Goal: Task Accomplishment & Management: Use online tool/utility

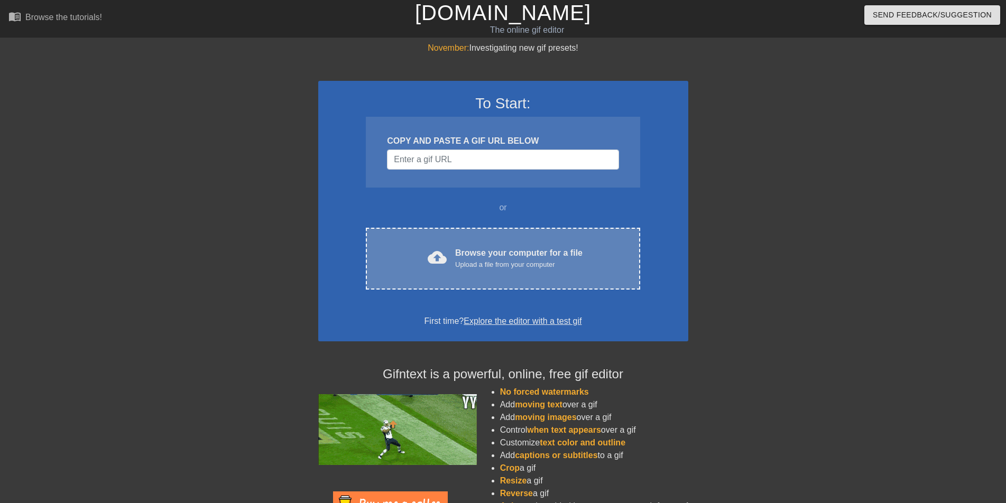
click at [477, 266] on div "Upload a file from your computer" at bounding box center [518, 265] width 127 height 11
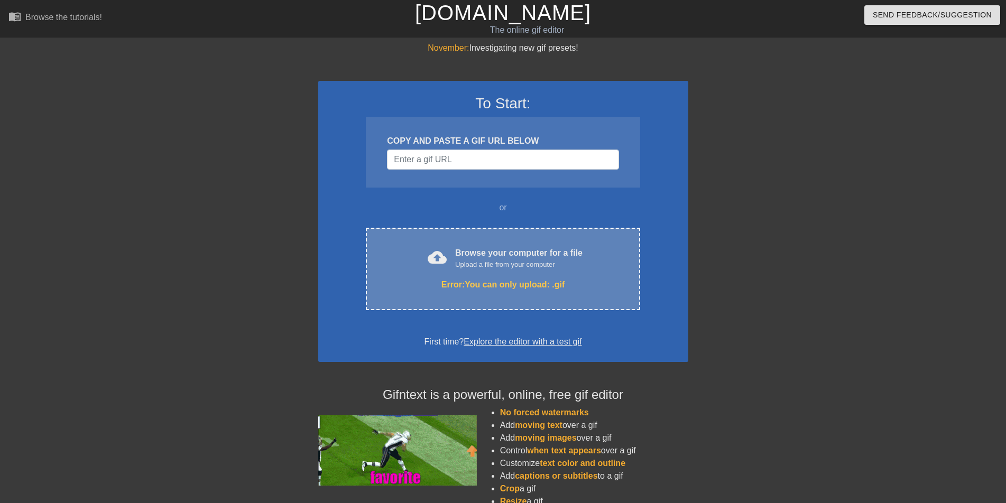
click at [514, 267] on div "Upload a file from your computer" at bounding box center [518, 265] width 127 height 11
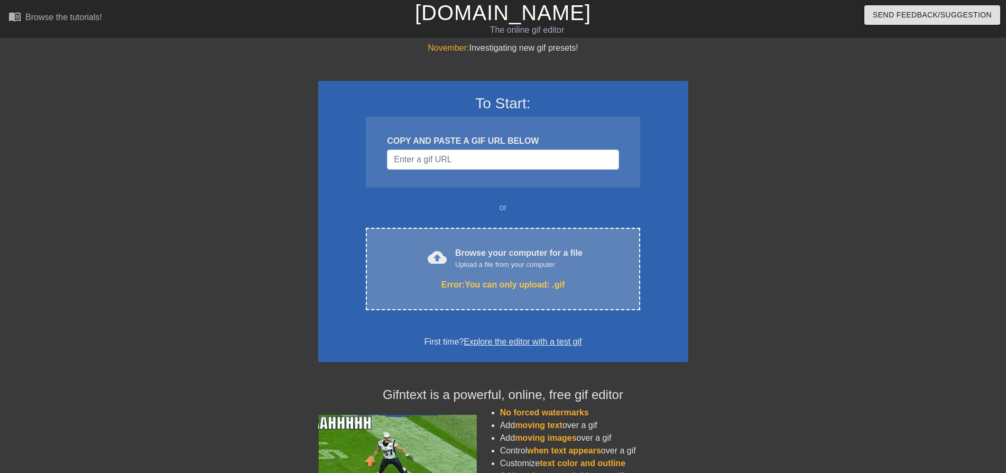
click at [534, 272] on div "cloud_upload Browse your computer for a file Upload a file from your computer E…" at bounding box center [503, 269] width 274 height 82
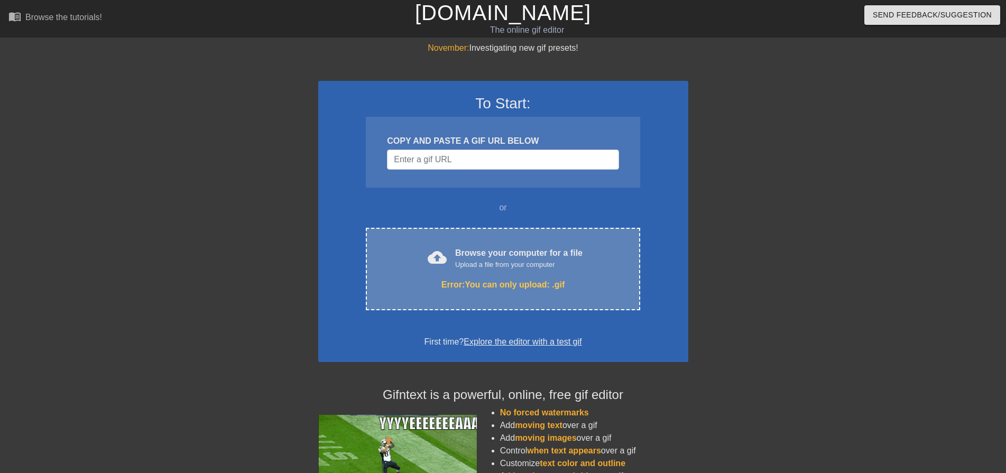
click at [502, 282] on div "Error: You can only upload: .gif" at bounding box center [502, 285] width 229 height 13
click at [540, 266] on div "Upload a file from your computer" at bounding box center [518, 265] width 127 height 11
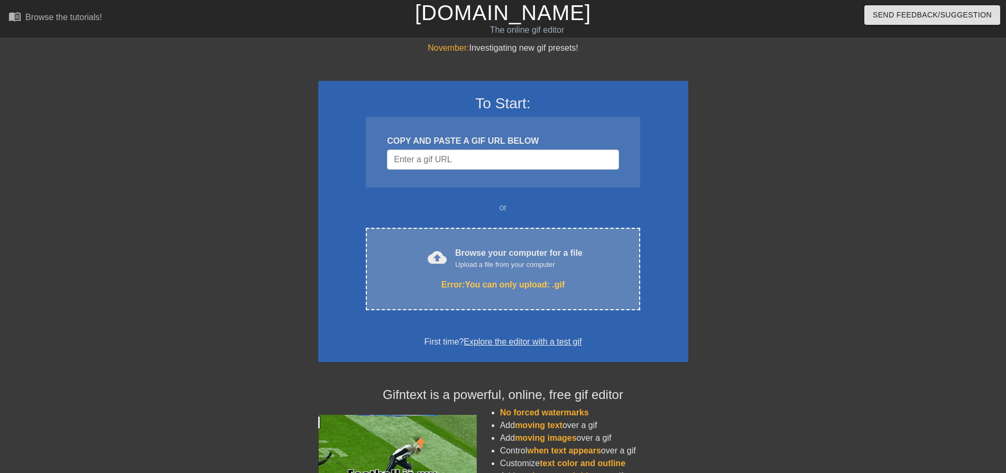
click at [470, 260] on div "Upload a file from your computer" at bounding box center [518, 265] width 127 height 11
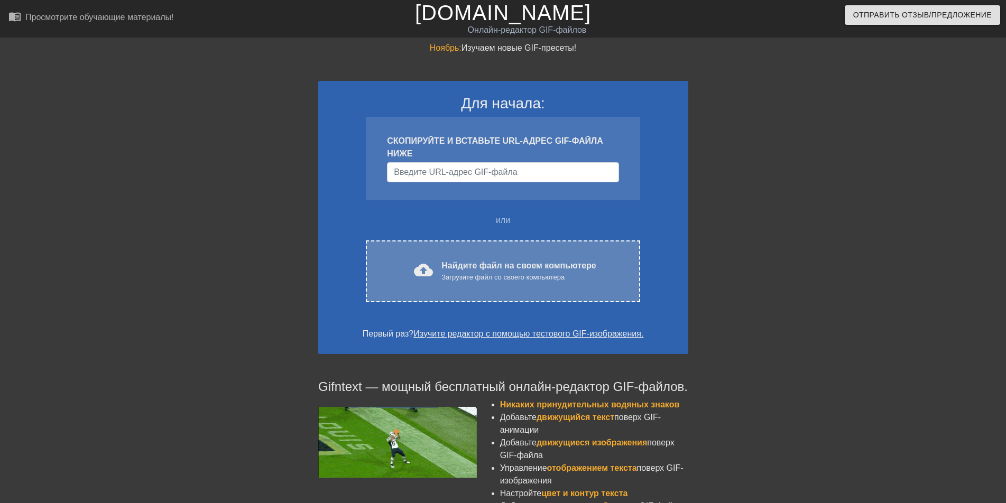
click at [500, 254] on div "cloud_upload Найдите файл на своем компьютере Загрузите файл со своего компьюте…" at bounding box center [503, 271] width 274 height 62
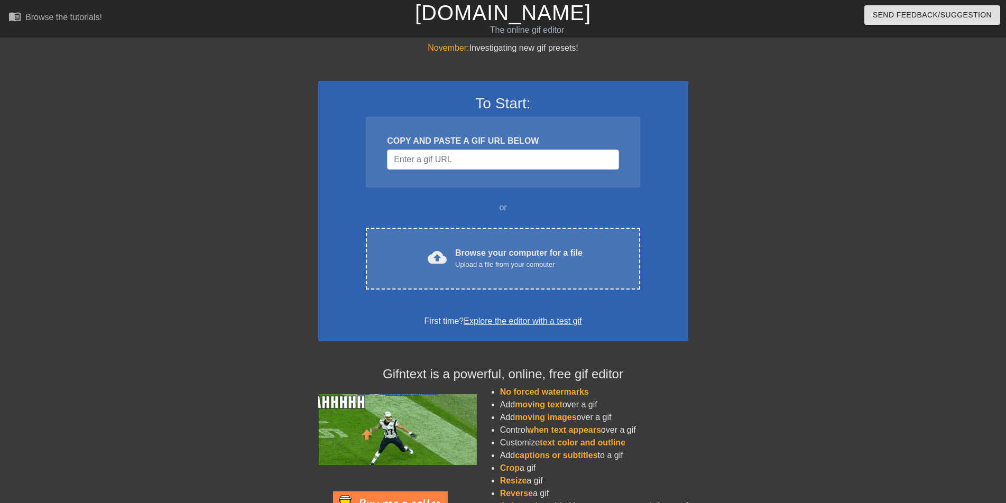
click at [721, 62] on div at bounding box center [780, 200] width 159 height 317
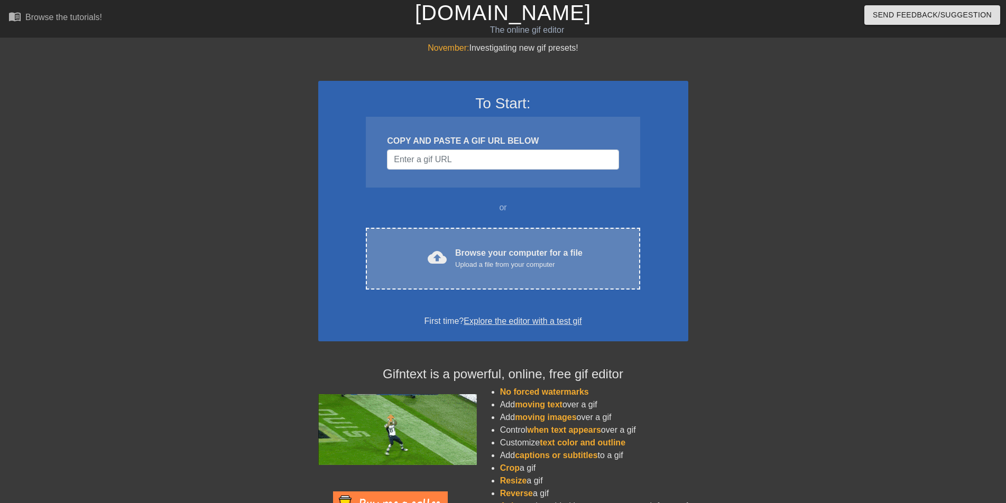
click at [474, 270] on div "cloud_upload Browse your computer for a file Upload a file from your computer" at bounding box center [502, 259] width 229 height 24
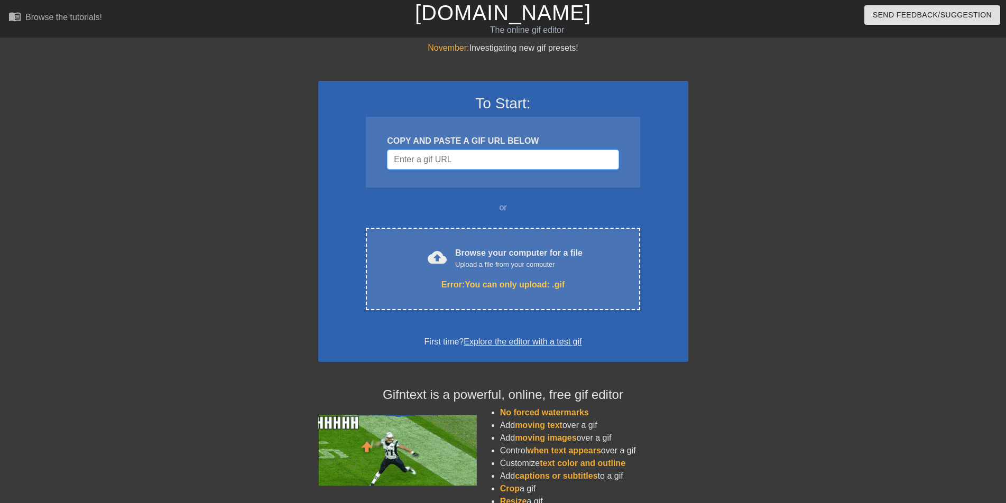
click at [458, 165] on input "Username" at bounding box center [503, 160] width 232 height 20
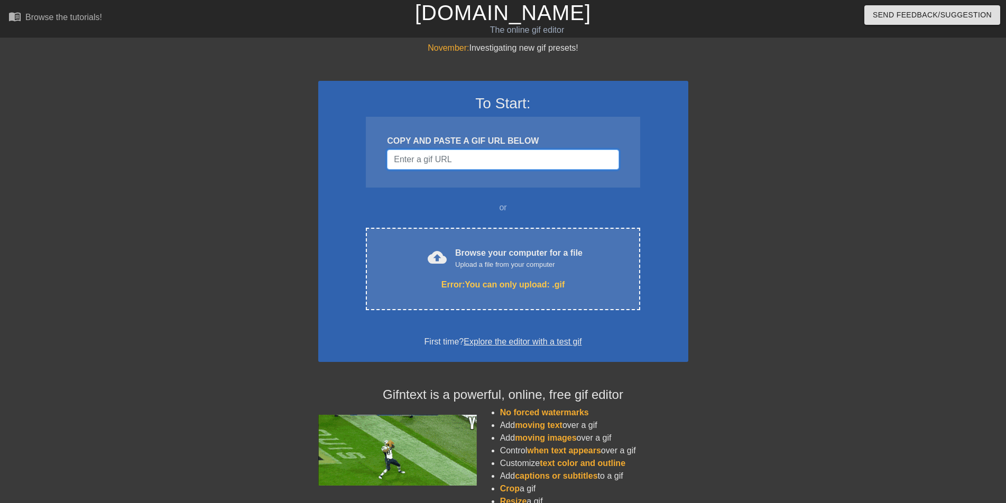
click at [458, 165] on input "Username" at bounding box center [503, 160] width 232 height 20
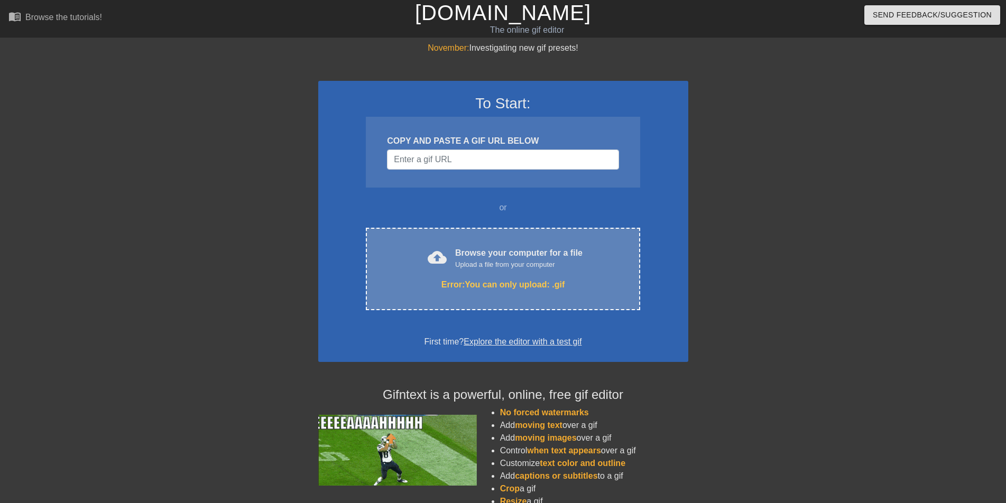
click at [512, 260] on div "Upload a file from your computer" at bounding box center [518, 265] width 127 height 11
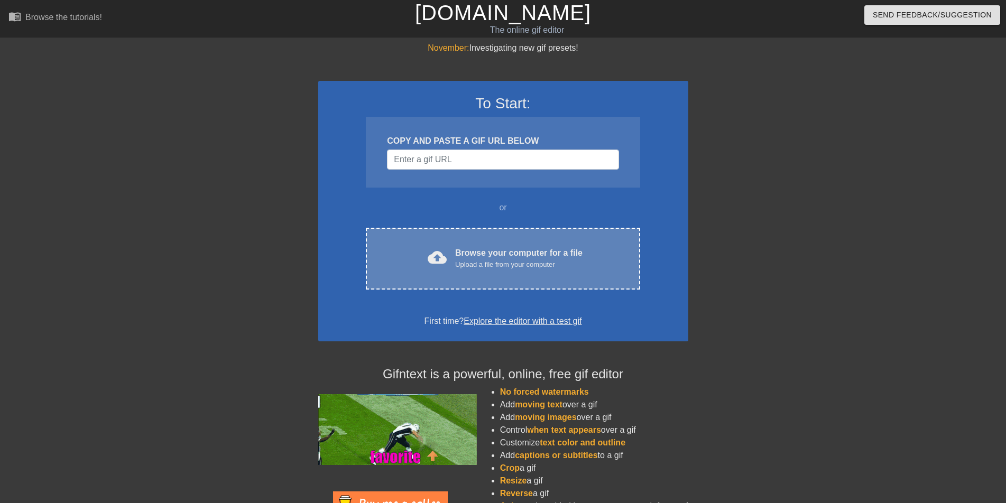
click at [499, 257] on div "Browse your computer for a file Upload a file from your computer" at bounding box center [518, 258] width 127 height 23
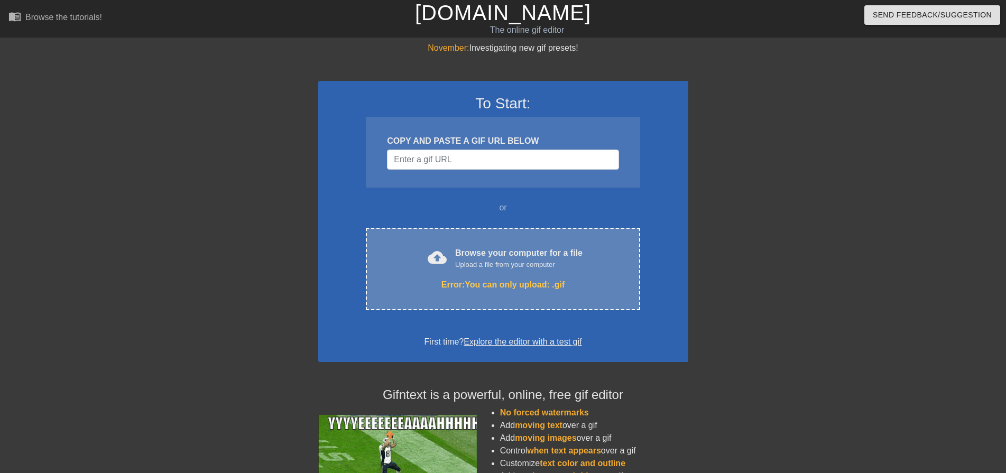
click at [483, 263] on div "Upload a file from your computer" at bounding box center [518, 265] width 127 height 11
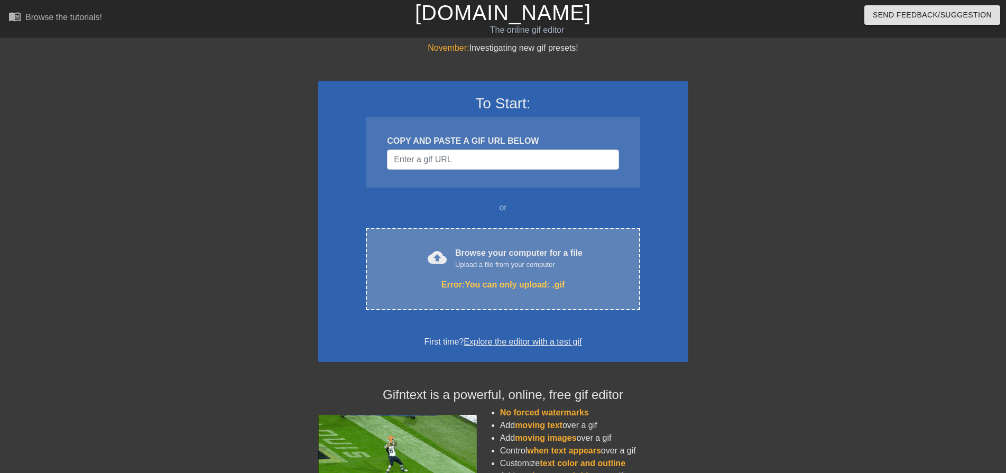
click at [504, 251] on div "Browse your computer for a file Upload a file from your computer" at bounding box center [518, 258] width 127 height 23
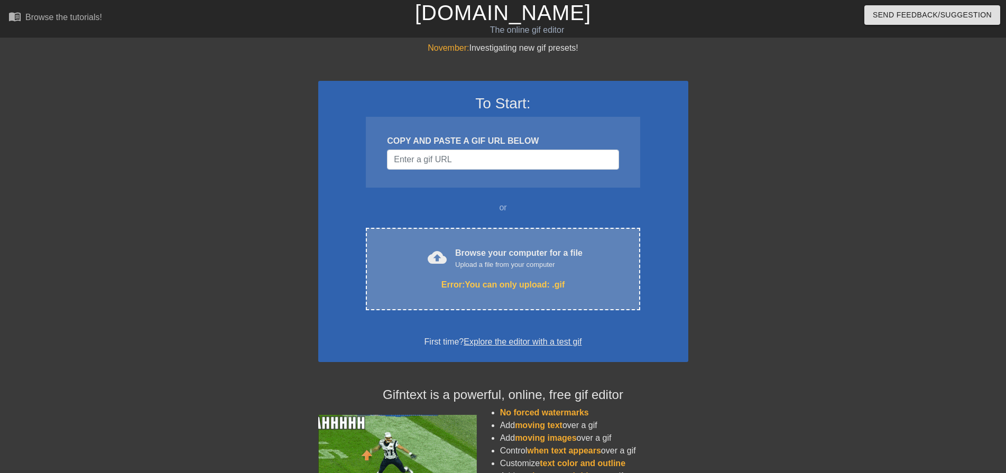
click at [516, 260] on div "Upload a file from your computer" at bounding box center [518, 265] width 127 height 11
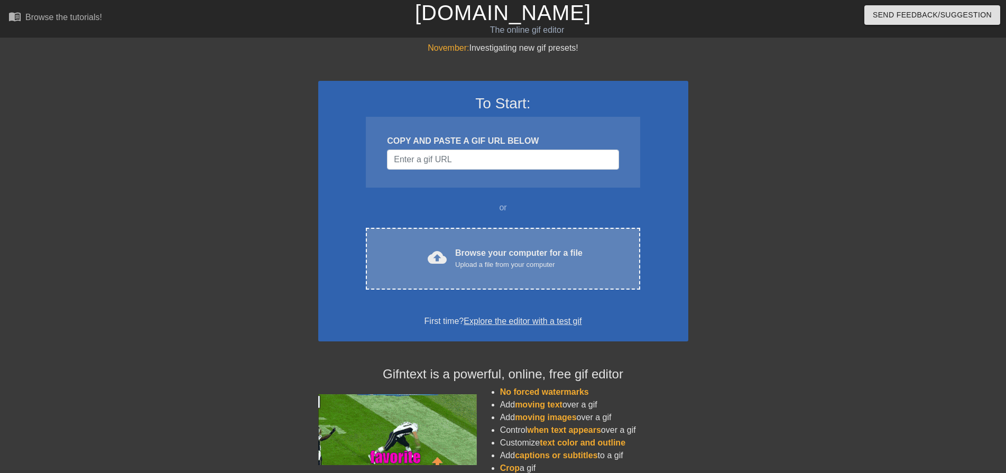
click at [529, 270] on div "Upload a file from your computer" at bounding box center [518, 265] width 127 height 11
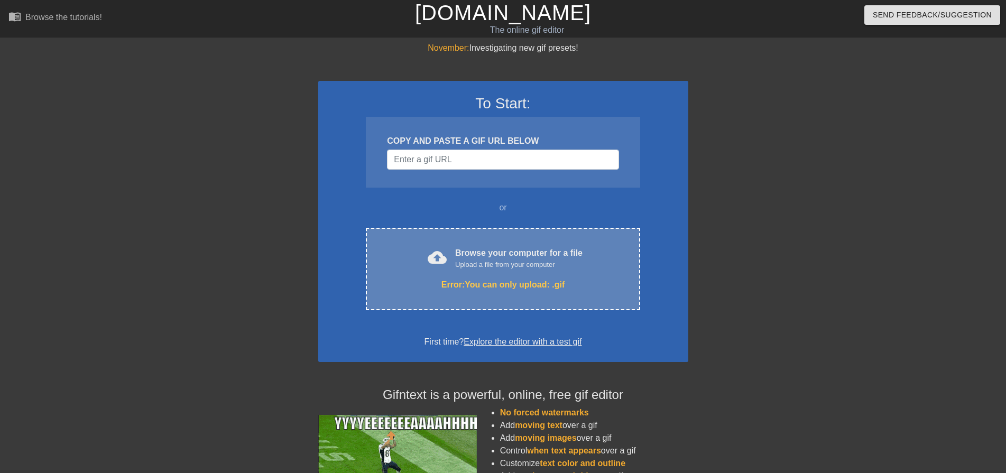
click at [488, 265] on div "Upload a file from your computer" at bounding box center [518, 265] width 127 height 11
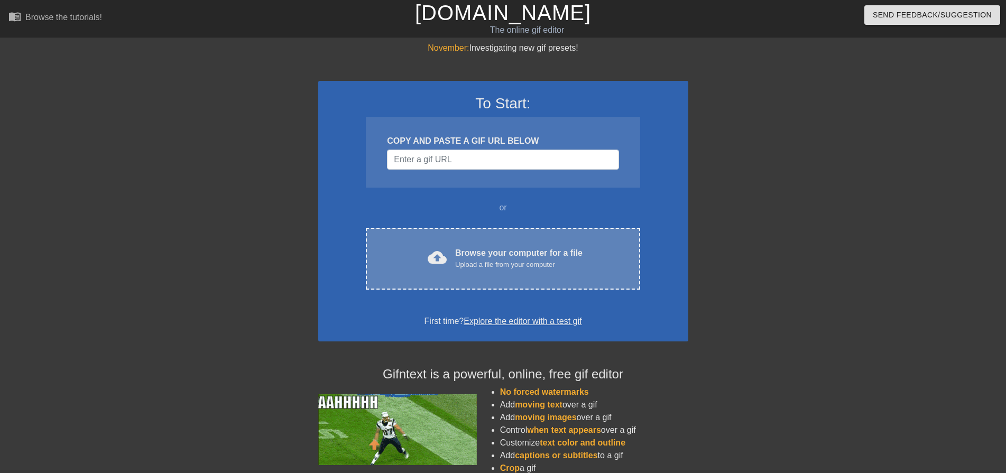
click at [529, 260] on div "Upload a file from your computer" at bounding box center [518, 265] width 127 height 11
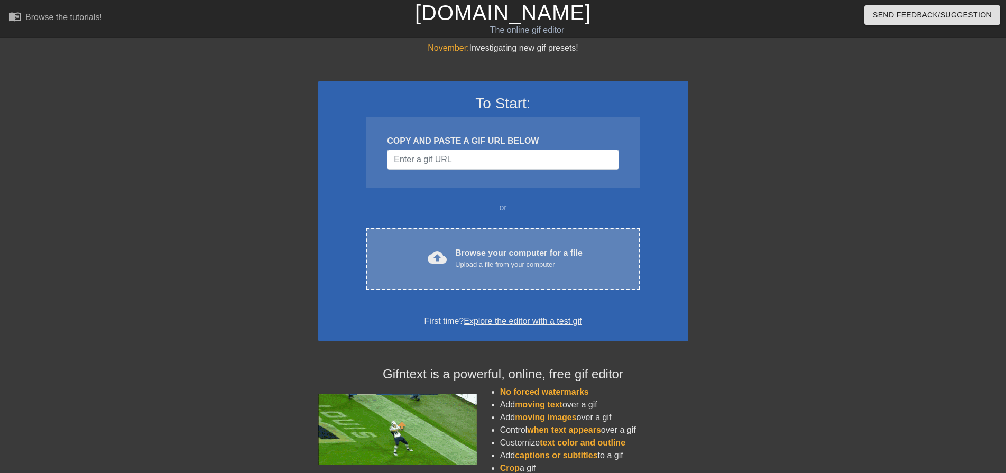
click at [510, 253] on div "Browse your computer for a file Upload a file from your computer" at bounding box center [518, 258] width 127 height 23
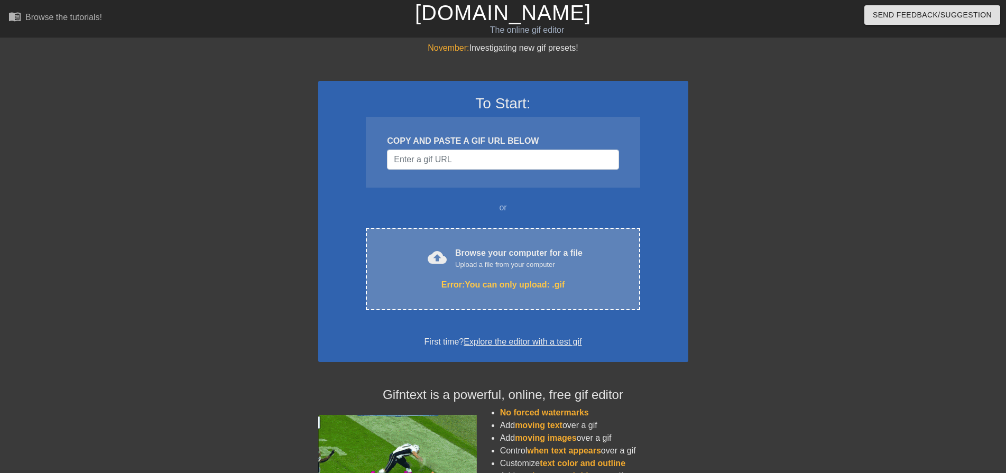
click at [484, 277] on div "cloud_upload Browse your computer for a file Upload a file from your computer E…" at bounding box center [503, 269] width 274 height 82
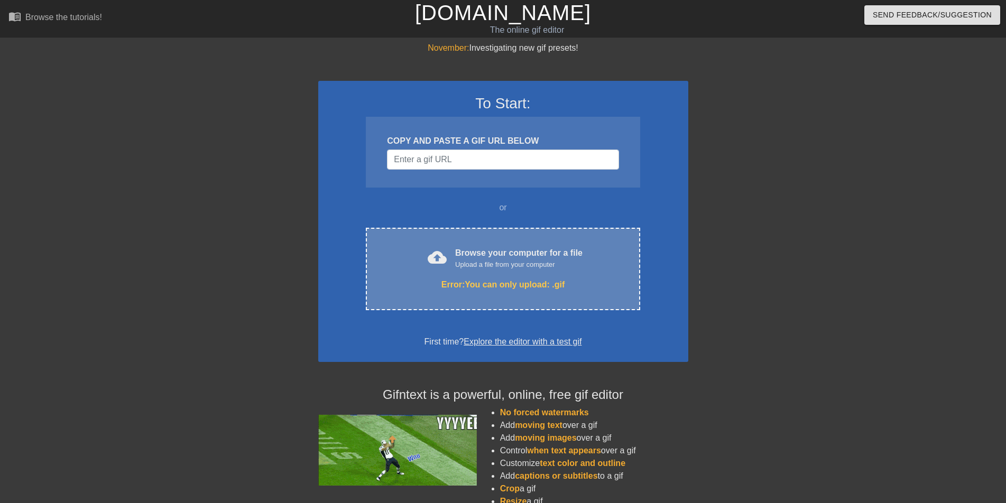
click at [496, 263] on div "Upload a file from your computer" at bounding box center [518, 265] width 127 height 11
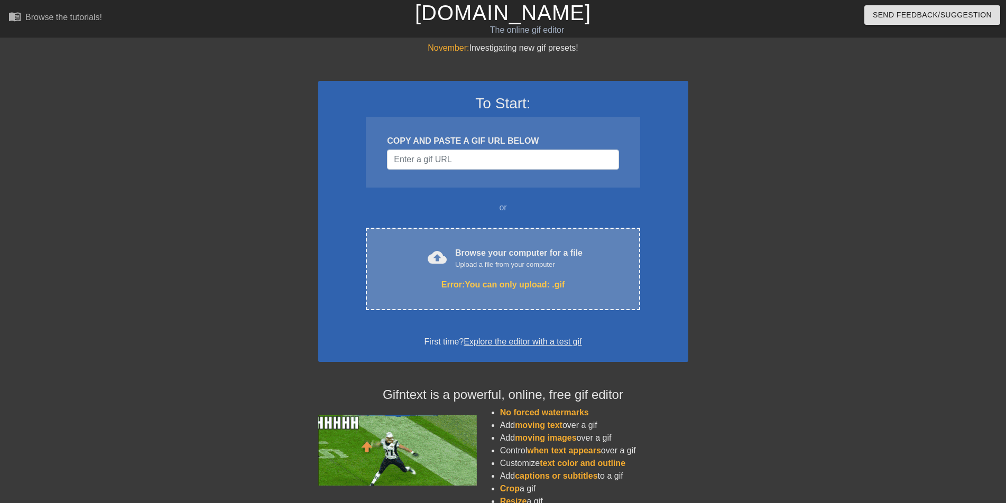
click at [533, 258] on div "Browse your computer for a file Upload a file from your computer" at bounding box center [518, 258] width 127 height 23
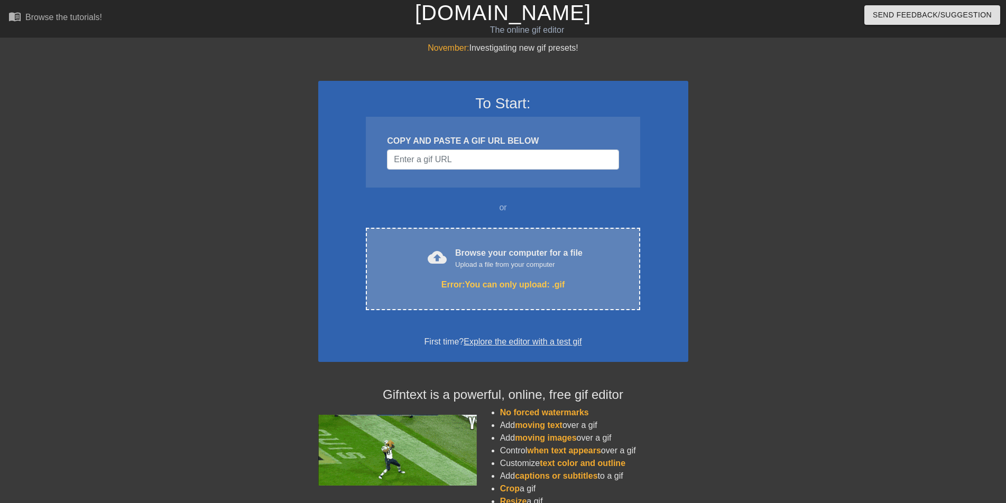
click at [474, 273] on div "cloud_upload Browse your computer for a file Upload a file from your computer E…" at bounding box center [503, 269] width 274 height 82
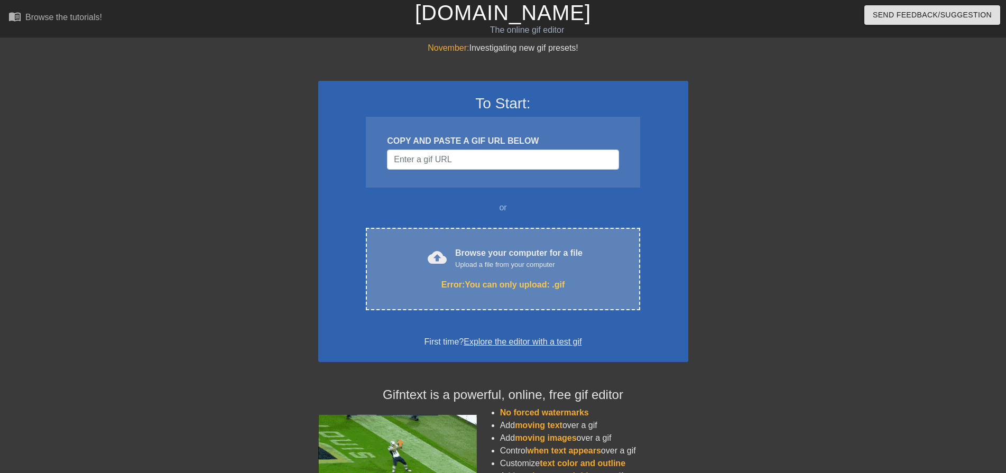
click at [491, 249] on div "Browse your computer for a file Upload a file from your computer" at bounding box center [518, 258] width 127 height 23
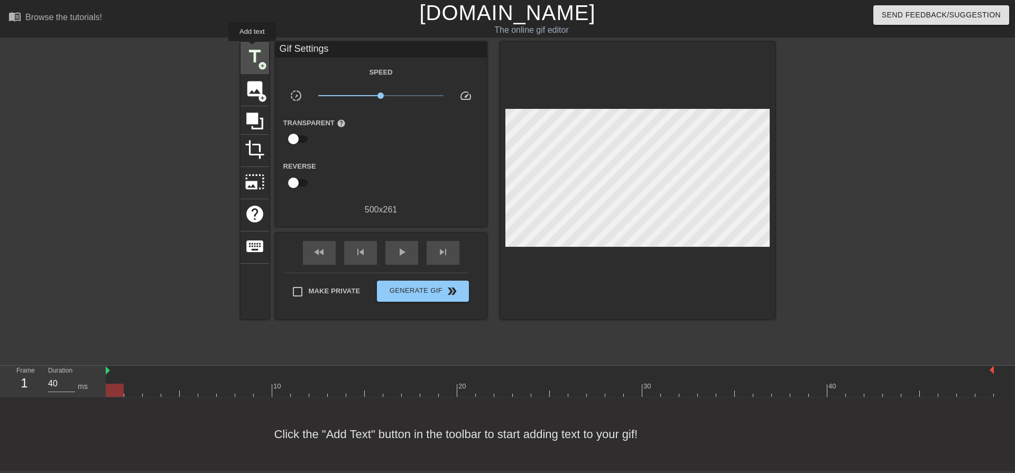
click at [252, 49] on span "title" at bounding box center [255, 57] width 20 height 20
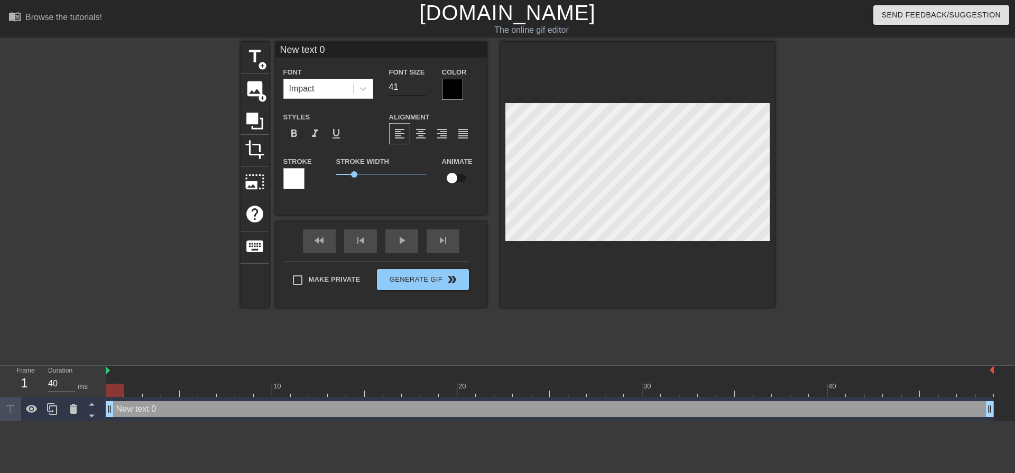
click at [422, 84] on input "41" at bounding box center [407, 87] width 37 height 17
click at [422, 84] on input "42" at bounding box center [407, 87] width 37 height 17
click at [422, 84] on input "43" at bounding box center [407, 87] width 37 height 17
click at [422, 84] on input "44" at bounding box center [407, 87] width 37 height 17
click at [422, 84] on input "45" at bounding box center [407, 87] width 37 height 17
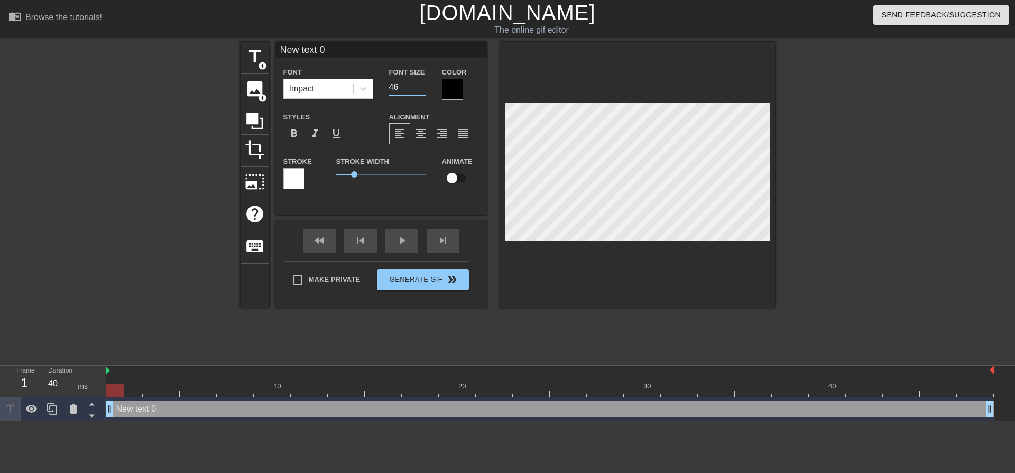
click at [422, 84] on input "46" at bounding box center [407, 87] width 37 height 17
click at [422, 84] on input "47" at bounding box center [407, 87] width 37 height 17
click at [422, 84] on input "48" at bounding box center [407, 87] width 37 height 17
click at [422, 84] on input "49" at bounding box center [407, 87] width 37 height 17
click at [422, 84] on input "50" at bounding box center [407, 87] width 37 height 17
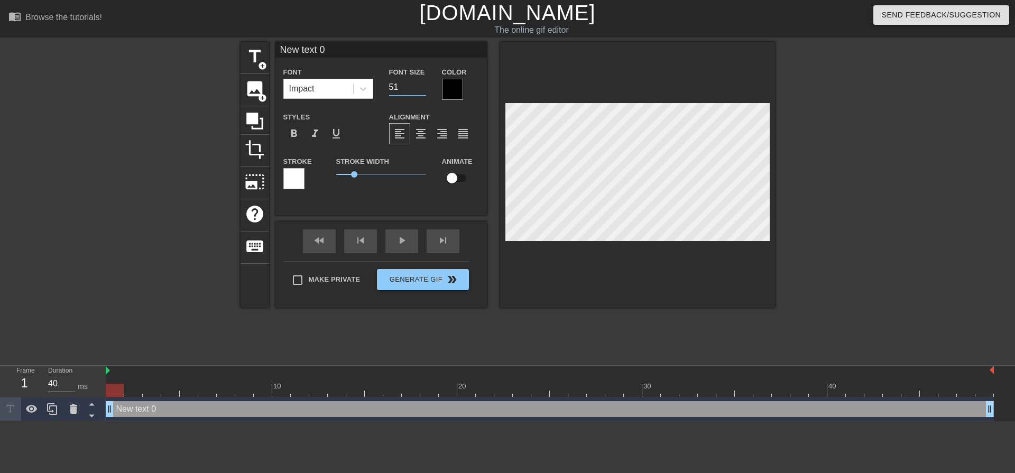
click at [422, 84] on input "51" at bounding box center [407, 87] width 37 height 17
click at [422, 84] on input "52" at bounding box center [407, 87] width 37 height 17
type input "53"
click at [422, 84] on input "53" at bounding box center [407, 87] width 37 height 17
click at [450, 87] on div at bounding box center [452, 89] width 21 height 21
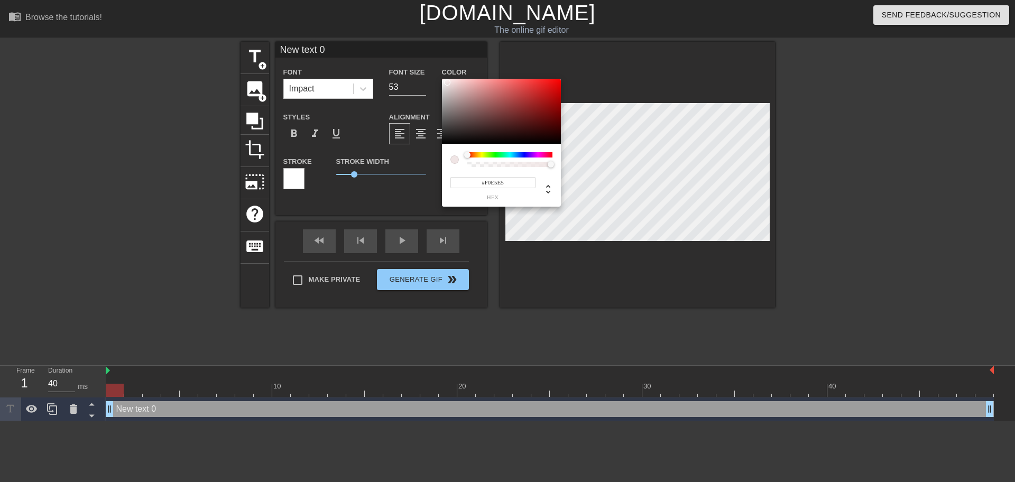
click at [447, 82] on div at bounding box center [501, 112] width 119 height 66
click at [539, 89] on div at bounding box center [501, 112] width 119 height 66
type input "213"
type input "1"
drag, startPoint x: 550, startPoint y: 164, endPoint x: 559, endPoint y: 168, distance: 9.7
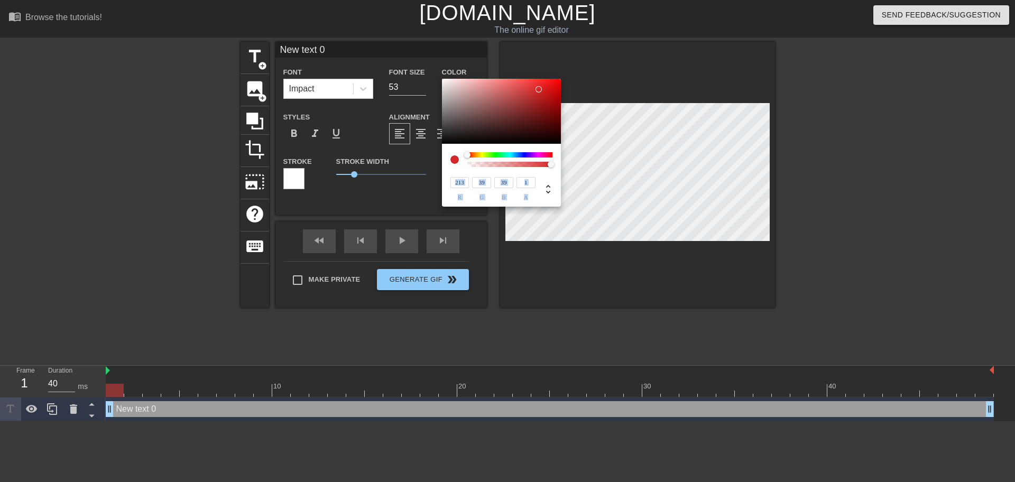
click at [559, 168] on div "213 r 39 g 39 b 1 a" at bounding box center [501, 175] width 119 height 63
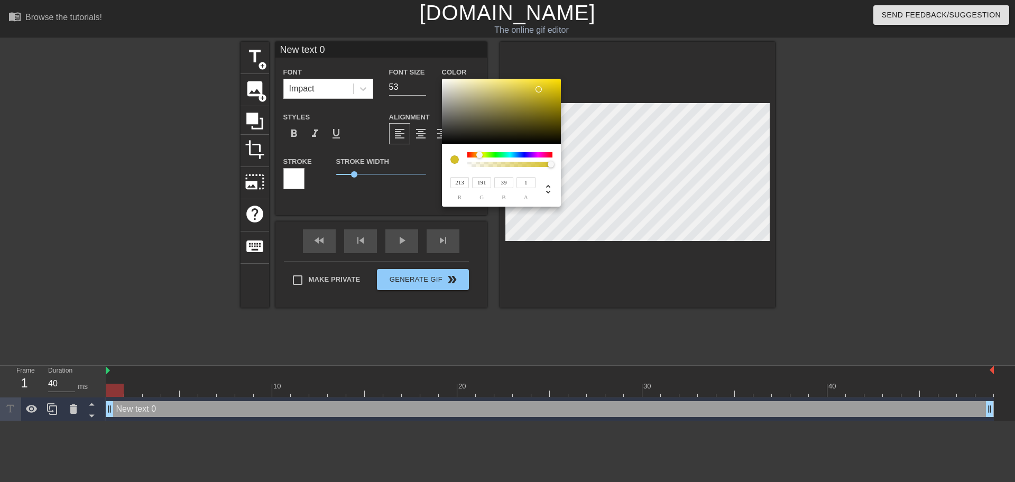
type input "211"
type input "183"
type input "213"
type input "39"
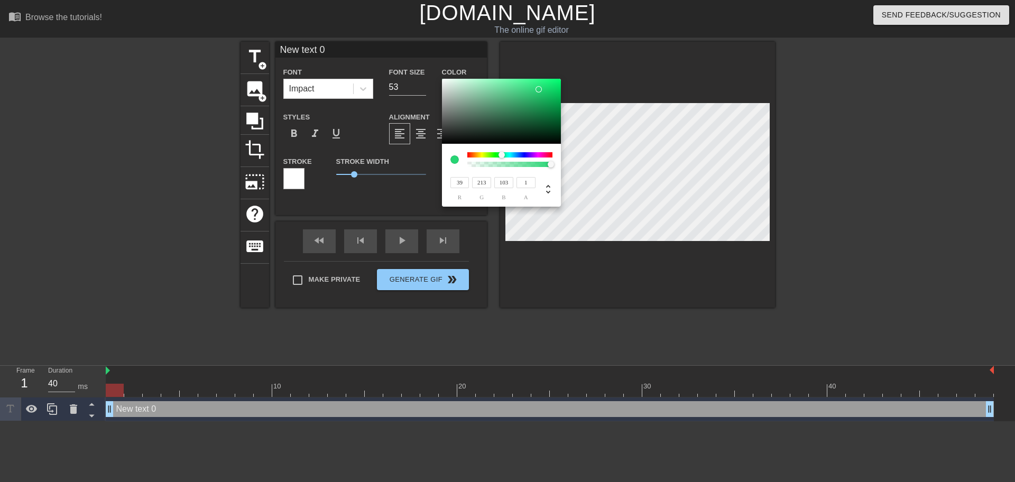
type input "96"
drag, startPoint x: 465, startPoint y: 155, endPoint x: 500, endPoint y: 154, distance: 35.4
click at [500, 154] on div at bounding box center [500, 155] width 6 height 6
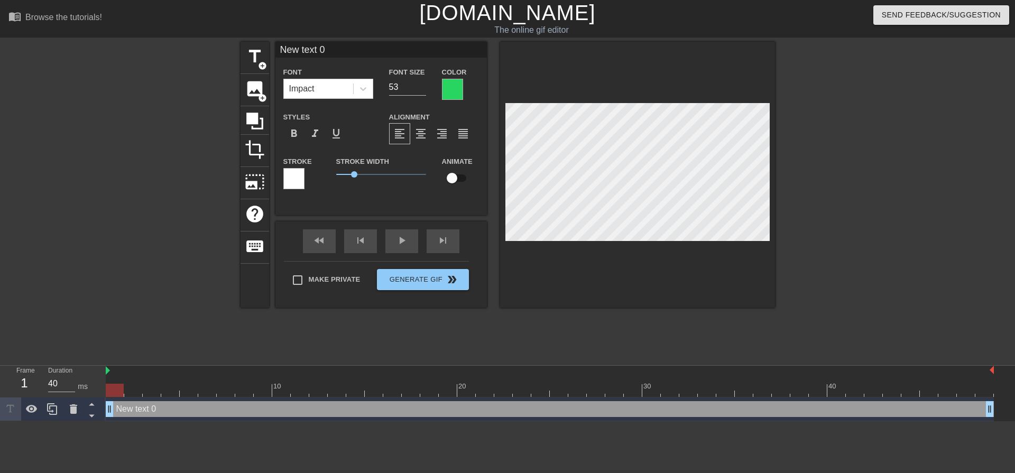
scroll to position [2, 2]
type input "New text"
type textarea "New text"
type input "New text"
type textarea "New text"
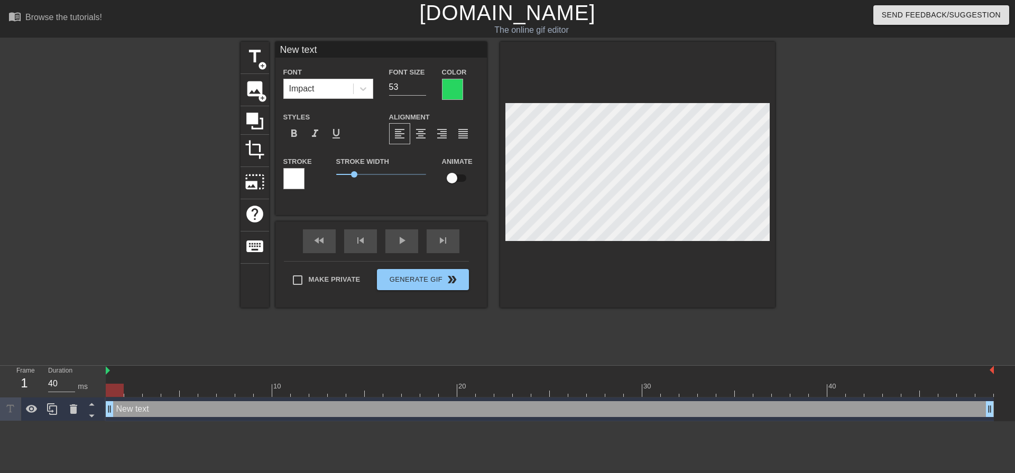
type input "New tex"
type textarea "New tex"
type input "New te"
type textarea "New te"
type input "New t"
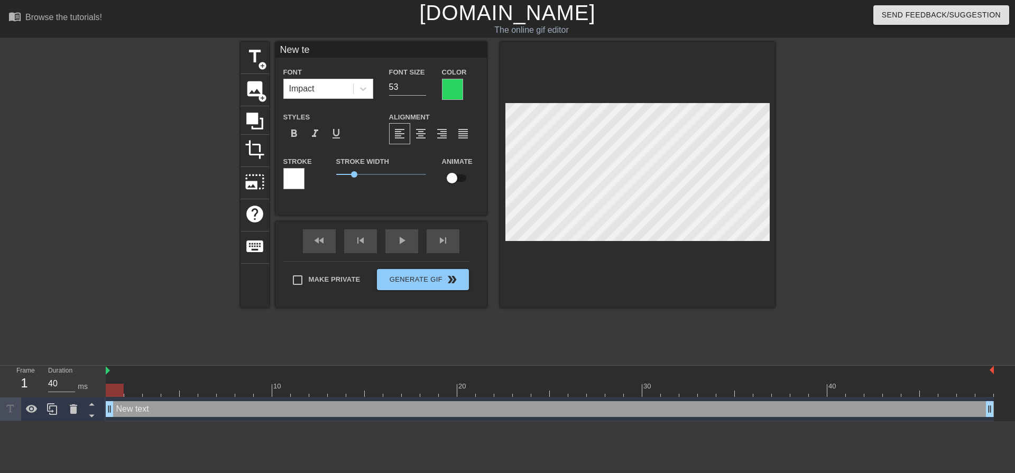
type textarea "New t"
type input "New"
type textarea "New"
type input "New"
type textarea "New"
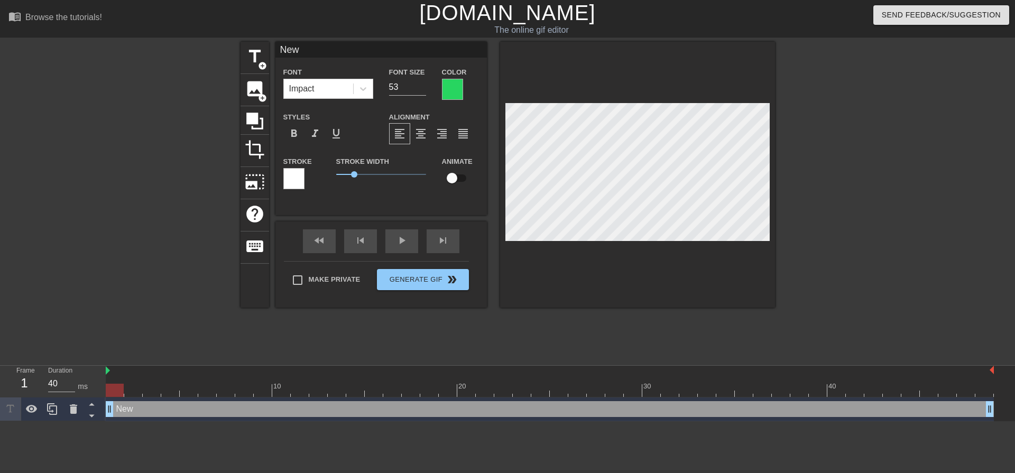
type input "Ne"
type textarea "Ne"
type input "N"
type textarea "N"
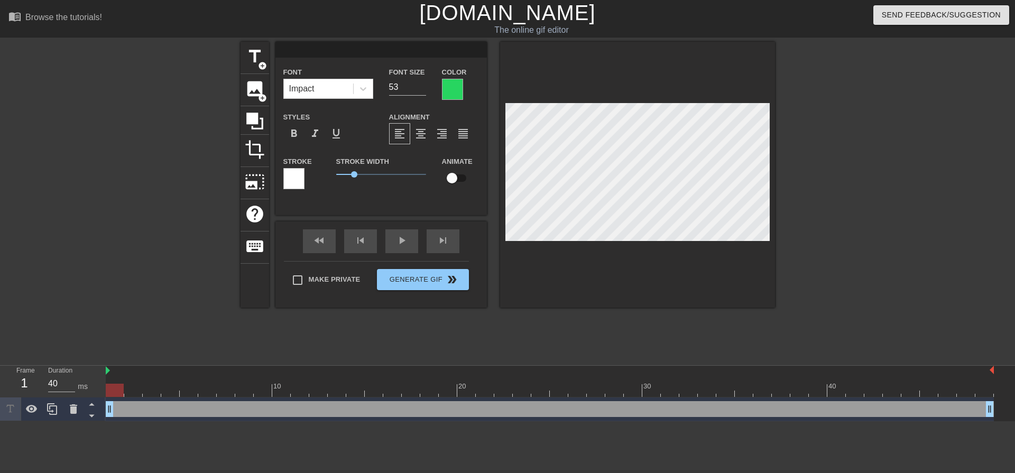
type input "c"
type textarea "c"
type input "cr"
type textarea "cr"
type input "crf"
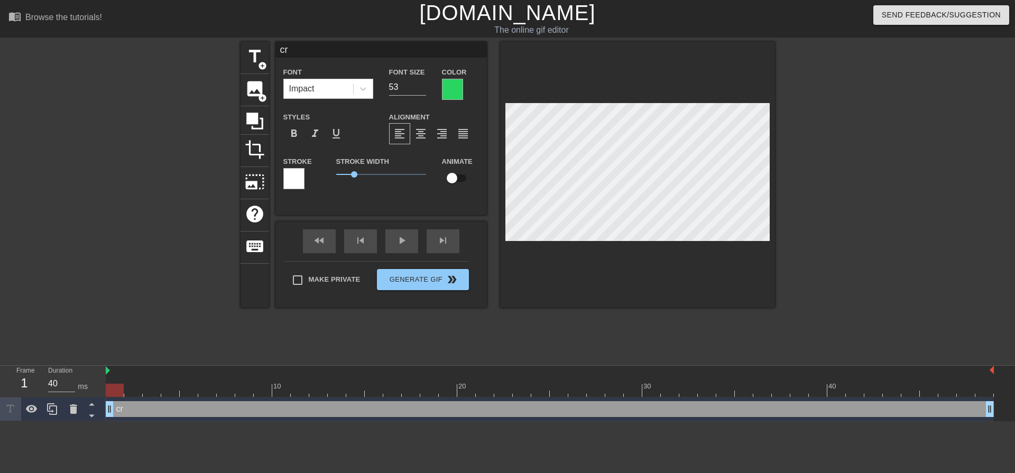
type textarea "crf"
type input "crfx"
type textarea "crfx"
type input "crfxb"
type textarea "crfxb"
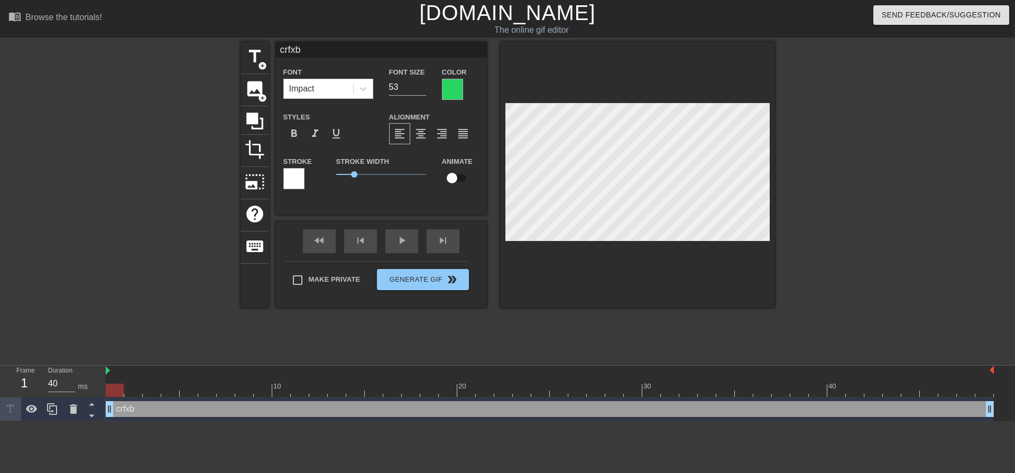
scroll to position [2, 2]
type input "crfxbn"
type textarea "crfxbn"
type input "crfxbnt"
type textarea "crfxbnt"
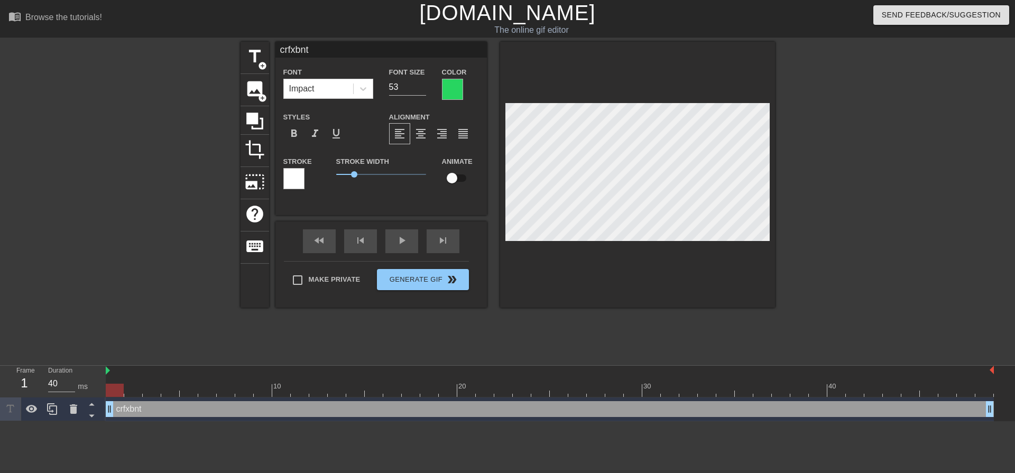
type input "crfxbn"
type textarea "crfxbn"
type input "crfxb"
type textarea "crfxb"
type input "crfx"
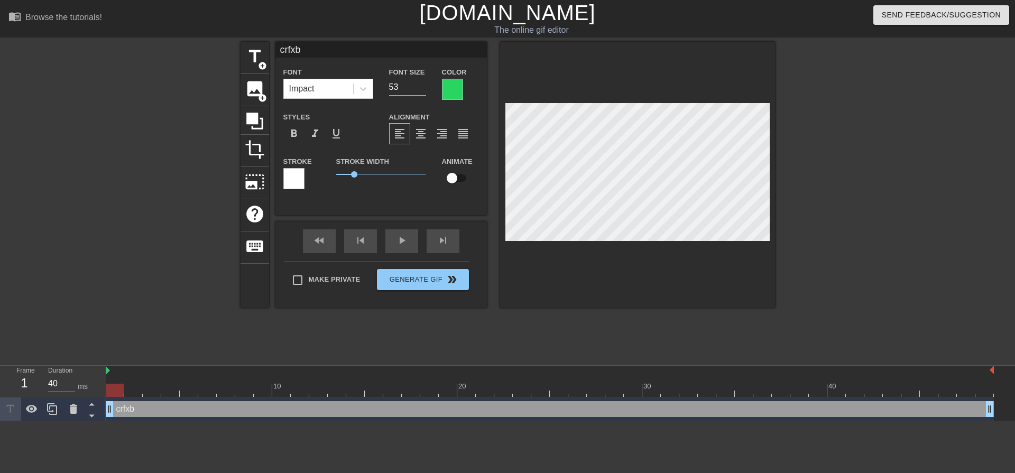
type textarea "crfx"
type input "crf"
type textarea "crf"
type input "cr"
type textarea "cr"
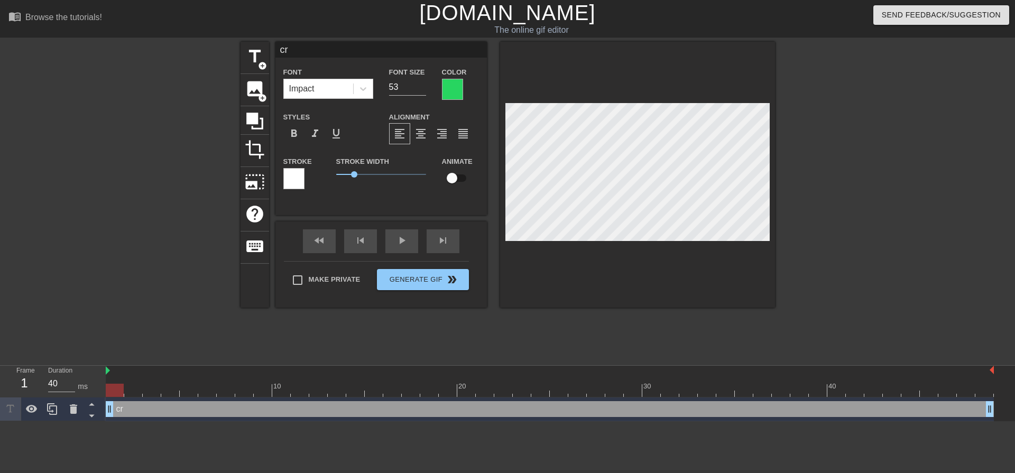
type input "c"
type textarea "c"
type input "с"
type textarea "с"
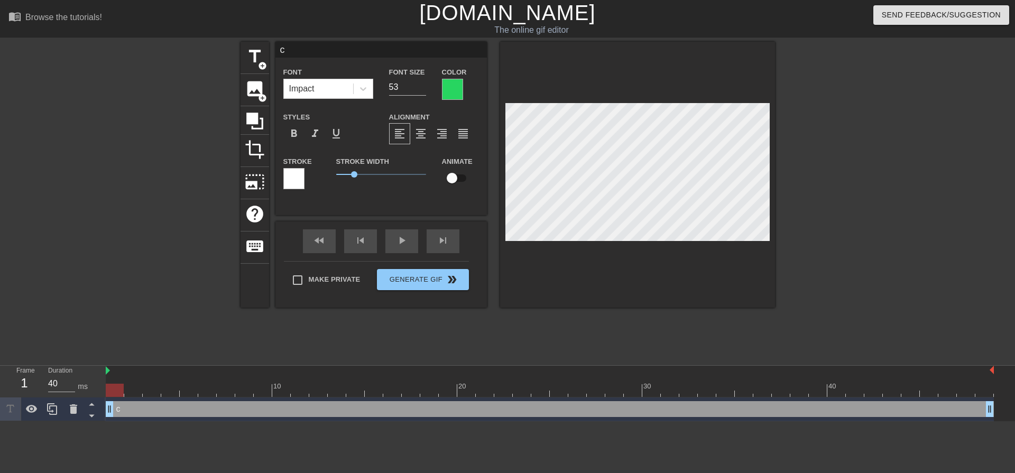
type input "ск"
type textarea "ск"
type input "ска"
type textarea "ска"
type input "скач"
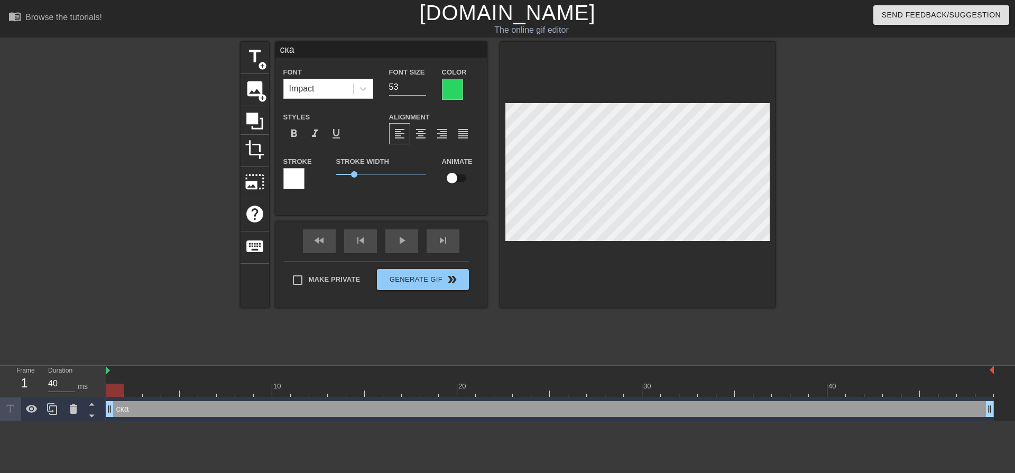
type textarea "скач"
type input "скачи"
type textarea "скачи"
type input "скачит"
type textarea "скачит"
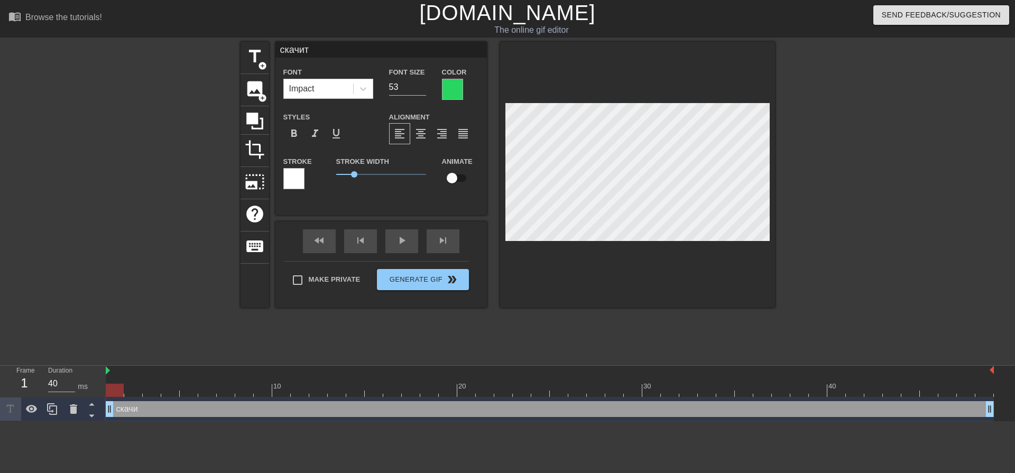
scroll to position [2, 2]
type input "скачите"
type textarea "скачите"
type input "скачите"
type textarea "скачите"
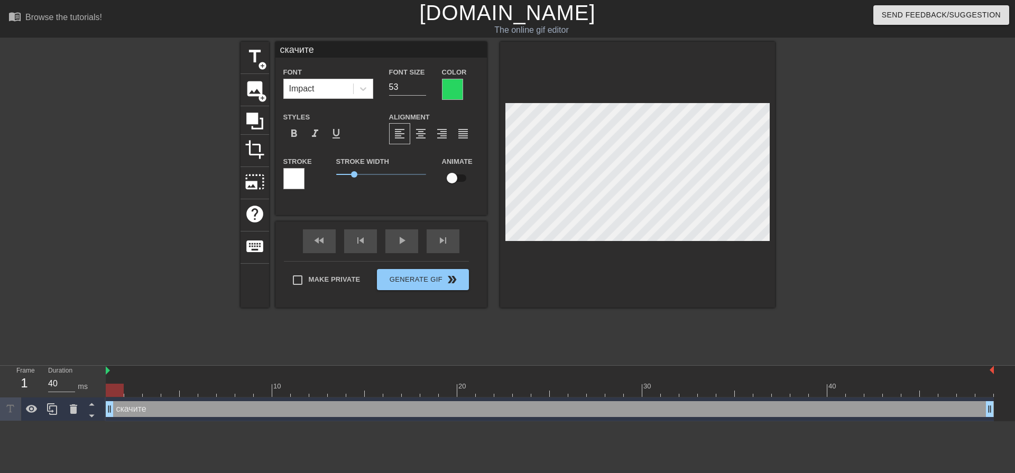
type input "скачите"
type textarea "скачите"
type input "скачите"
type textarea "скачите"
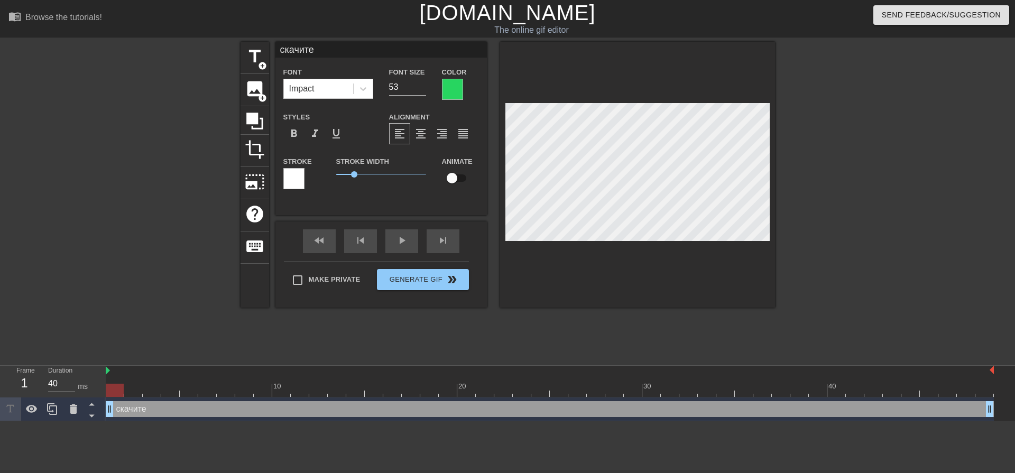
type input "скачите д"
type textarea "скачите д"
type input "скачите да"
type textarea "скачите да"
type input "скачите дал"
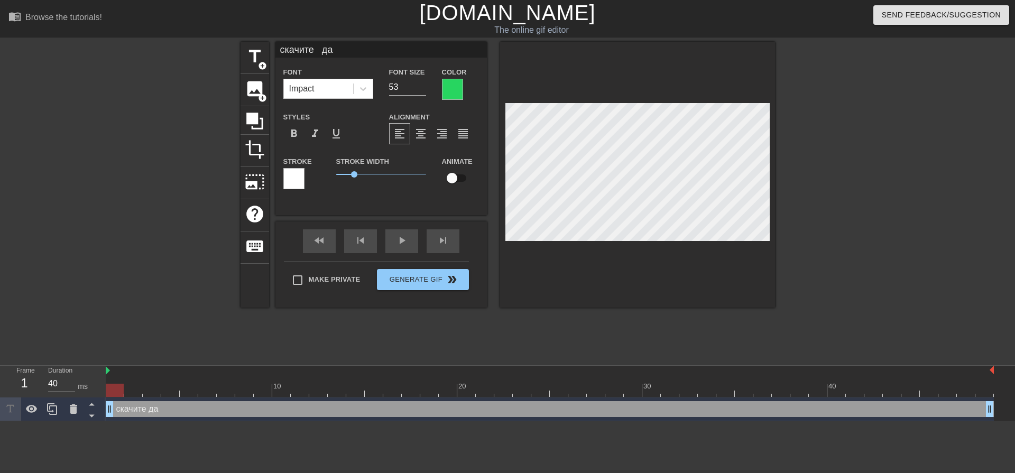
type textarea "скачите дал"
type input "скачите даль"
type textarea "скачите даль"
type input "скачите дальш"
type textarea "скачите дальш"
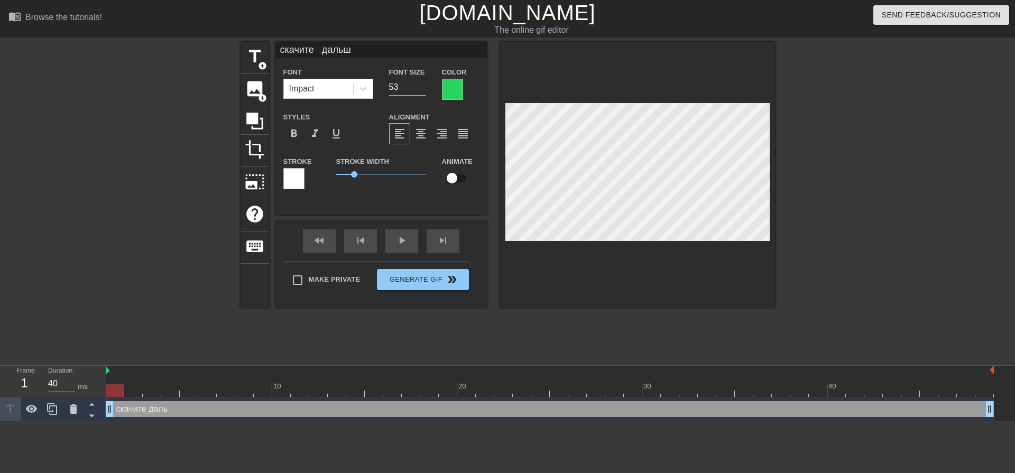
scroll to position [2, 4]
type input "скачите дальше"
type textarea "скачите дальше"
type input "скачите дальш"
type textarea "скачите дальш"
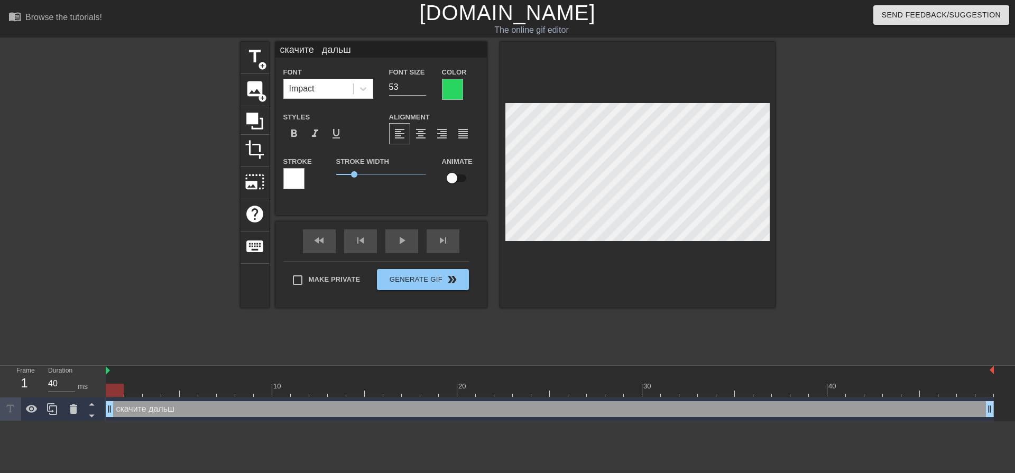
type input "скачите даль"
type textarea "скачите даль"
type input "скачите дал"
type textarea "скачите дал"
type input "скачите да"
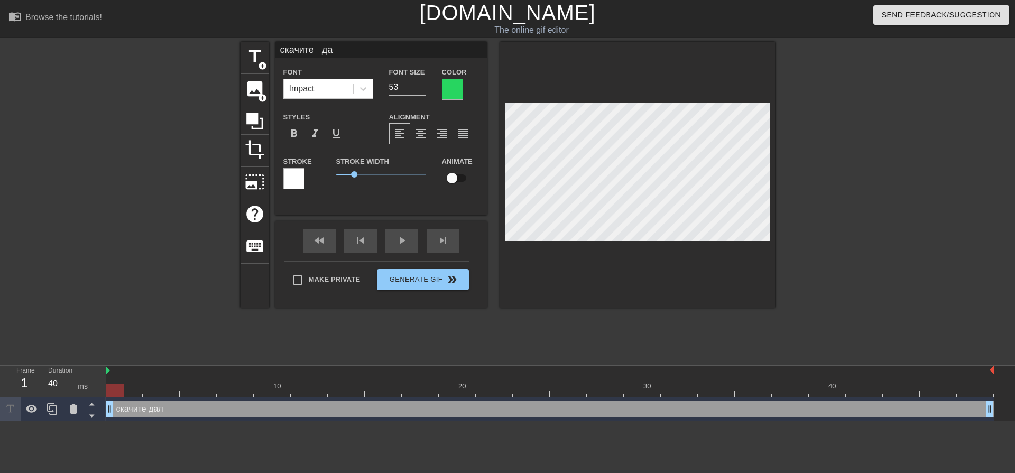
type textarea "скачите да"
type input "скачите д"
type textarea "скачите д"
type input "скачите"
type textarea "скачите"
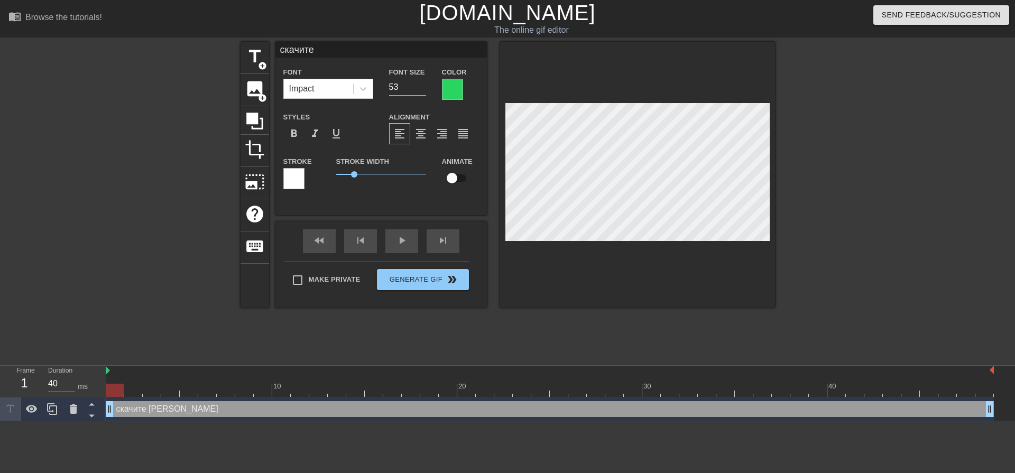
scroll to position [2, 3]
type input "скачите Д"
type textarea "скачите Д"
type input "скачите ДА"
type textarea "скачите ДА"
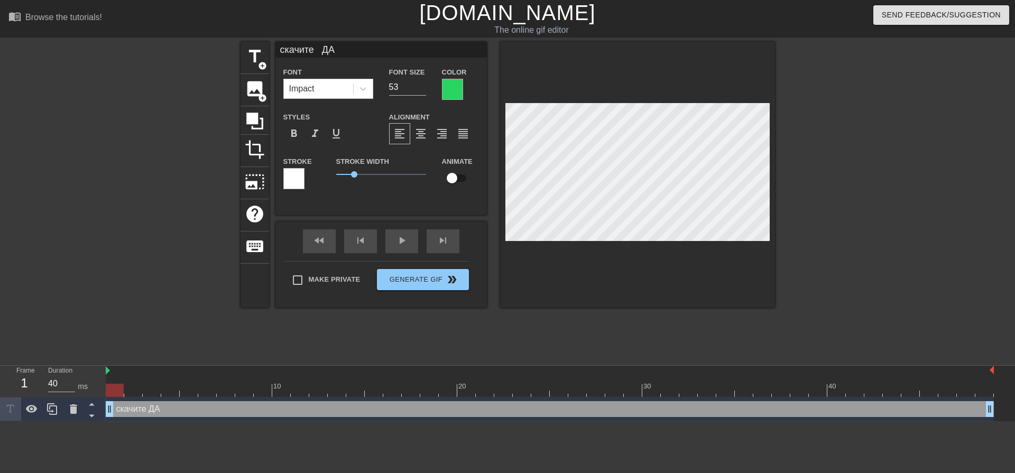
type input "скачите ДАЛ"
type textarea "скачите ДАЛ"
type input "скачите ДАЛЬ"
type textarea "скачите ДАЛЬ"
type input "скачите ДАЛЬШ"
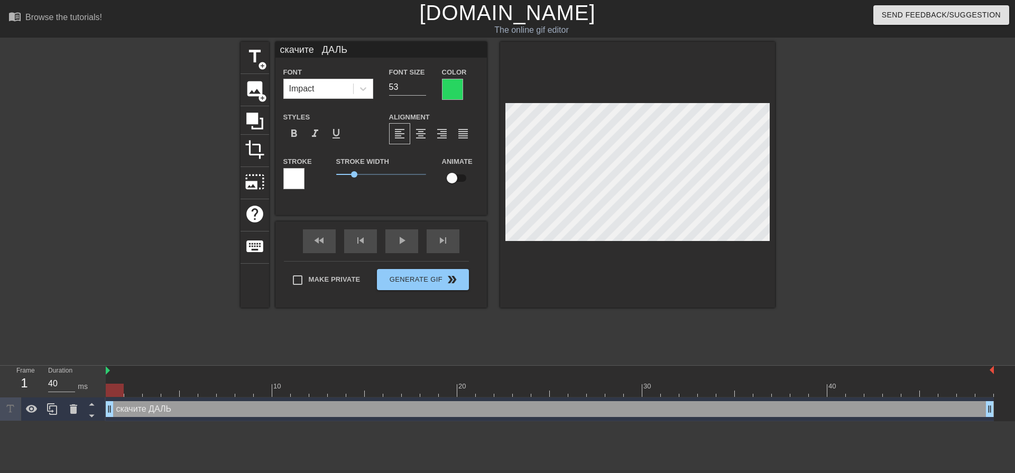
type textarea "скачите ДАЛЬШ"
type input "скачите ДАЛЬШЕ"
type textarea "скачите ДАЛЬШЕ"
click at [422, 91] on input "52" at bounding box center [407, 87] width 37 height 17
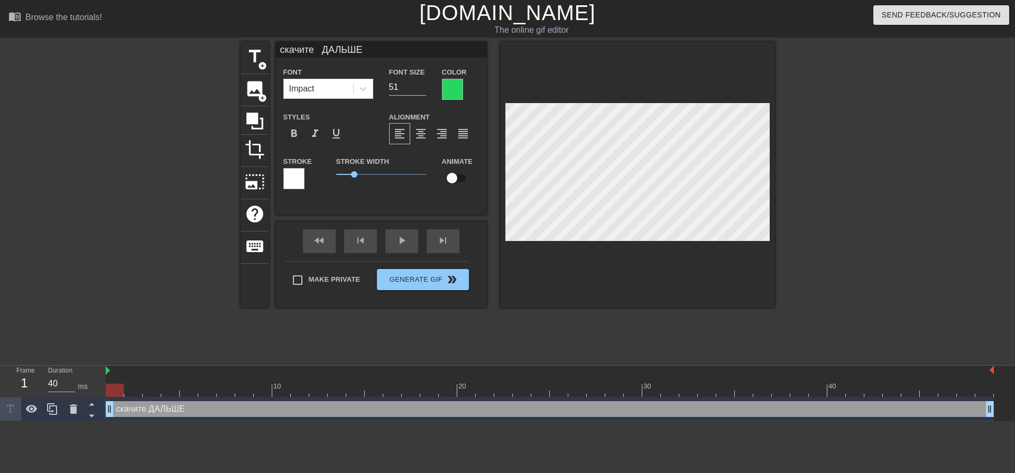
click at [422, 91] on input "51" at bounding box center [407, 87] width 37 height 17
click at [422, 91] on input "50" at bounding box center [407, 87] width 37 height 17
click at [422, 91] on input "49" at bounding box center [407, 87] width 37 height 17
click at [422, 91] on input "48" at bounding box center [407, 87] width 37 height 17
click at [422, 91] on input "47" at bounding box center [407, 87] width 37 height 17
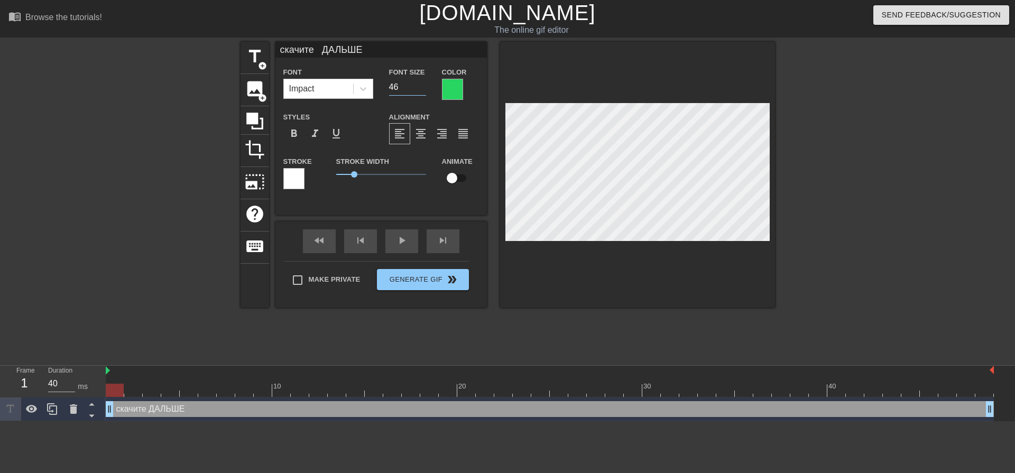
click at [422, 91] on input "46" at bounding box center [407, 87] width 37 height 17
click at [422, 91] on input "45" at bounding box center [407, 87] width 37 height 17
click at [422, 91] on input "44" at bounding box center [407, 87] width 37 height 17
type input "43"
click at [422, 91] on input "43" at bounding box center [407, 87] width 37 height 17
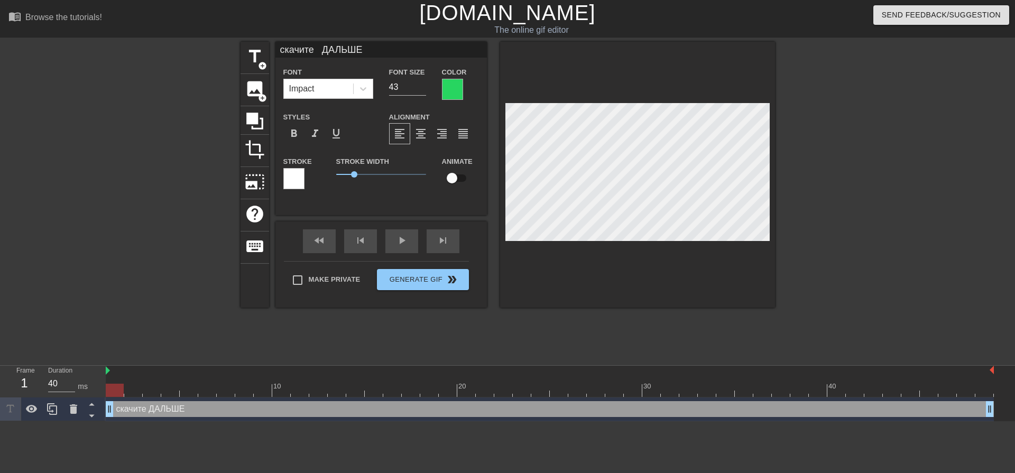
scroll to position [2, 3]
type input "скачит ДАЛЬШЕ"
type textarea "скачит ДАЛЬШЕ"
type input "скачи ДАЛЬШЕ"
type textarea "скачи ДАЛЬШЕ"
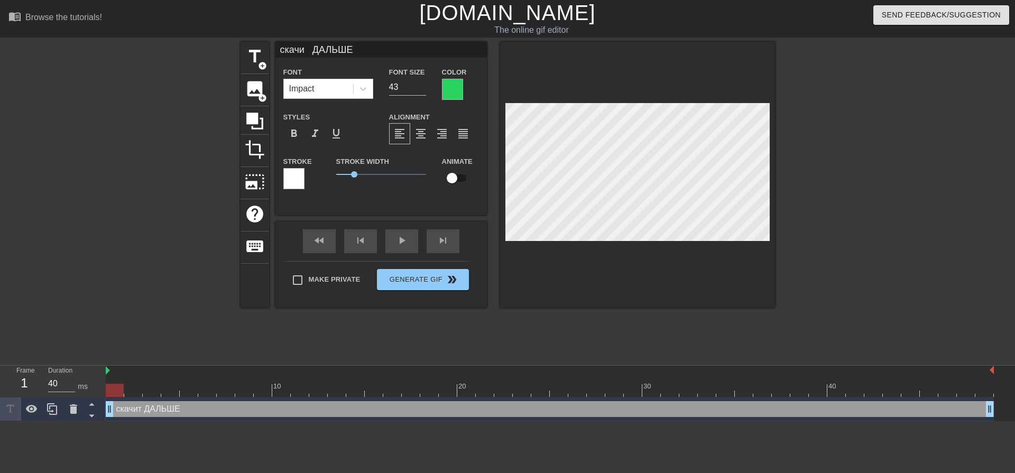
type input "скач ДАЛЬШЕ"
type textarea "скач ДАЛЬШЕ"
type input "ска ДАЛЬШЕ"
type textarea "ска ДАЛЬШЕ"
type input "ск ДАЛЬШЕ"
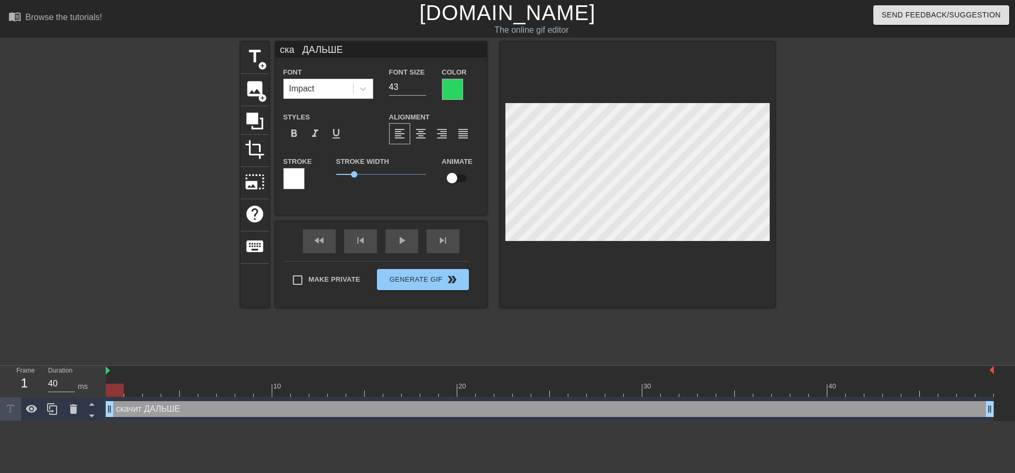
type textarea "ск ДАЛЬШЕ"
type input "с ДАЛЬШЕ"
type textarea "с ДАЛЬШЕ"
type input "ДАЛЬШЕ"
type textarea "ДАЛЬШЕ"
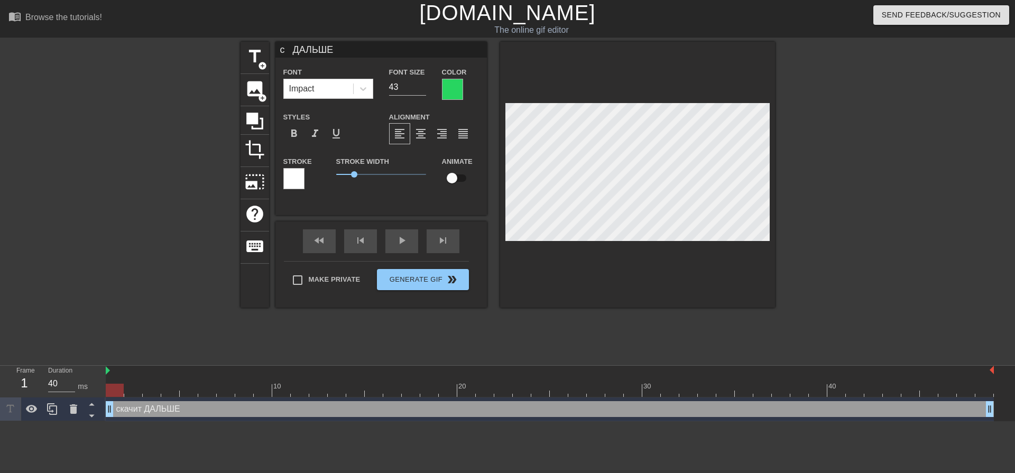
scroll to position [2, 2]
type input "С ДАЛЬШЕ"
type textarea "С ДАЛЬШЕ"
type input "СК ДАЛЬШЕ"
type textarea "СК ДАЛЬШЕ"
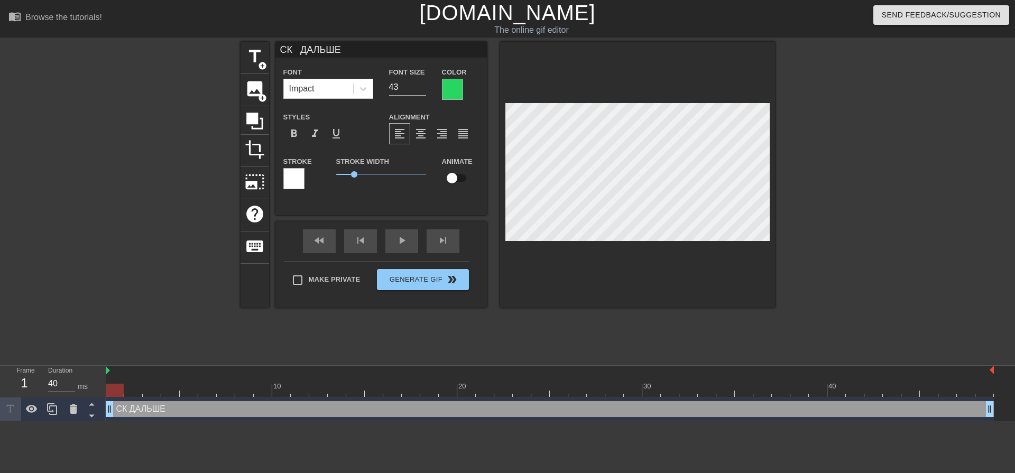
type input "СКА ДАЛЬШЕ"
type textarea "СКА ДАЛЬШЕ"
type input "СКАЧ ДАЛЬШЕ"
type textarea "СКАЧ ДАЛЬШЕ"
type input "СКАЧИ ДАЛЬШЕ"
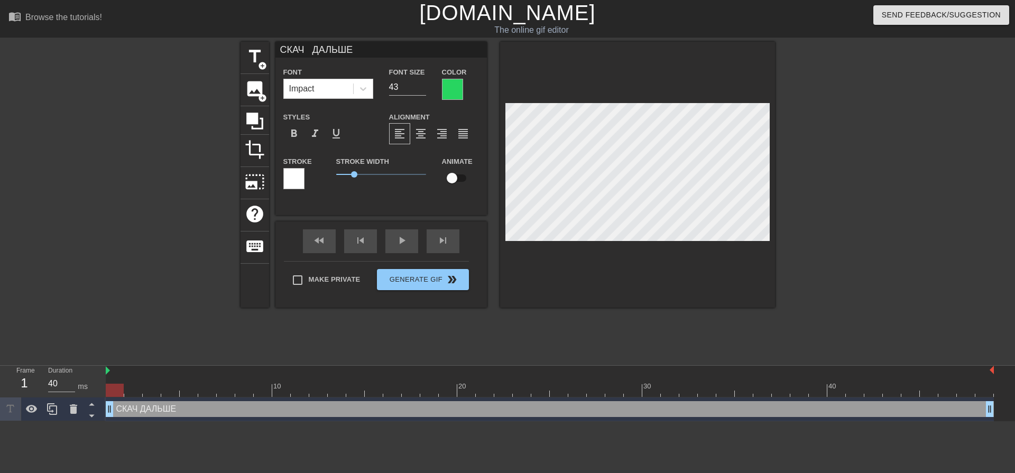
type textarea "СКАЧИ ДАЛЬШЕ"
type input "СКАЧИТ ДАЛЬШЕ"
type textarea "СКАЧИТ ДАЛЬШЕ"
type input "СКАЧИТЕ ДАЛЬШЕ"
type textarea "СКАЧИТЕ ДАЛЬШЕ"
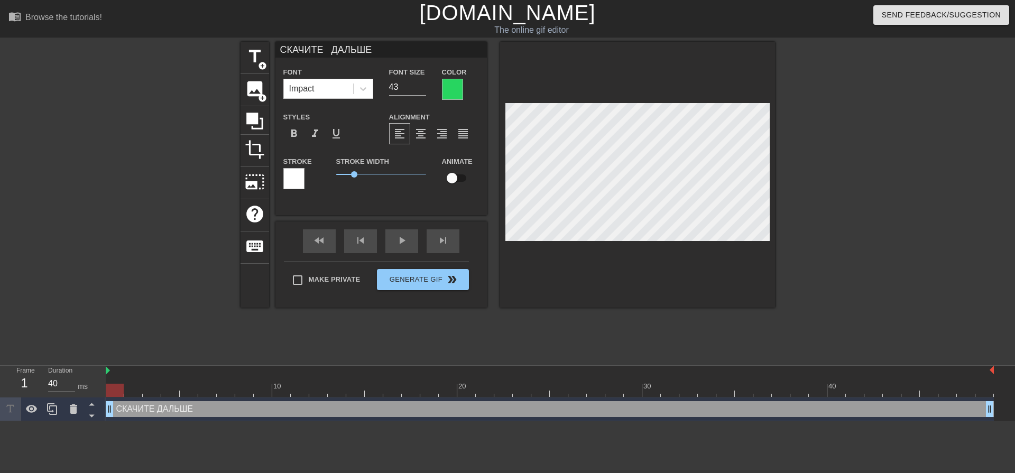
scroll to position [2, 3]
type input "СКАЧИТЕ ДАЛЬШЕ"
type textarea "СКАЧИТЕ ДАЛЬШЕ"
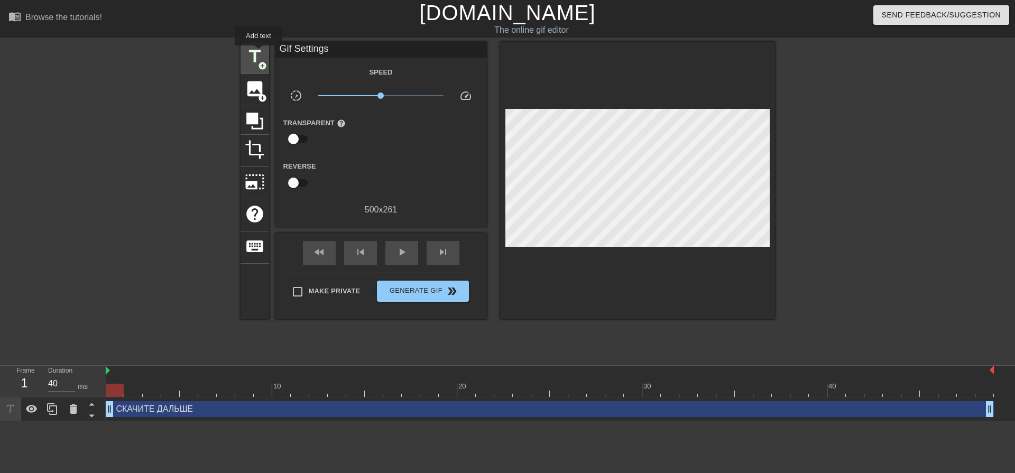
click at [258, 53] on span "title" at bounding box center [255, 57] width 20 height 20
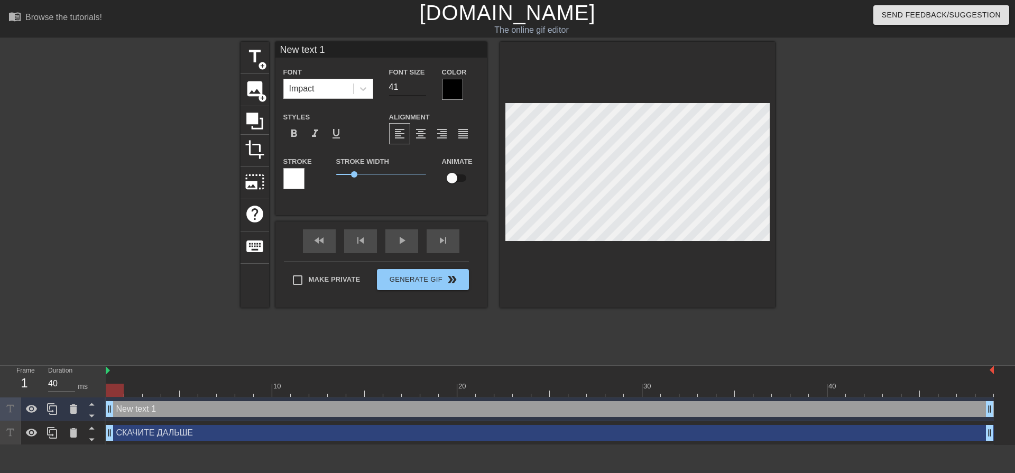
click at [423, 84] on input "41" at bounding box center [407, 87] width 37 height 17
click at [423, 84] on input "42" at bounding box center [407, 87] width 37 height 17
click at [423, 84] on input "43" at bounding box center [407, 87] width 37 height 17
click at [423, 84] on input "44" at bounding box center [407, 87] width 37 height 17
click at [423, 84] on input "45" at bounding box center [407, 87] width 37 height 17
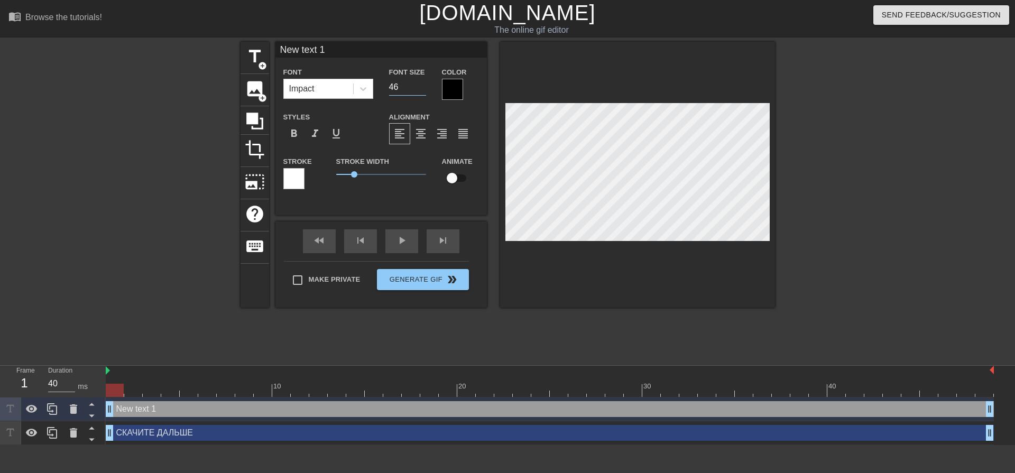
click at [423, 84] on input "46" at bounding box center [407, 87] width 37 height 17
click at [423, 84] on input "47" at bounding box center [407, 87] width 37 height 17
click at [423, 84] on input "48" at bounding box center [407, 87] width 37 height 17
click at [423, 84] on input "49" at bounding box center [407, 87] width 37 height 17
type input "50"
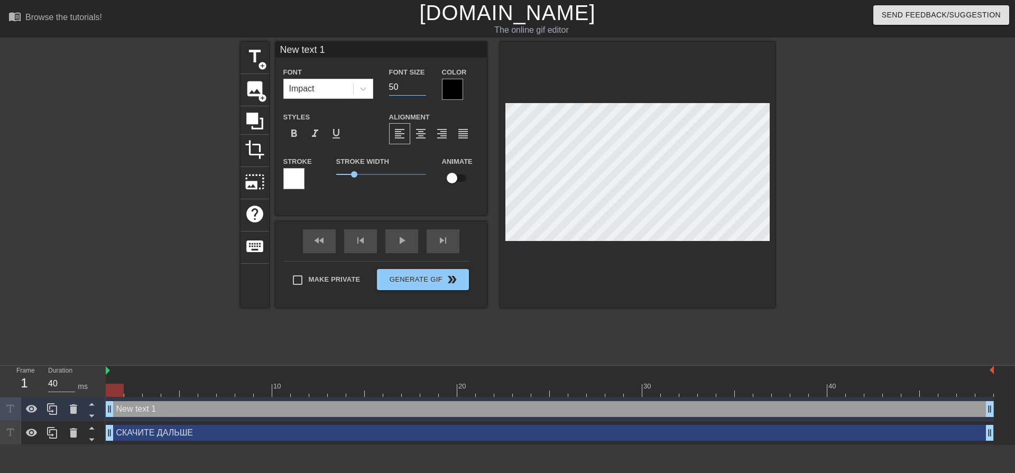
click at [423, 84] on input "50" at bounding box center [407, 87] width 37 height 17
click at [451, 87] on div at bounding box center [452, 89] width 21 height 21
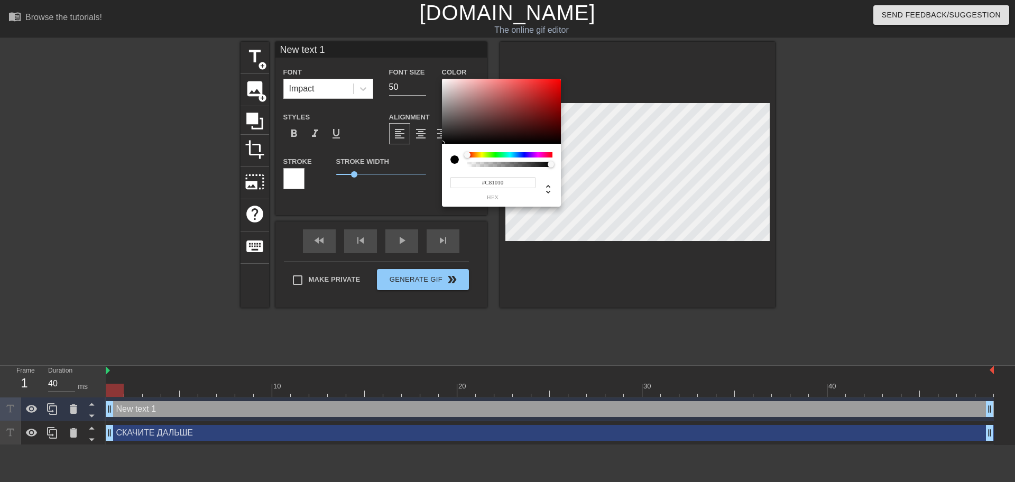
click at [551, 92] on div at bounding box center [501, 112] width 119 height 66
type input "#10C82A"
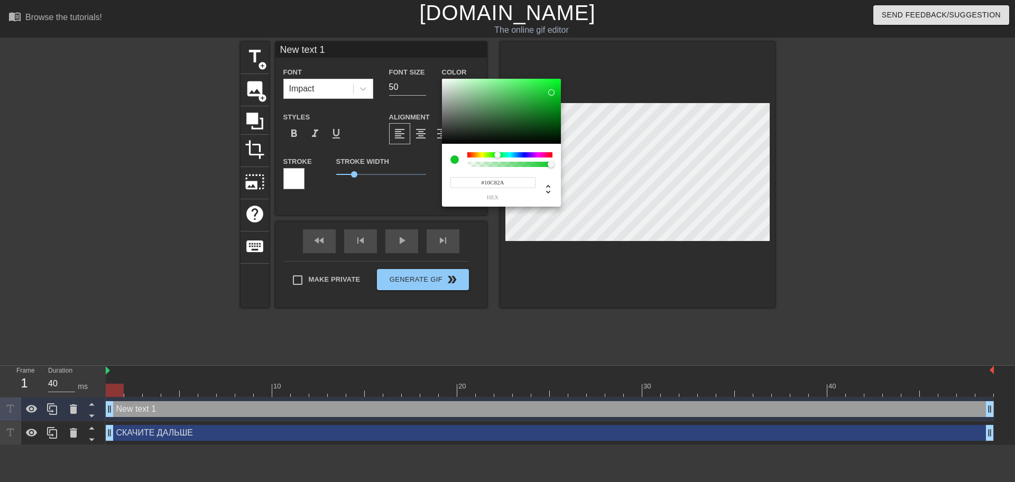
click at [497, 155] on div at bounding box center [509, 154] width 85 height 5
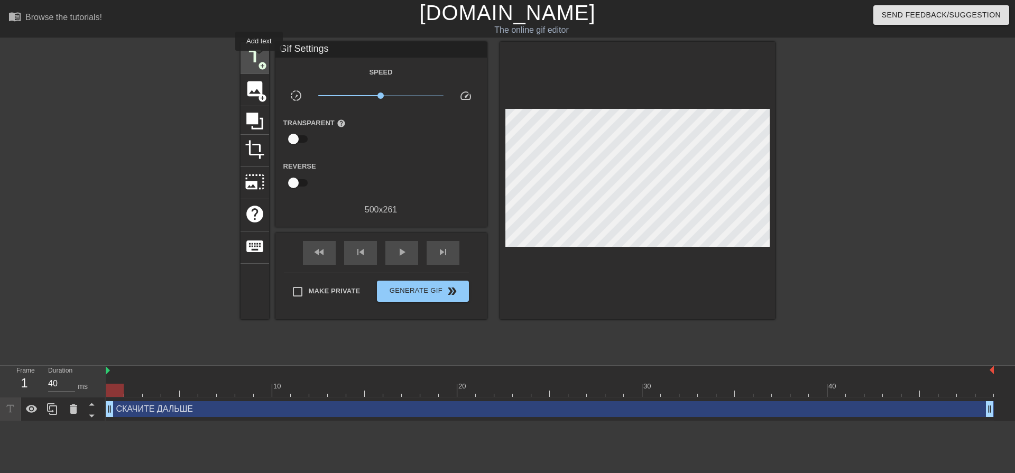
click at [259, 58] on span "title" at bounding box center [255, 57] width 20 height 20
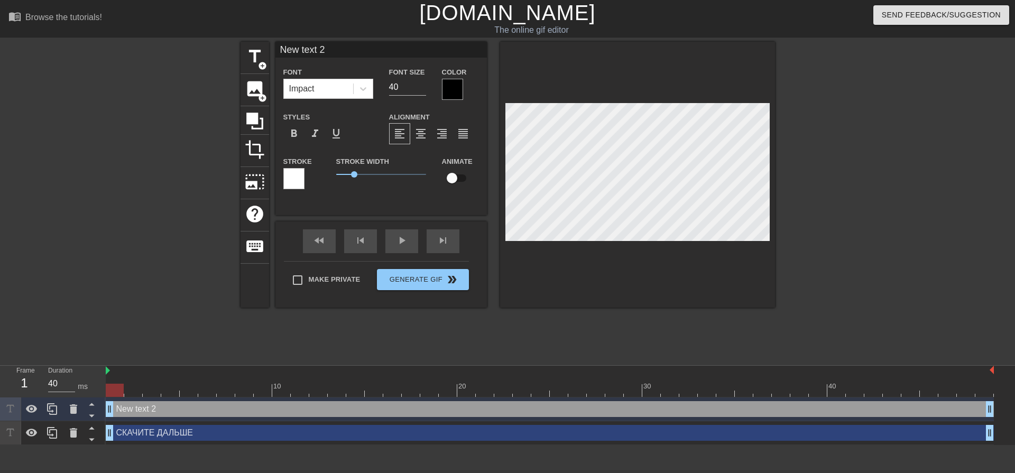
scroll to position [2, 2]
click at [423, 84] on input "41" at bounding box center [407, 87] width 37 height 17
click at [423, 84] on input "42" at bounding box center [407, 87] width 37 height 17
click at [423, 84] on input "43" at bounding box center [407, 87] width 37 height 17
click at [423, 84] on input "44" at bounding box center [407, 87] width 37 height 17
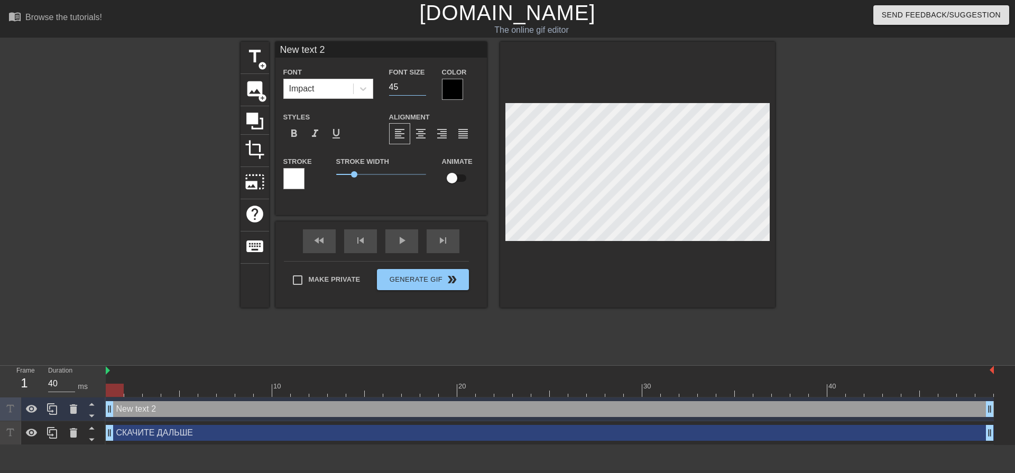
click at [423, 84] on input "45" at bounding box center [407, 87] width 37 height 17
click at [423, 84] on input "46" at bounding box center [407, 87] width 37 height 17
click at [423, 84] on input "47" at bounding box center [407, 87] width 37 height 17
type input "48"
click at [423, 84] on input "48" at bounding box center [407, 87] width 37 height 17
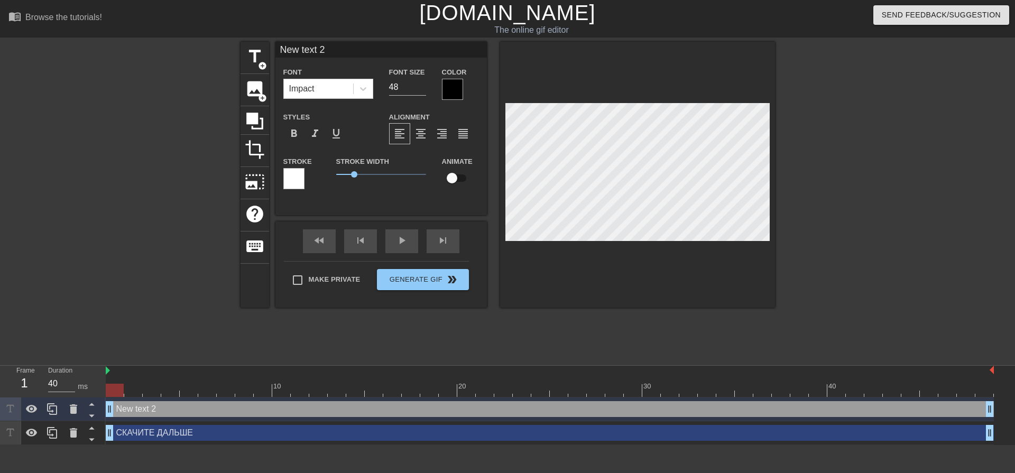
scroll to position [2, 3]
click at [444, 94] on div at bounding box center [452, 89] width 21 height 21
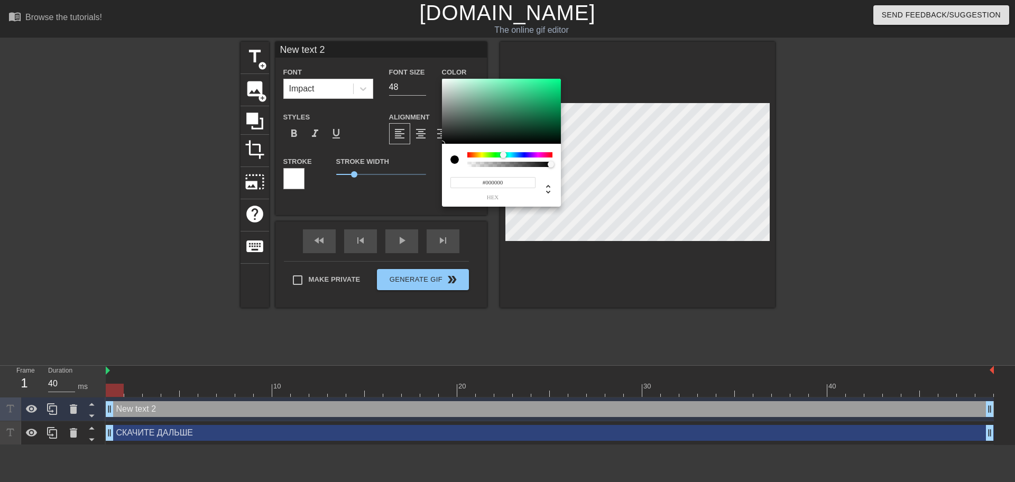
click at [503, 154] on div at bounding box center [509, 154] width 85 height 5
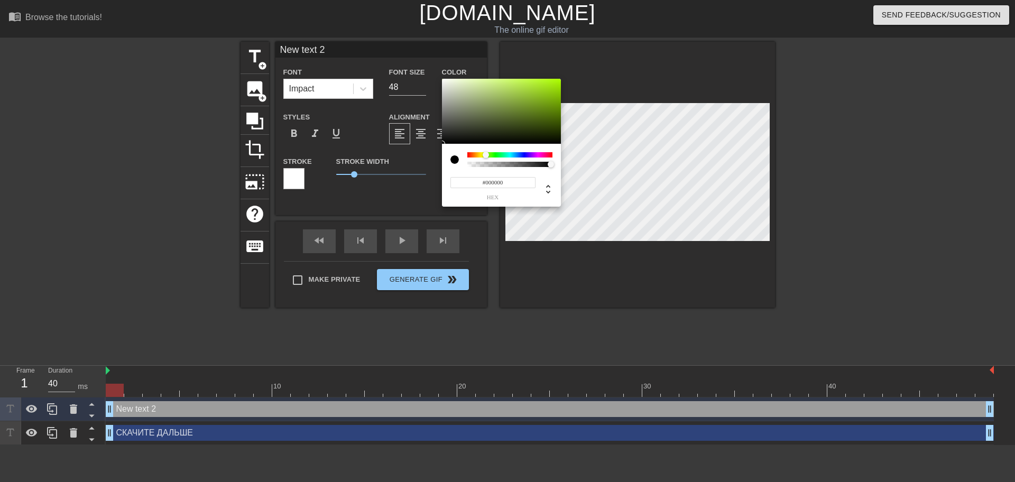
click at [486, 153] on div at bounding box center [509, 154] width 85 height 5
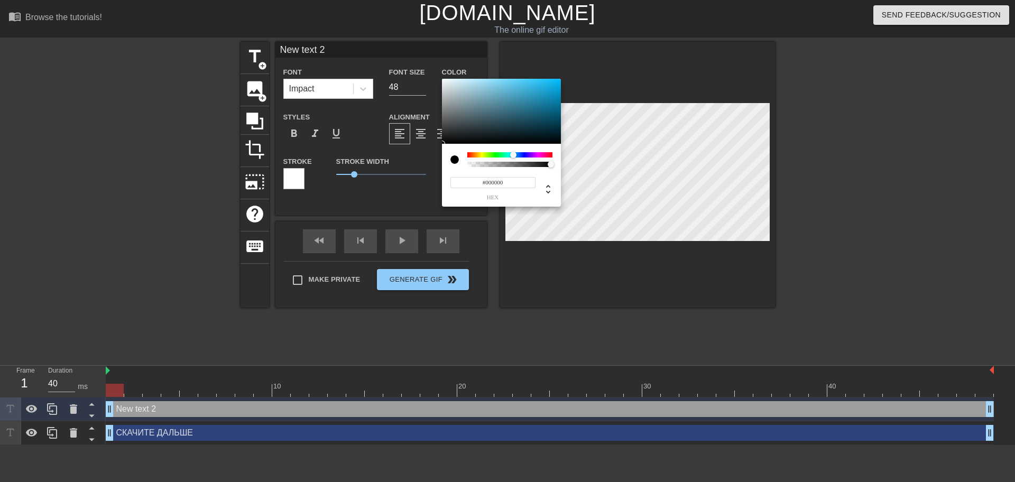
drag, startPoint x: 499, startPoint y: 155, endPoint x: 514, endPoint y: 159, distance: 14.6
click at [514, 158] on div at bounding box center [509, 154] width 85 height 5
click at [530, 100] on div at bounding box center [501, 112] width 119 height 66
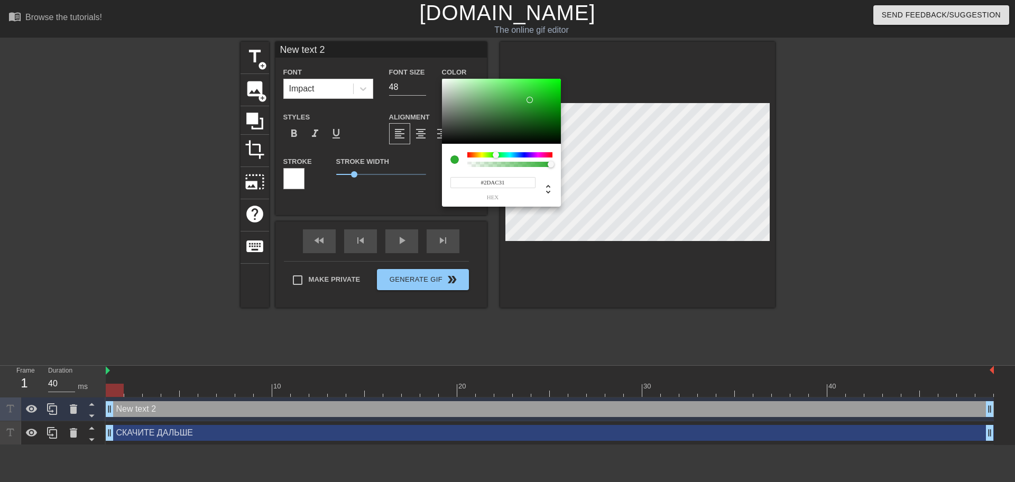
drag, startPoint x: 514, startPoint y: 153, endPoint x: 496, endPoint y: 154, distance: 18.0
click at [496, 154] on div at bounding box center [496, 155] width 6 height 6
type input "#33E337"
drag, startPoint x: 531, startPoint y: 99, endPoint x: 534, endPoint y: 86, distance: 13.6
click at [534, 86] on div at bounding box center [533, 86] width 6 height 6
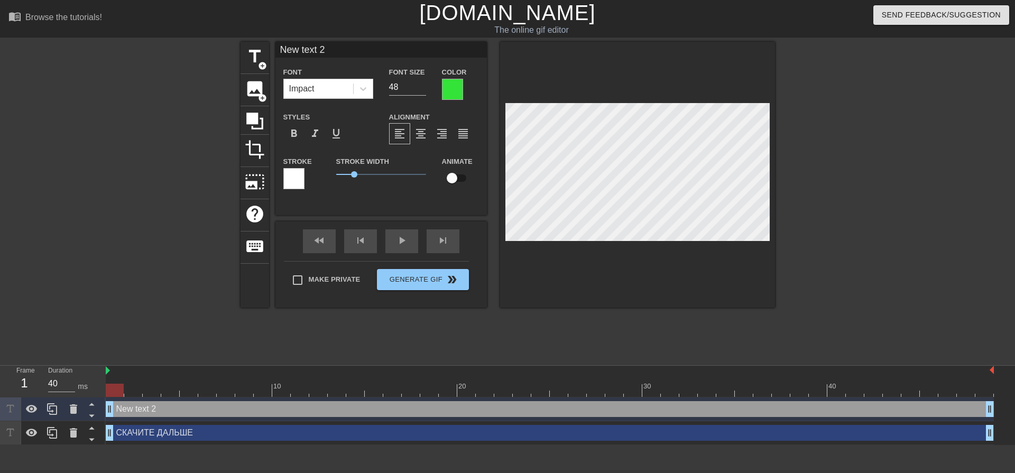
scroll to position [2, 1]
type input "New text"
type textarea "New text"
type input "New text"
type textarea "New text"
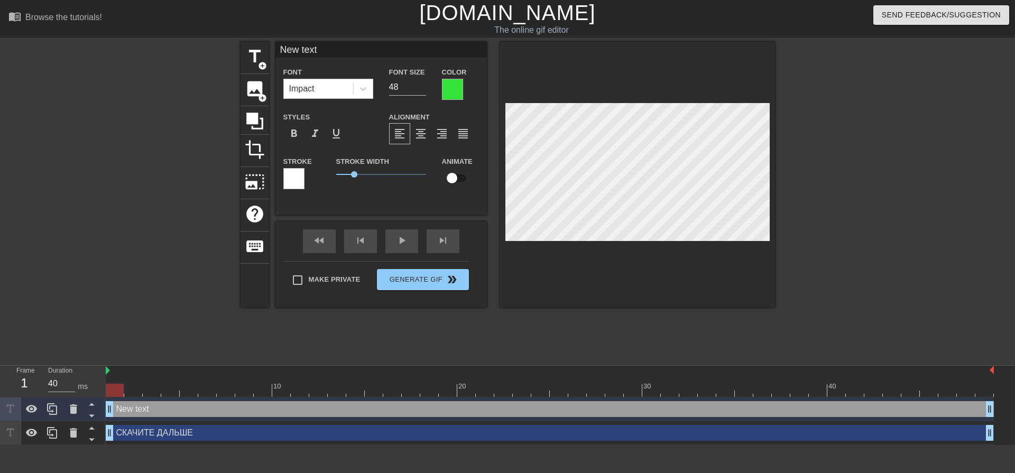
type input "New tex"
type textarea "New tex"
type input "New te"
type textarea "New te"
type input "New t"
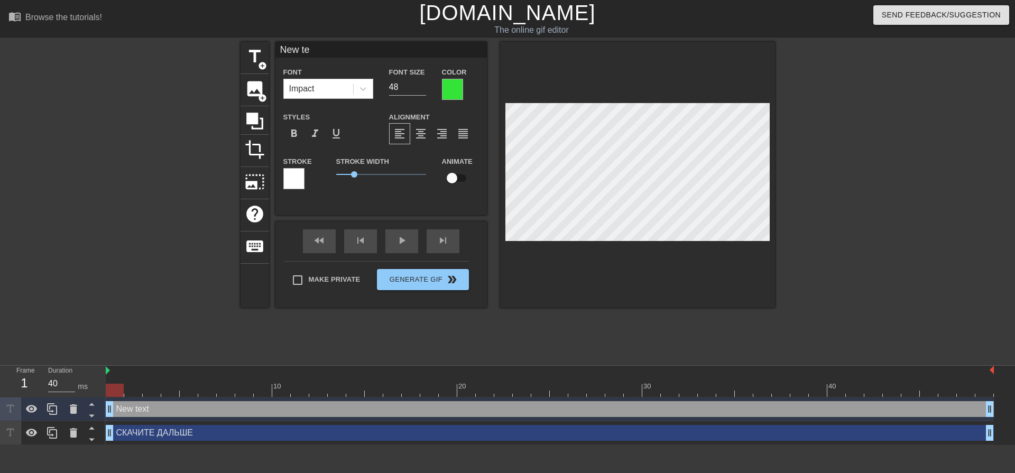
type textarea "New t"
type input "New"
type textarea "New"
type input "New"
type textarea "New"
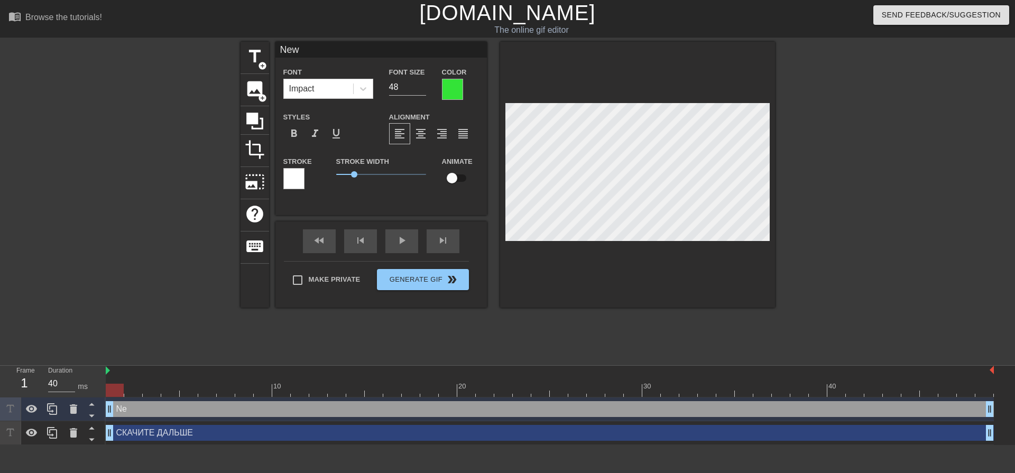
type input "Ne"
type textarea "Ne"
type input "N"
type textarea "N"
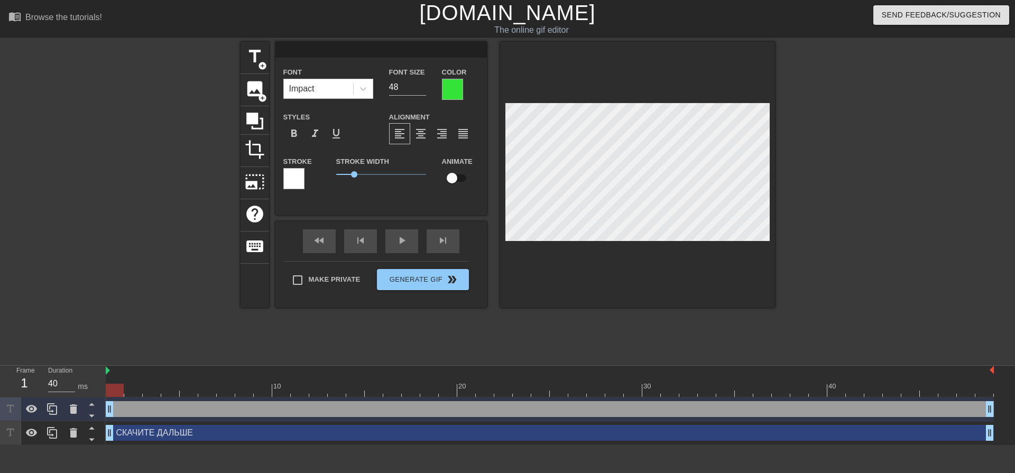
type input "М"
type textarea "М"
type input "МА"
type textarea "МА"
type input "МАК"
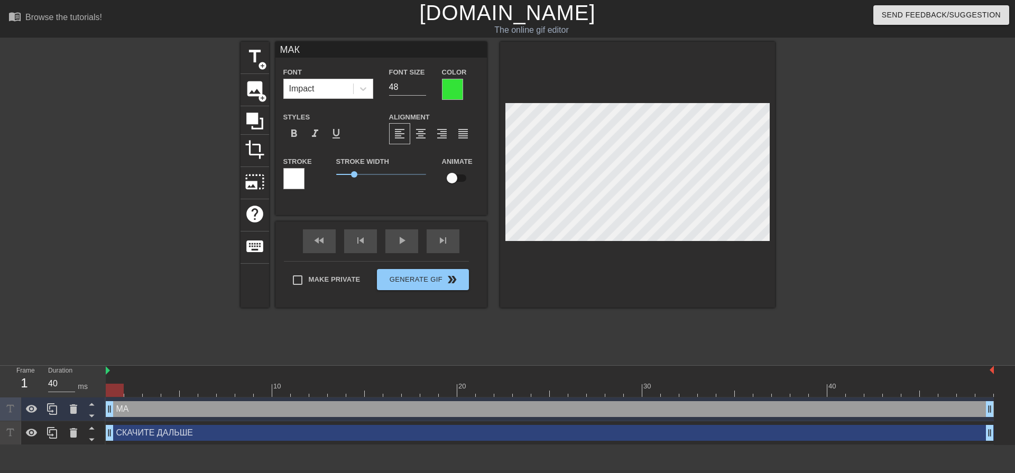
type textarea "МАК"
type input "МАКА"
type textarea "МАКА"
type input "МАКАР"
type textarea "МАКАР"
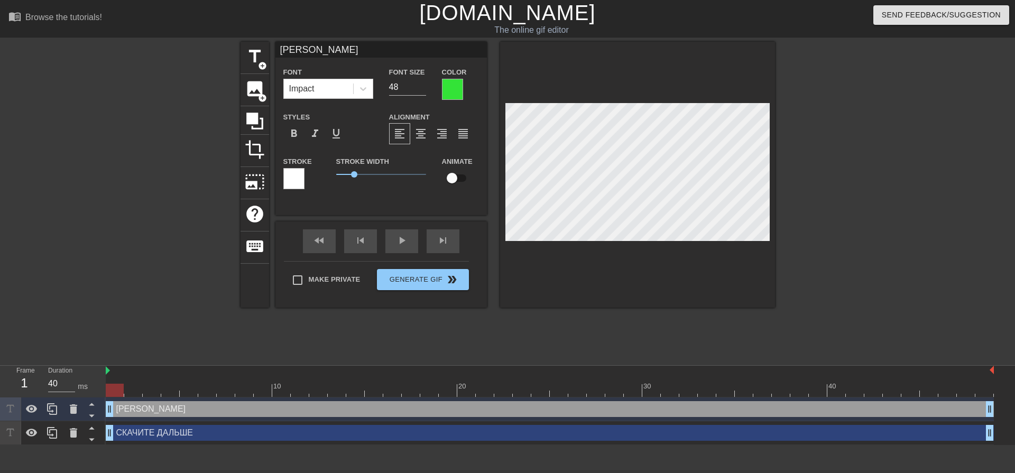
type input "МАКАРО"
type textarea "МАКАРО"
type input "МАКАРОВ"
type textarea "МАКАРОВ"
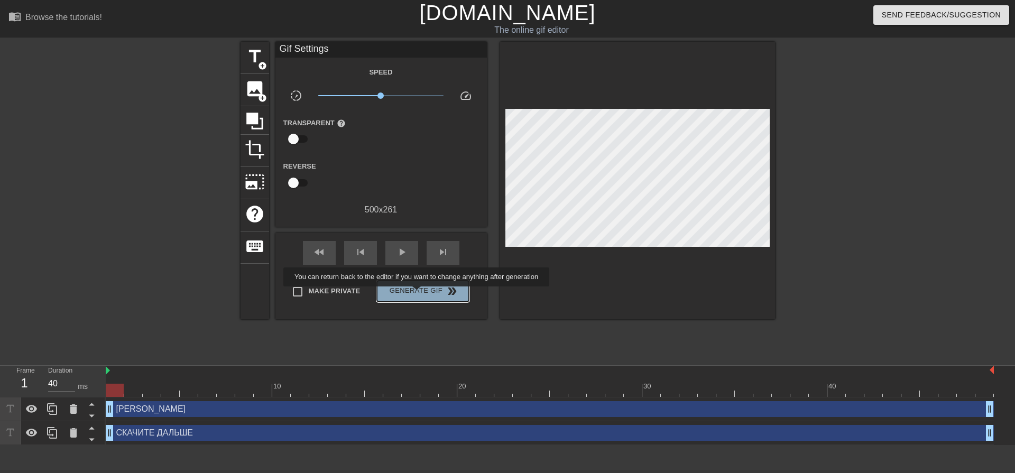
click at [418, 294] on span "Generate Gif double_arrow" at bounding box center [422, 291] width 83 height 13
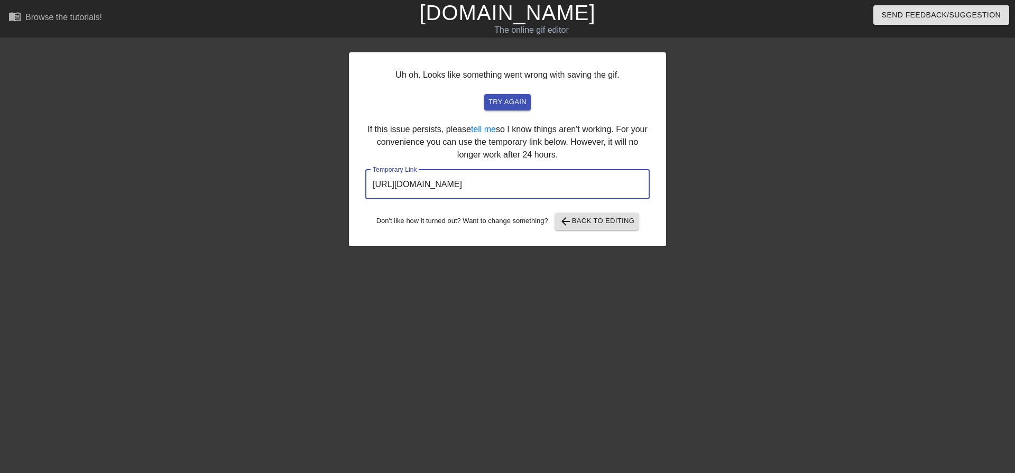
drag, startPoint x: 596, startPoint y: 185, endPoint x: 373, endPoint y: 181, distance: 223.1
click at [373, 181] on input "https://www.gifntext.com/temp_generations/l2IpADN2.gif" at bounding box center [507, 185] width 284 height 30
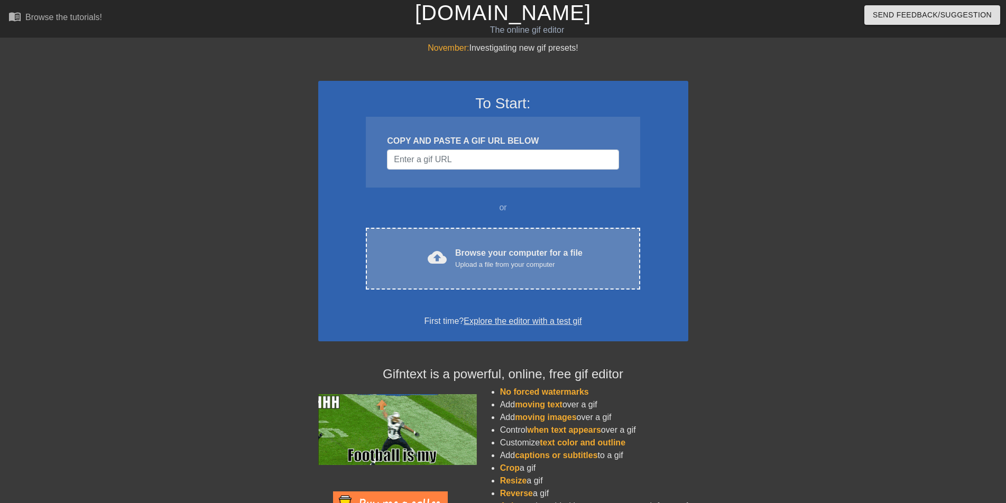
click at [490, 258] on div "Browse your computer for a file Upload a file from your computer" at bounding box center [518, 258] width 127 height 23
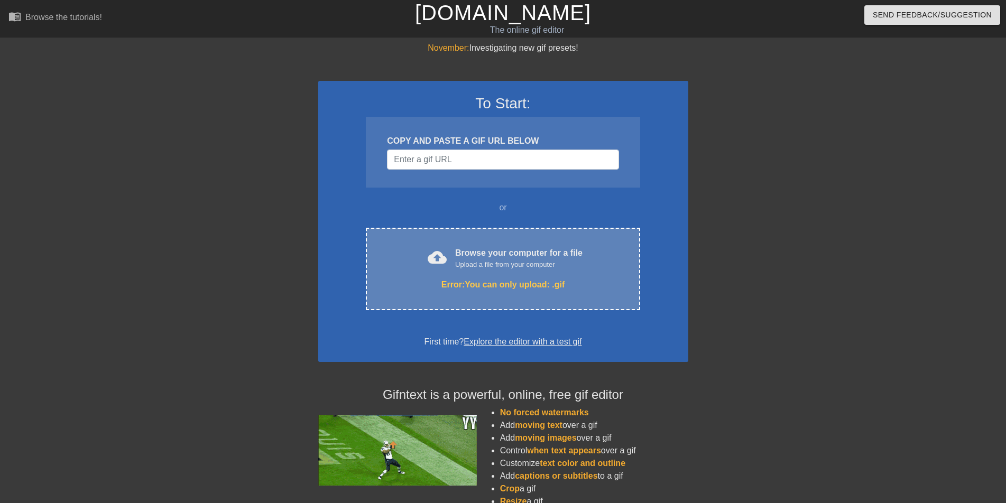
click at [491, 267] on div "Upload a file from your computer" at bounding box center [518, 265] width 127 height 11
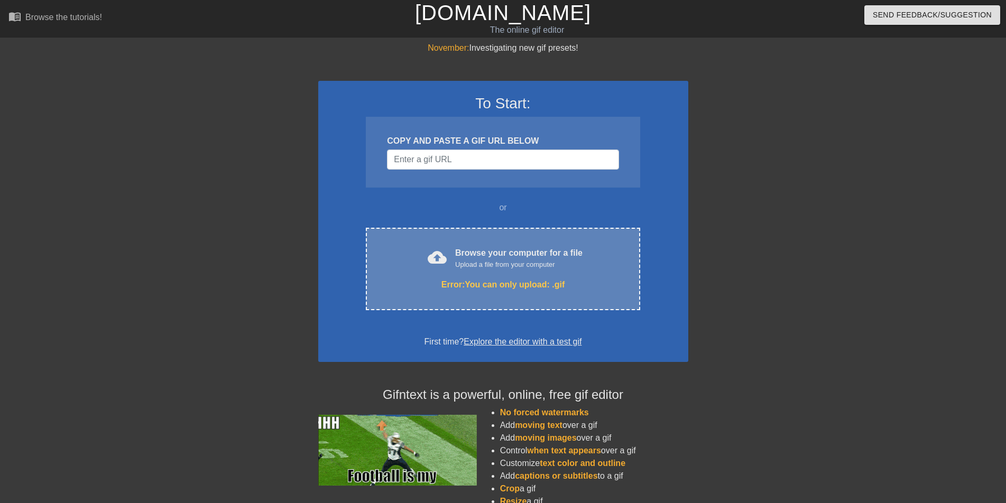
click at [493, 275] on div "cloud_upload Browse your computer for a file Upload a file from your computer E…" at bounding box center [503, 269] width 274 height 82
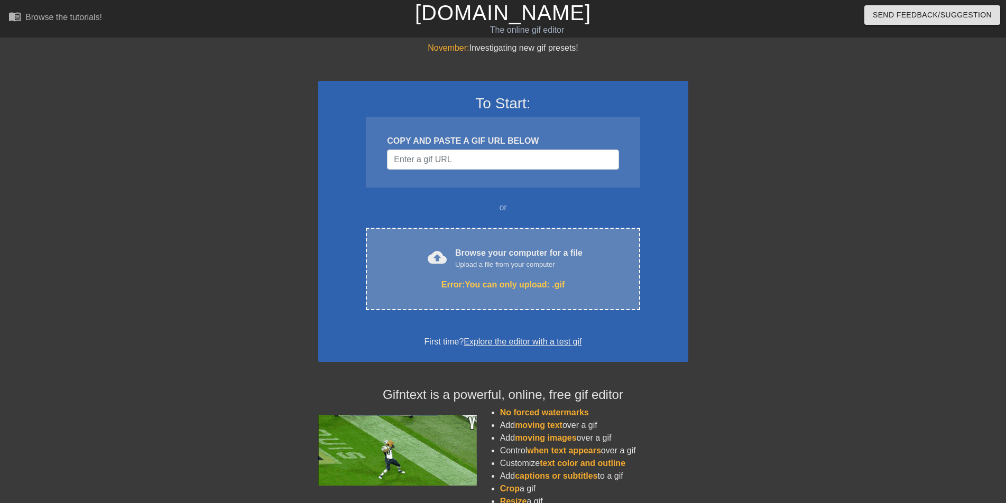
click at [521, 271] on div "cloud_upload Browse your computer for a file Upload a file from your computer E…" at bounding box center [503, 269] width 274 height 82
click at [519, 271] on div "cloud_upload Browse your computer for a file Upload a file from your computer E…" at bounding box center [503, 269] width 274 height 82
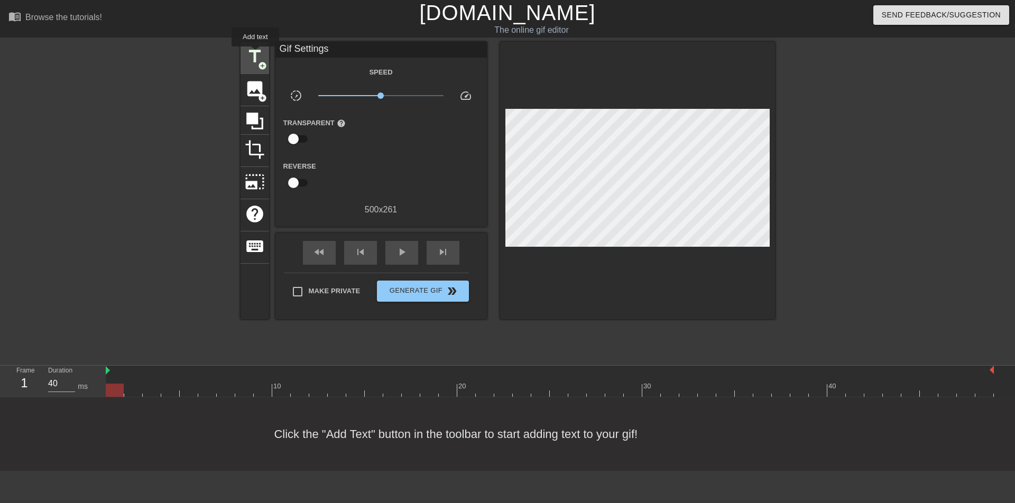
click at [255, 53] on span "title" at bounding box center [255, 57] width 20 height 20
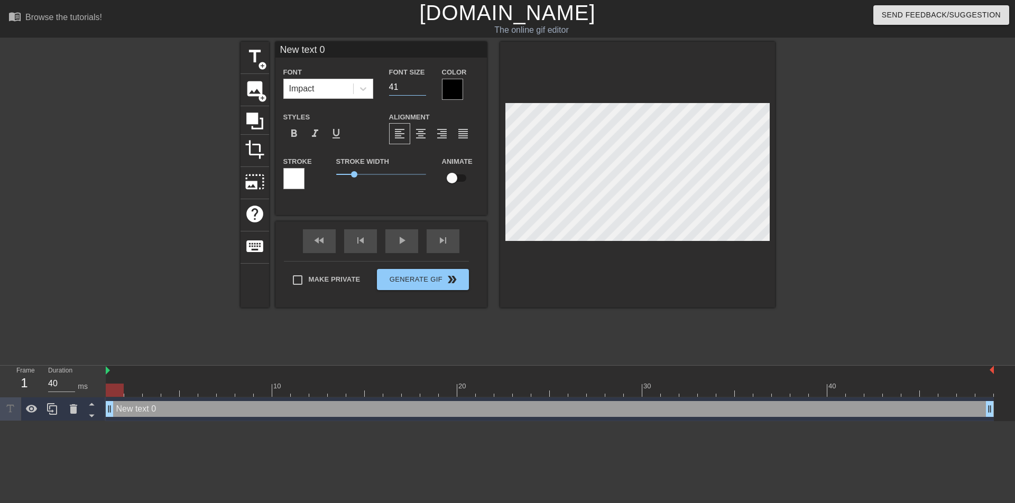
click at [422, 84] on input "41" at bounding box center [407, 87] width 37 height 17
click at [422, 84] on input "42" at bounding box center [407, 87] width 37 height 17
click at [422, 84] on input "43" at bounding box center [407, 87] width 37 height 17
click at [422, 84] on input "44" at bounding box center [407, 87] width 37 height 17
click at [422, 84] on input "45" at bounding box center [407, 87] width 37 height 17
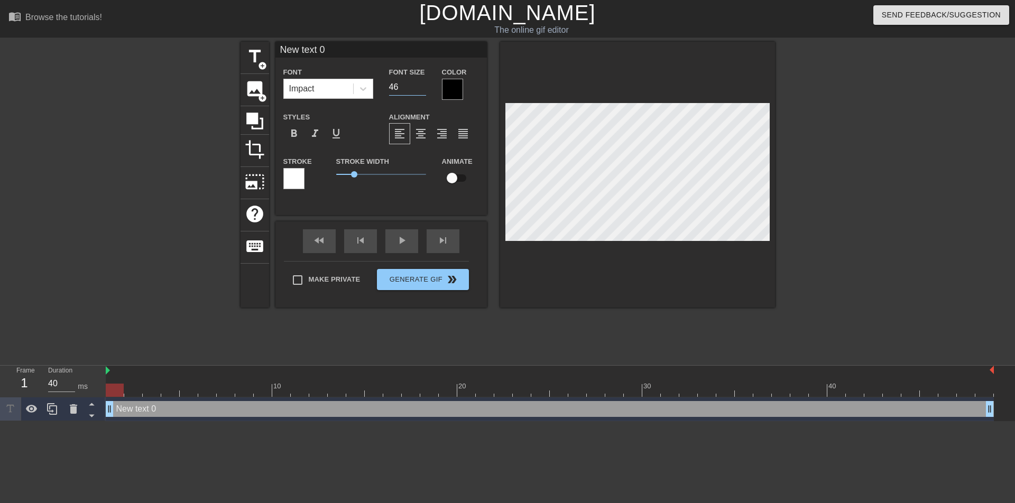
type input "46"
click at [422, 84] on input "46" at bounding box center [407, 87] width 37 height 17
click at [445, 91] on div at bounding box center [452, 89] width 21 height 21
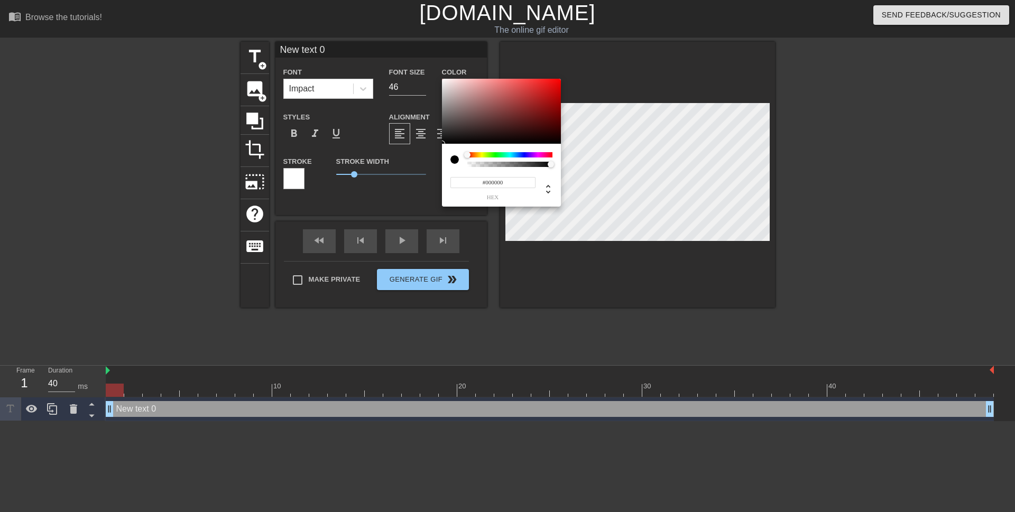
type input "#E11F1F"
click at [544, 86] on div at bounding box center [501, 112] width 119 height 66
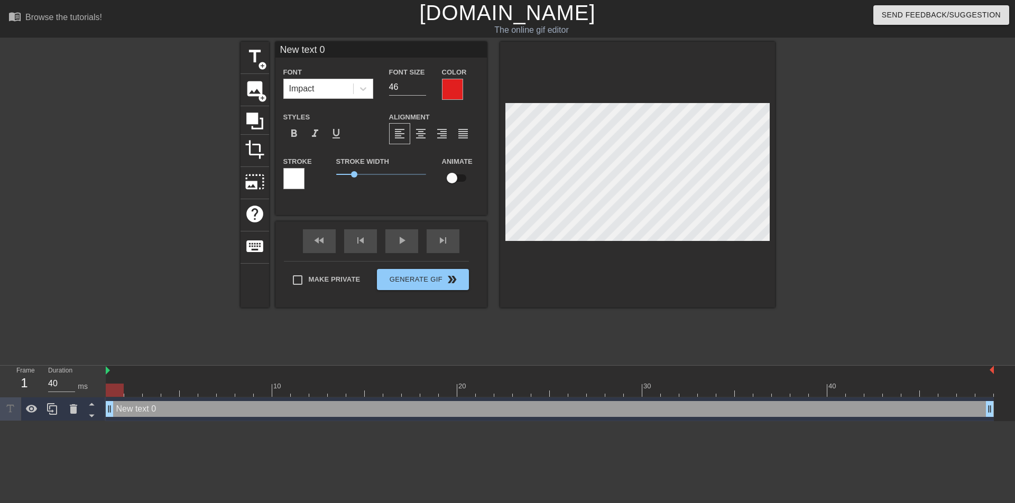
scroll to position [2, 2]
type input "New text"
type textarea "New text"
type input "New text"
type textarea "New text"
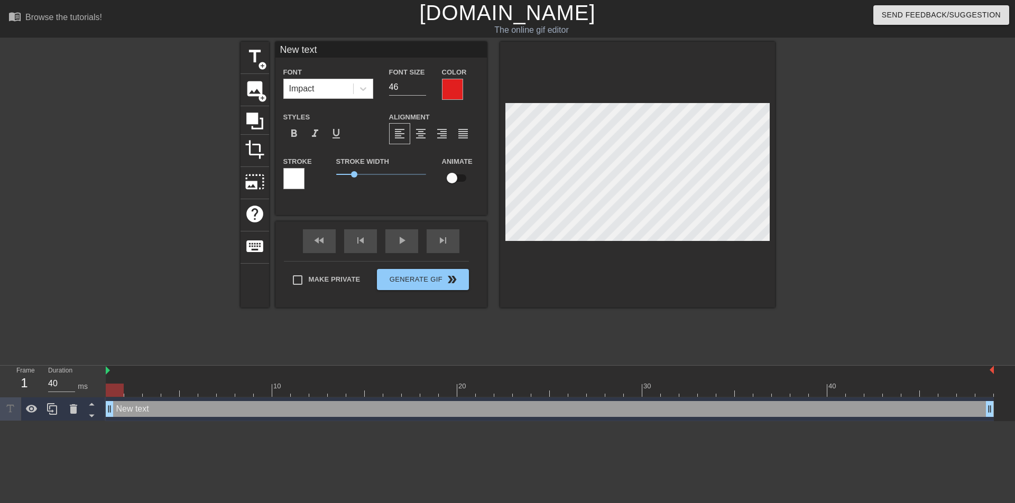
type input "New tex"
type textarea "New tex"
type input "New te"
type textarea "New te"
type input "New t"
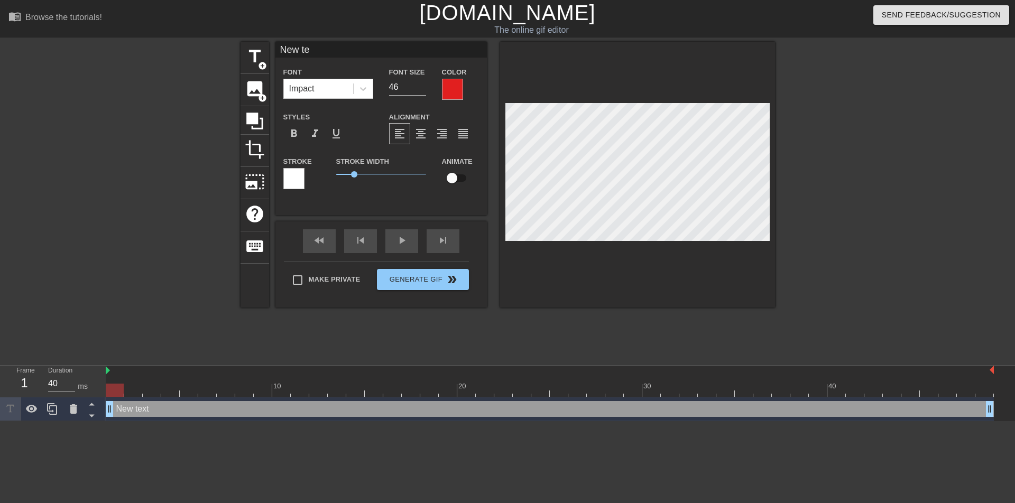
type textarea "New t"
type input "New"
type textarea "New"
type input "New"
type textarea "New"
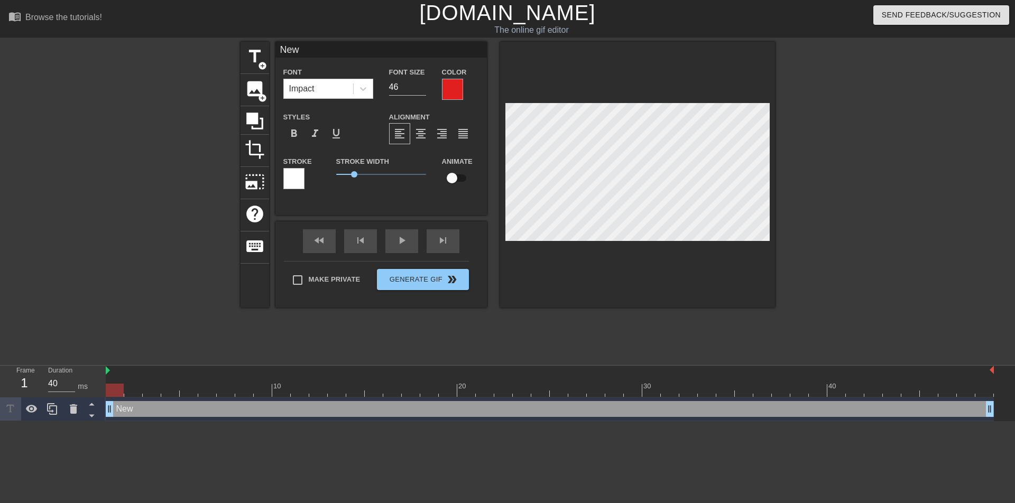
type input "Ne"
type textarea "Ne"
type input "N"
type textarea "N"
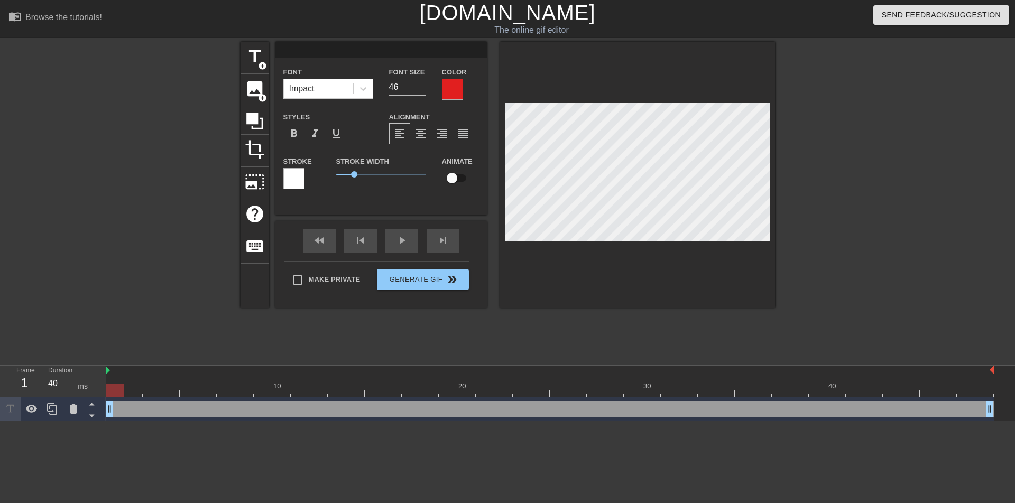
type input "Н"
type textarea "Н"
type input "НЕ"
type textarea "НЕ"
type input "НЕК"
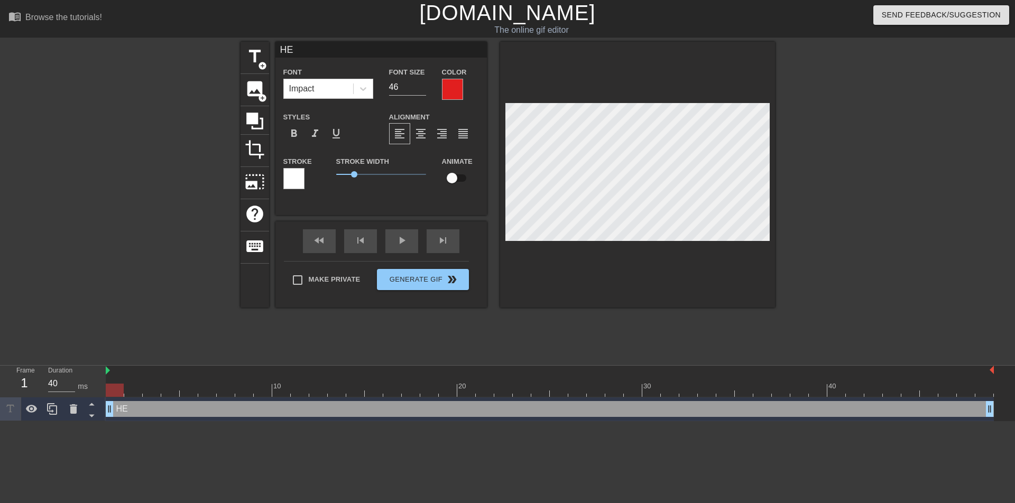
type textarea "НЕК"
type input "НЕКР"
type textarea "НЕКР"
type input "НЕКРА"
type textarea "НЕКРА"
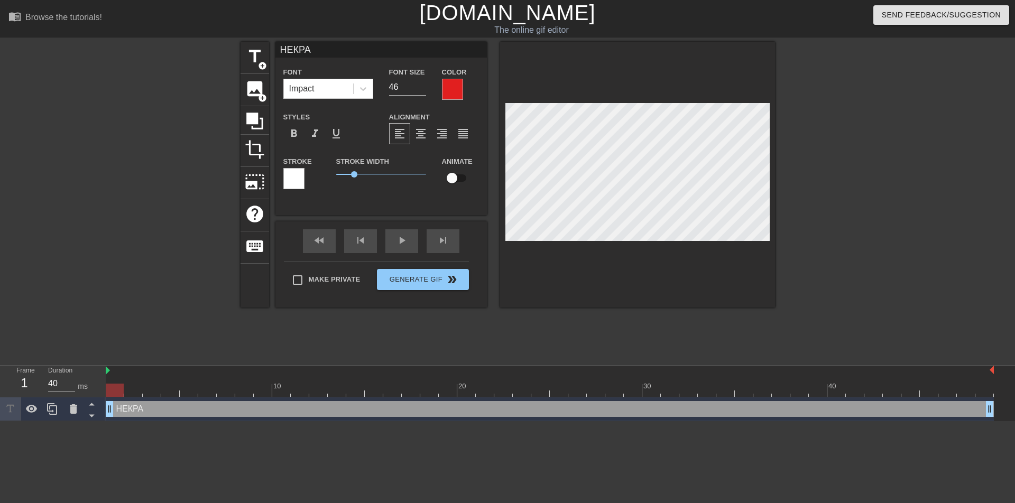
type input "НЕКРАС"
type textarea "НЕКРАС"
type input "НЕКРАСО"
type textarea "НЕКРАСО"
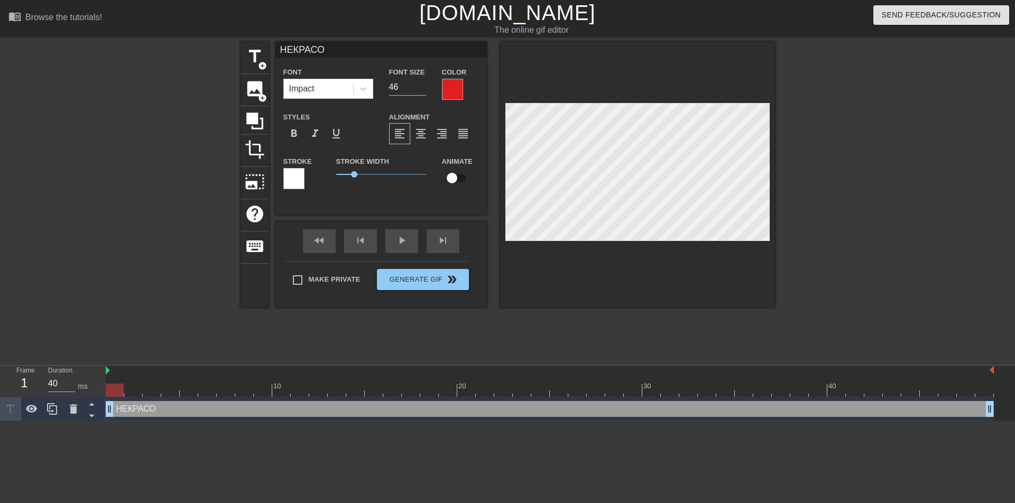
type input "НЕКРАСОВ"
type textarea "НЕКРАСОВ"
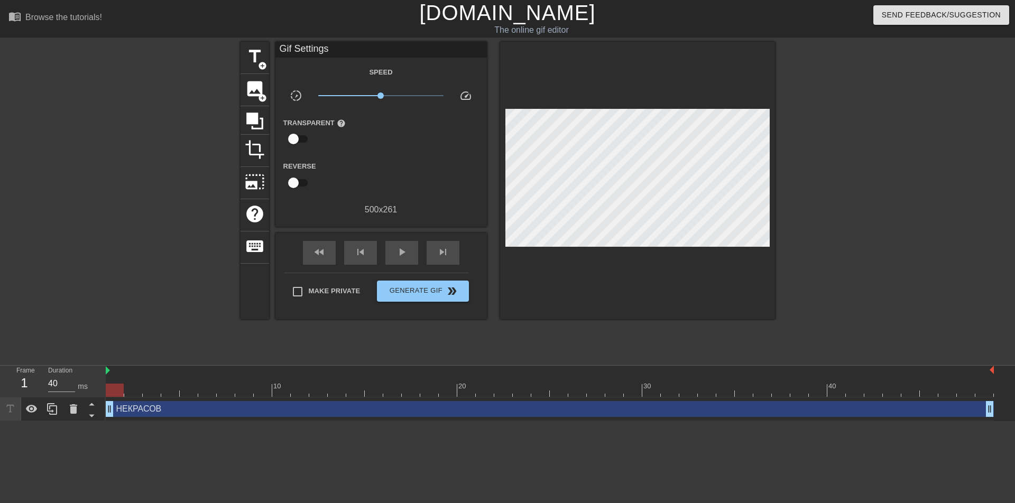
click at [719, 83] on div at bounding box center [637, 180] width 275 height 277
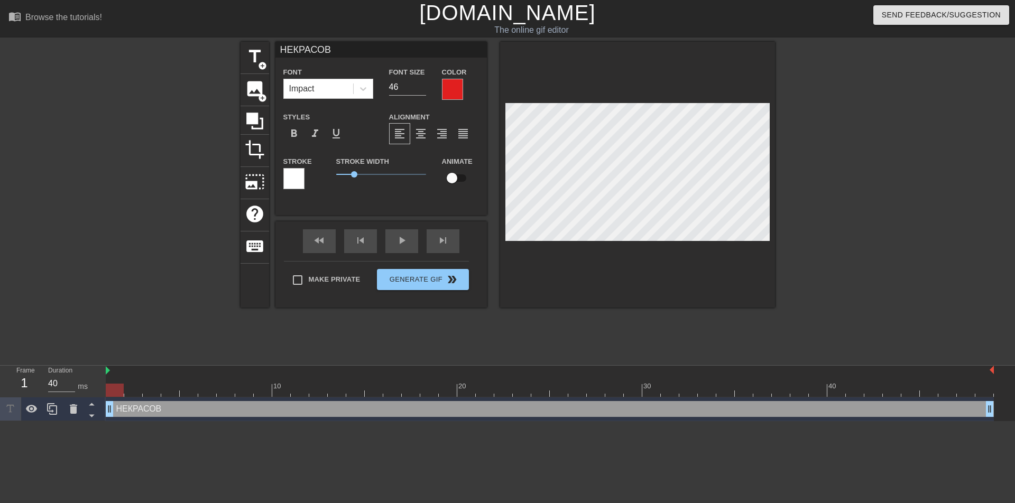
click at [452, 89] on div at bounding box center [452, 89] width 21 height 21
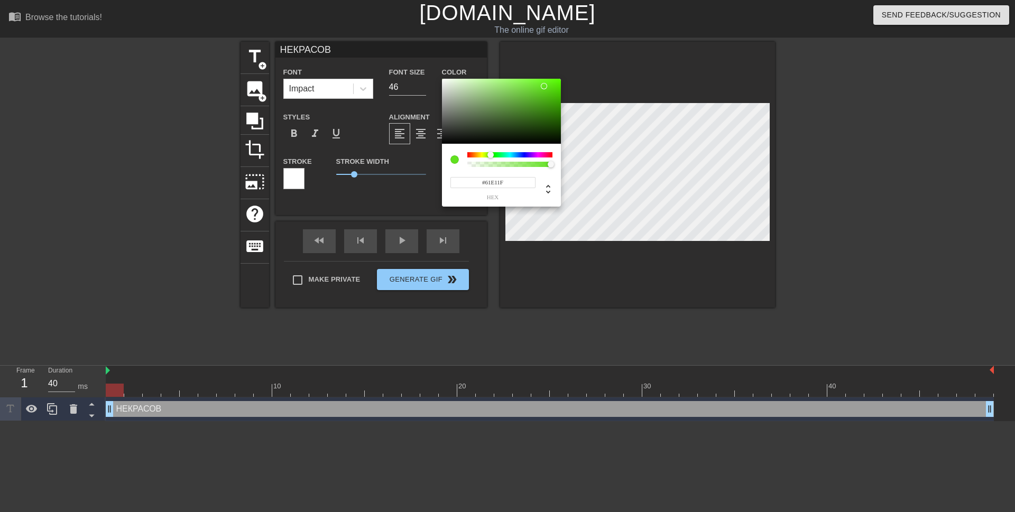
type input "#5AE11F"
drag, startPoint x: 468, startPoint y: 154, endPoint x: 491, endPoint y: 152, distance: 22.8
click at [491, 152] on div at bounding box center [491, 155] width 6 height 6
click at [515, 196] on span "hex" at bounding box center [492, 198] width 85 height 6
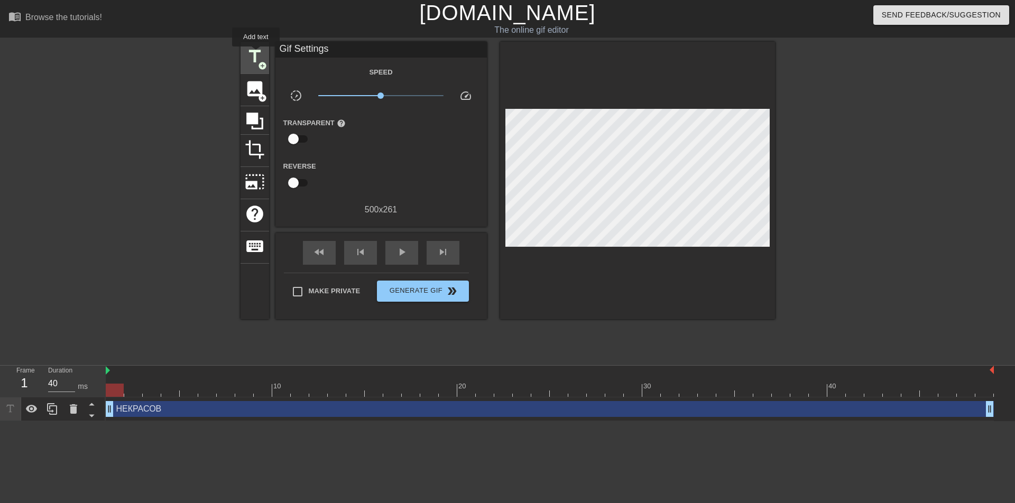
click at [256, 54] on span "title" at bounding box center [255, 57] width 20 height 20
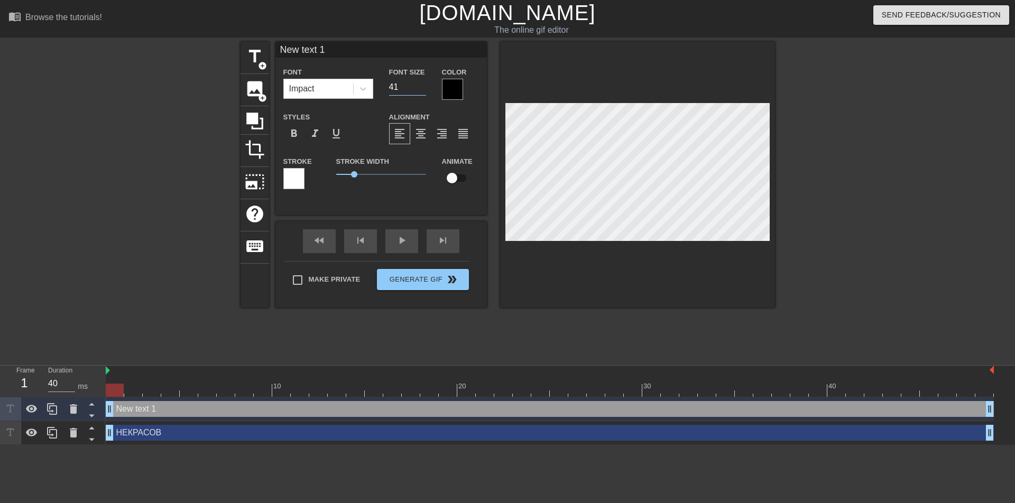
click at [421, 85] on input "41" at bounding box center [407, 87] width 37 height 17
click at [421, 85] on input "42" at bounding box center [407, 87] width 37 height 17
click at [421, 85] on input "43" at bounding box center [407, 87] width 37 height 17
click at [421, 85] on input "44" at bounding box center [407, 87] width 37 height 17
click at [421, 85] on input "45" at bounding box center [407, 87] width 37 height 17
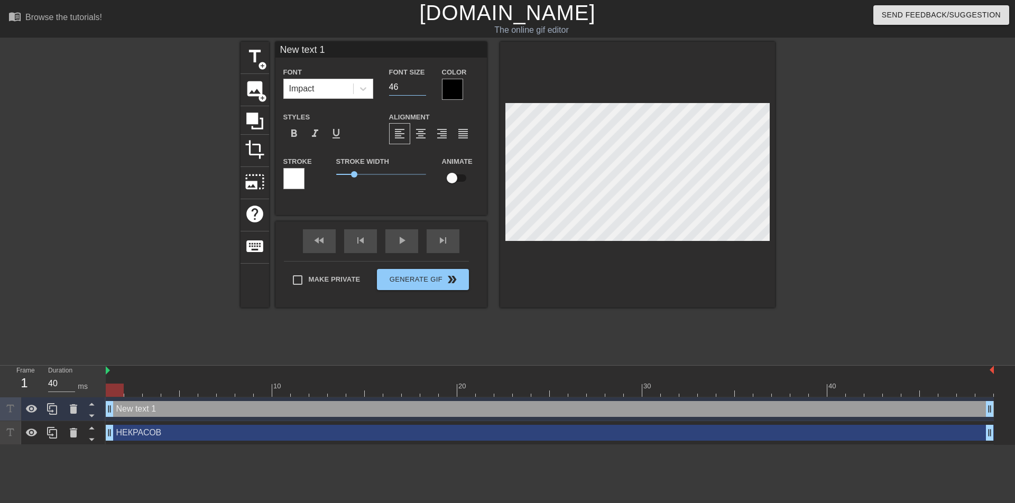
click at [421, 85] on input "46" at bounding box center [407, 87] width 37 height 17
click at [421, 85] on input "47" at bounding box center [407, 87] width 37 height 17
click at [421, 85] on input "48" at bounding box center [407, 87] width 37 height 17
click at [421, 85] on input "49" at bounding box center [407, 87] width 37 height 17
click at [421, 85] on input "50" at bounding box center [407, 87] width 37 height 17
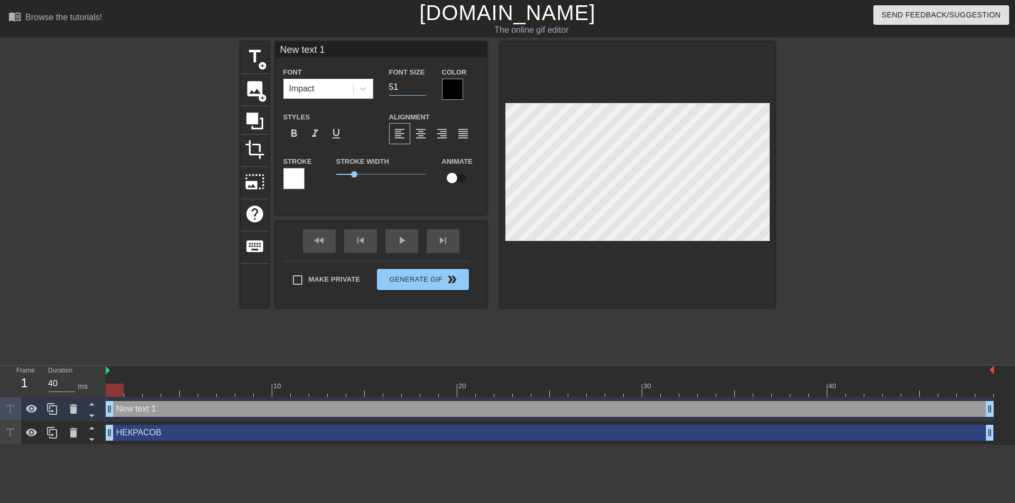
type input "51"
click at [421, 85] on input "51" at bounding box center [407, 87] width 37 height 17
click at [456, 94] on div at bounding box center [452, 89] width 21 height 21
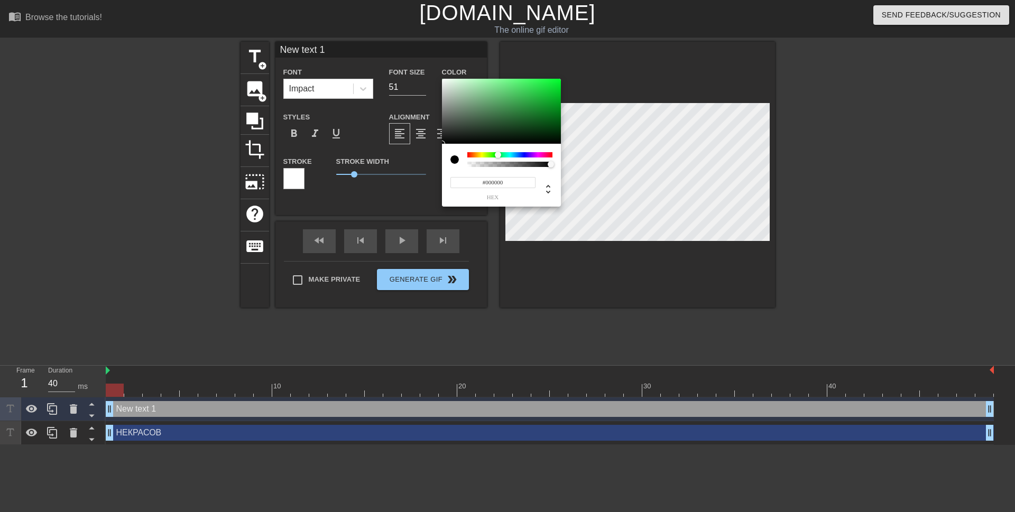
click at [498, 155] on div at bounding box center [509, 154] width 85 height 5
type input "#1DDB3F"
click at [545, 88] on div at bounding box center [501, 112] width 119 height 66
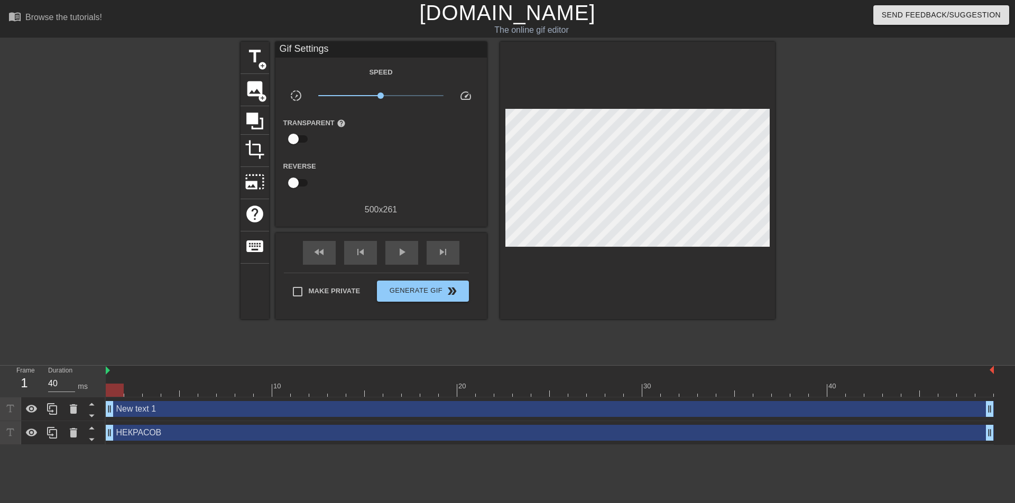
click at [749, 241] on div at bounding box center [637, 180] width 275 height 277
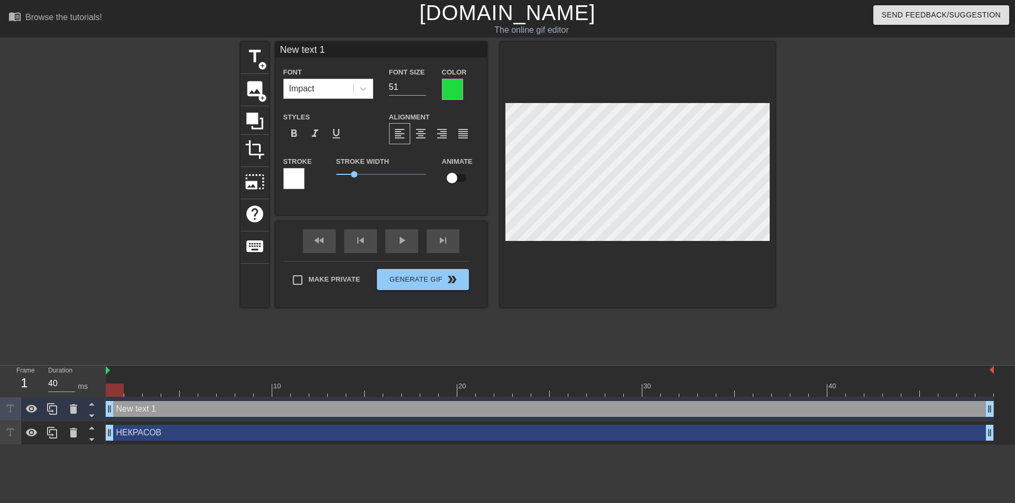
scroll to position [2, 2]
type input "New text"
type textarea "New text"
type input "New text"
type textarea "New text"
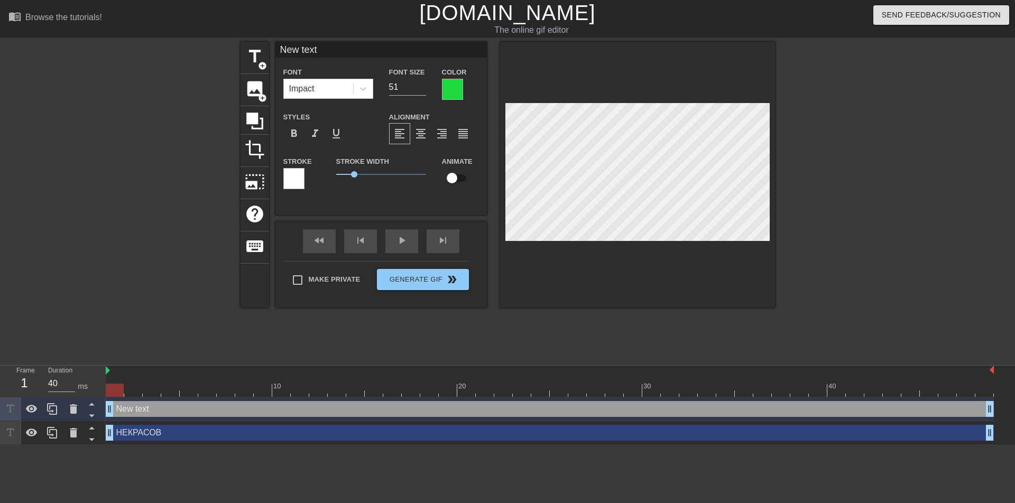
type input "New tex"
type textarea "New tex"
type input "New te"
type textarea "New te"
type input "New t"
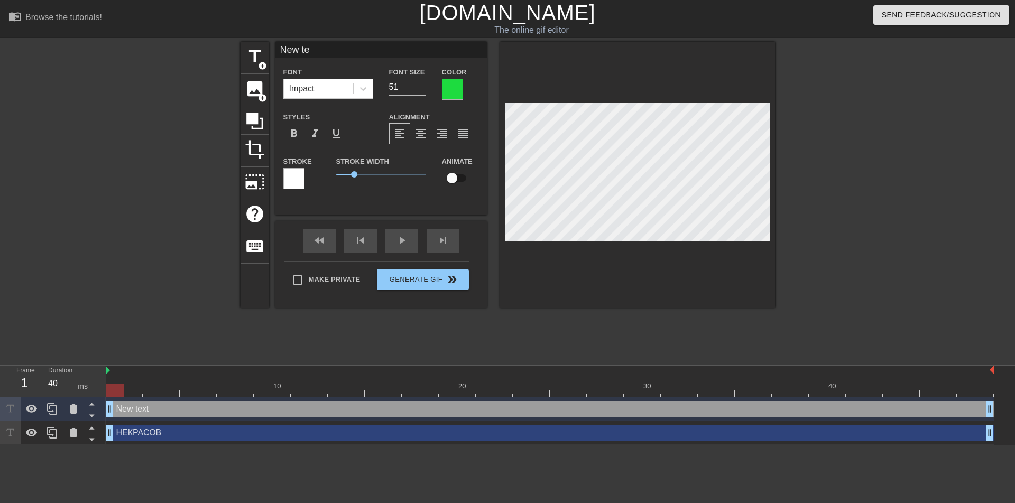
type textarea "New t"
type input "New"
type textarea "New"
type input "New"
type textarea "New"
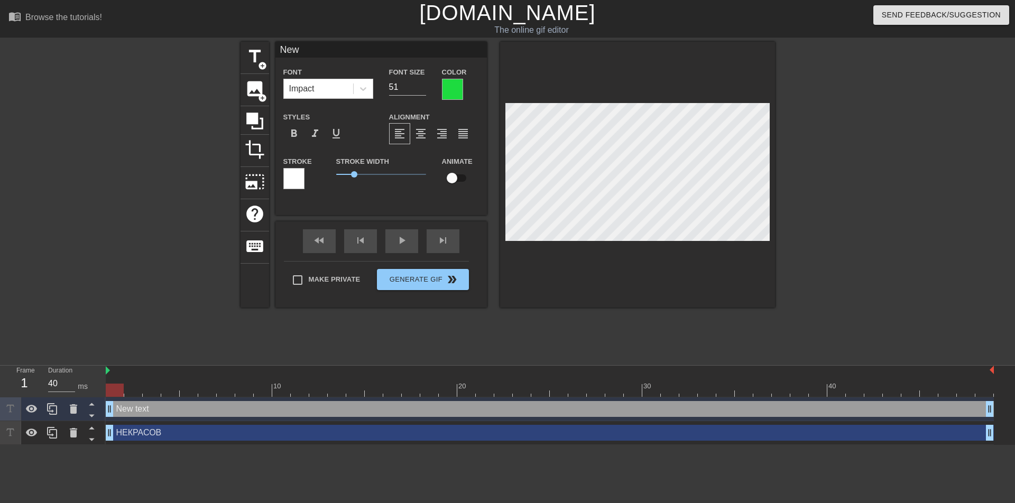
type input "Ne"
type textarea "Ne"
type input "N"
type textarea "N"
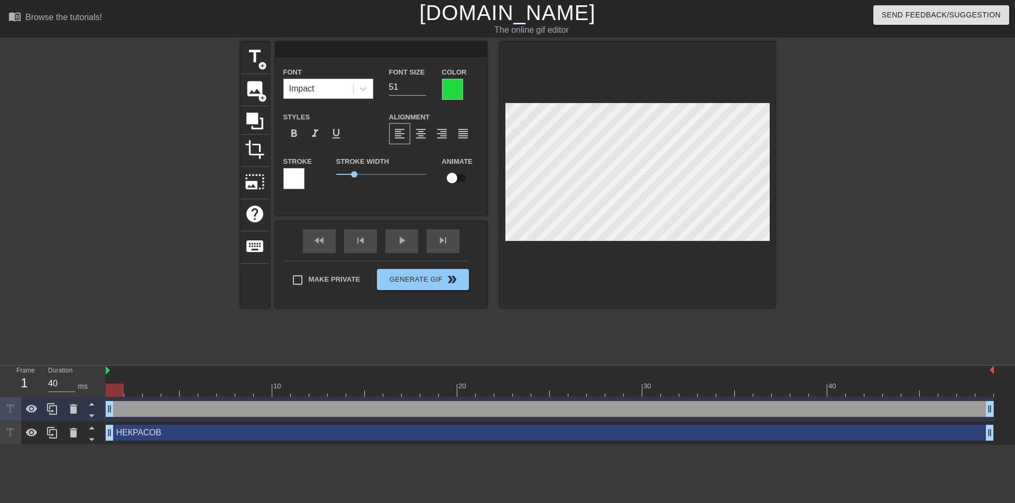
type input "С"
type textarea "С"
type input "СК"
type textarea "СК"
type input "СКА"
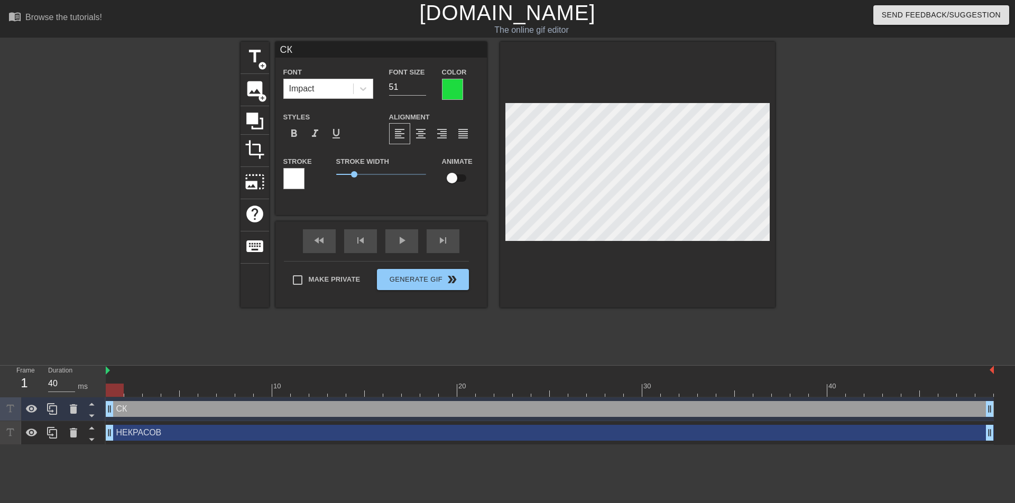
type textarea "СКА"
type input "СКАЧ"
type textarea "СКАЧ"
type input "СКАЧИ"
type textarea "СКАЧИ"
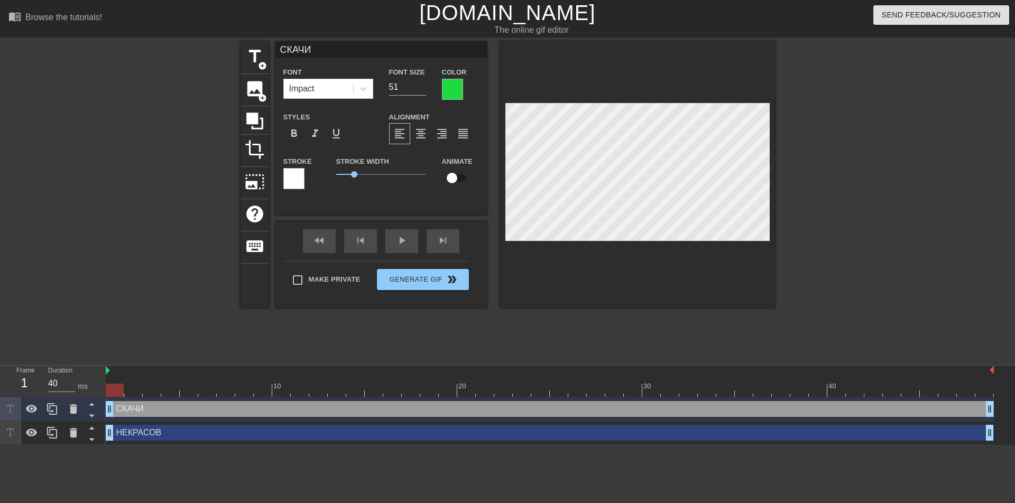
type input "СКАЧИТ"
type textarea "СКАЧИТ"
type input "СКАЧИТЕ"
type textarea "СКАЧИТЕ"
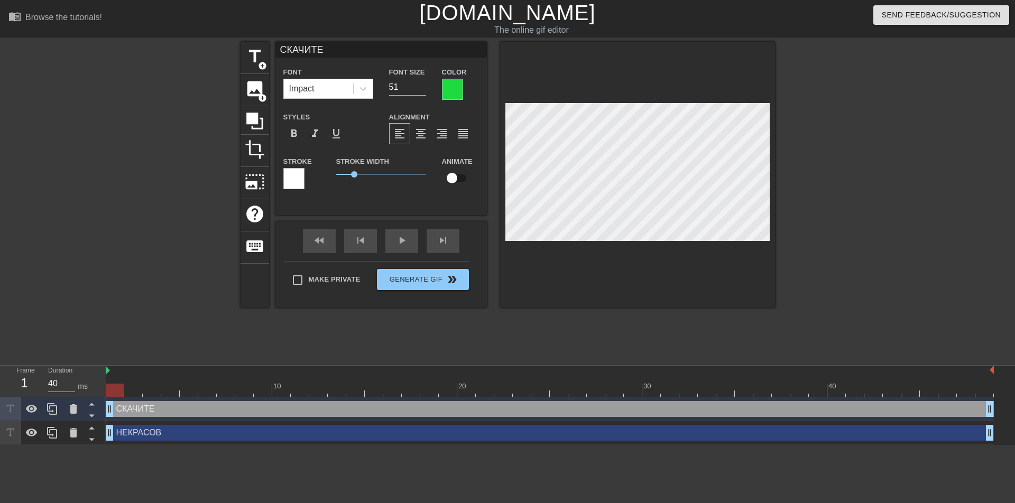
type input "СКАЧИТ"
type textarea "СКАЧИТ"
type input "СКАЧИ"
type textarea "СКАЧИ"
type input "СКАЧ"
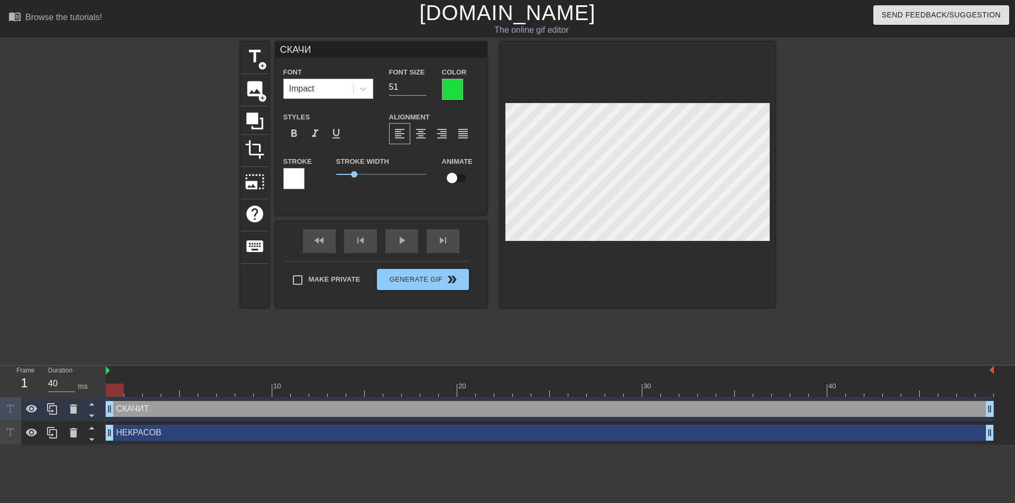
type textarea "СКАЧ"
type input "СКА"
type textarea "СКА"
type input "СК"
type textarea "СК"
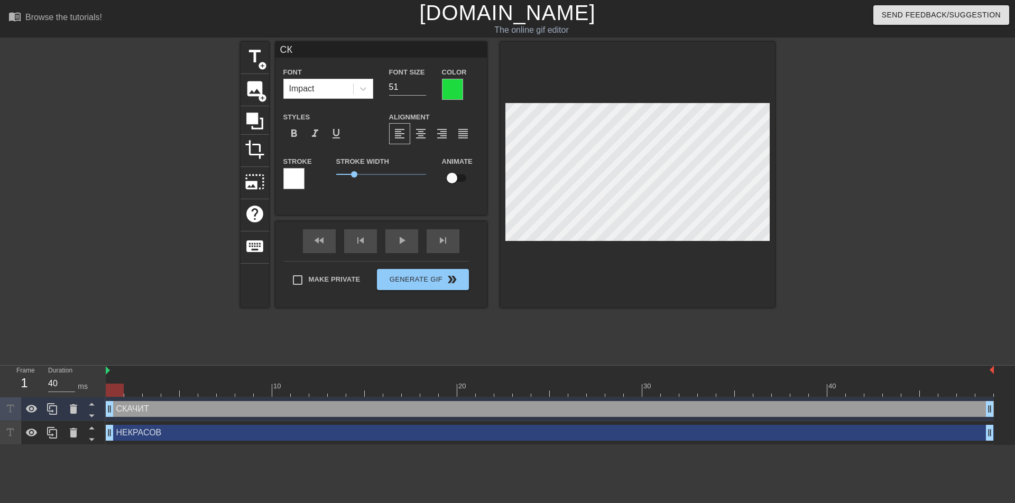
scroll to position [2, 2]
type input "С"
type textarea "С"
click at [422, 88] on input "50" at bounding box center [407, 87] width 37 height 17
click at [422, 88] on input "49" at bounding box center [407, 87] width 37 height 17
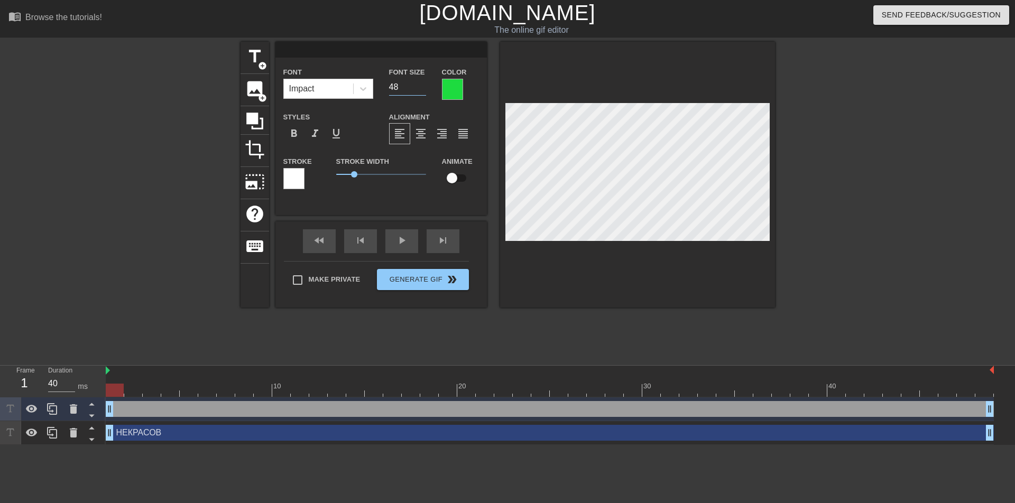
click at [422, 88] on input "48" at bounding box center [407, 87] width 37 height 17
type input "47"
click at [422, 88] on input "47" at bounding box center [407, 87] width 37 height 17
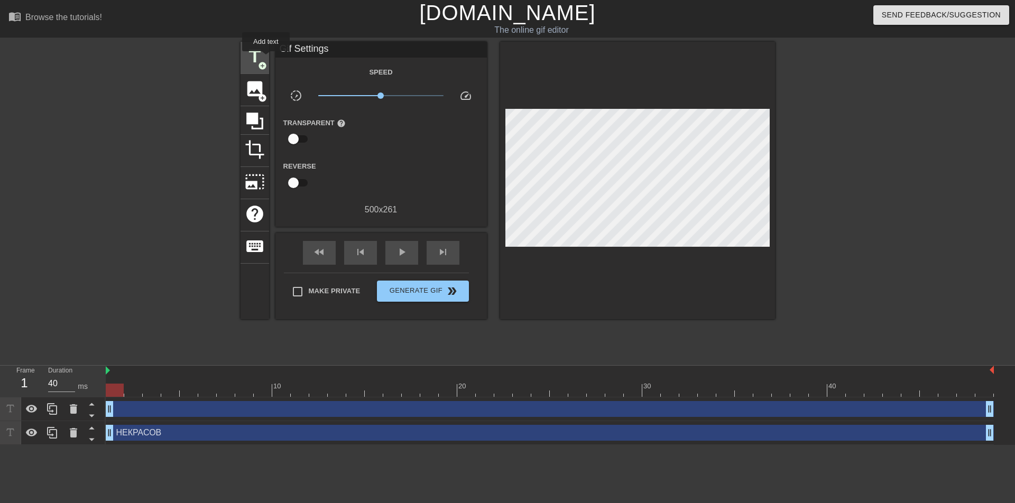
click at [265, 59] on div "title add_circle" at bounding box center [254, 58] width 29 height 32
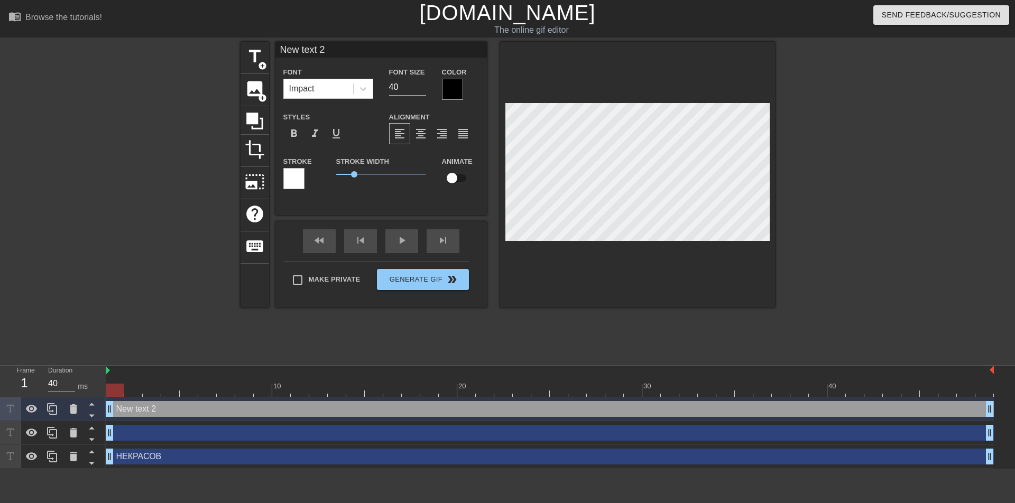
scroll to position [1, 1]
click at [422, 84] on input "41" at bounding box center [407, 87] width 37 height 17
click at [422, 84] on input "42" at bounding box center [407, 87] width 37 height 17
click at [422, 84] on input "43" at bounding box center [407, 87] width 37 height 17
click at [422, 84] on input "44" at bounding box center [407, 87] width 37 height 17
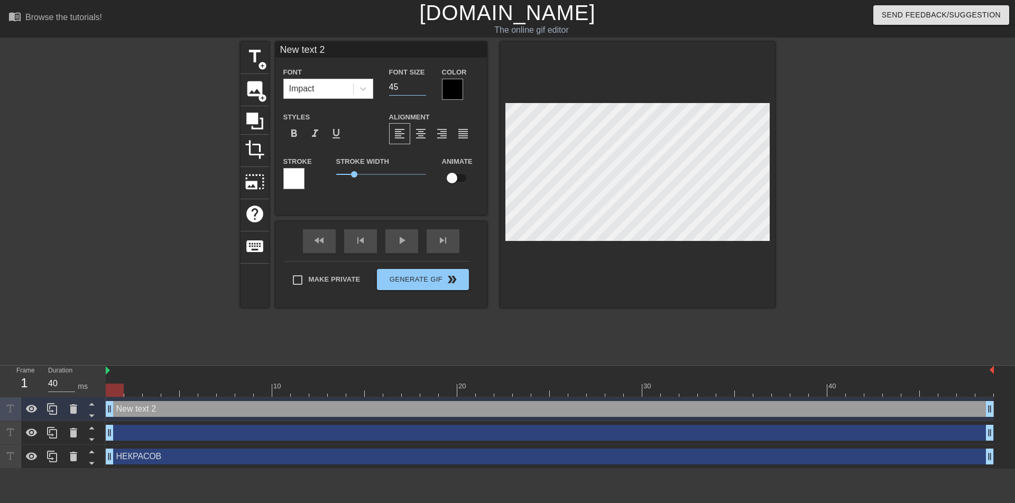
click at [422, 84] on input "45" at bounding box center [407, 87] width 37 height 17
click at [422, 84] on input "46" at bounding box center [407, 87] width 37 height 17
click at [424, 84] on input "47" at bounding box center [407, 87] width 37 height 17
type input "48"
click at [424, 84] on input "48" at bounding box center [407, 87] width 37 height 17
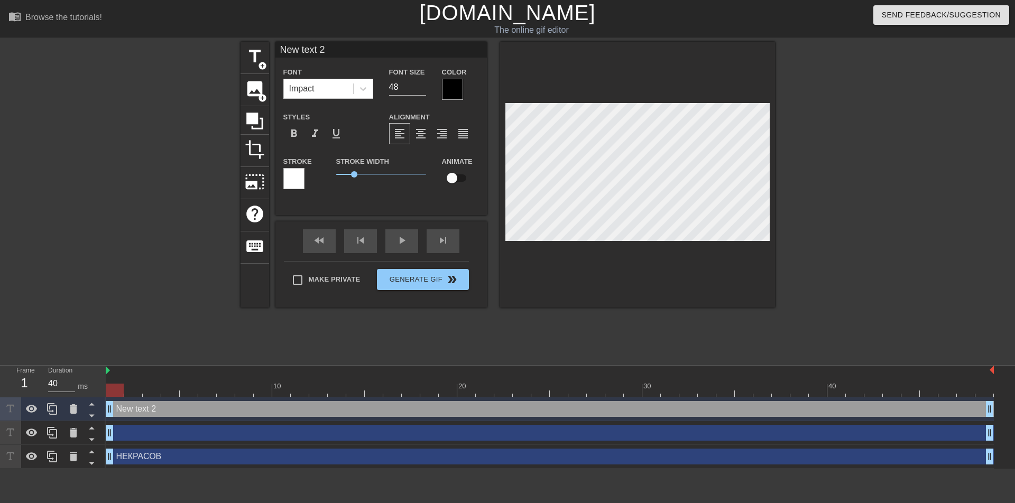
scroll to position [1, 3]
type input "New text"
type textarea "New text"
type input "New text"
type textarea "New text"
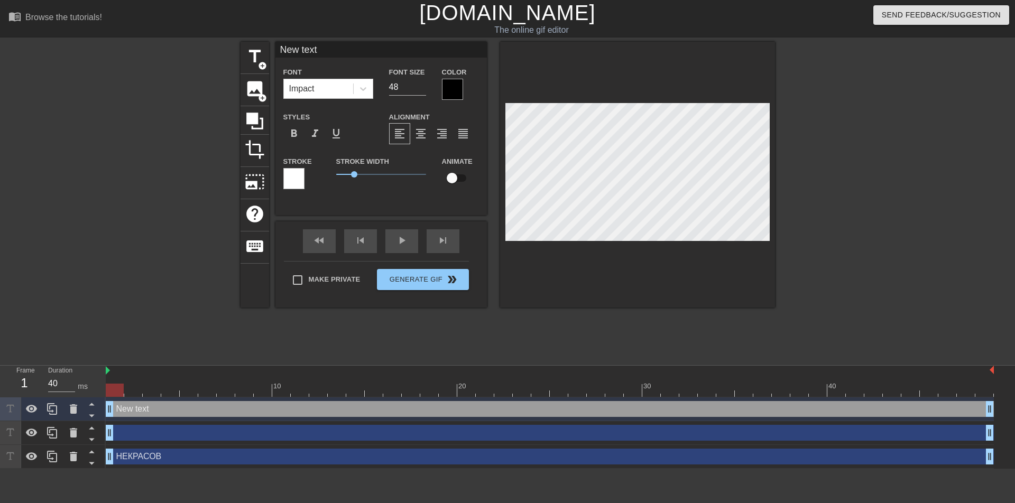
type input "New tex"
type textarea "New tex"
type input "New te"
type textarea "New te"
type input "New t"
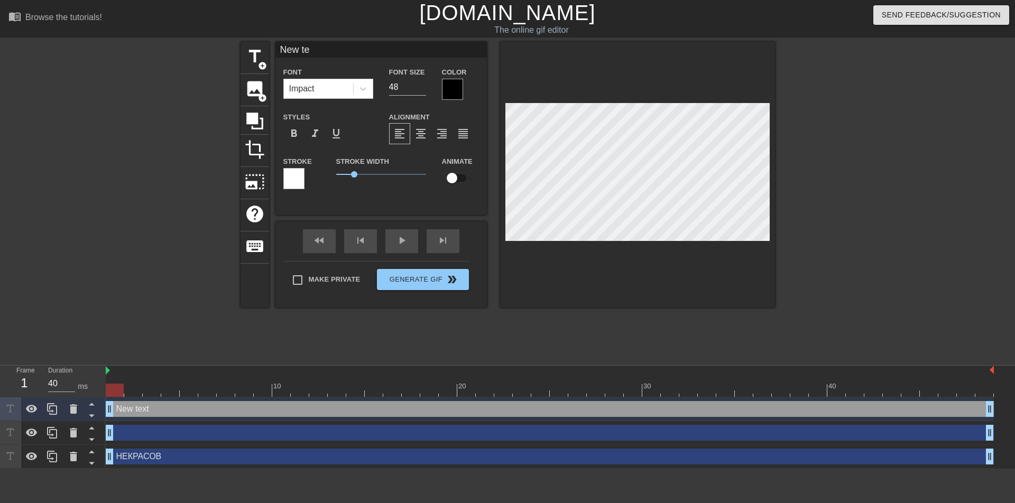
type textarea "New t"
type input "New"
type textarea "New"
type input "New"
type textarea "New"
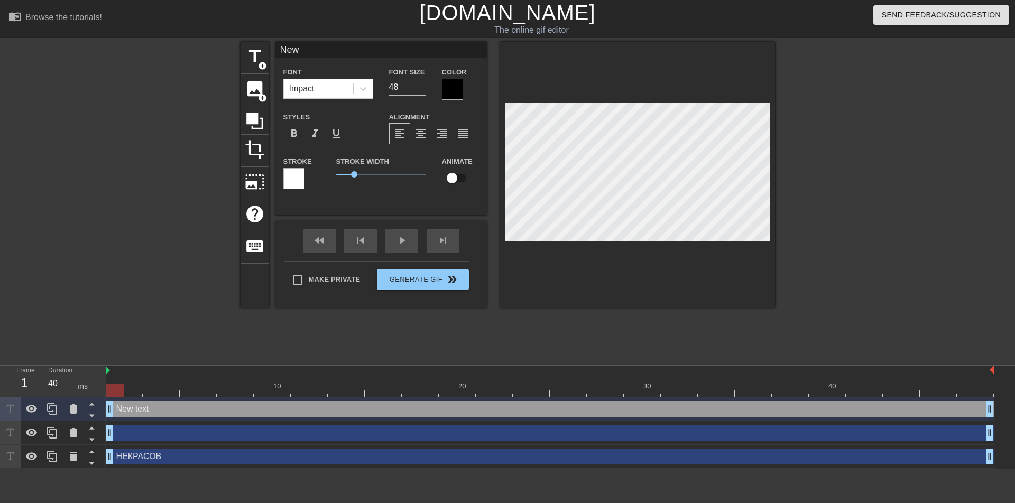
type input "Ne"
type textarea "Ne"
type input "N"
type textarea "N"
type input "С"
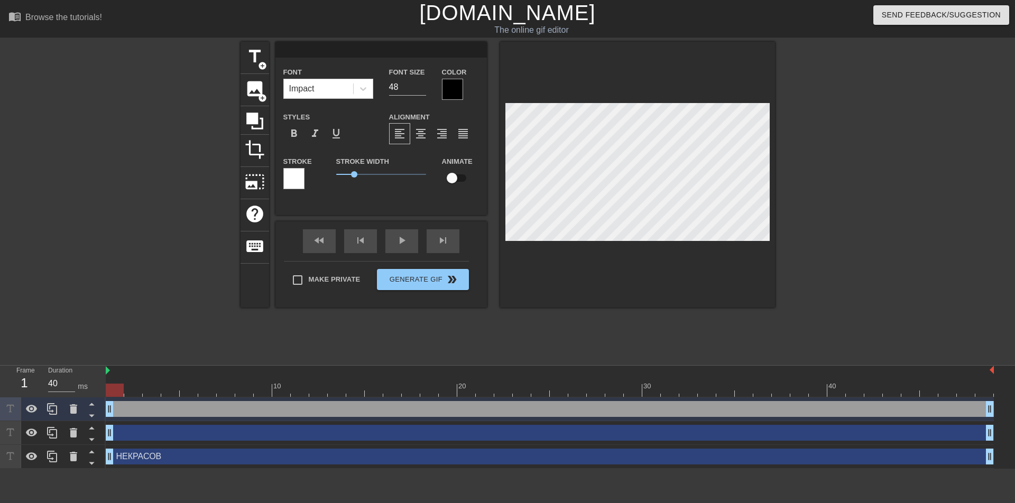
type textarea "С"
type input "СК"
type textarea "СК"
type input "СКА"
type textarea "СКА"
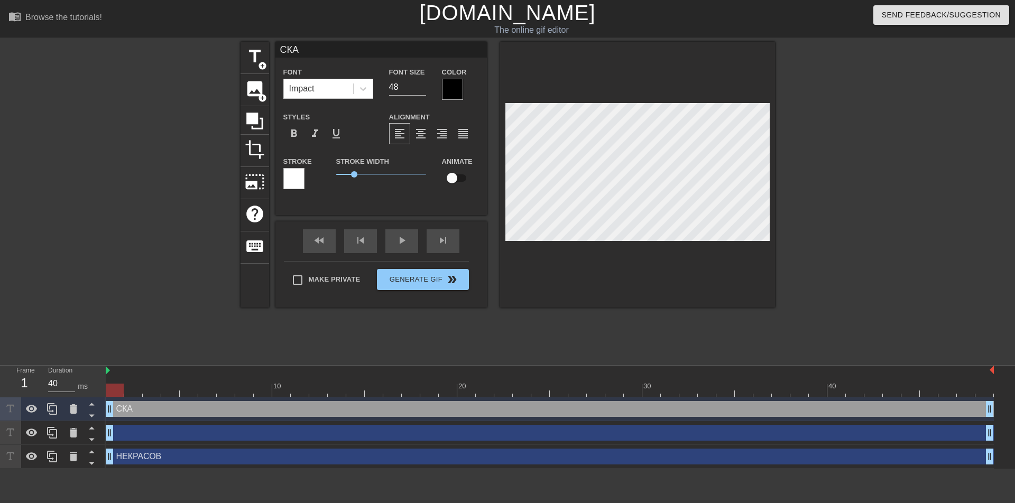
type input "СКАЧ"
type textarea "СКАЧ"
type input "СКАЧИ"
type textarea "СКАЧИ"
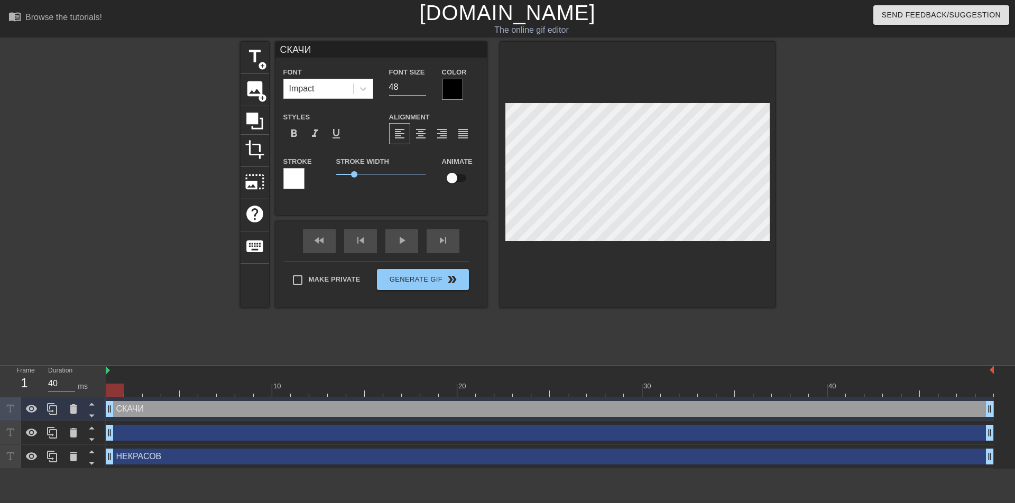
type input "СКАЧИТ"
type textarea "СКАЧИТ"
type input "СКАЧИТЕ"
type textarea "СКАЧИТЕ"
type input "СКАЧИТЕ"
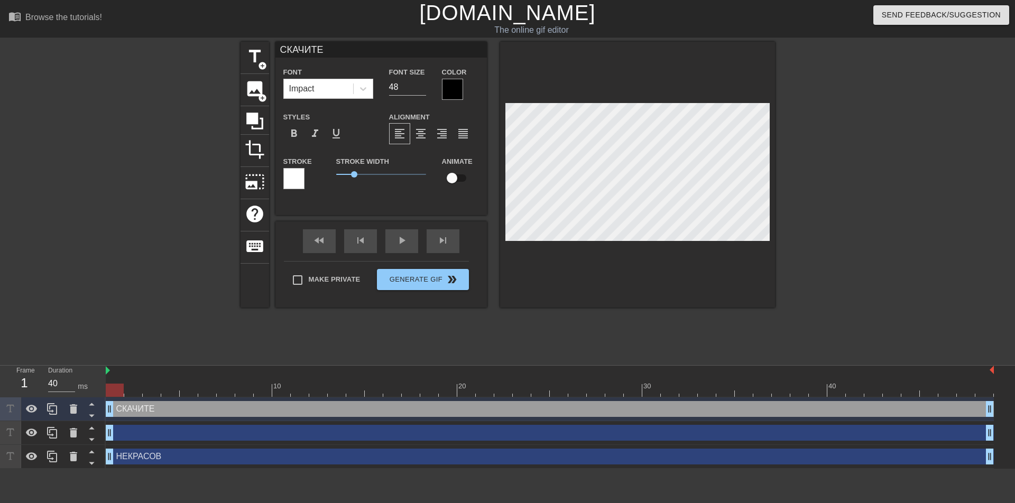
type textarea "СКАЧИТЕ"
type input "СКАЧИТЕ Д"
type textarea "СКАЧИТЕ Д"
type input "СКАЧИТЕ ДА"
type textarea "СКАЧИТЕ ДА"
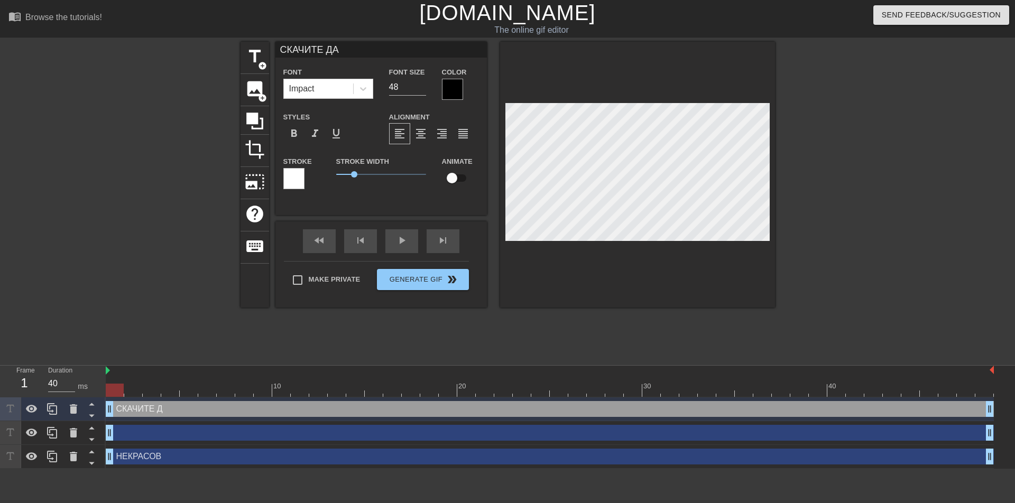
type input "СКАЧИТЕ ДАЛ"
type textarea "СКАЧИТЕ ДАЛ"
type input "СКАЧИТЕ ДАЛЬ"
type textarea "СКАЧИТЕ ДАЛЬ"
type input "СКАЧИТЕ ДАЛЬШ"
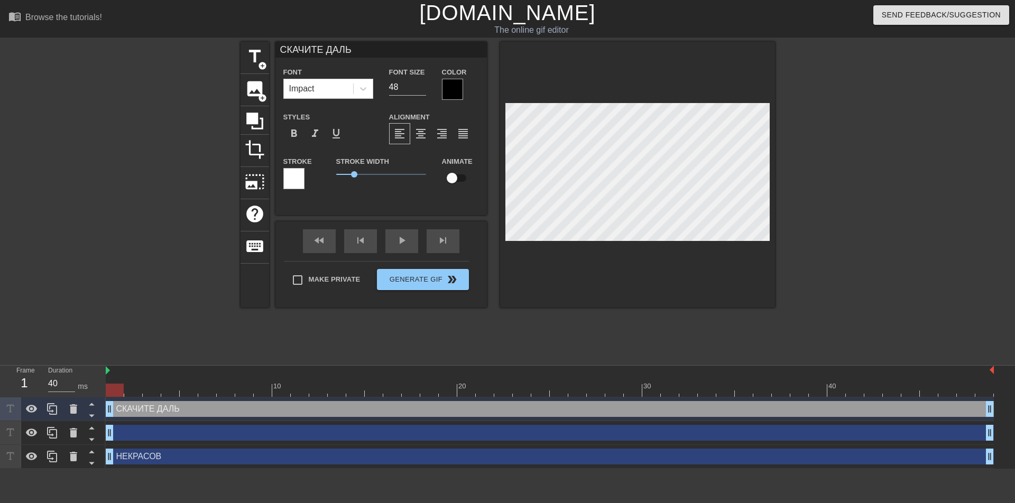
type textarea "СКАЧИТЕ ДАЛЬШ"
type input "СКАЧИТЕ ДАЛЬШЕ"
type textarea "СКАЧИТЕ ДАЛЬШЕ"
type input "СКАЧИТЕ ДАЛЬШЕ"
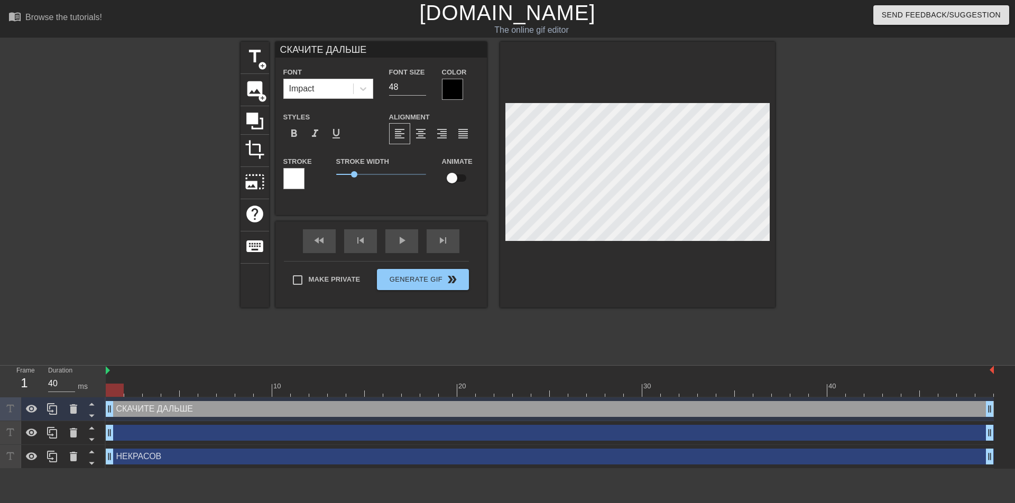
type textarea "СКАЧИТЕ ДАЛЬШЕ"
type input "СКАЧИТЕ ДАЛЬШЕ"
type textarea "СКАЧИТЕ ДАЛЬШЕ"
type input "СКАЧИТЕ ДАЛЬШЕ"
type textarea "СКАЧИТЕ ДАЛЬШЕ"
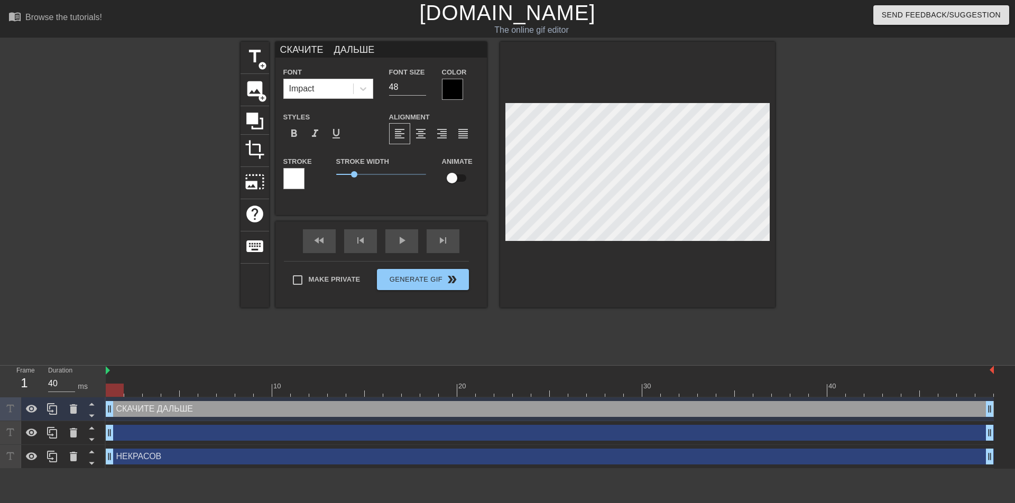
type input "СКАЧИТЕ ДАЛЬШЕ"
type textarea "СКАЧИТЕ ДАЛЬШЕ"
type input "СКАЧИТЕ ДАЛЬШЕ"
type textarea "СКАЧИТЕ ДАЛЬШЕ"
type input "СКАЧИТЕ ДАЛЬШЕ"
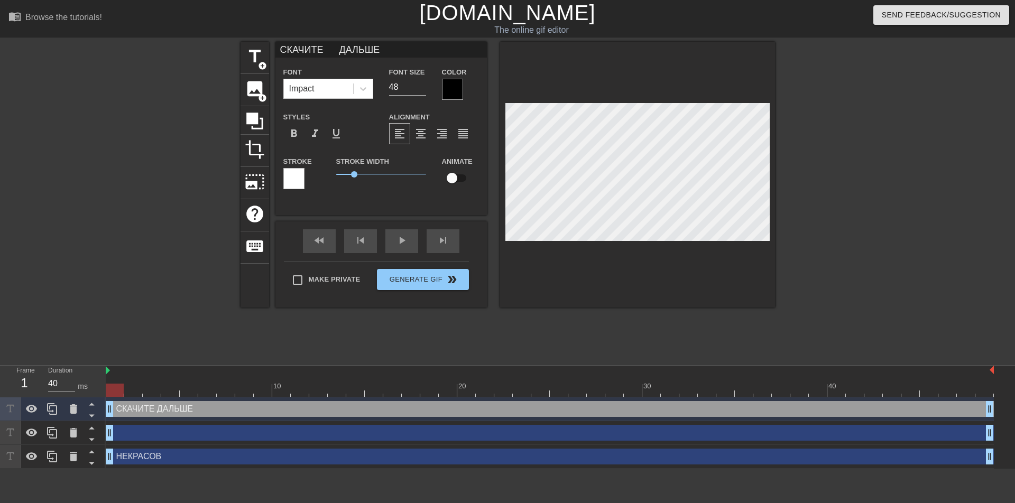
type textarea "СКАЧИТЕ ДАЛЬШЕ"
type input "СКАЧИТЕ ДАЛЬШЕ"
type textarea "СКАЧИТЕ ДАЛЬШЕ"
type input "СКАЧИТЕ ДАЛЬШЕ"
type textarea "СКАЧИТЕ ДАЛЬШЕ"
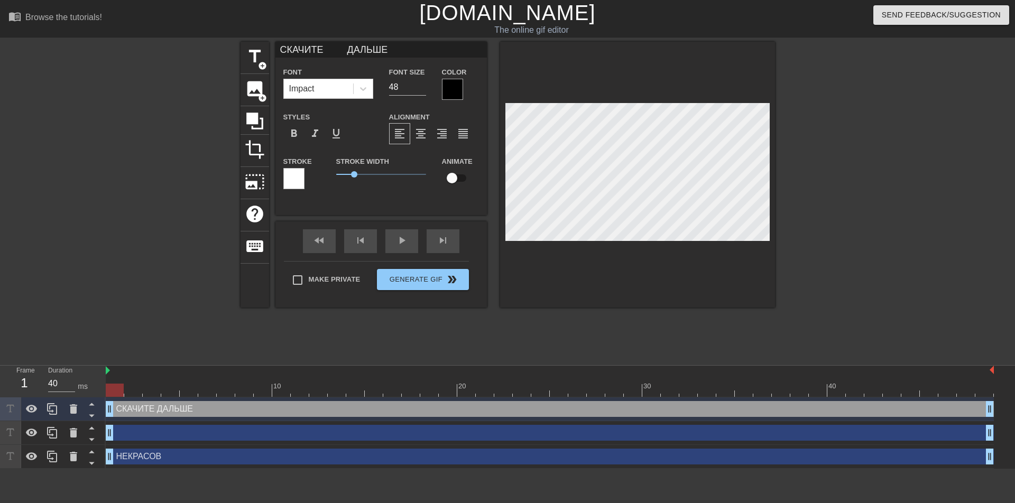
click at [448, 91] on div at bounding box center [452, 89] width 21 height 21
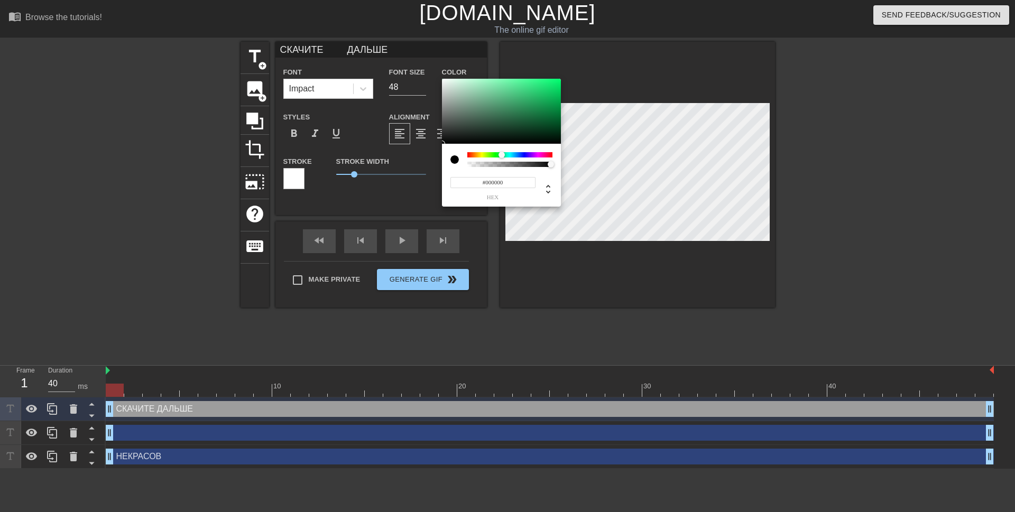
click at [502, 155] on div at bounding box center [509, 154] width 85 height 5
type input "#1BE976"
click at [547, 84] on div at bounding box center [501, 112] width 119 height 66
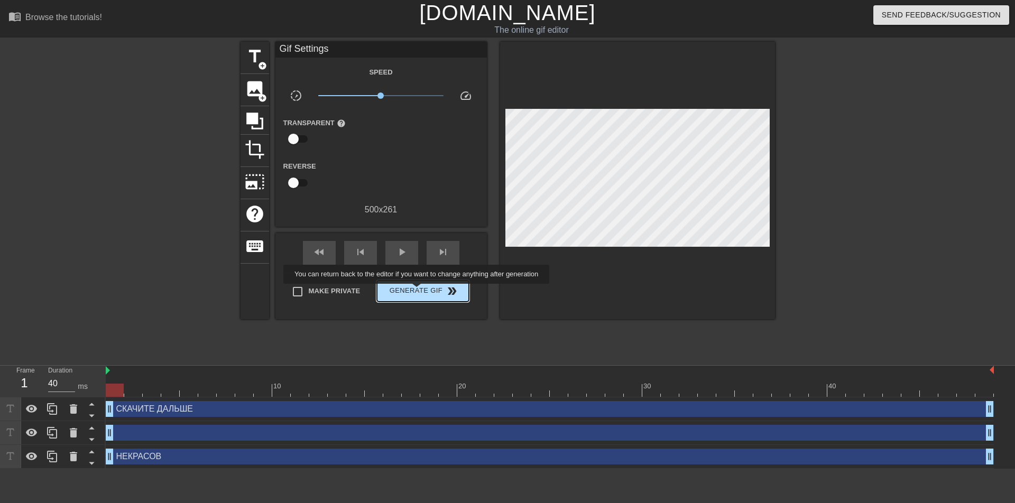
click at [418, 291] on span "Generate Gif double_arrow" at bounding box center [422, 291] width 83 height 13
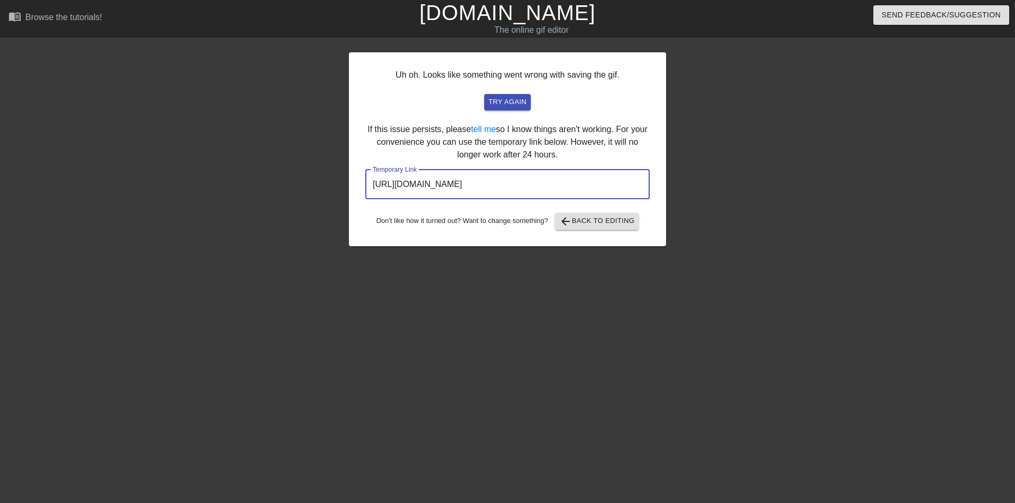
drag, startPoint x: 597, startPoint y: 187, endPoint x: 373, endPoint y: 188, distance: 224.1
click at [373, 188] on input "https://www.gifntext.com/temp_generations/04Ox1fHe.gif" at bounding box center [507, 185] width 284 height 30
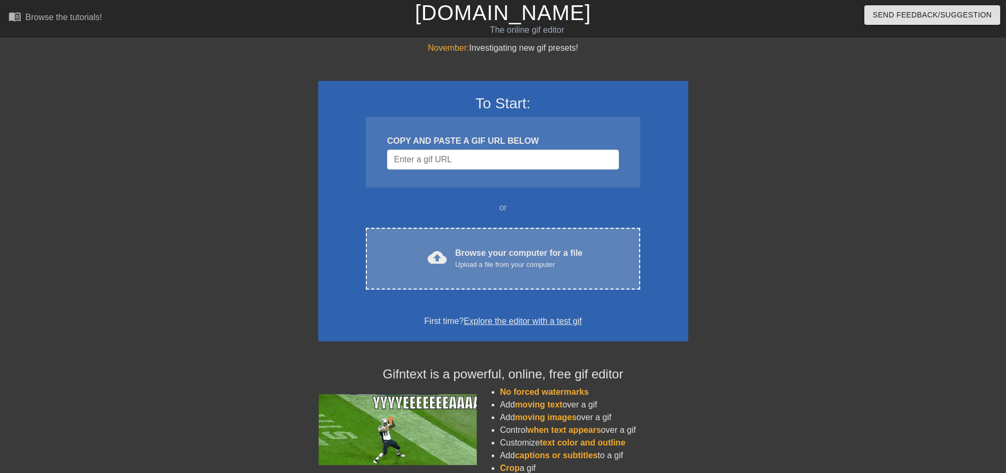
click at [506, 261] on div "Upload a file from your computer" at bounding box center [518, 265] width 127 height 11
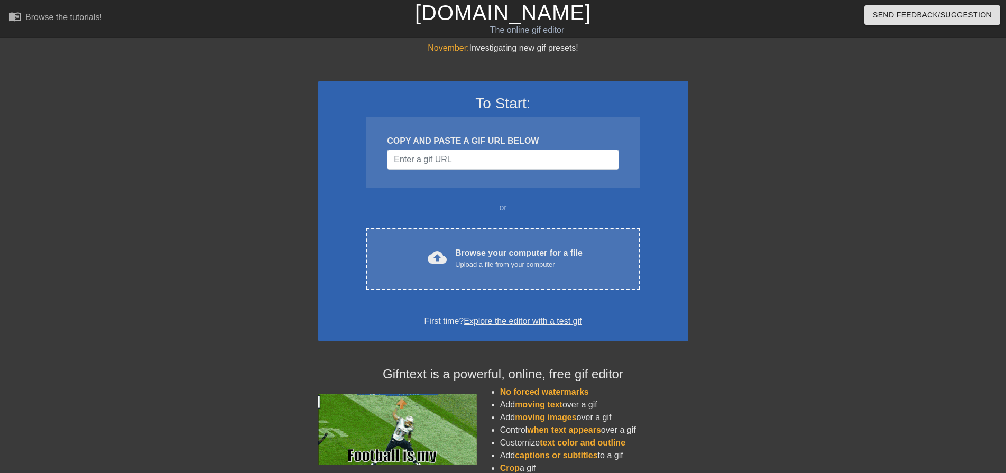
click at [482, 247] on div "Browse your computer for a file Upload a file from your computer" at bounding box center [518, 258] width 127 height 23
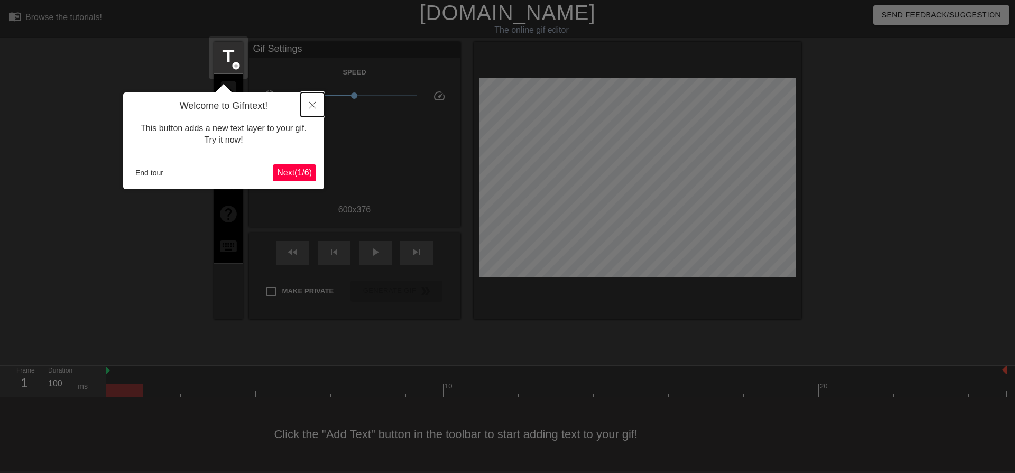
click at [312, 109] on icon "Close" at bounding box center [312, 104] width 7 height 7
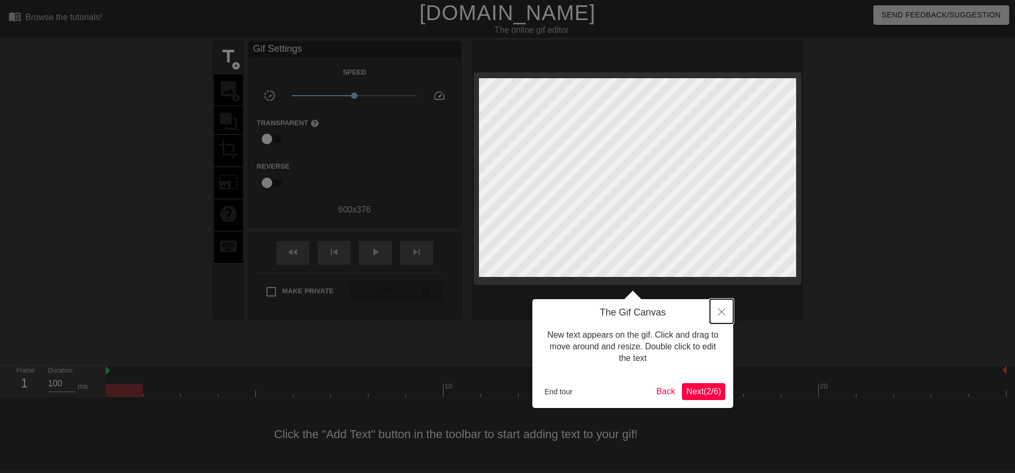
click at [718, 308] on button "Close" at bounding box center [721, 311] width 23 height 24
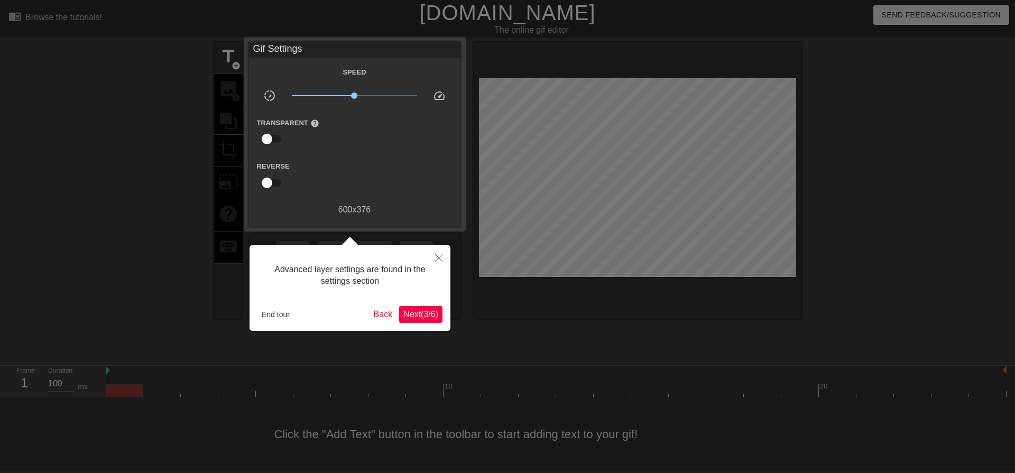
click at [236, 59] on div at bounding box center [507, 236] width 1015 height 473
click at [438, 254] on button "Close" at bounding box center [438, 257] width 23 height 24
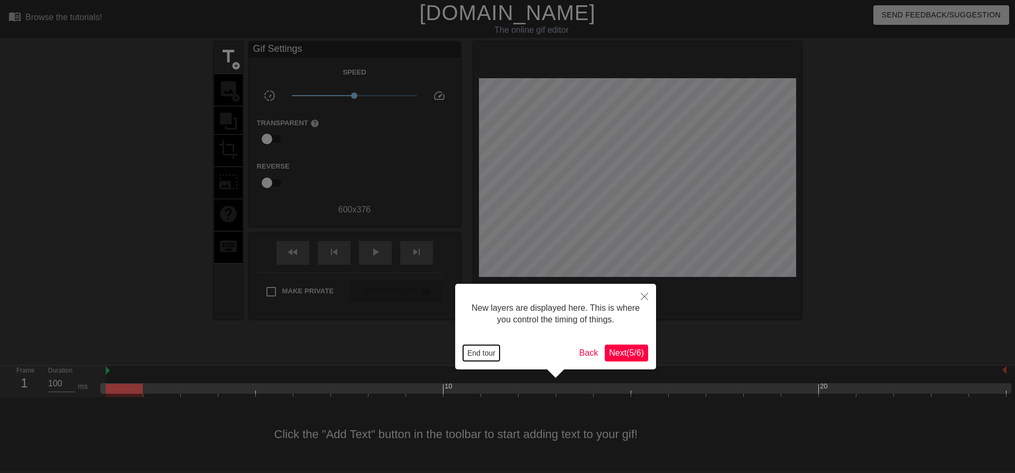
click at [486, 353] on button "End tour" at bounding box center [481, 353] width 36 height 16
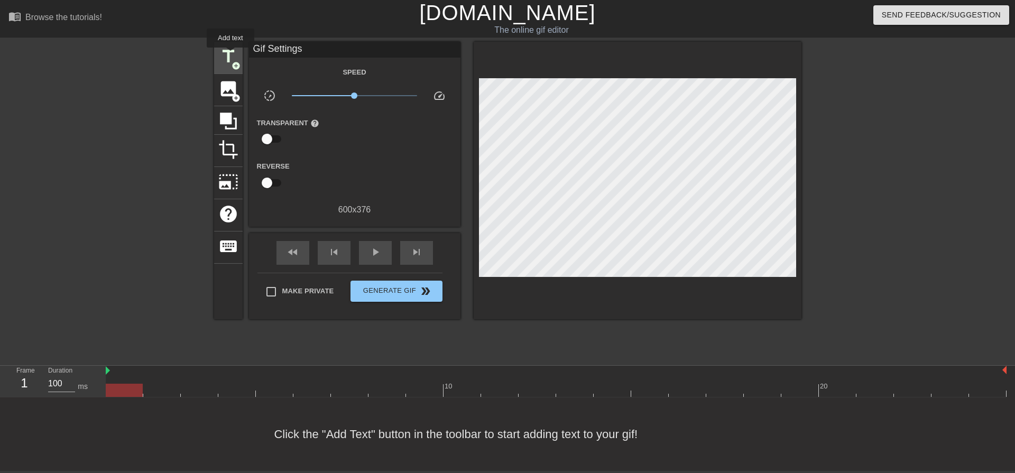
click at [230, 55] on span "title" at bounding box center [228, 57] width 20 height 20
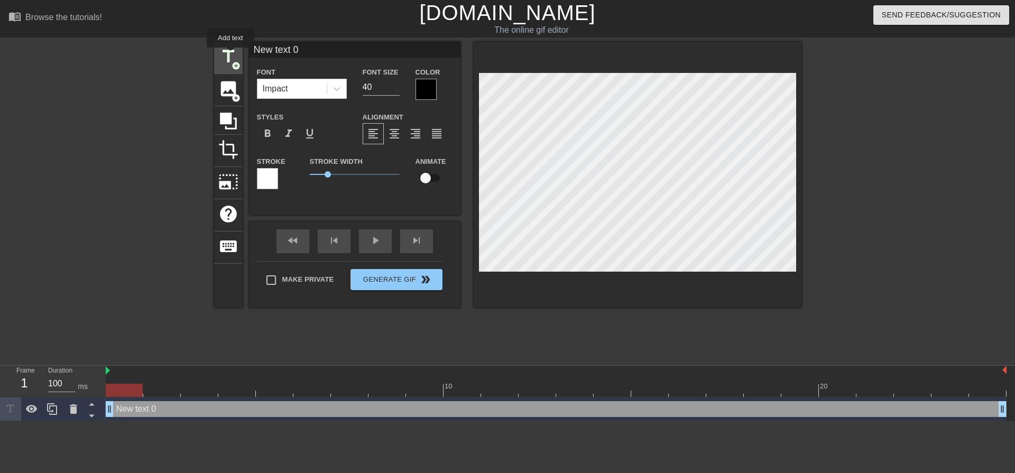
scroll to position [0, 0]
click at [396, 86] on input "41" at bounding box center [381, 87] width 37 height 17
click at [396, 86] on input "42" at bounding box center [381, 87] width 37 height 17
click at [395, 86] on input "43" at bounding box center [381, 87] width 37 height 17
click at [395, 86] on input "44" at bounding box center [381, 87] width 37 height 17
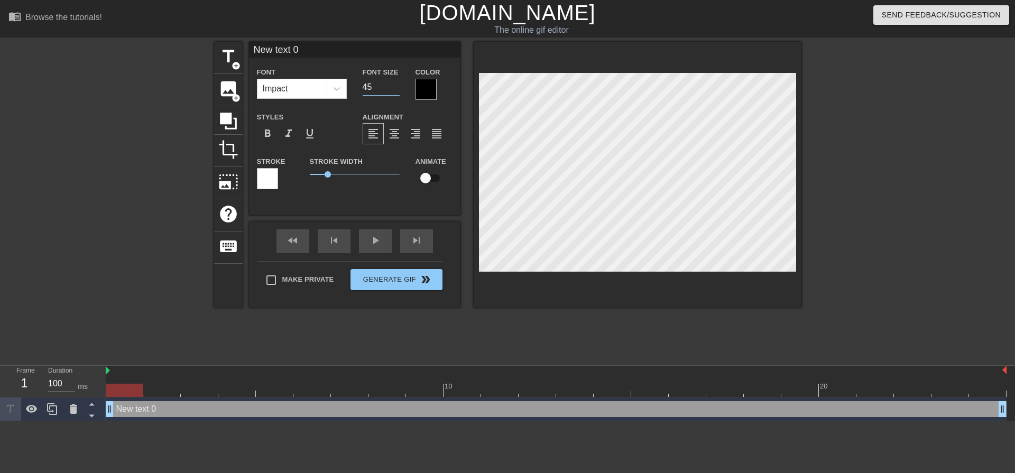
click at [394, 86] on input "45" at bounding box center [381, 87] width 37 height 17
click at [394, 86] on input "46" at bounding box center [381, 87] width 37 height 17
click at [394, 86] on input "47" at bounding box center [381, 87] width 37 height 17
click at [393, 86] on input "48" at bounding box center [381, 87] width 37 height 17
click at [393, 86] on input "49" at bounding box center [381, 87] width 37 height 17
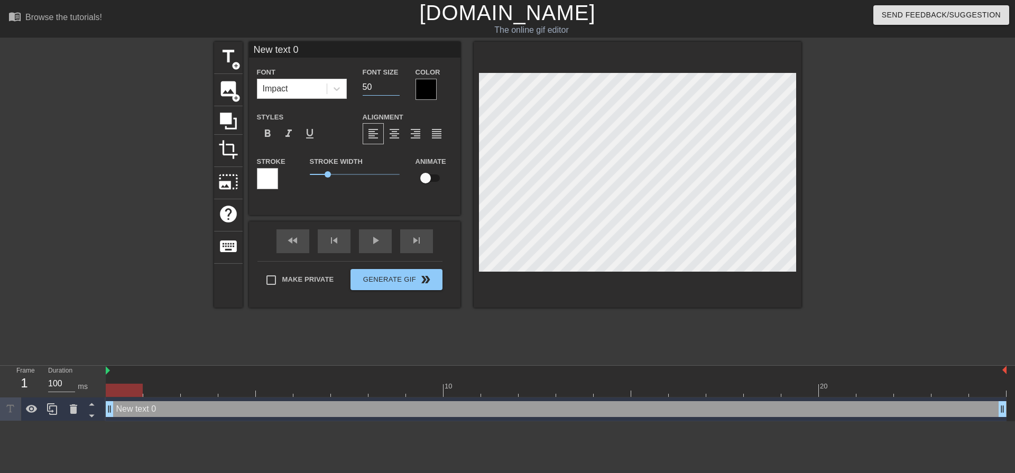
click at [393, 86] on input "50" at bounding box center [381, 87] width 37 height 17
click at [393, 86] on input "51" at bounding box center [381, 87] width 37 height 17
click at [392, 86] on input "52" at bounding box center [381, 87] width 37 height 17
click at [392, 86] on input "53" at bounding box center [381, 87] width 37 height 17
click at [392, 86] on input "54" at bounding box center [381, 87] width 37 height 17
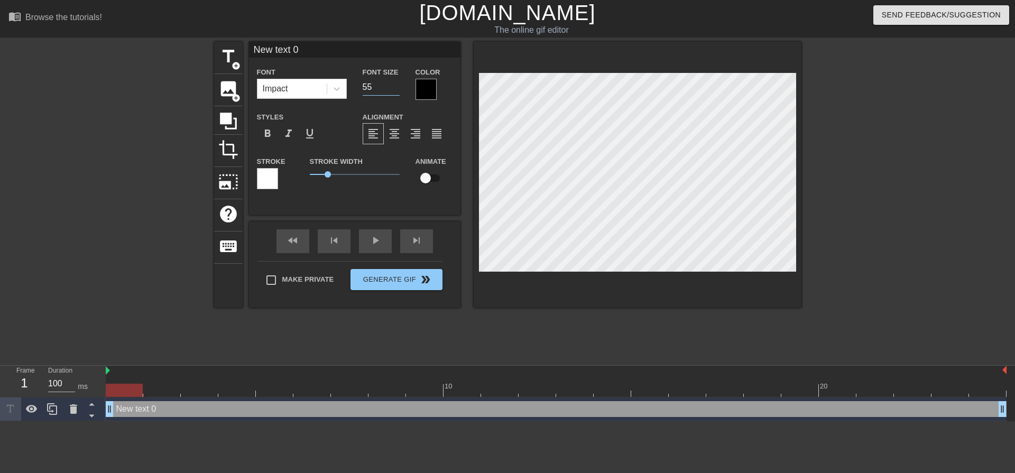
click at [392, 86] on input "55" at bounding box center [381, 87] width 37 height 17
click at [392, 86] on input "56" at bounding box center [381, 87] width 37 height 17
click at [391, 86] on input "57" at bounding box center [381, 87] width 37 height 17
click at [391, 86] on input "58" at bounding box center [381, 87] width 37 height 17
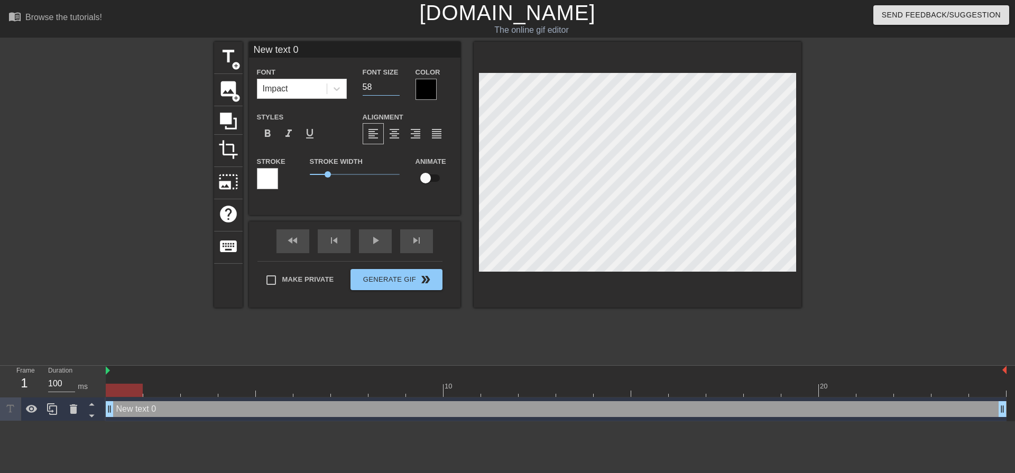
click at [391, 86] on input "58" at bounding box center [381, 87] width 37 height 17
click at [390, 86] on input "58" at bounding box center [381, 87] width 37 height 17
click at [390, 88] on input "58" at bounding box center [381, 87] width 37 height 17
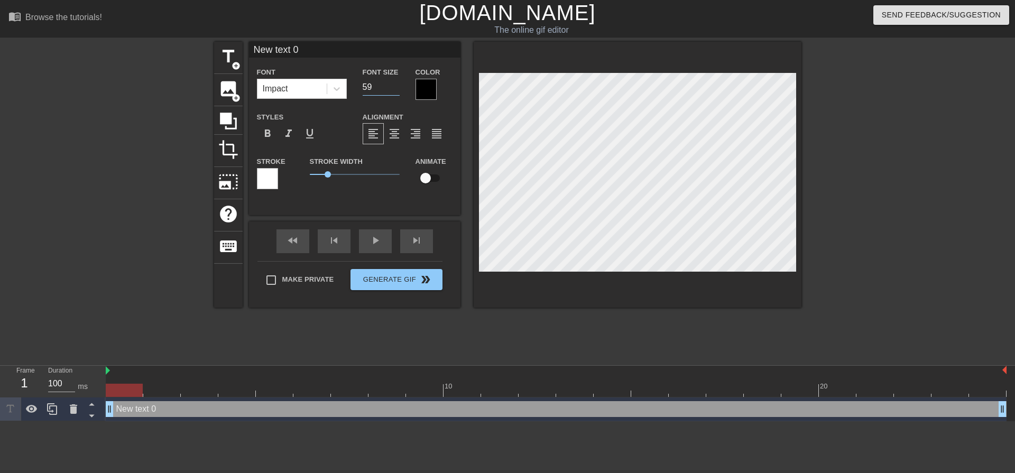
click at [396, 85] on input "59" at bounding box center [381, 87] width 37 height 17
click at [396, 84] on input "60" at bounding box center [381, 87] width 37 height 17
click at [396, 84] on input "61" at bounding box center [381, 87] width 37 height 17
click at [396, 84] on input "62" at bounding box center [381, 87] width 37 height 17
click at [396, 84] on input "63" at bounding box center [381, 87] width 37 height 17
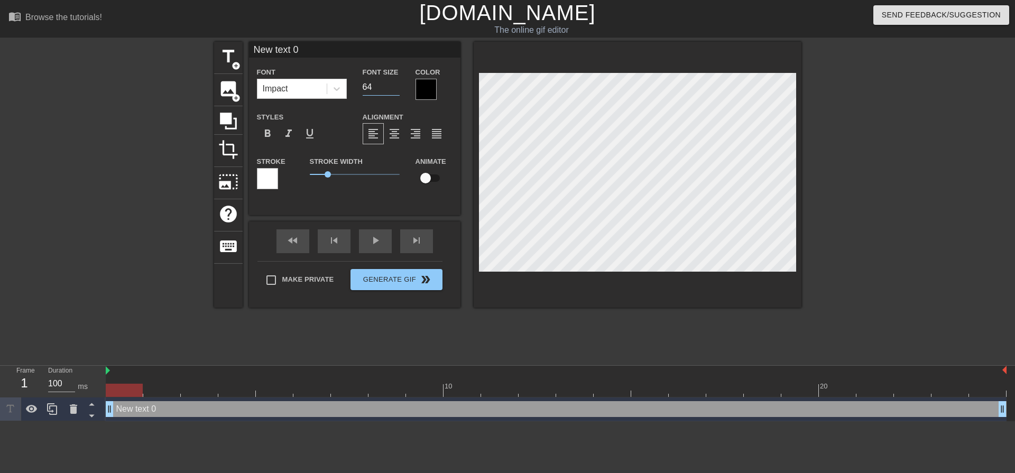
click at [395, 84] on input "64" at bounding box center [381, 87] width 37 height 17
click at [395, 84] on input "65" at bounding box center [381, 87] width 37 height 17
click at [395, 84] on input "66" at bounding box center [381, 87] width 37 height 17
click at [395, 84] on input "67" at bounding box center [381, 87] width 37 height 17
click at [395, 84] on input "68" at bounding box center [381, 87] width 37 height 17
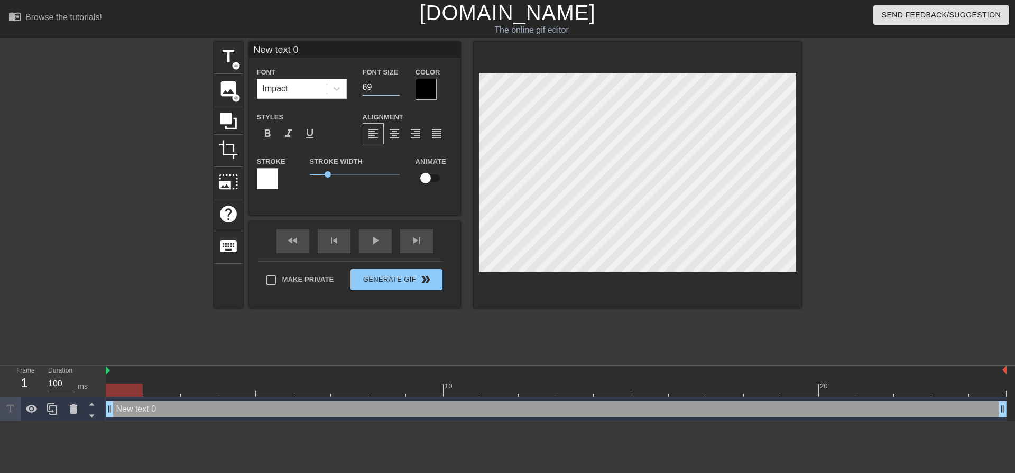
click at [395, 84] on input "69" at bounding box center [381, 87] width 37 height 17
click at [394, 84] on input "70" at bounding box center [381, 87] width 37 height 17
click at [394, 84] on input "71" at bounding box center [381, 87] width 37 height 17
click at [394, 84] on input "72" at bounding box center [381, 87] width 37 height 17
click at [394, 84] on input "73" at bounding box center [381, 87] width 37 height 17
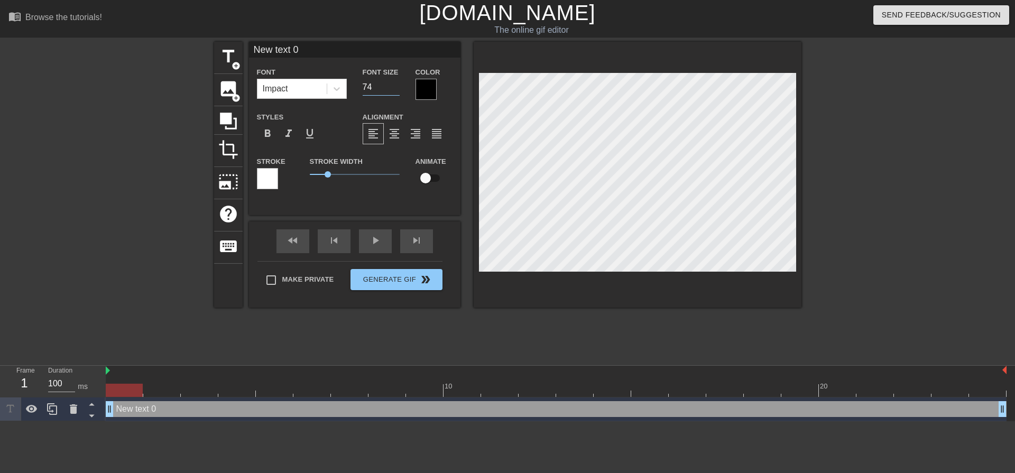
click at [394, 84] on input "74" at bounding box center [381, 87] width 37 height 17
click at [394, 84] on input "75" at bounding box center [381, 87] width 37 height 17
click at [394, 84] on input "76" at bounding box center [381, 87] width 37 height 17
click at [394, 84] on input "77" at bounding box center [381, 87] width 37 height 17
click at [394, 84] on input "78" at bounding box center [381, 87] width 37 height 17
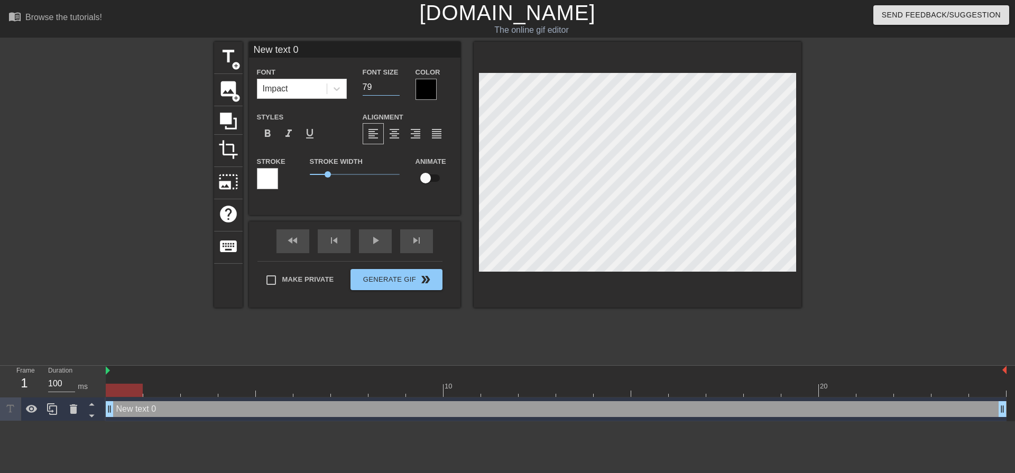
click at [394, 84] on input "79" at bounding box center [381, 87] width 37 height 17
click at [394, 84] on input "80" at bounding box center [381, 87] width 37 height 17
click at [394, 84] on input "81" at bounding box center [381, 87] width 37 height 17
click at [394, 84] on input "82" at bounding box center [381, 87] width 37 height 17
click at [394, 84] on input "83" at bounding box center [381, 87] width 37 height 17
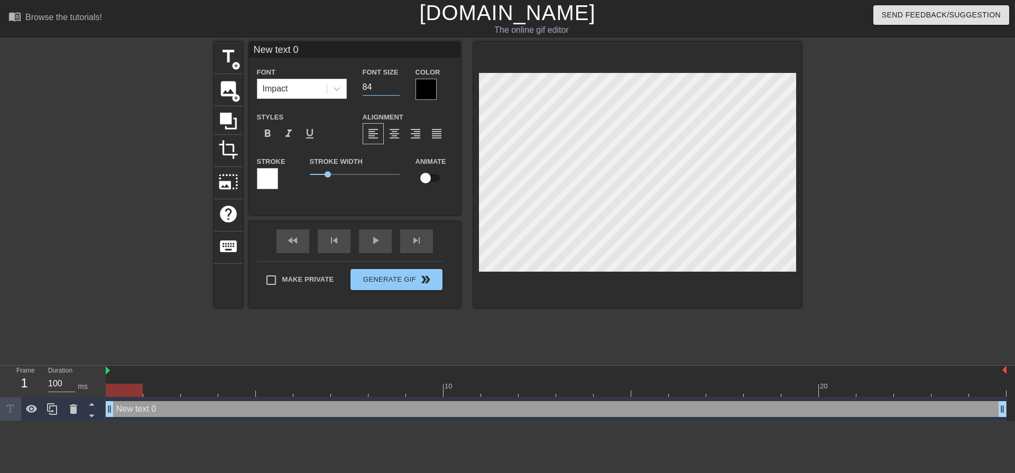
click at [394, 84] on input "84" at bounding box center [381, 87] width 37 height 17
click at [394, 84] on input "85" at bounding box center [381, 87] width 37 height 17
click at [394, 84] on input "86" at bounding box center [381, 87] width 37 height 17
click at [394, 84] on input "87" at bounding box center [381, 87] width 37 height 17
click at [394, 84] on input "88" at bounding box center [381, 87] width 37 height 17
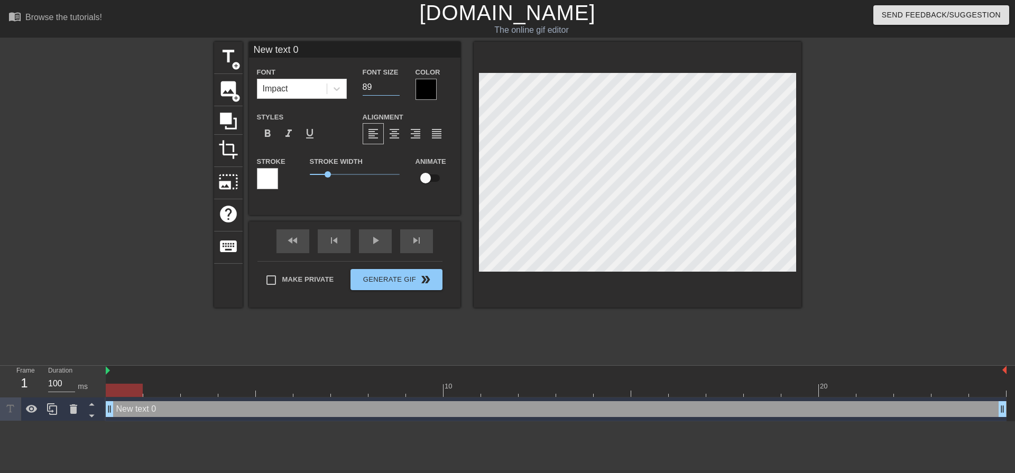
click at [394, 84] on input "89" at bounding box center [381, 87] width 37 height 17
click at [394, 84] on input "90" at bounding box center [381, 87] width 37 height 17
click at [394, 84] on input "91" at bounding box center [381, 87] width 37 height 17
click at [394, 84] on input "92" at bounding box center [381, 87] width 37 height 17
type input "93"
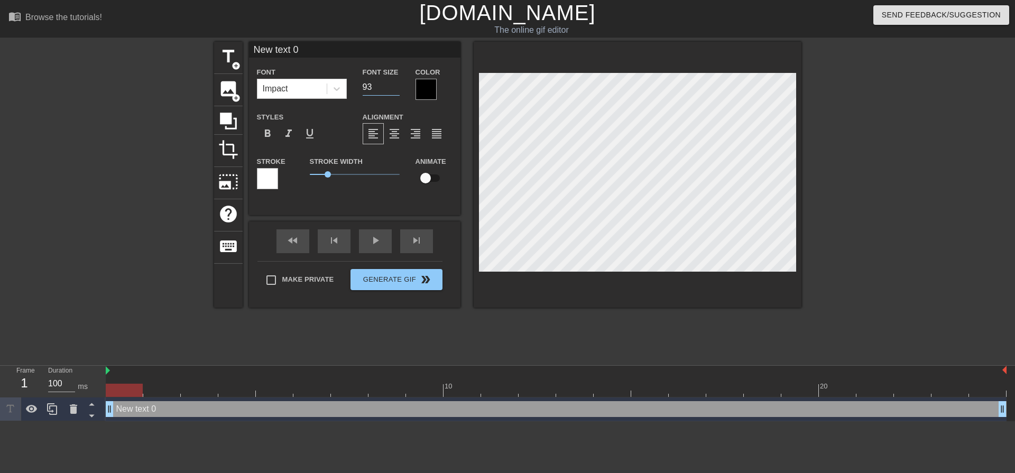
click at [394, 84] on input "93" at bounding box center [381, 87] width 37 height 17
click at [226, 92] on span "image" at bounding box center [228, 89] width 20 height 20
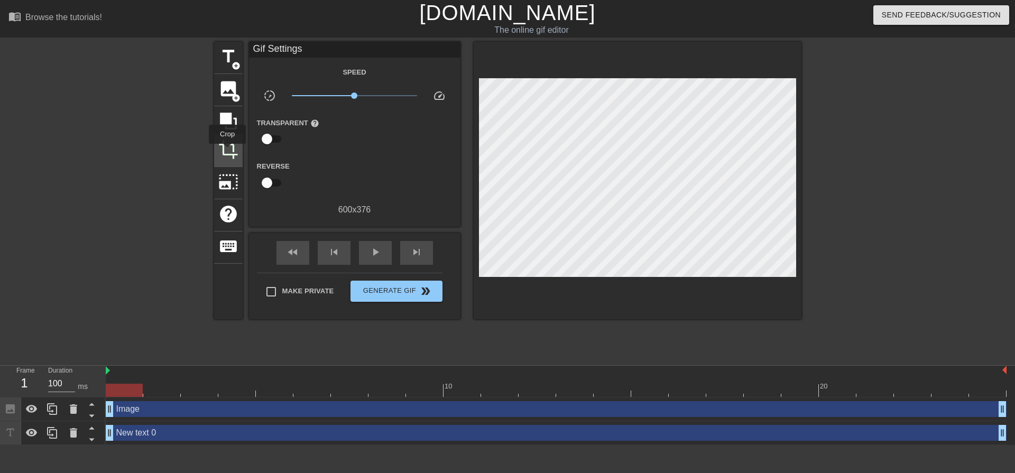
click at [227, 151] on span "crop" at bounding box center [228, 150] width 20 height 20
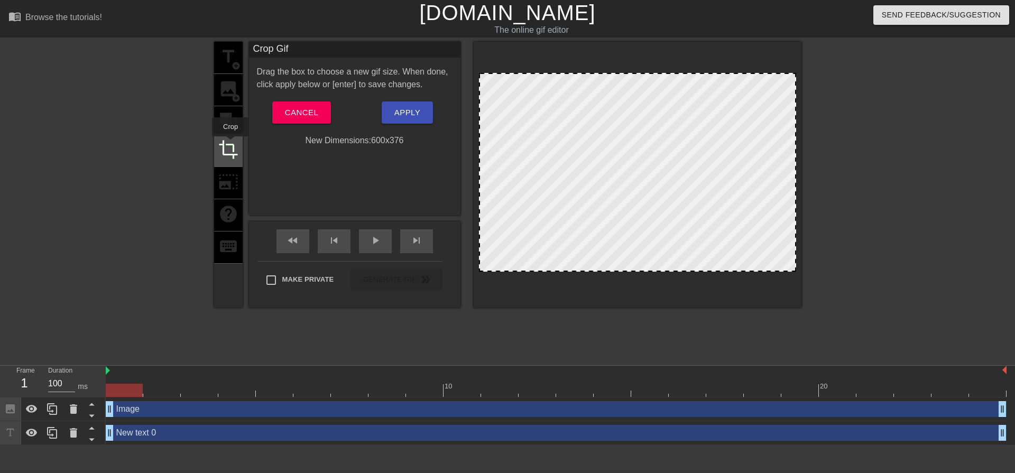
click at [230, 144] on span "crop" at bounding box center [228, 150] width 20 height 20
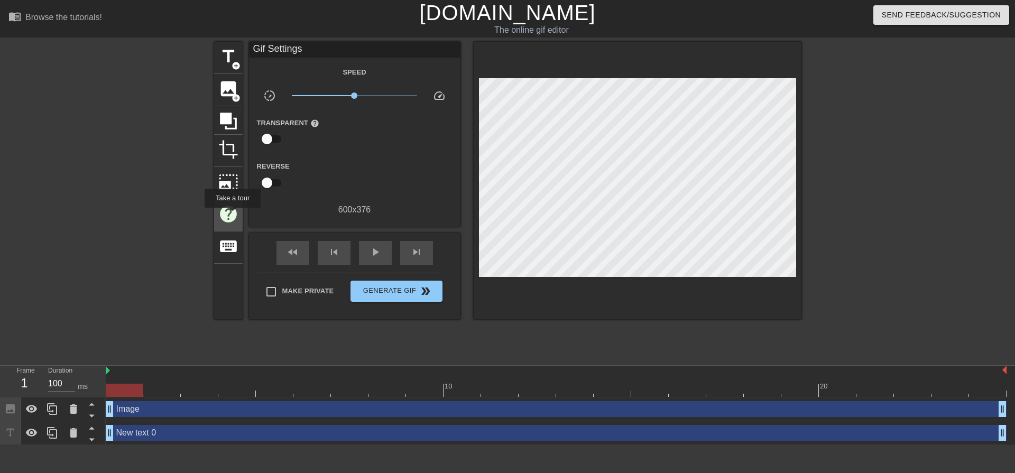
click at [232, 215] on span "help" at bounding box center [228, 214] width 20 height 20
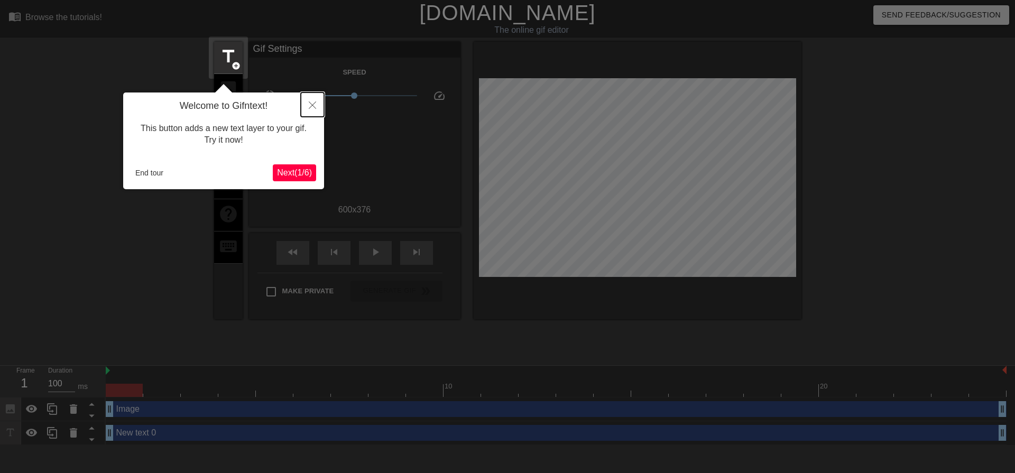
click at [313, 103] on icon "Close" at bounding box center [312, 104] width 7 height 7
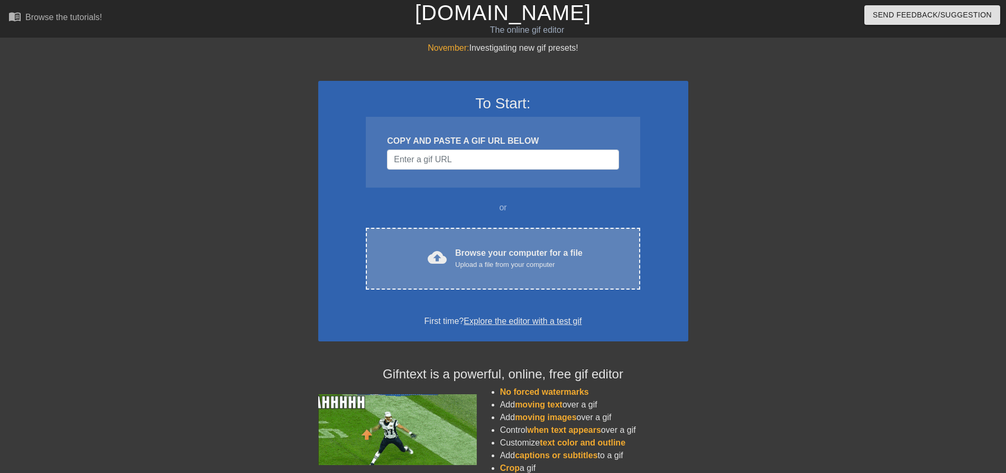
click at [501, 270] on div "Upload a file from your computer" at bounding box center [518, 265] width 127 height 11
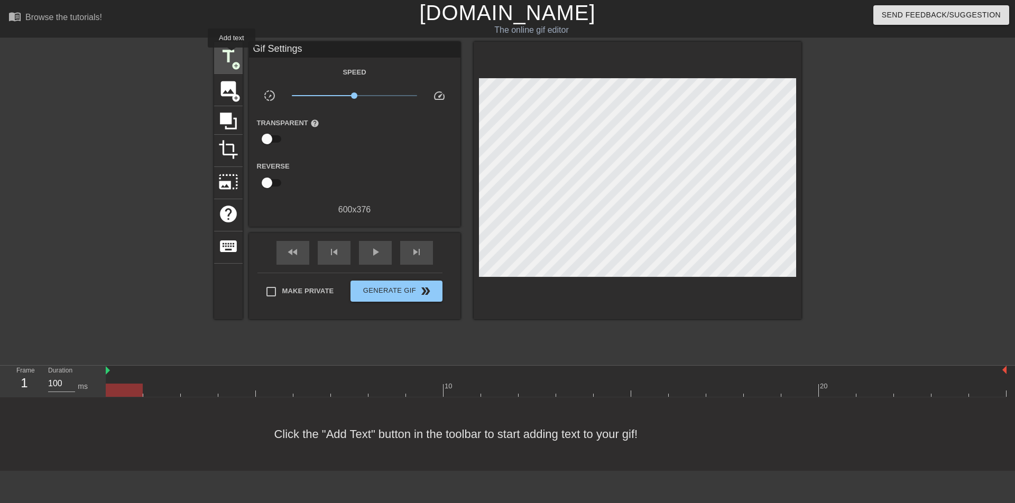
click at [232, 55] on span "title" at bounding box center [228, 57] width 20 height 20
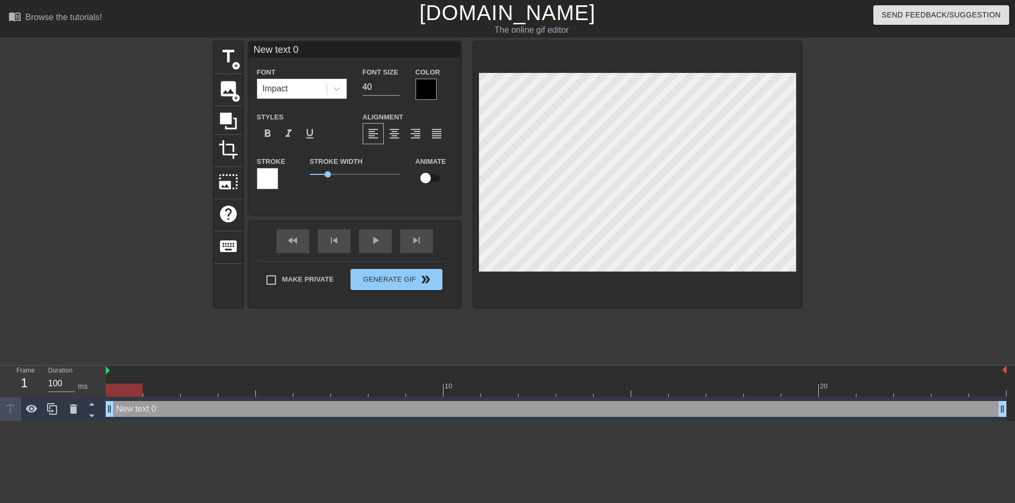
click at [427, 90] on div at bounding box center [425, 89] width 21 height 21
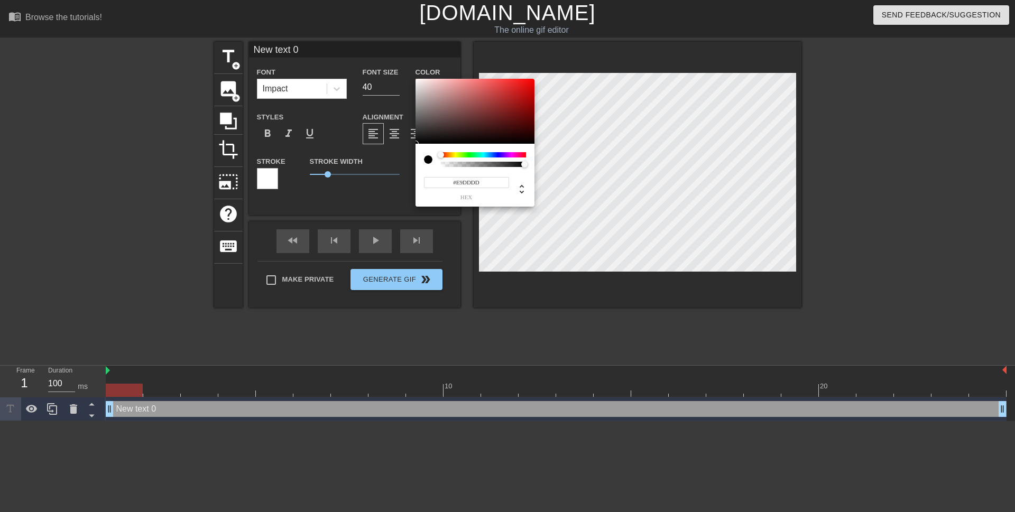
click at [421, 84] on div at bounding box center [474, 112] width 119 height 66
click at [464, 92] on div at bounding box center [474, 112] width 119 height 66
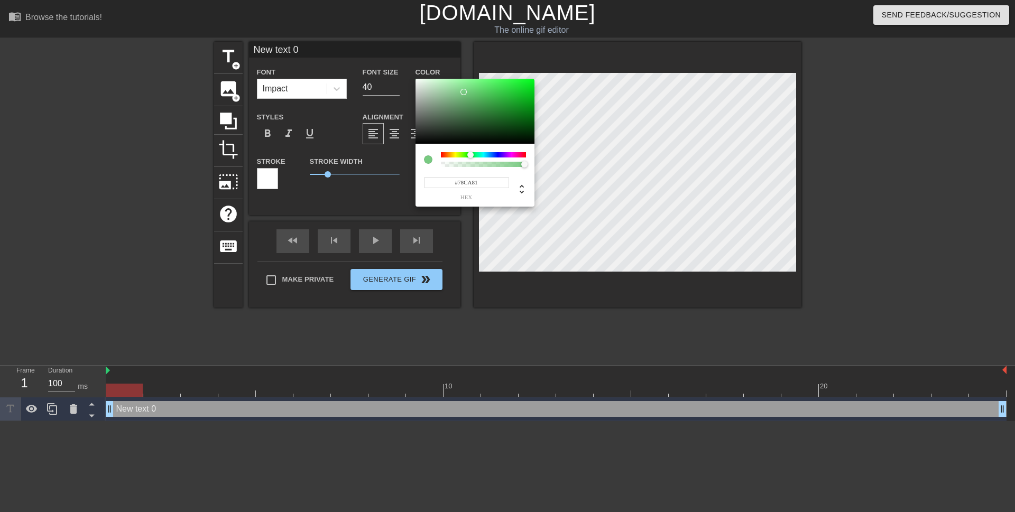
click at [470, 155] on div at bounding box center [483, 154] width 85 height 5
type input "120"
type input "0"
drag, startPoint x: 522, startPoint y: 163, endPoint x: 422, endPoint y: 156, distance: 99.6
click at [422, 156] on div "120 r 202 g 129 b 0 a" at bounding box center [474, 175] width 119 height 63
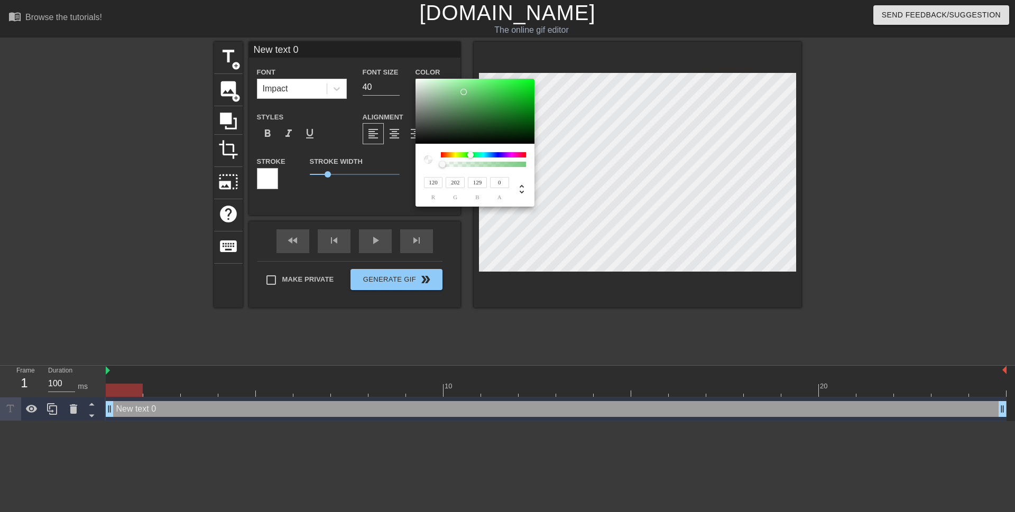
type input "129"
type input "215"
type input "139"
type input "128"
type input "213"
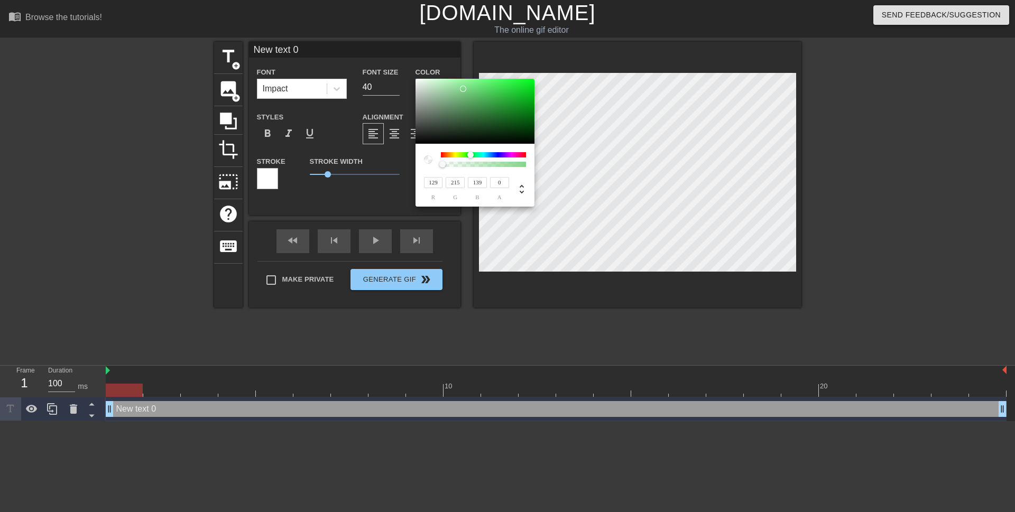
type input "138"
type input "134"
type input "207"
type input "142"
type input "149"
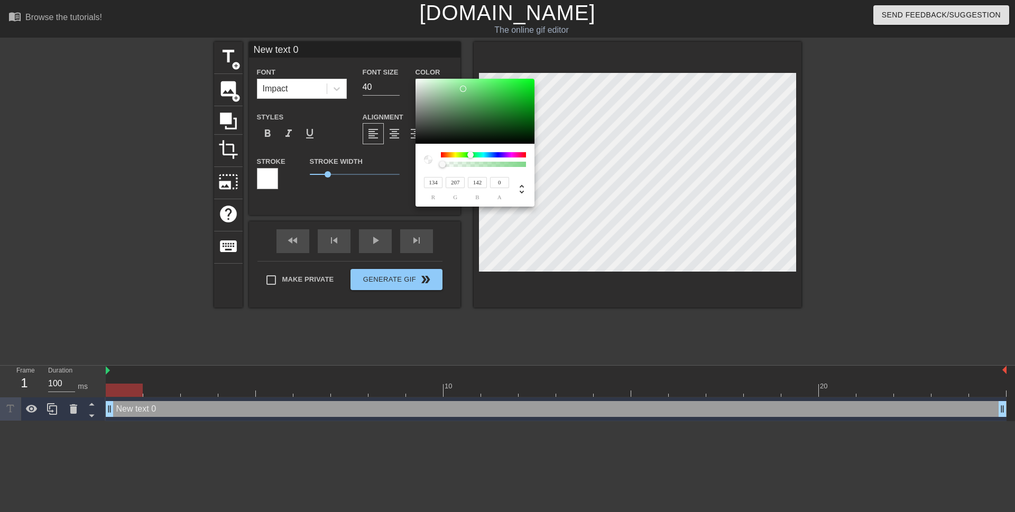
type input "205"
type input "155"
type input "153"
type input "202"
type input "159"
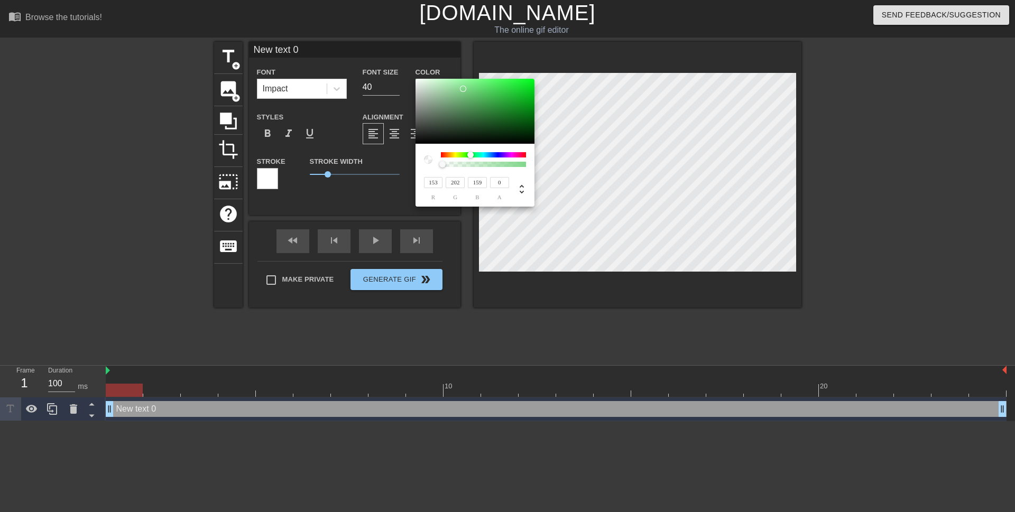
type input "162"
type input "198"
type input "166"
type input "170"
type input "192"
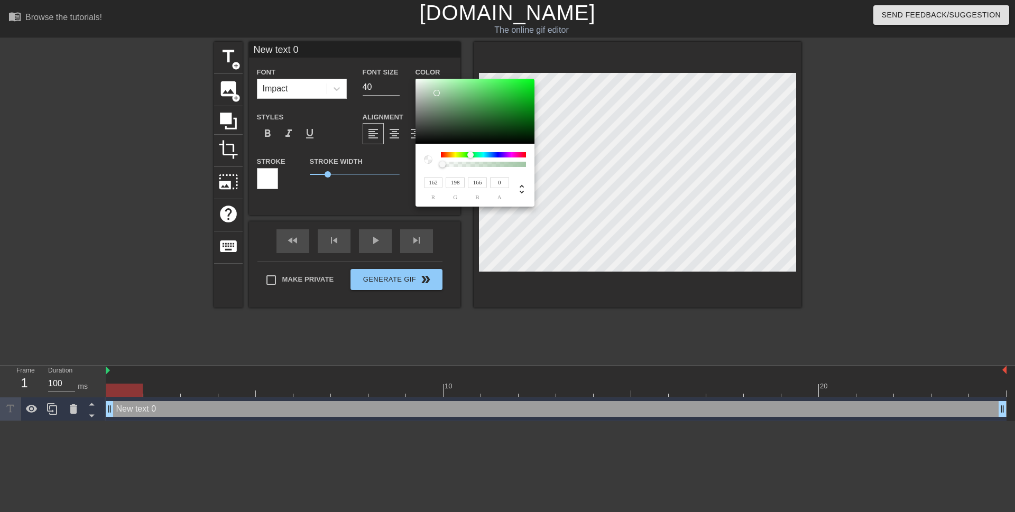
type input "173"
type input "183"
type input "184"
type input "189"
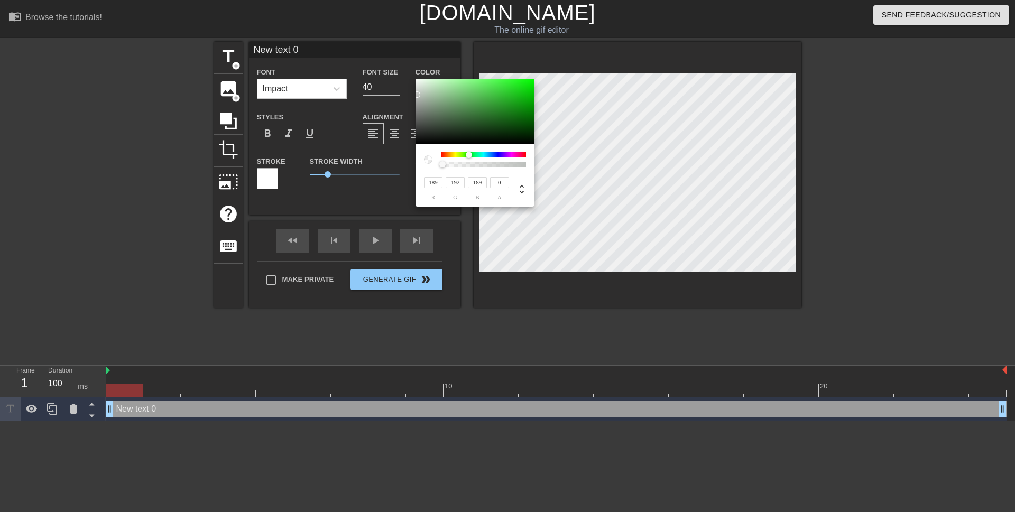
type input "191"
type input "194"
type input "191"
type input "198"
type input "202"
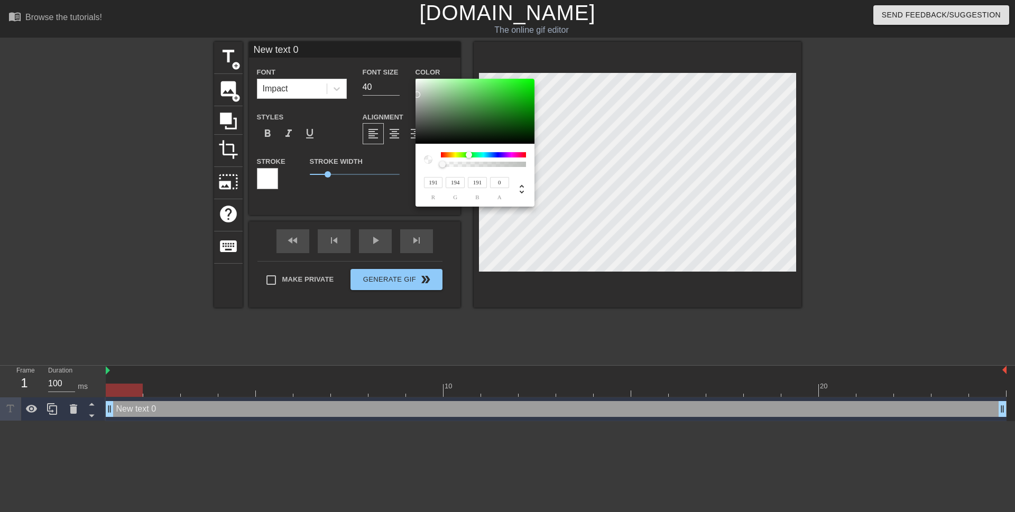
type input "198"
type input "204"
type input "213"
type input "204"
type input "208"
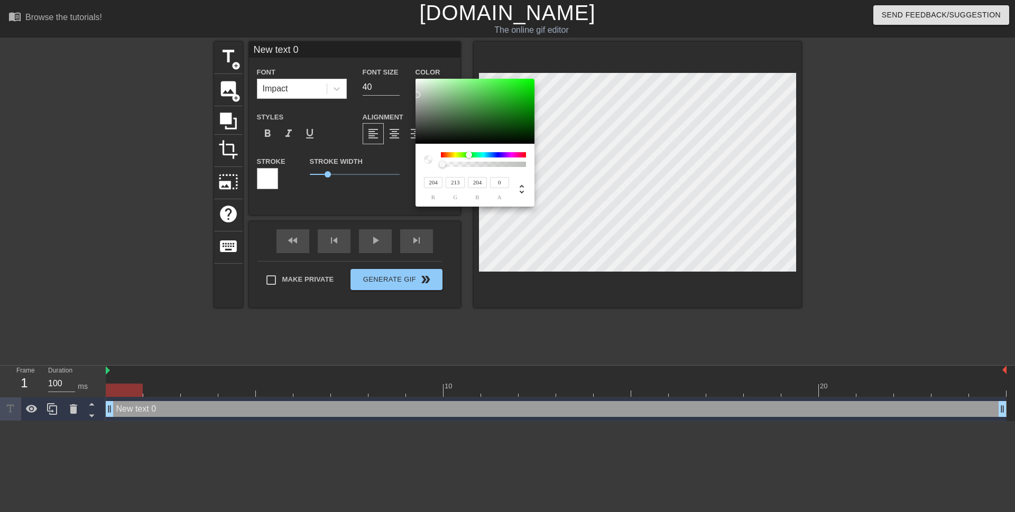
type input "221"
type input "208"
type input "211"
type input "227"
type input "211"
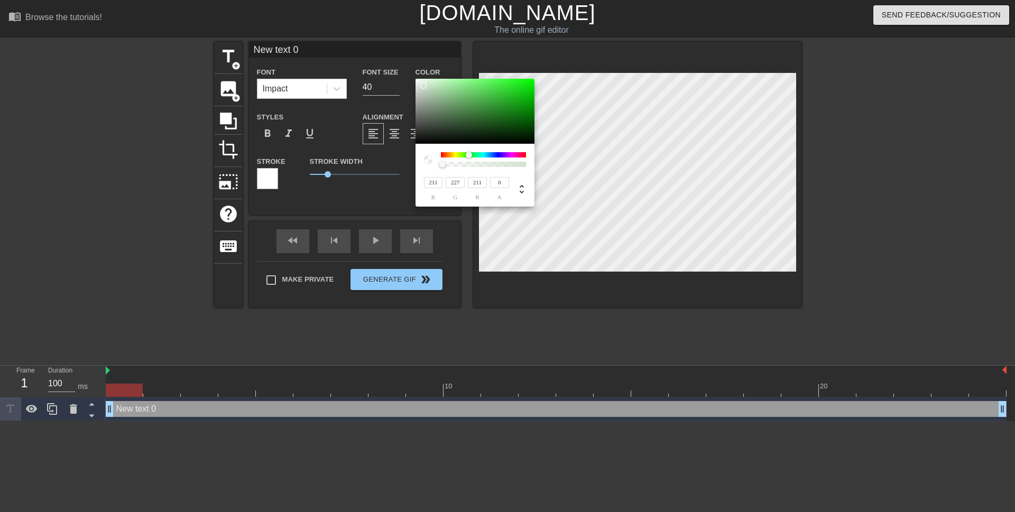
type input "215"
type input "233"
type input "215"
type input "216"
type input "235"
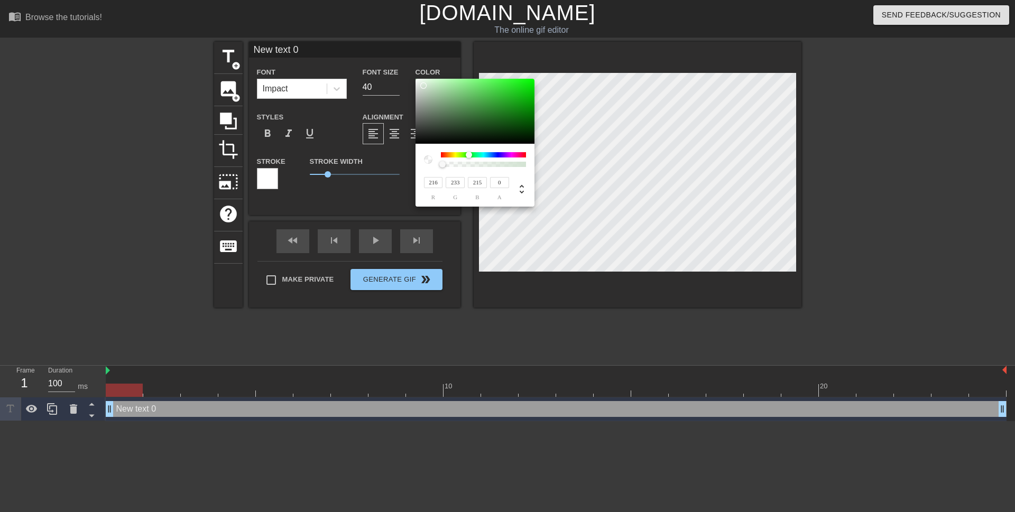
type input "216"
type input "217"
type input "220"
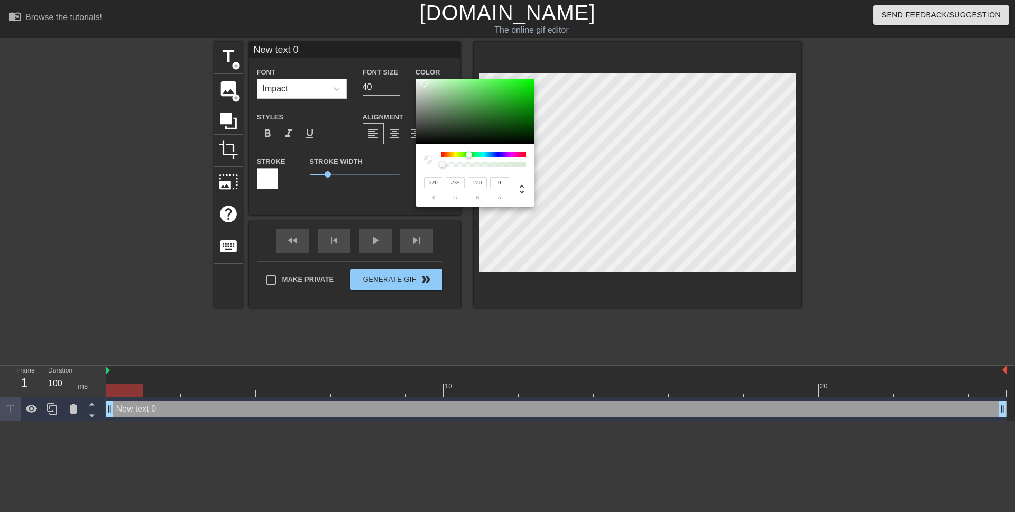
type input "225"
type input "237"
type input "225"
type input "230"
type input "240"
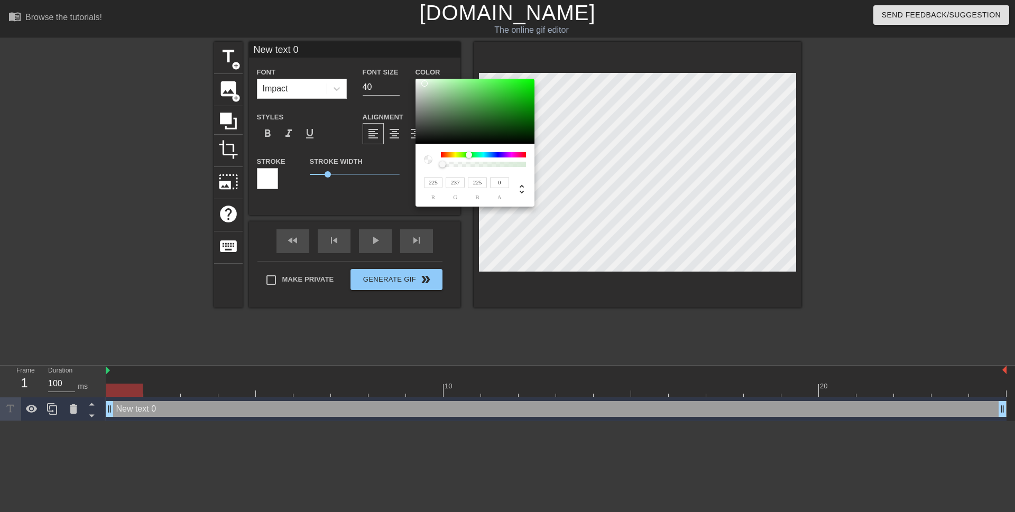
type input "230"
type input "232"
type input "242"
type input "232"
drag, startPoint x: 462, startPoint y: 89, endPoint x: 420, endPoint y: 82, distance: 43.4
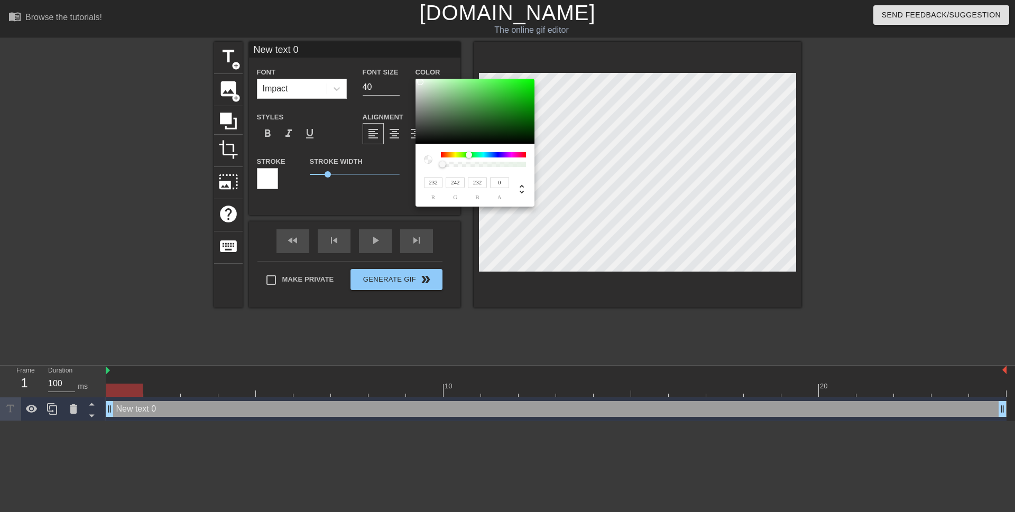
click at [420, 82] on div at bounding box center [420, 82] width 6 height 6
type input "241"
type input "242"
type input "232"
type input "242"
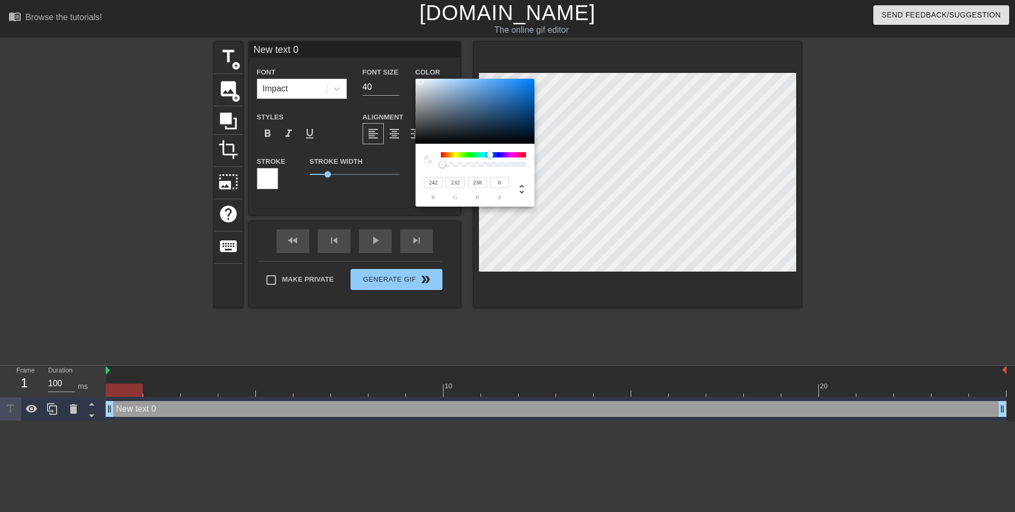
type input "237"
drag, startPoint x: 469, startPoint y: 153, endPoint x: 518, endPoint y: 160, distance: 49.1
click at [518, 160] on div at bounding box center [483, 159] width 85 height 15
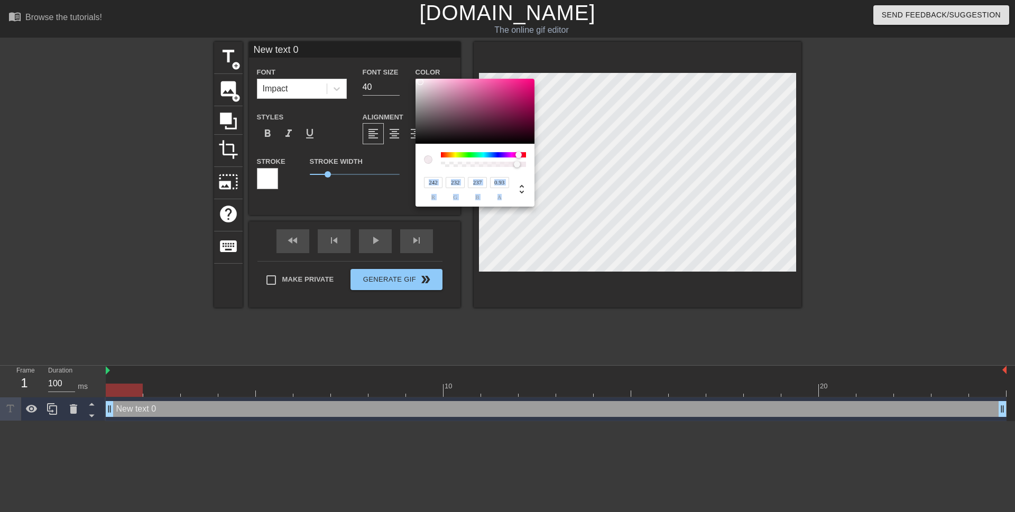
drag, startPoint x: 441, startPoint y: 165, endPoint x: 518, endPoint y: 174, distance: 77.7
click at [518, 174] on div "242 r 232 g 237 b 0.93 a" at bounding box center [474, 175] width 119 height 63
click at [516, 165] on div at bounding box center [518, 164] width 6 height 6
drag, startPoint x: 519, startPoint y: 165, endPoint x: 454, endPoint y: 161, distance: 65.1
click at [454, 161] on div at bounding box center [453, 164] width 6 height 6
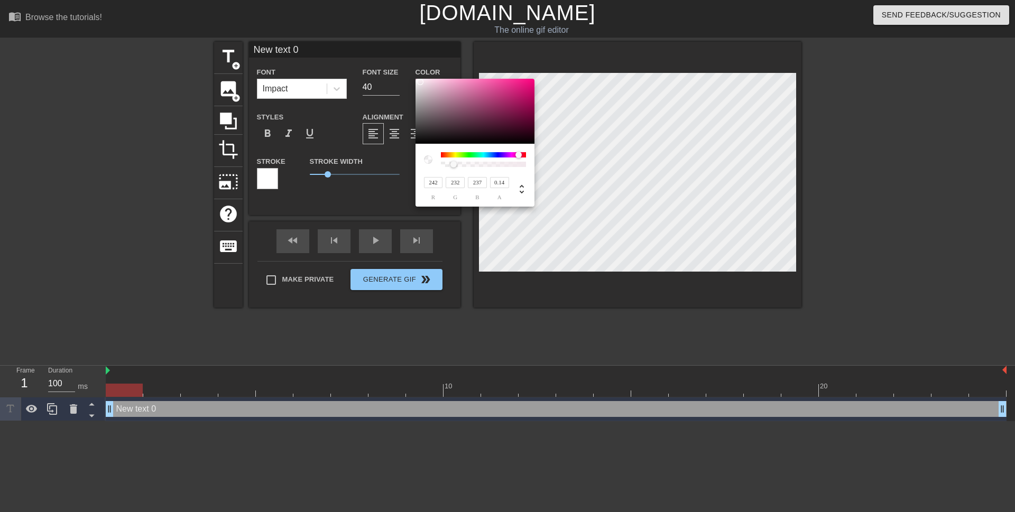
type input "0.15"
click at [454, 162] on div at bounding box center [453, 164] width 6 height 6
type input "232"
type input "235"
type input "242"
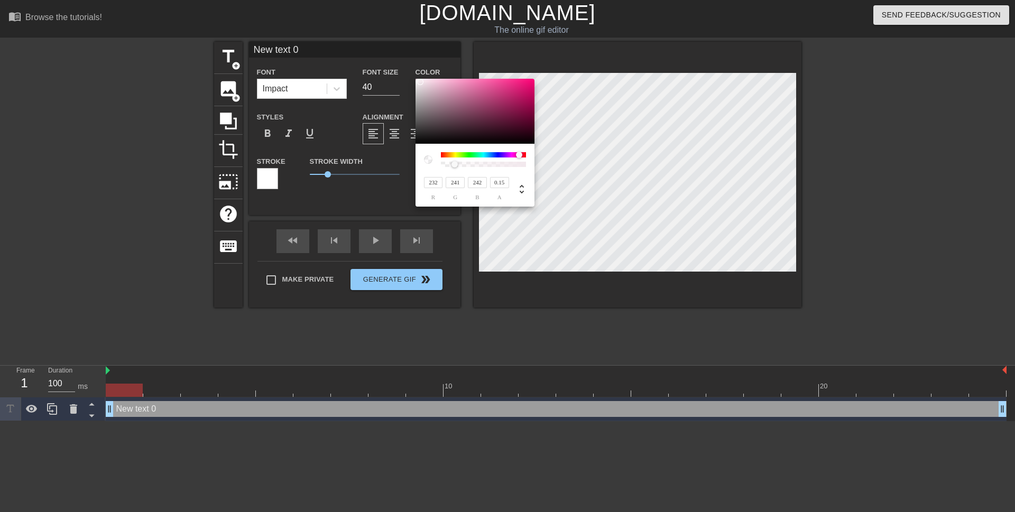
type input "242"
type input "232"
type input "242"
type input "241"
type input "237"
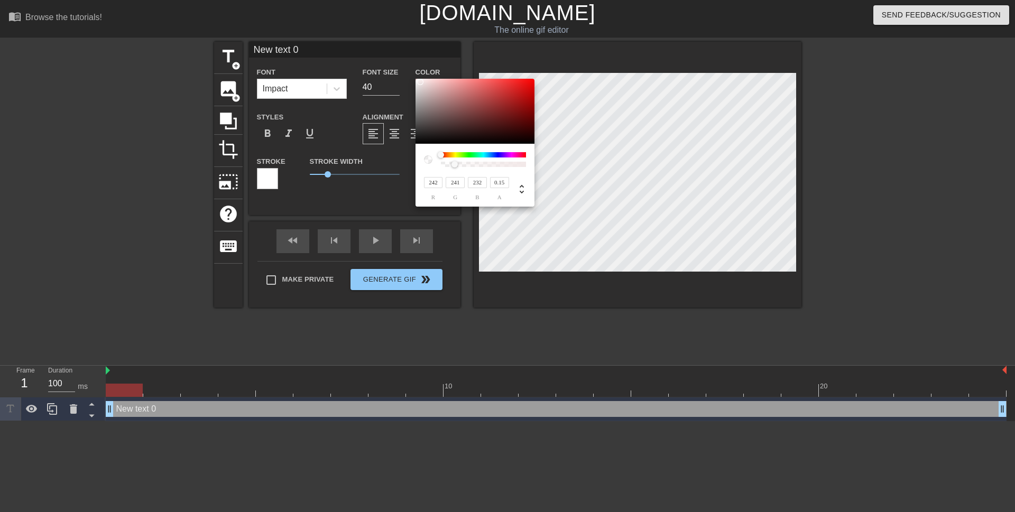
type input "242"
type input "232"
type input "242"
type input "235"
drag, startPoint x: 519, startPoint y: 154, endPoint x: 493, endPoint y: 160, distance: 27.0
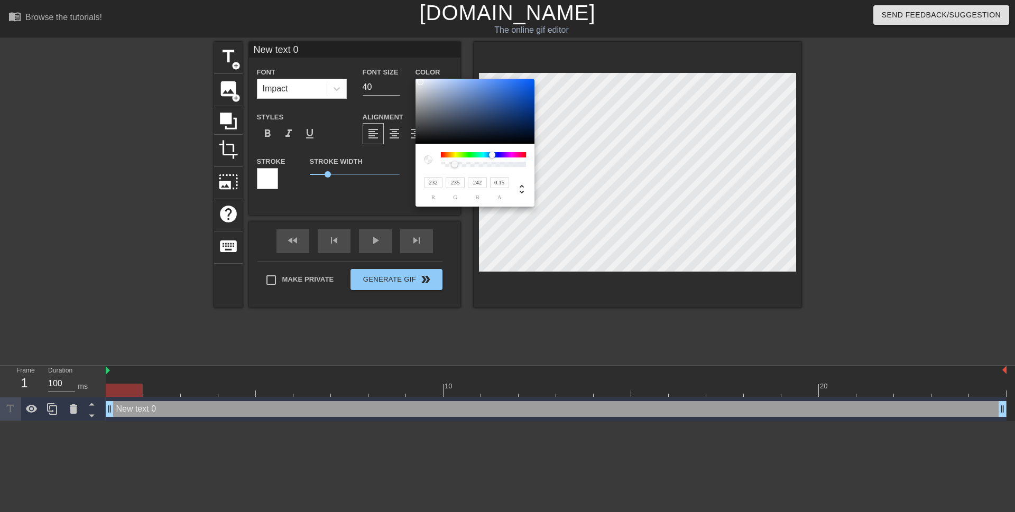
click at [493, 160] on div at bounding box center [483, 159] width 85 height 15
type input "51"
type input "98"
type input "207"
click at [505, 91] on div at bounding box center [474, 112] width 119 height 66
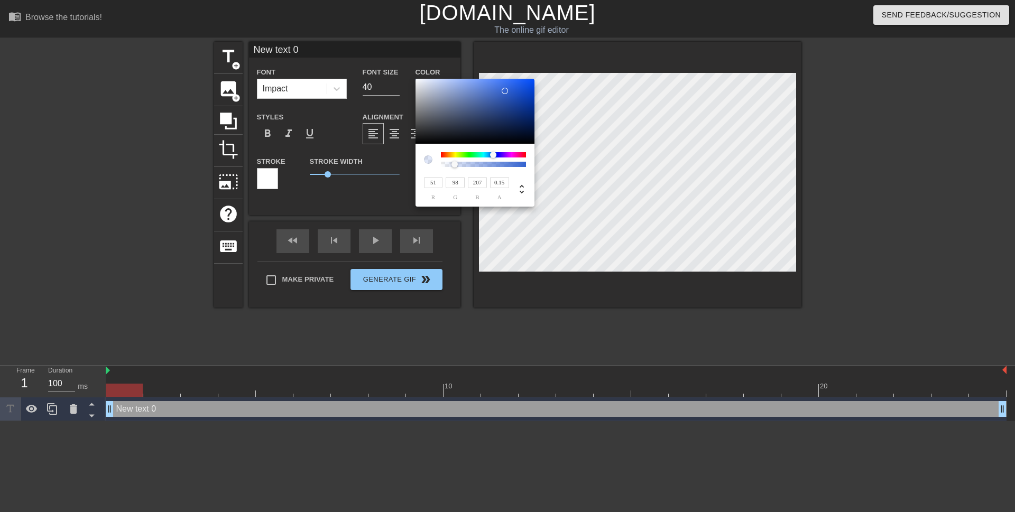
type input "125"
type input "147"
type input "198"
click at [459, 93] on div at bounding box center [474, 112] width 119 height 66
type input "126"
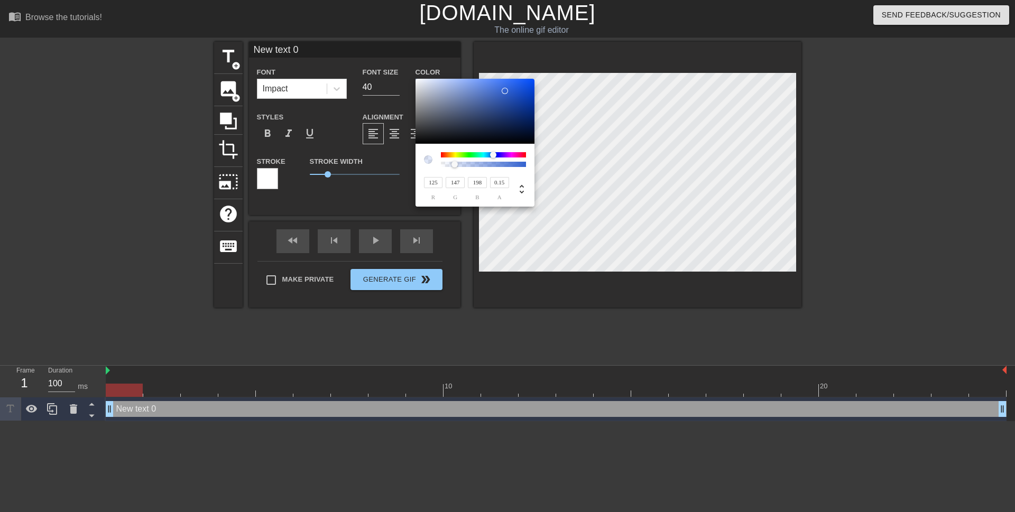
type input "148"
click at [457, 186] on input "148" at bounding box center [455, 182] width 19 height 11
click at [458, 166] on div at bounding box center [461, 165] width 6 height 6
type input "1"
drag, startPoint x: 458, startPoint y: 165, endPoint x: 542, endPoint y: 170, distance: 83.6
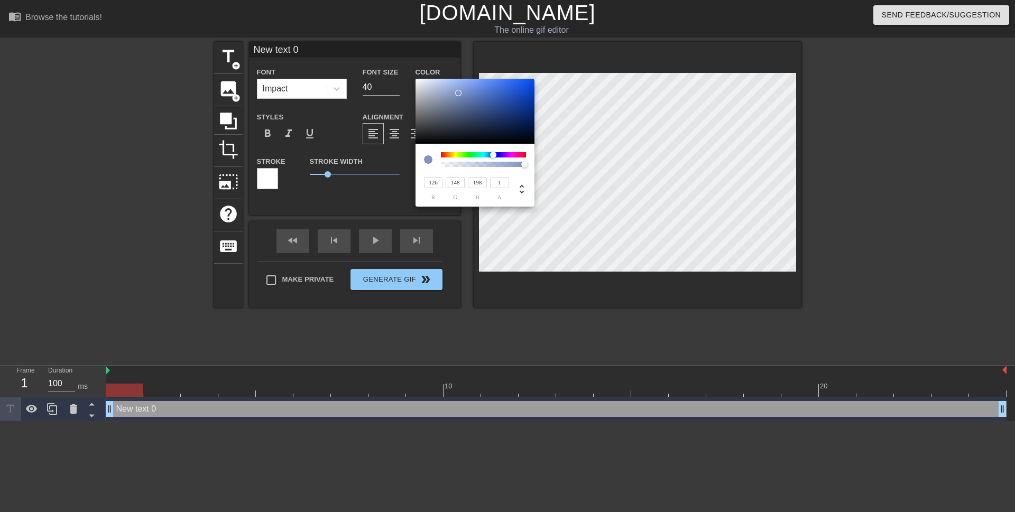
click at [542, 170] on div "126 r 148 g 198 b 1 a" at bounding box center [507, 256] width 1015 height 512
type input "129"
type input "152"
type input "202"
type input "128"
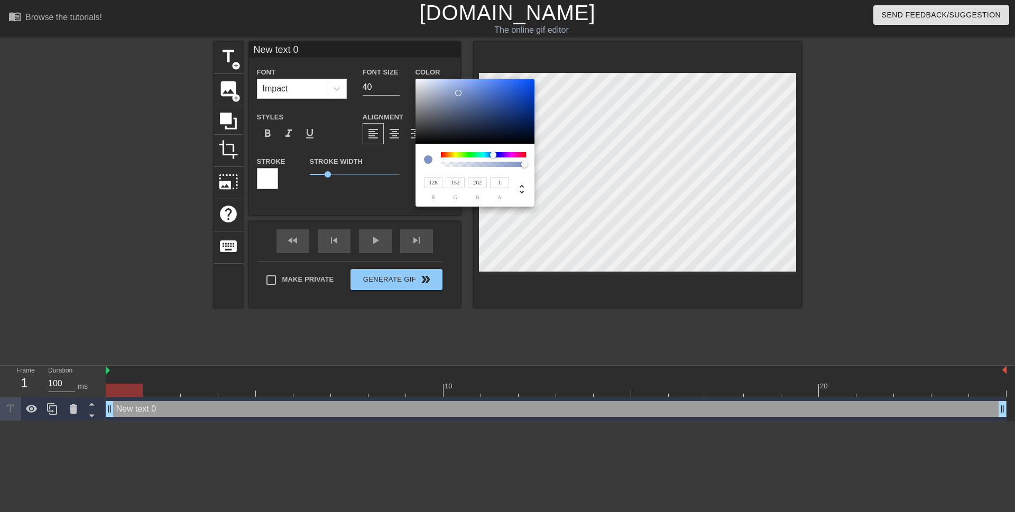
type input "151"
type input "200"
type input "124"
type input "146"
type input "192"
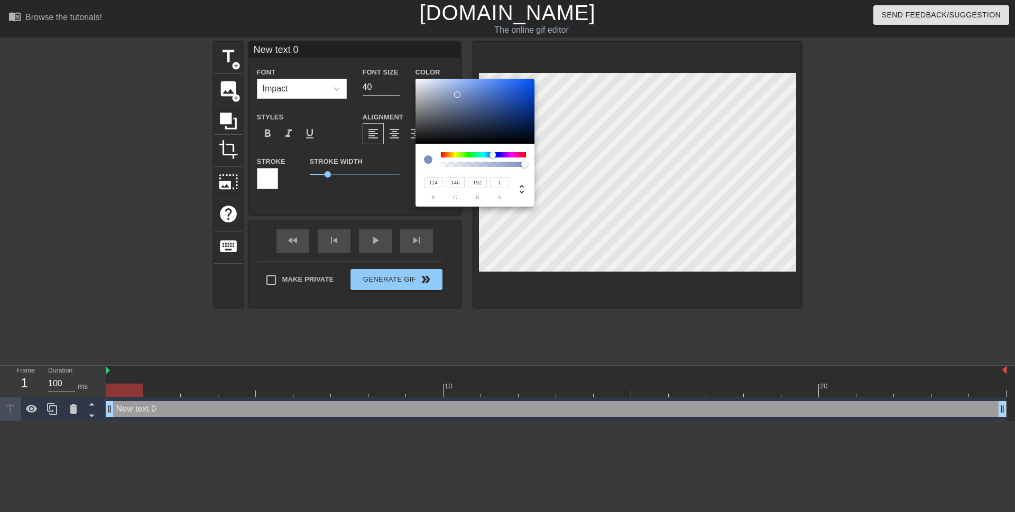
type input "18"
type input "46"
type input "106"
type input "16"
type input "33"
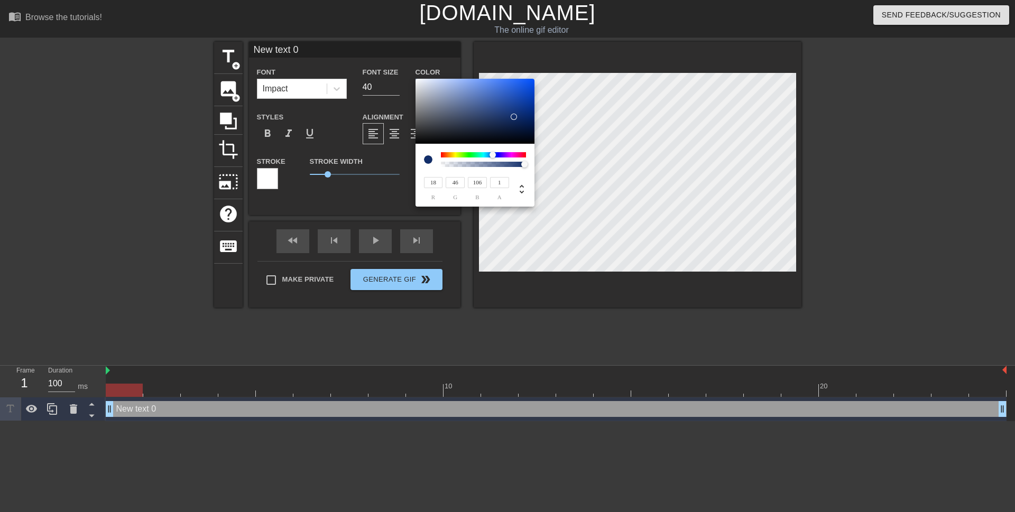
type input "71"
type input "3"
type input "6"
type input "13"
type input "0"
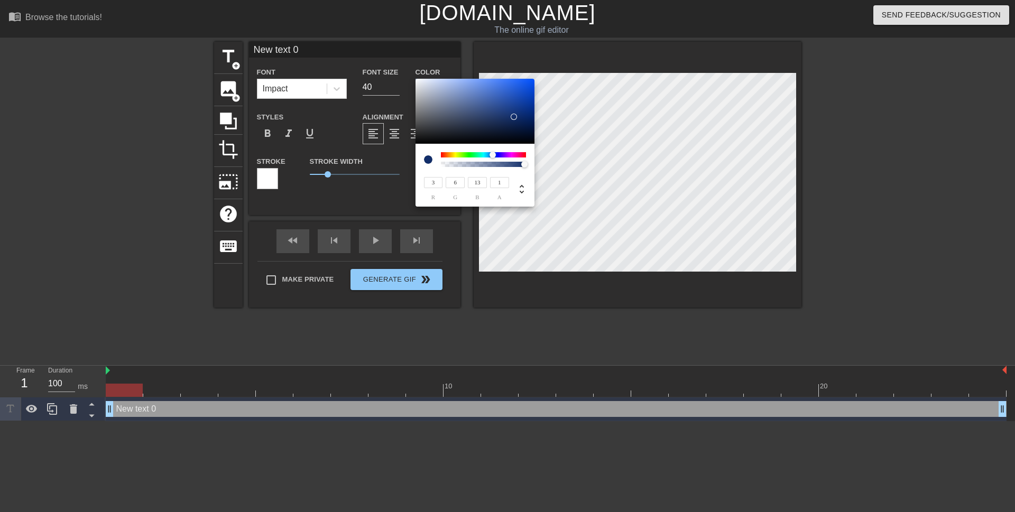
type input "0"
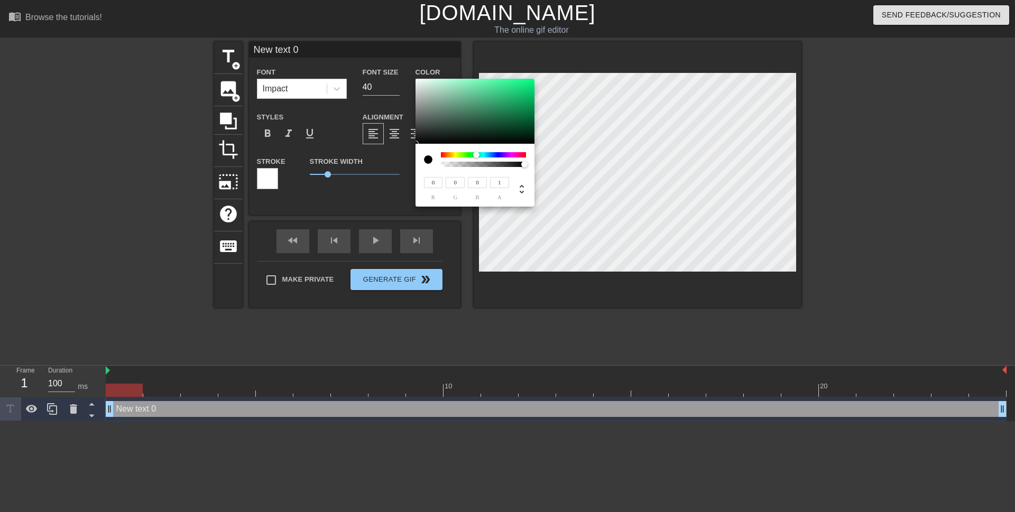
type input "17"
type input "14"
type input "13"
type input "46"
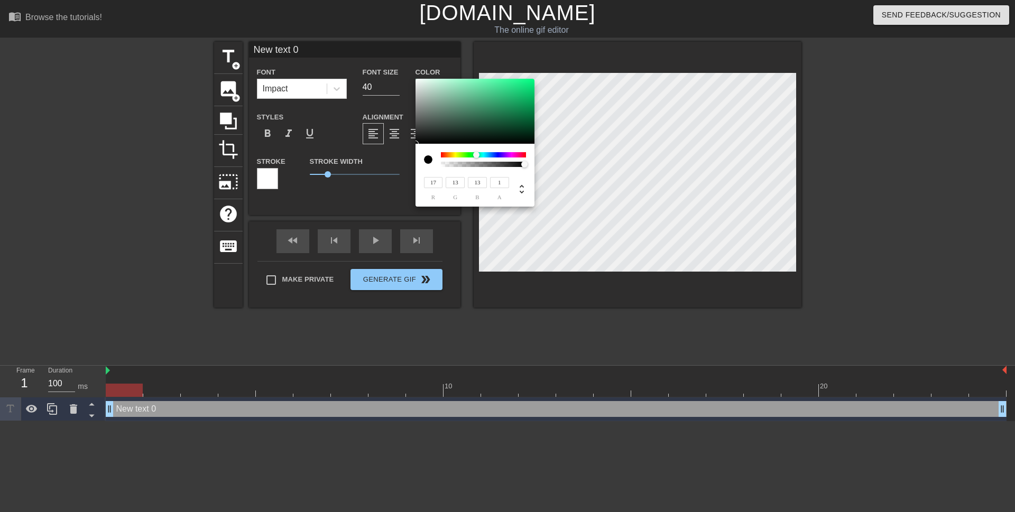
type input "37"
type input "69"
type input "56"
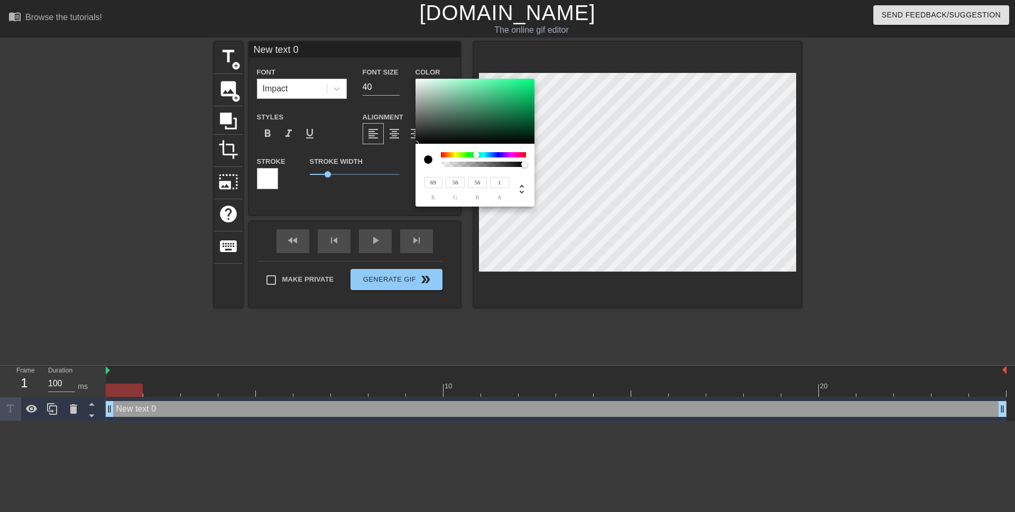
type input "83"
type input "69"
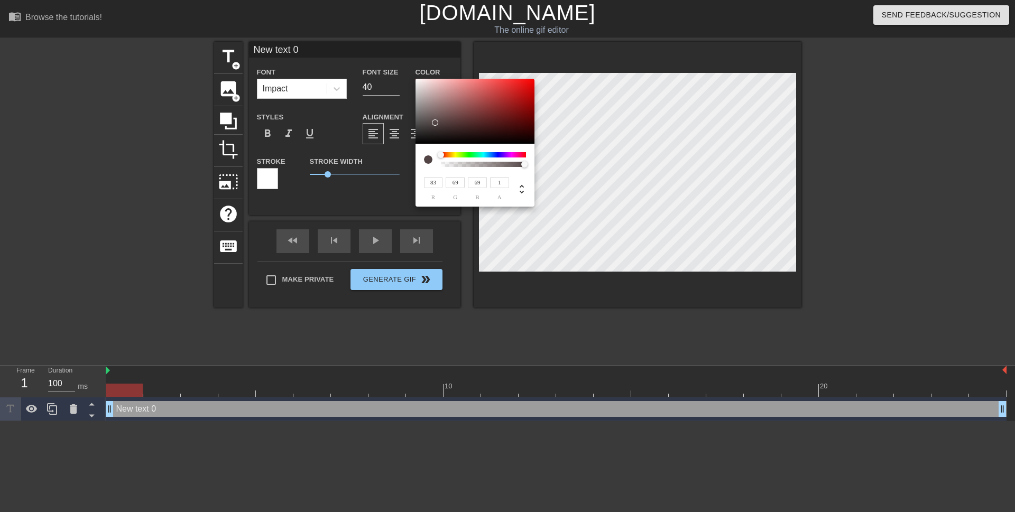
type input "112"
type input "94"
type input "149"
type input "130"
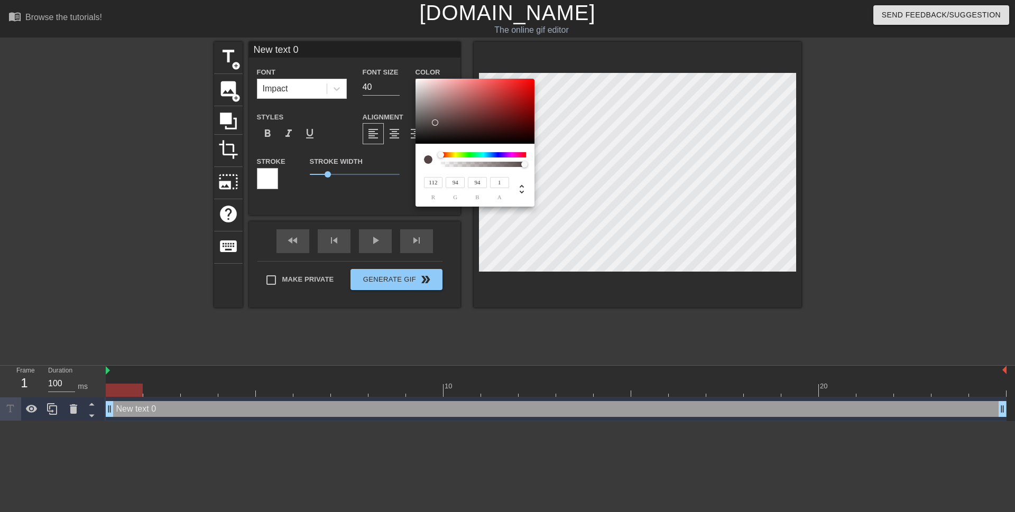
type input "130"
type input "184"
type input "168"
type input "196"
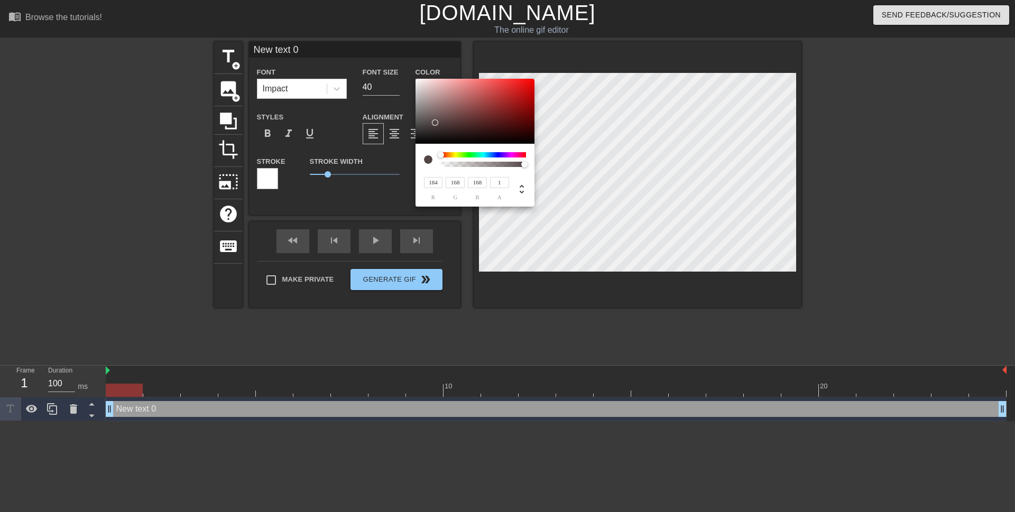
type input "182"
type input "207"
type input "195"
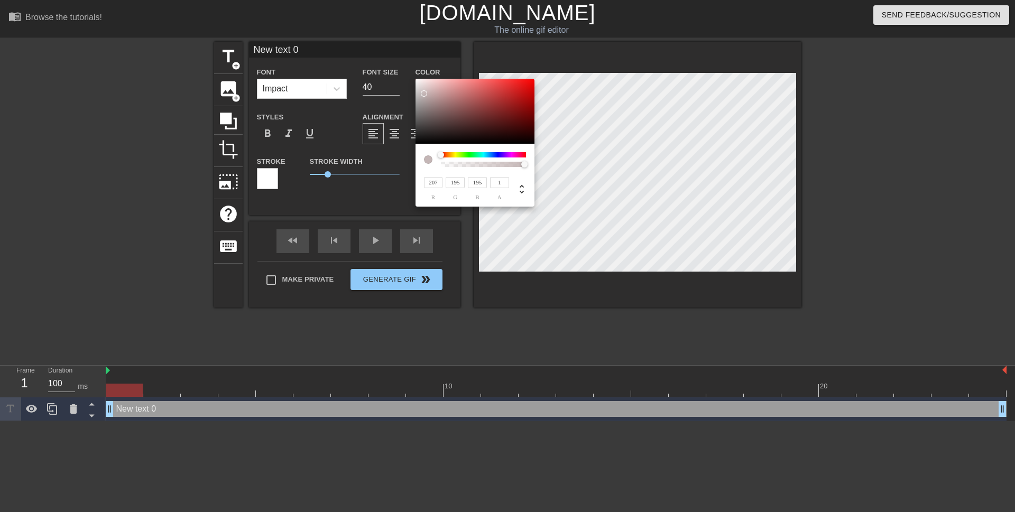
type input "211"
type input "201"
type input "223"
type input "217"
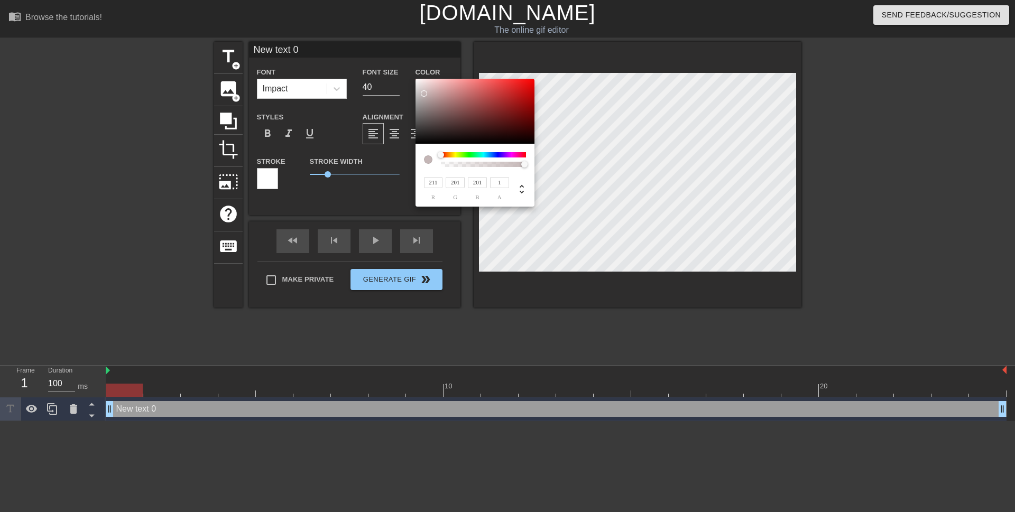
type input "217"
type input "229"
type input "224"
click at [418, 85] on div at bounding box center [417, 85] width 6 height 6
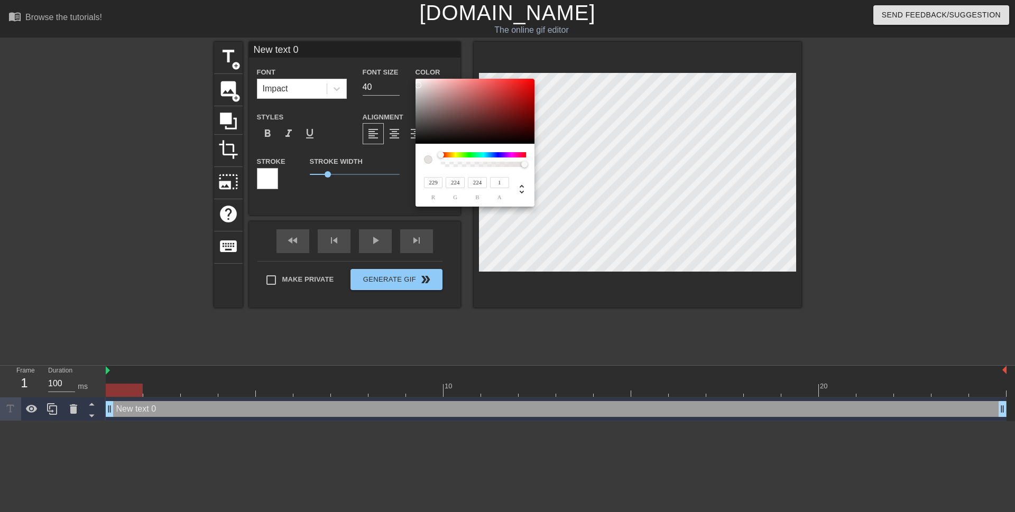
click at [526, 166] on div at bounding box center [524, 164] width 6 height 6
type input "229"
type input "224"
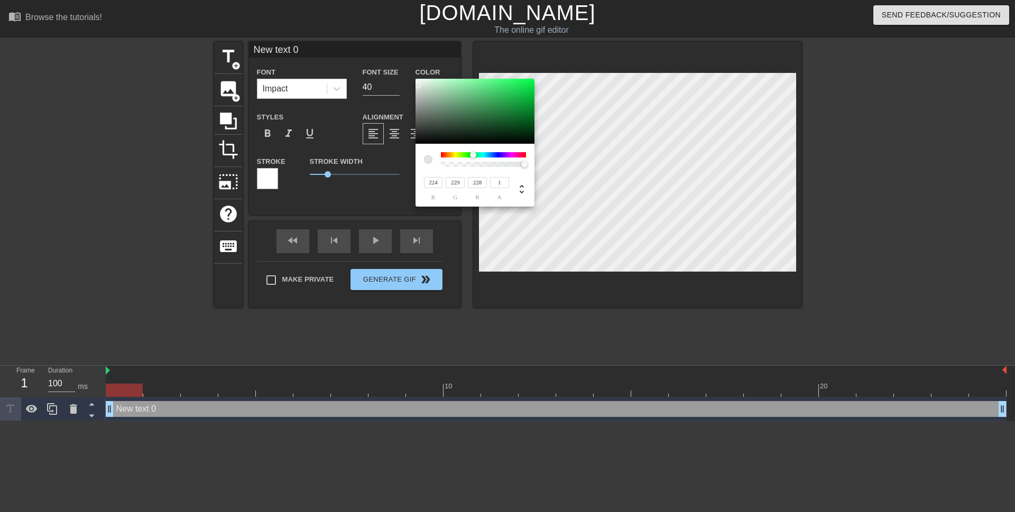
type input "229"
type input "224"
type input "229"
type input "224"
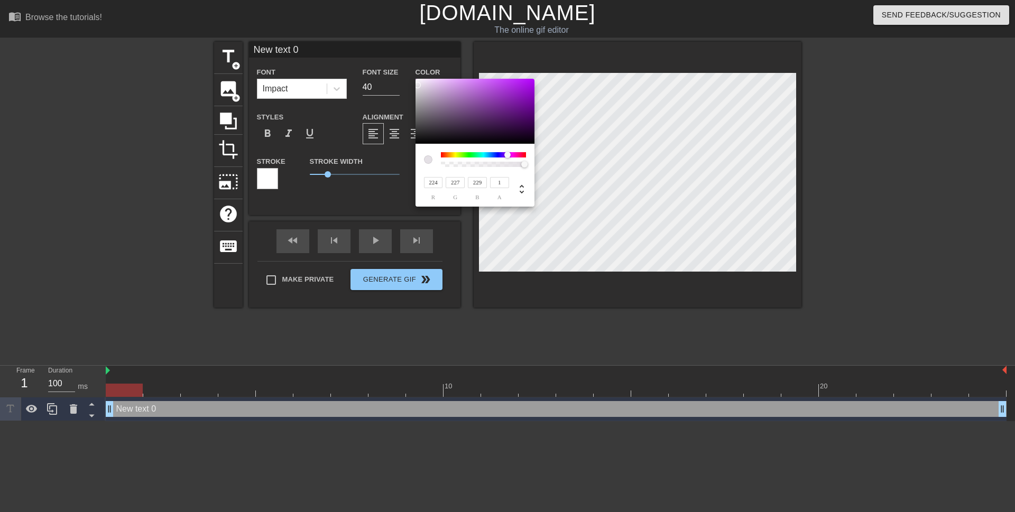
type input "229"
type input "224"
type input "229"
type input "224"
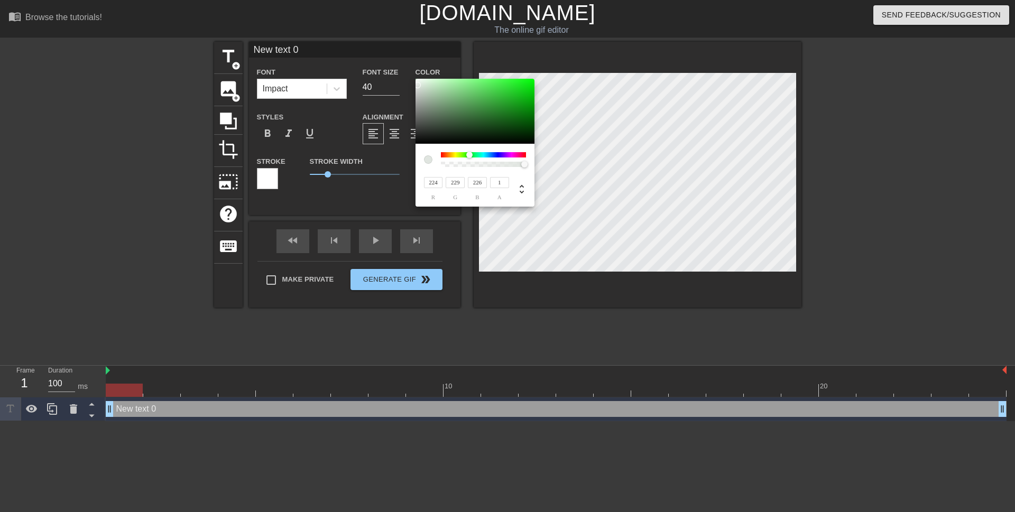
type input "227"
drag, startPoint x: 441, startPoint y: 154, endPoint x: 478, endPoint y: 157, distance: 36.6
click at [478, 157] on div at bounding box center [478, 155] width 6 height 6
type input "42"
type input "91"
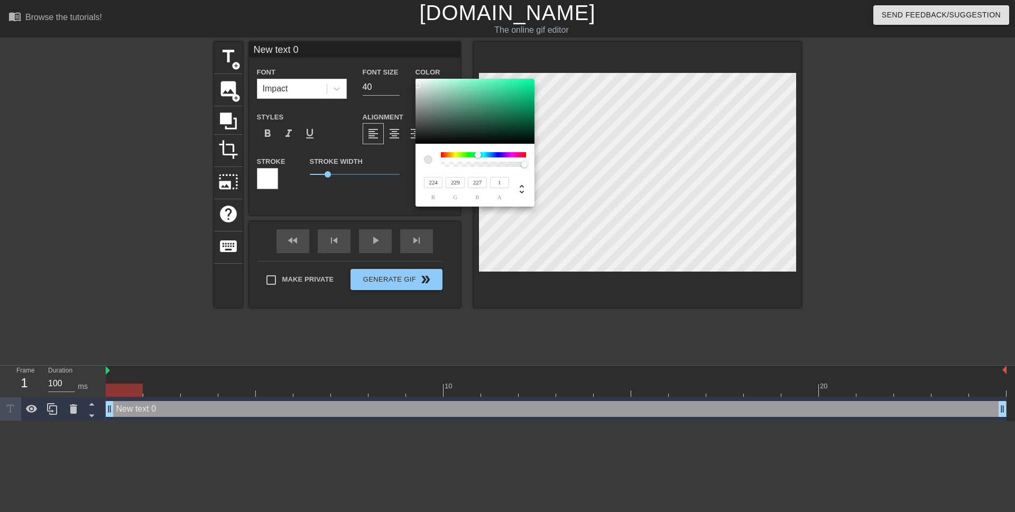
type input "73"
click at [480, 121] on div at bounding box center [474, 112] width 119 height 66
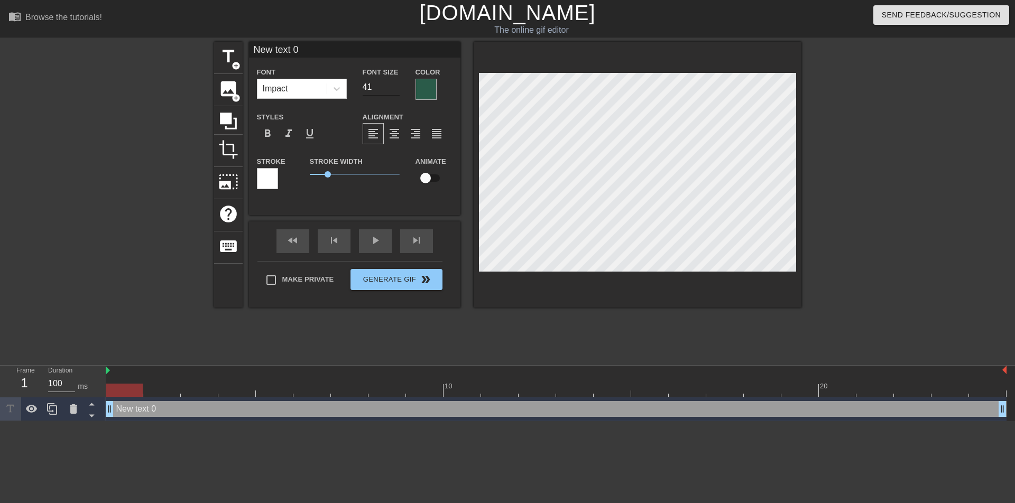
click at [396, 86] on input "41" at bounding box center [381, 87] width 37 height 17
click at [396, 86] on input "42" at bounding box center [381, 87] width 37 height 17
click at [396, 86] on input "43" at bounding box center [381, 87] width 37 height 17
click at [396, 86] on input "44" at bounding box center [381, 87] width 37 height 17
click at [396, 86] on input "45" at bounding box center [381, 87] width 37 height 17
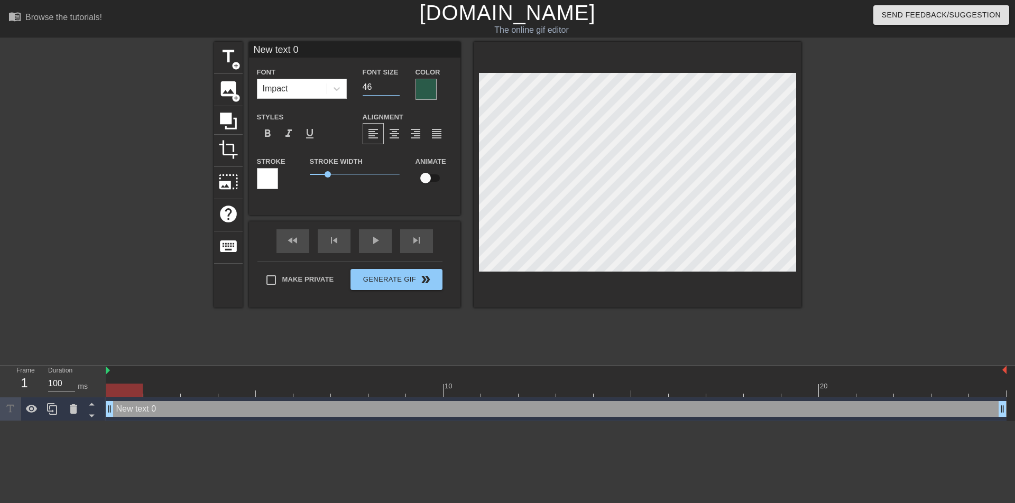
click at [396, 86] on input "46" at bounding box center [381, 87] width 37 height 17
click at [396, 86] on input "47" at bounding box center [381, 87] width 37 height 17
click at [396, 86] on input "48" at bounding box center [381, 87] width 37 height 17
click at [396, 86] on input "49" at bounding box center [381, 87] width 37 height 17
click at [396, 86] on input "50" at bounding box center [381, 87] width 37 height 17
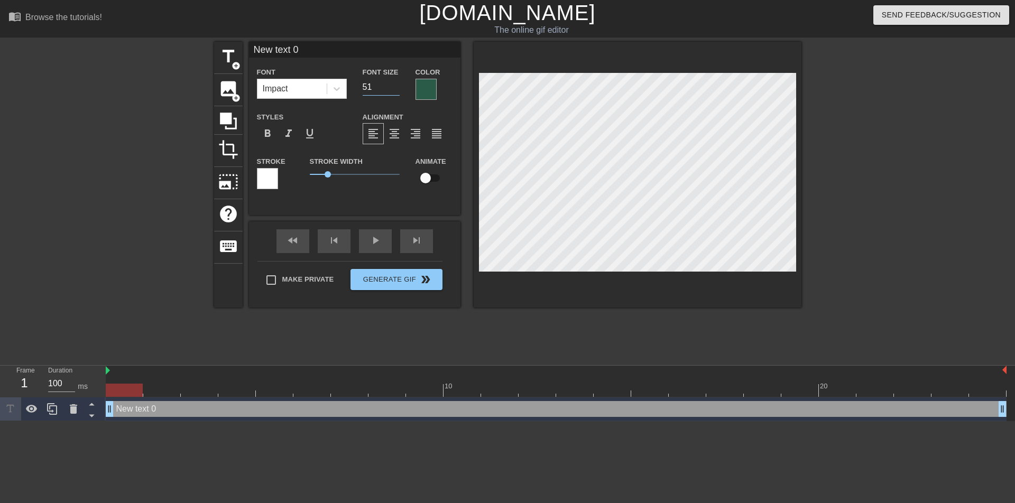
click at [396, 86] on input "51" at bounding box center [381, 87] width 37 height 17
click at [396, 86] on input "52" at bounding box center [381, 87] width 37 height 17
click at [396, 86] on input "53" at bounding box center [381, 87] width 37 height 17
click at [396, 86] on input "54" at bounding box center [381, 87] width 37 height 17
click at [396, 86] on input "55" at bounding box center [381, 87] width 37 height 17
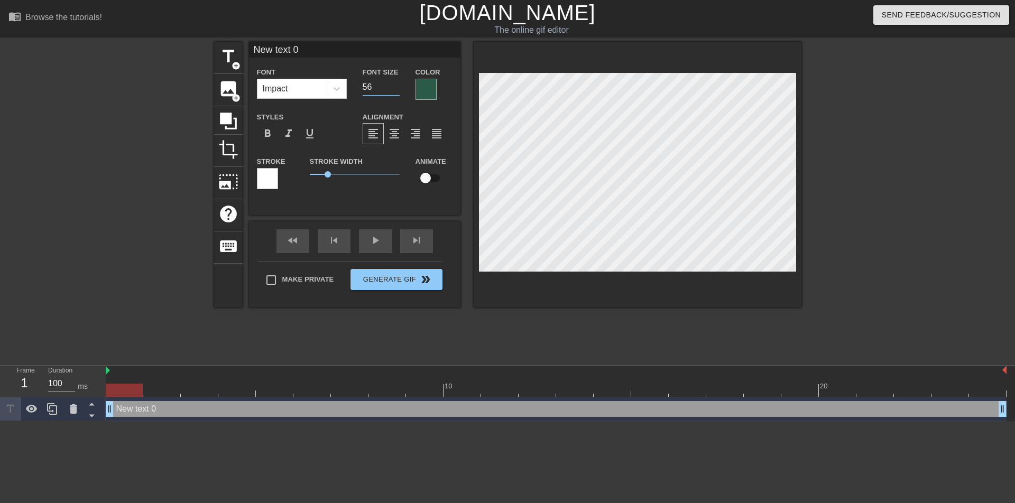
click at [396, 86] on input "56" at bounding box center [381, 87] width 37 height 17
type input "57"
click at [396, 86] on input "57" at bounding box center [381, 87] width 37 height 17
click at [427, 89] on div at bounding box center [425, 89] width 21 height 21
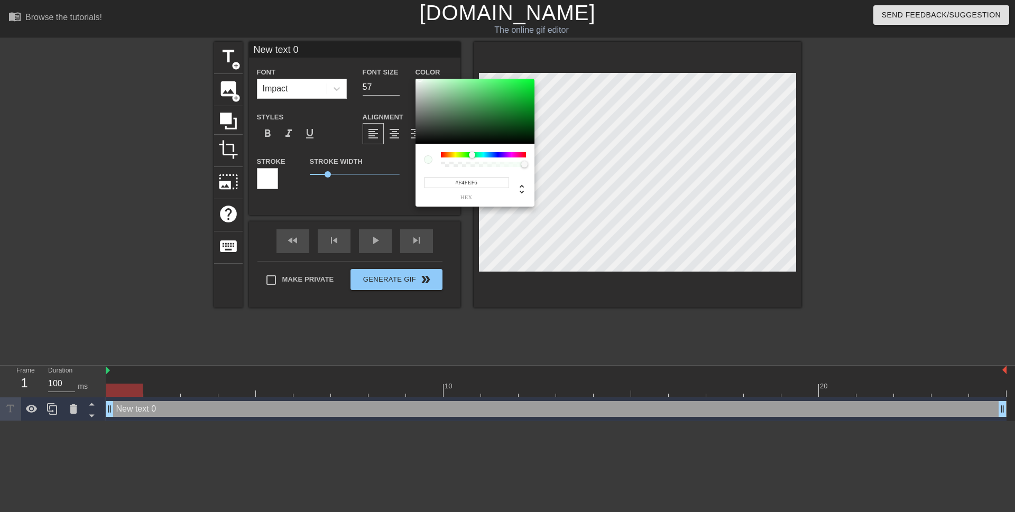
drag, startPoint x: 480, startPoint y: 121, endPoint x: 420, endPoint y: 79, distance: 73.6
click at [420, 79] on div at bounding box center [420, 79] width 6 height 6
type input "244"
type input "1"
drag, startPoint x: 523, startPoint y: 164, endPoint x: 528, endPoint y: 168, distance: 6.2
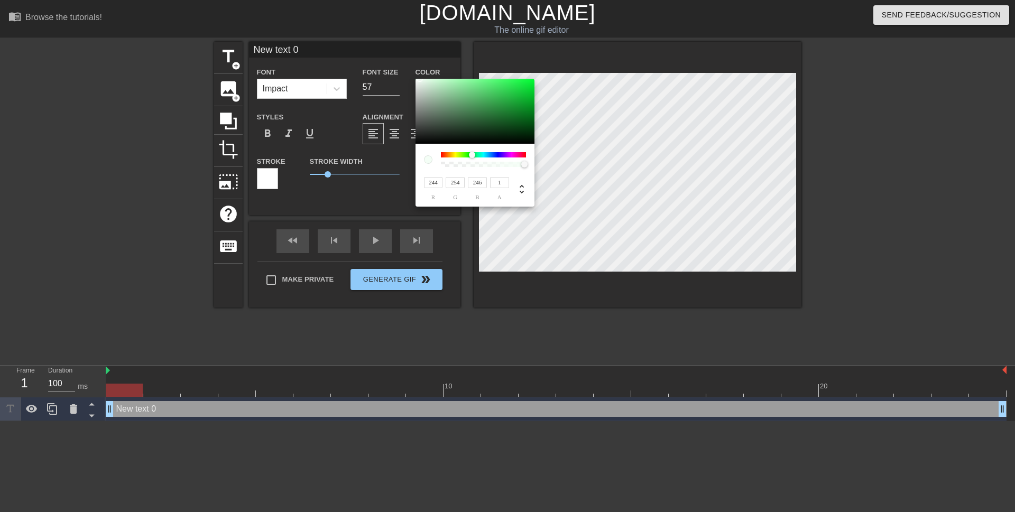
click at [528, 168] on div at bounding box center [527, 165] width 6 height 6
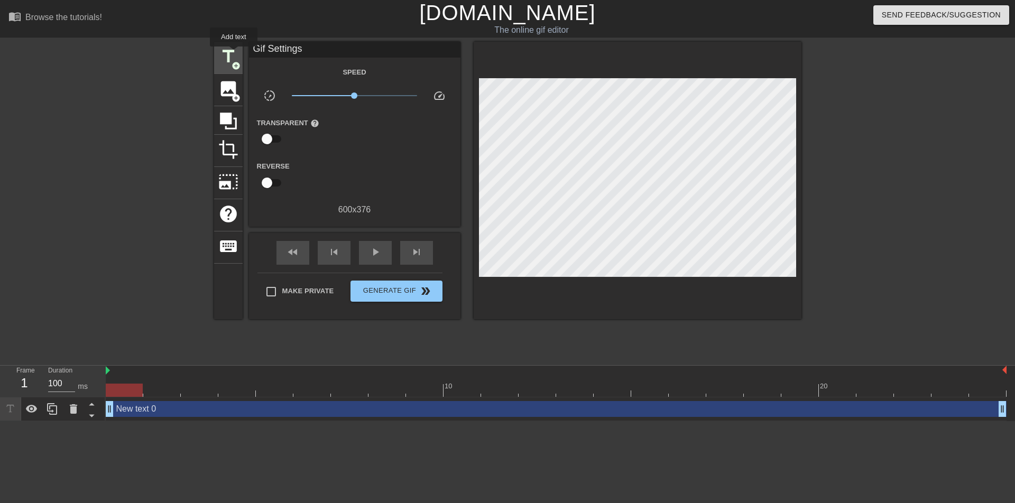
click at [234, 54] on span "title" at bounding box center [228, 57] width 20 height 20
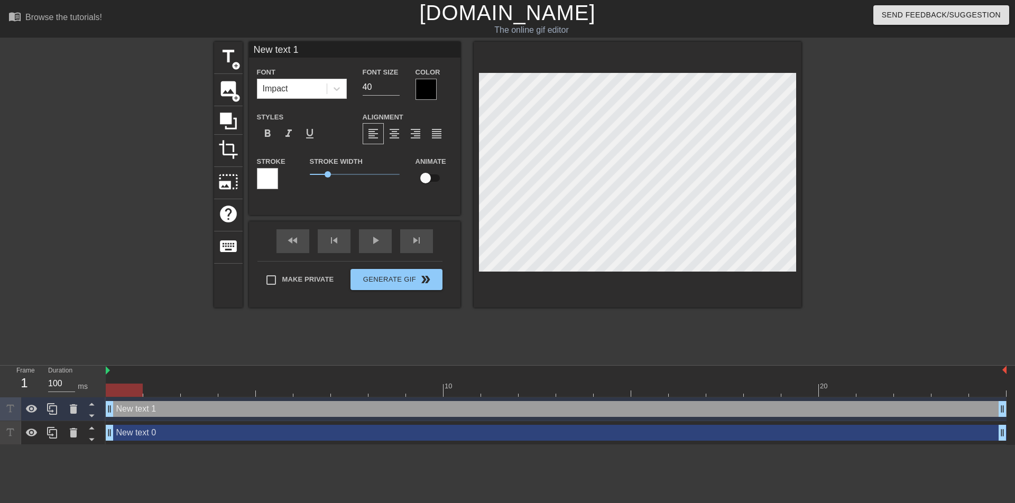
type input "New text 0"
type input "57"
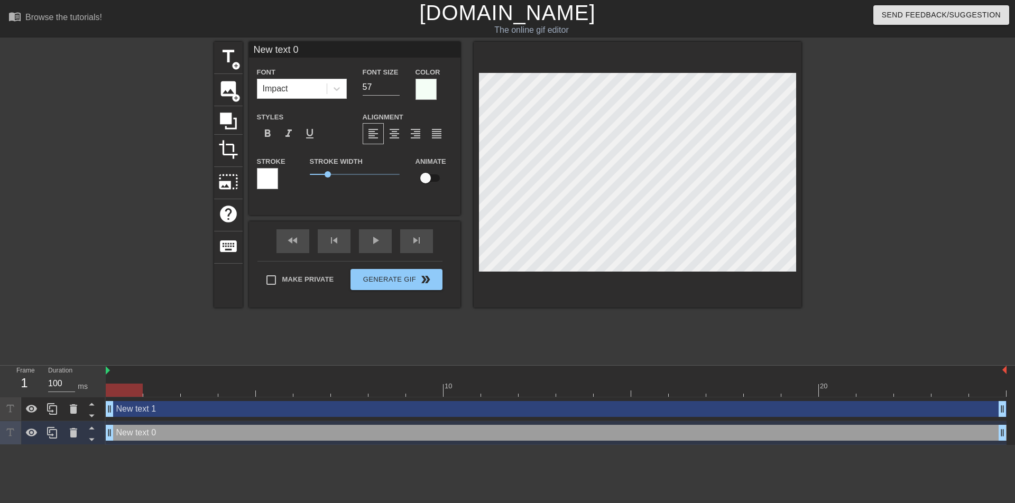
scroll to position [2, 2]
type input "New text"
type textarea "New text"
type input "New text"
type textarea "New text"
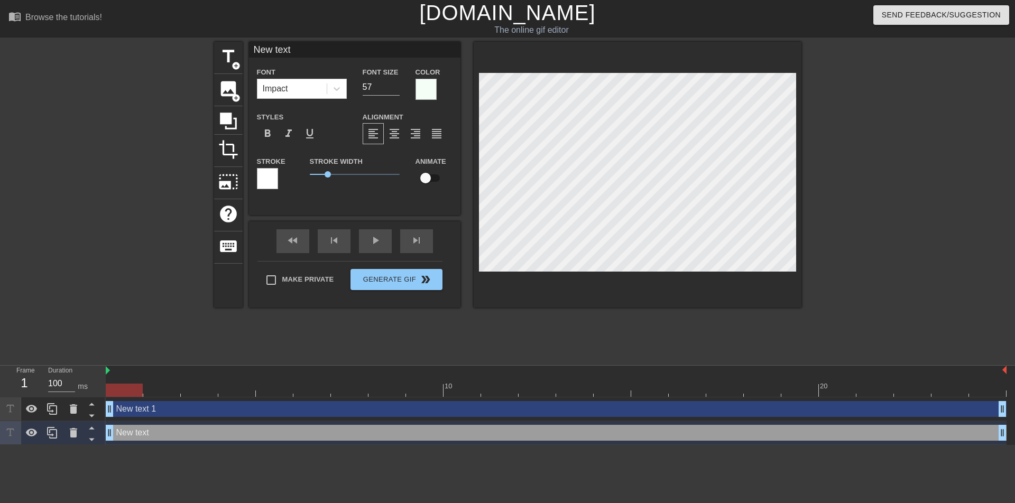
type input "New tex"
type textarea "New tex"
type input "New te"
type textarea "New te"
type input "New t"
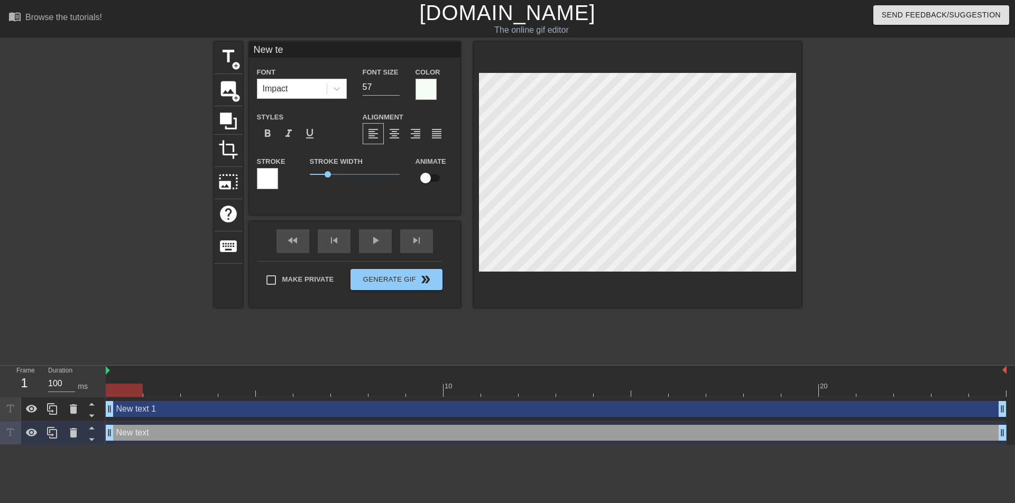
type textarea "New t"
type input "New"
type textarea "New"
type input "New"
type textarea "New"
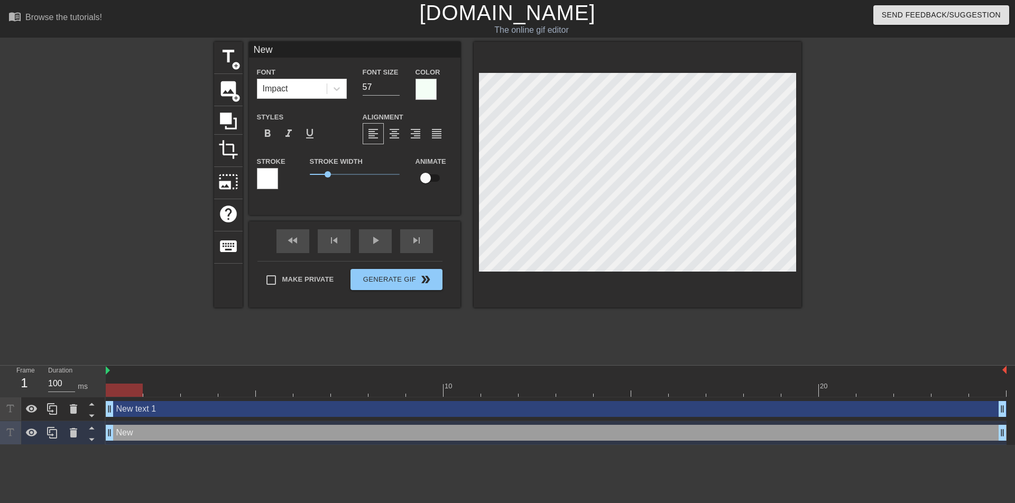
type input "Ne"
type textarea "Ne"
type input "N"
type textarea "N"
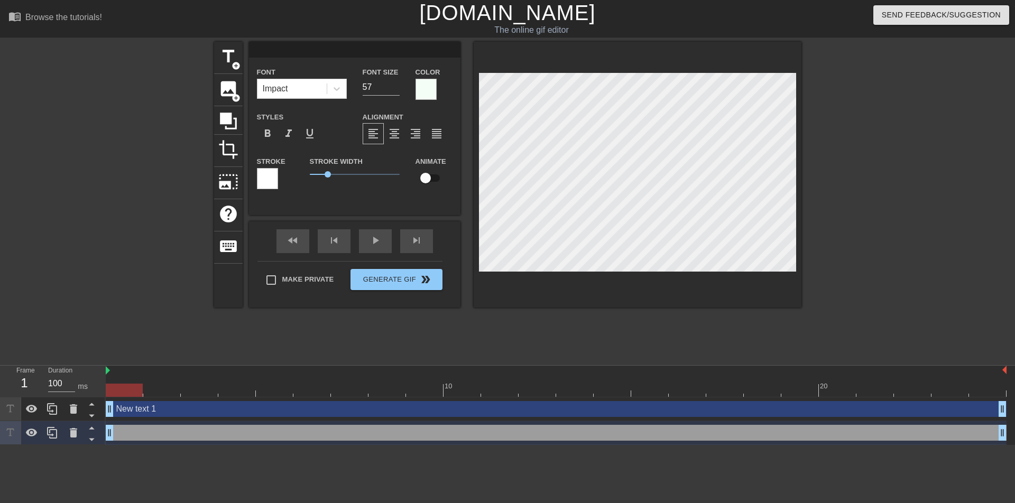
type input "м"
type textarea "м"
type input "ма"
type textarea "ма"
type input "м"
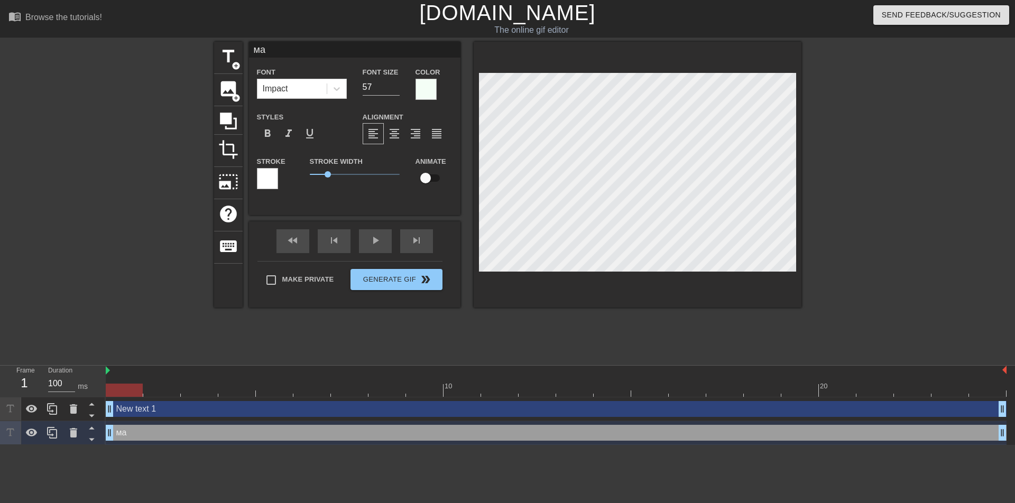
type textarea "м"
click at [427, 94] on div at bounding box center [425, 89] width 21 height 21
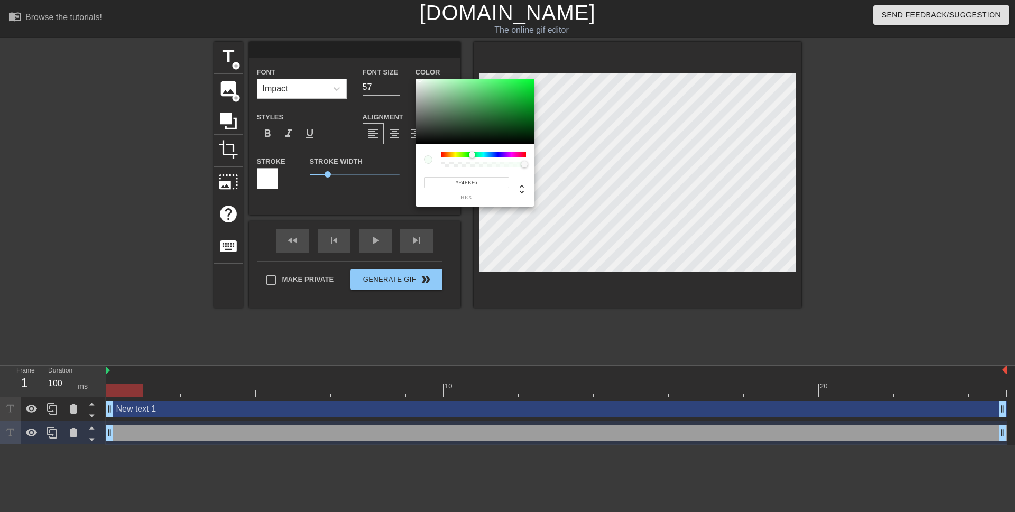
type input "244"
type input "0"
drag, startPoint x: 523, startPoint y: 162, endPoint x: 430, endPoint y: 165, distance: 92.5
click at [430, 165] on div at bounding box center [475, 159] width 102 height 15
click at [479, 187] on input "246" at bounding box center [477, 182] width 19 height 11
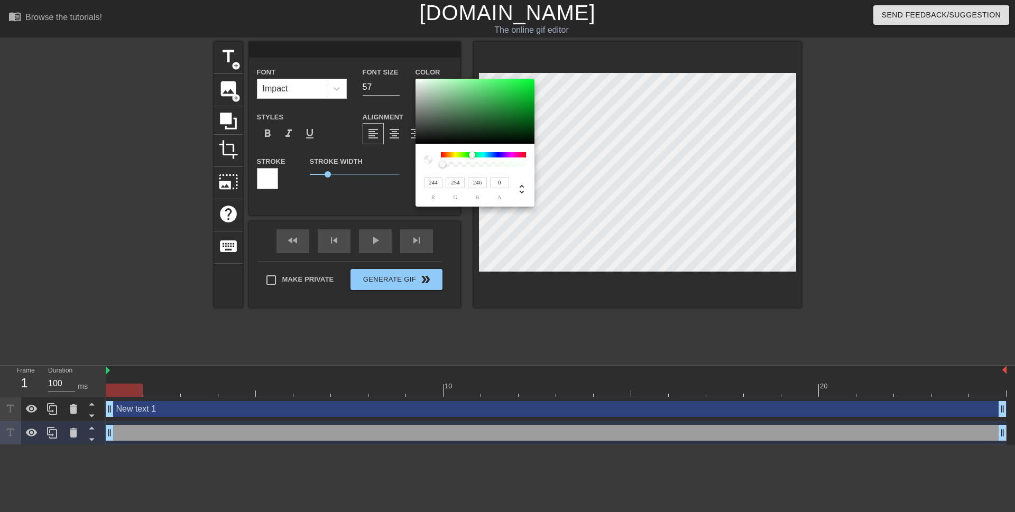
click at [455, 187] on input "254" at bounding box center [455, 182] width 19 height 11
click at [436, 184] on input "244" at bounding box center [433, 182] width 19 height 11
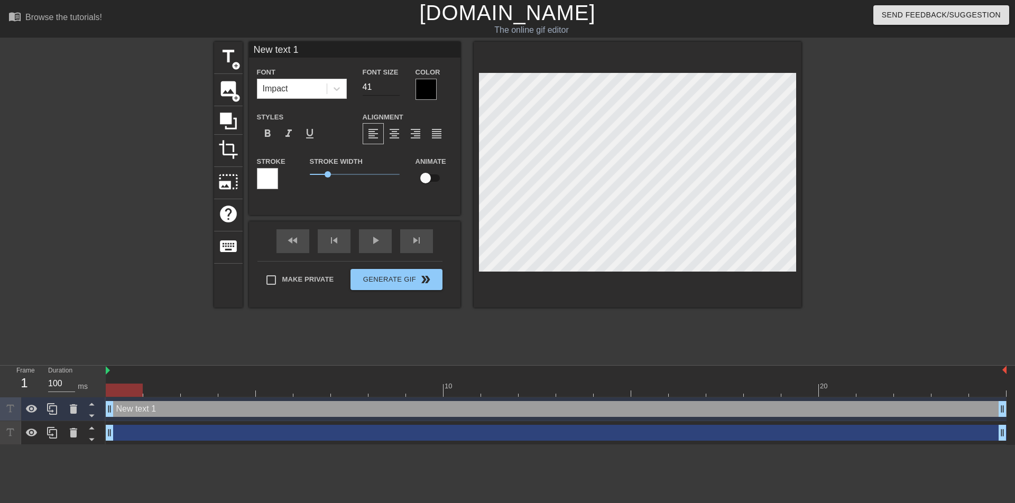
click at [395, 82] on input "41" at bounding box center [381, 87] width 37 height 17
click at [395, 82] on input "42" at bounding box center [381, 87] width 37 height 17
click at [395, 82] on input "43" at bounding box center [381, 87] width 37 height 17
click at [395, 82] on input "44" at bounding box center [381, 87] width 37 height 17
click at [395, 82] on input "45" at bounding box center [381, 87] width 37 height 17
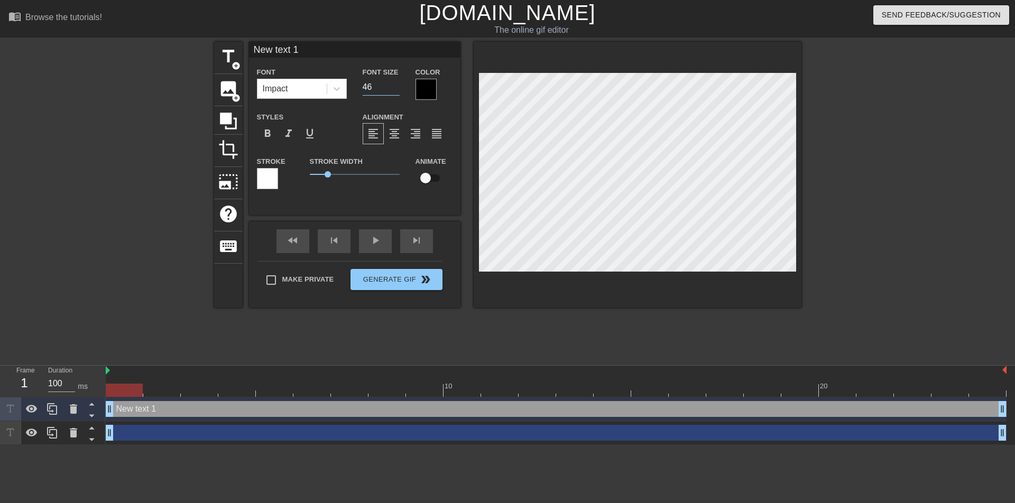
click at [395, 82] on input "46" at bounding box center [381, 87] width 37 height 17
click at [395, 82] on input "47" at bounding box center [381, 87] width 37 height 17
click at [395, 82] on input "48" at bounding box center [381, 87] width 37 height 17
click at [395, 82] on input "49" at bounding box center [381, 87] width 37 height 17
click at [395, 82] on input "50" at bounding box center [381, 87] width 37 height 17
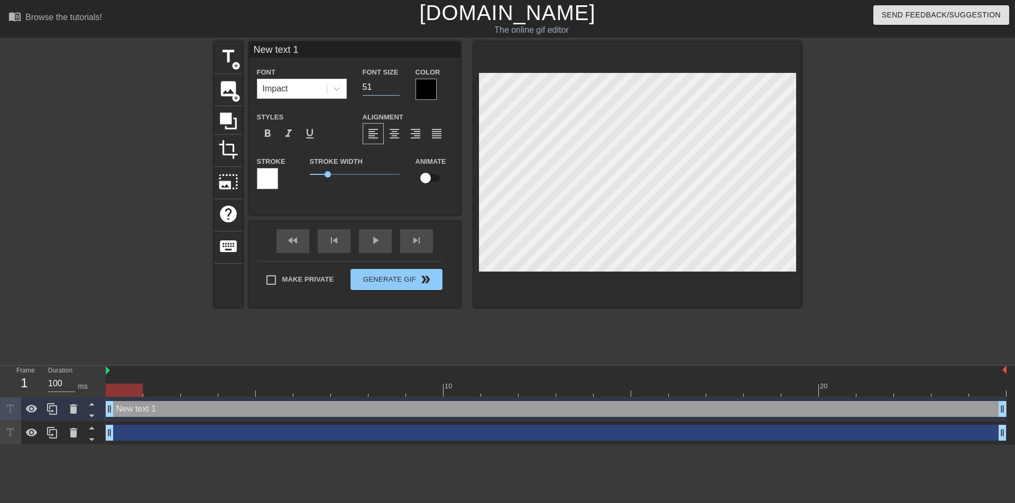
click at [395, 82] on input "51" at bounding box center [381, 87] width 37 height 17
click at [395, 82] on input "52" at bounding box center [381, 87] width 37 height 17
click at [395, 82] on input "53" at bounding box center [381, 87] width 37 height 17
click at [395, 82] on input "54" at bounding box center [381, 87] width 37 height 17
click at [395, 82] on input "55" at bounding box center [381, 87] width 37 height 17
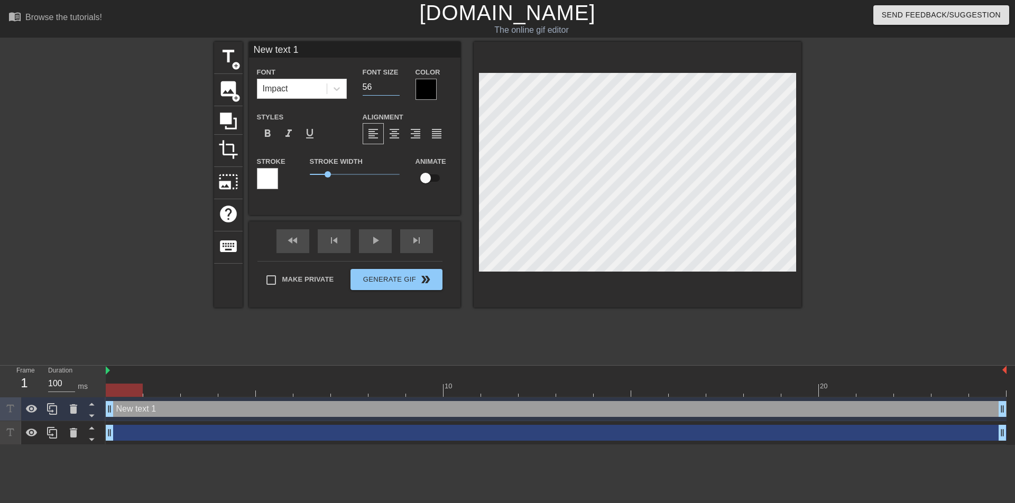
click at [395, 82] on input "56" at bounding box center [381, 87] width 37 height 17
click at [395, 82] on input "57" at bounding box center [381, 87] width 37 height 17
click at [395, 82] on input "58" at bounding box center [381, 87] width 37 height 17
click at [395, 82] on input "59" at bounding box center [381, 87] width 37 height 17
type input "60"
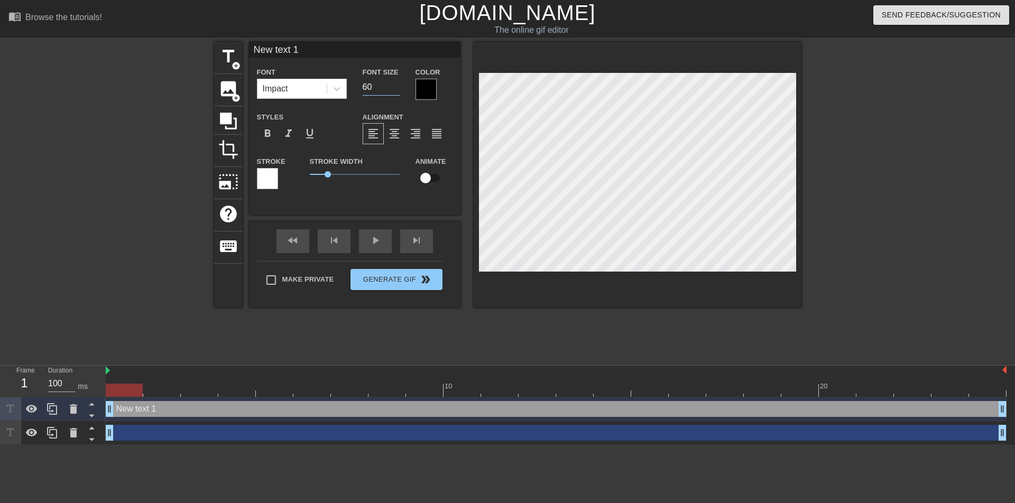
click at [395, 82] on input "60" at bounding box center [381, 87] width 37 height 17
click at [432, 87] on div at bounding box center [425, 89] width 21 height 21
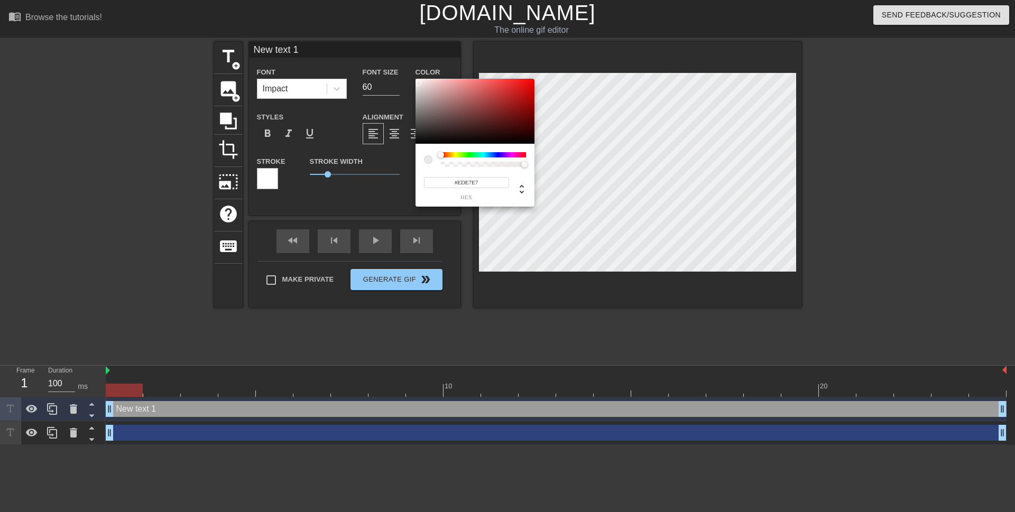
click at [419, 83] on div at bounding box center [474, 112] width 119 height 66
click at [428, 135] on div at bounding box center [474, 112] width 119 height 66
click at [521, 89] on div at bounding box center [474, 112] width 119 height 66
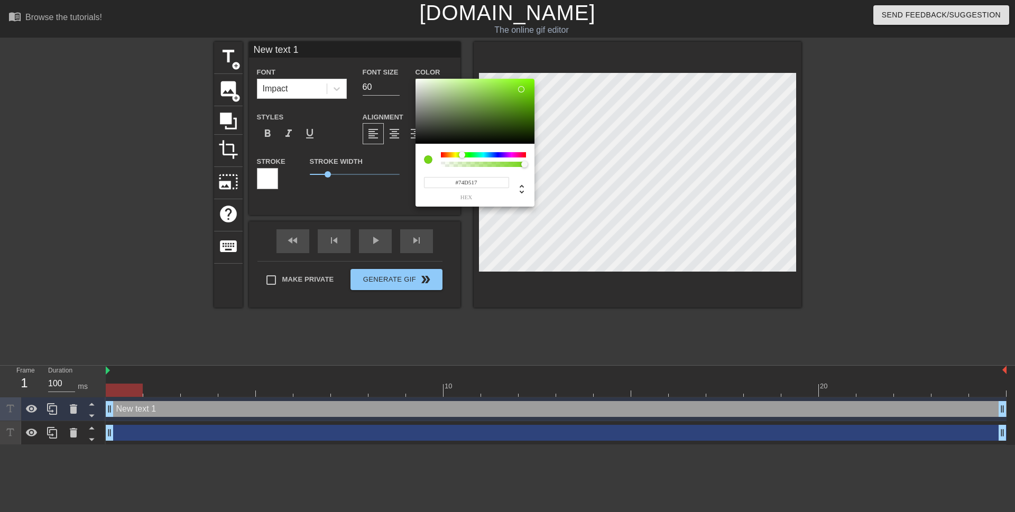
click at [462, 155] on div at bounding box center [483, 154] width 85 height 5
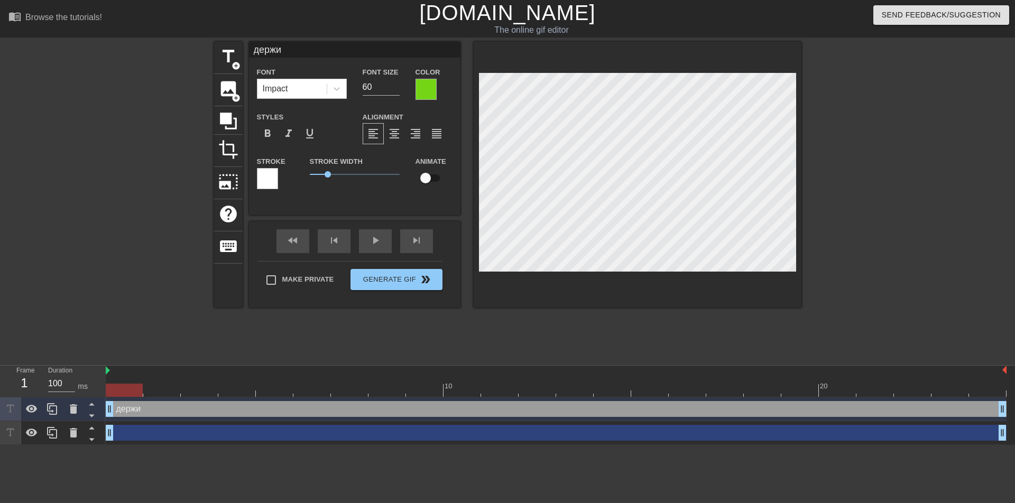
scroll to position [2, 2]
click at [422, 88] on div at bounding box center [425, 89] width 21 height 21
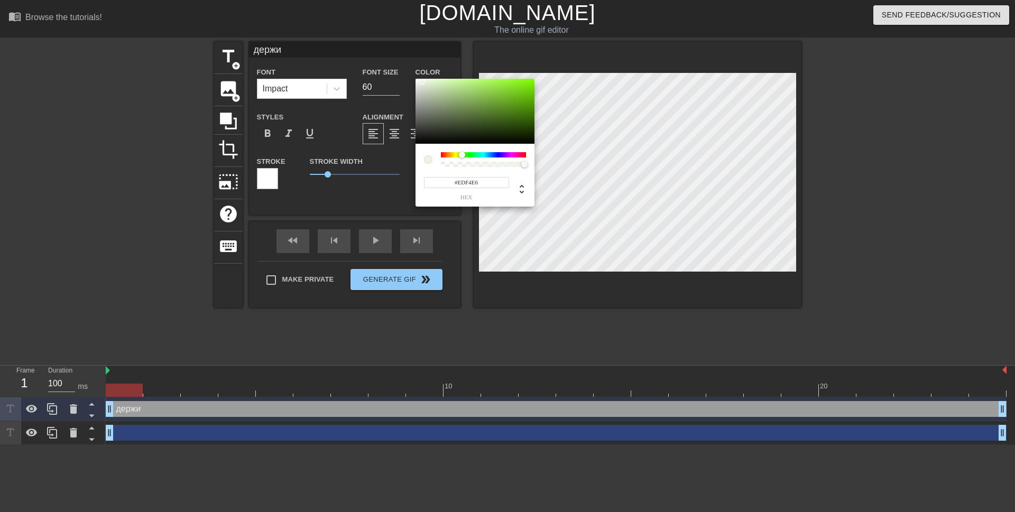
click at [422, 81] on div at bounding box center [474, 112] width 119 height 66
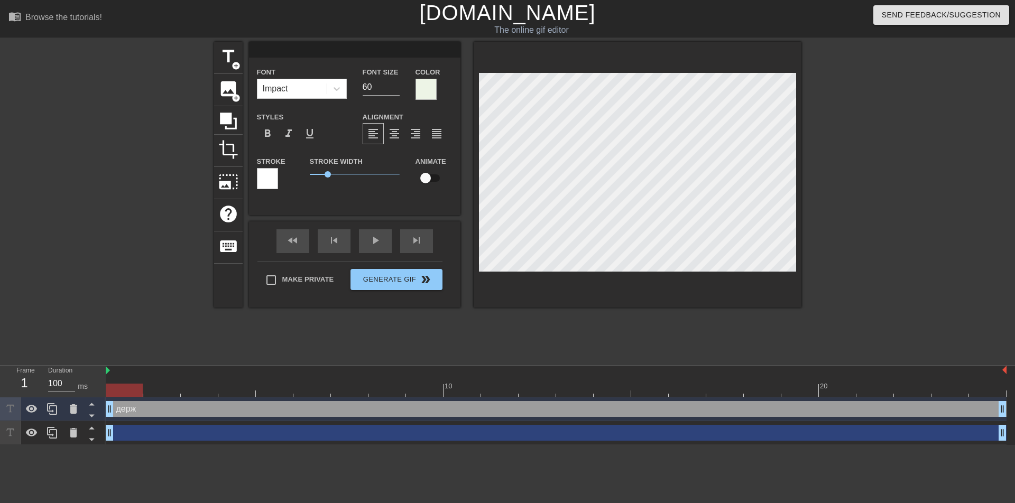
scroll to position [1, 1]
click at [423, 94] on div at bounding box center [425, 89] width 21 height 21
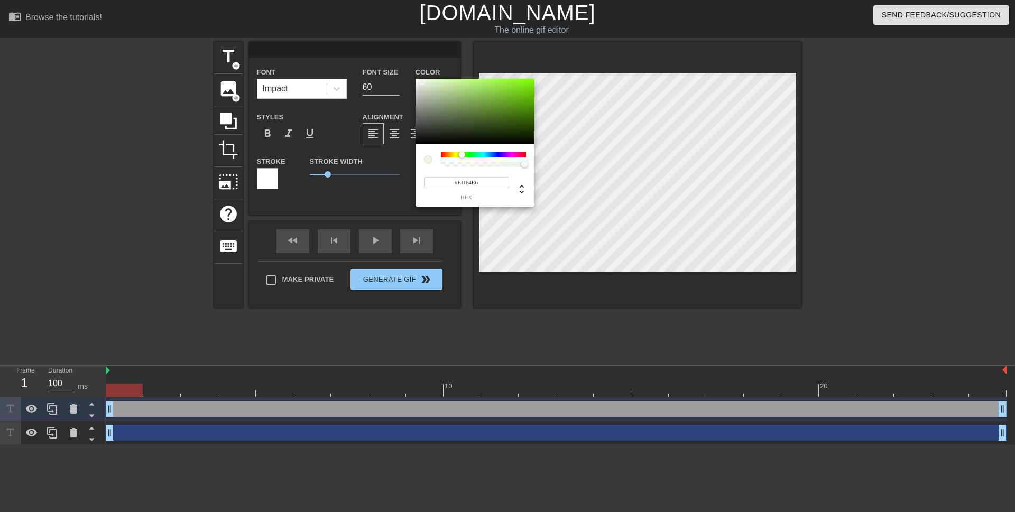
click at [427, 160] on div at bounding box center [428, 159] width 8 height 8
click at [430, 160] on div at bounding box center [428, 159] width 8 height 8
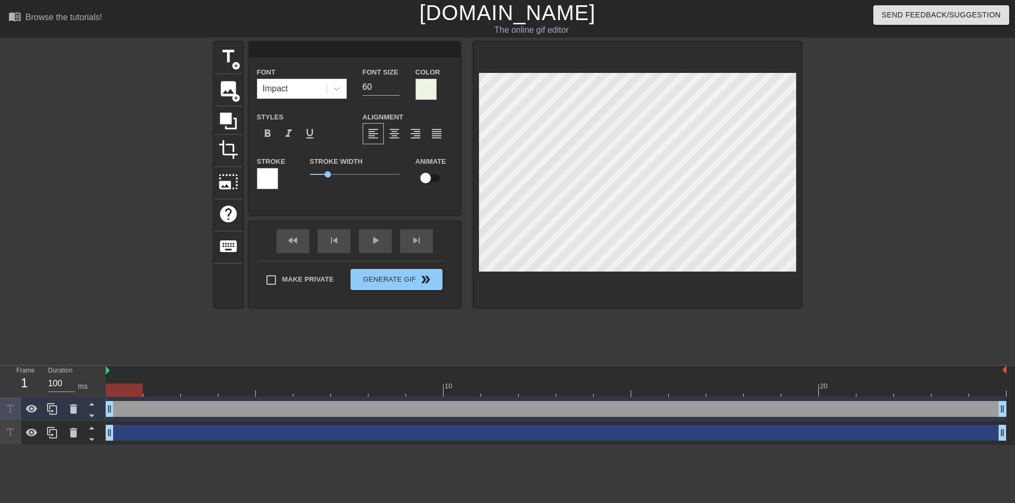
scroll to position [1, 2]
click at [429, 95] on div at bounding box center [425, 89] width 21 height 21
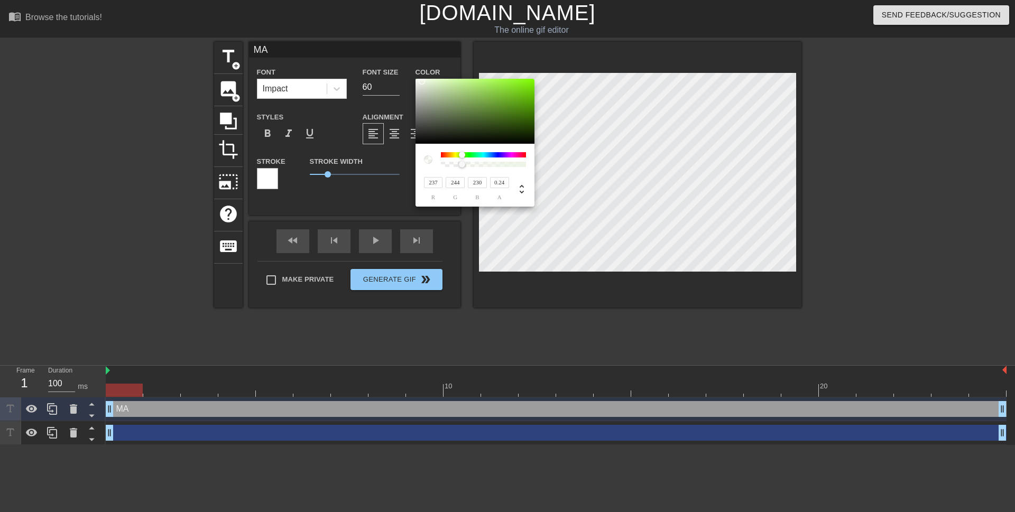
drag, startPoint x: 523, startPoint y: 162, endPoint x: 462, endPoint y: 163, distance: 61.3
click at [462, 163] on div at bounding box center [462, 164] width 6 height 6
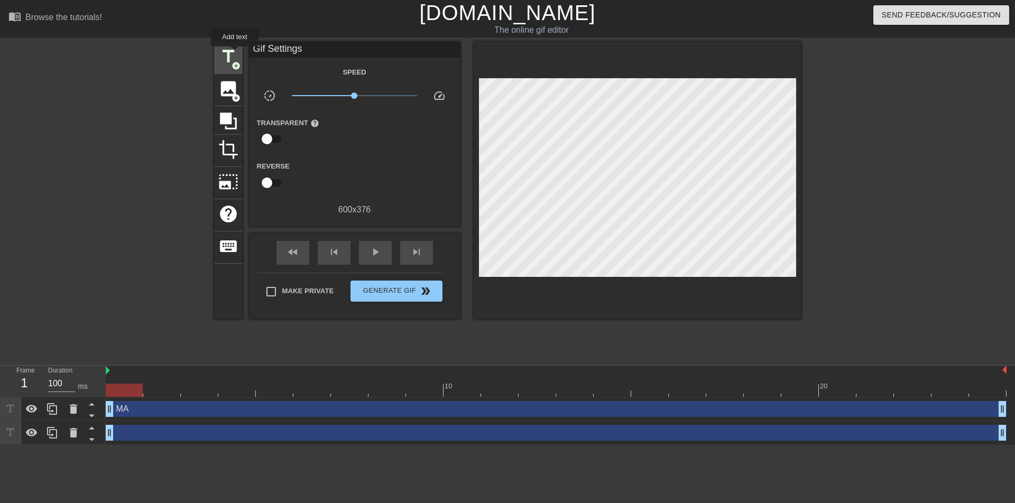
click at [235, 54] on span "title" at bounding box center [228, 57] width 20 height 20
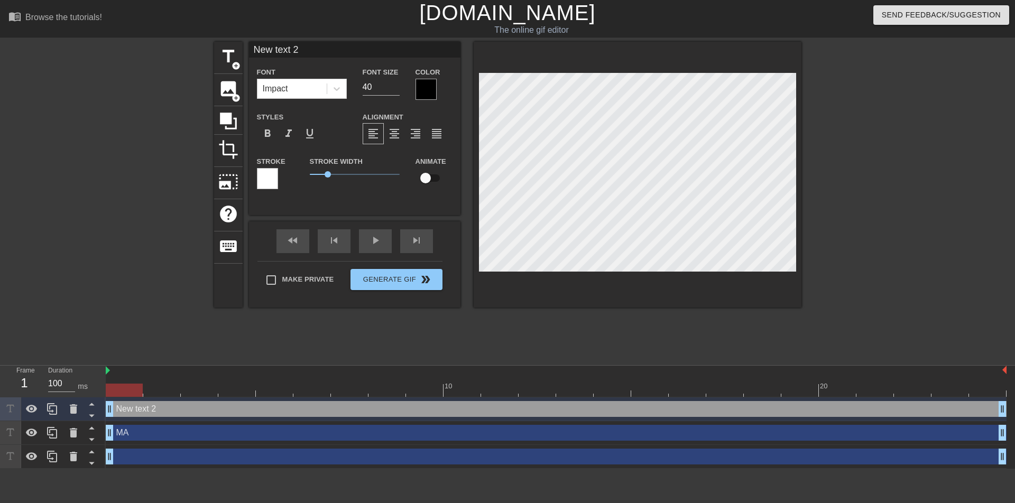
click at [423, 90] on div at bounding box center [425, 89] width 21 height 21
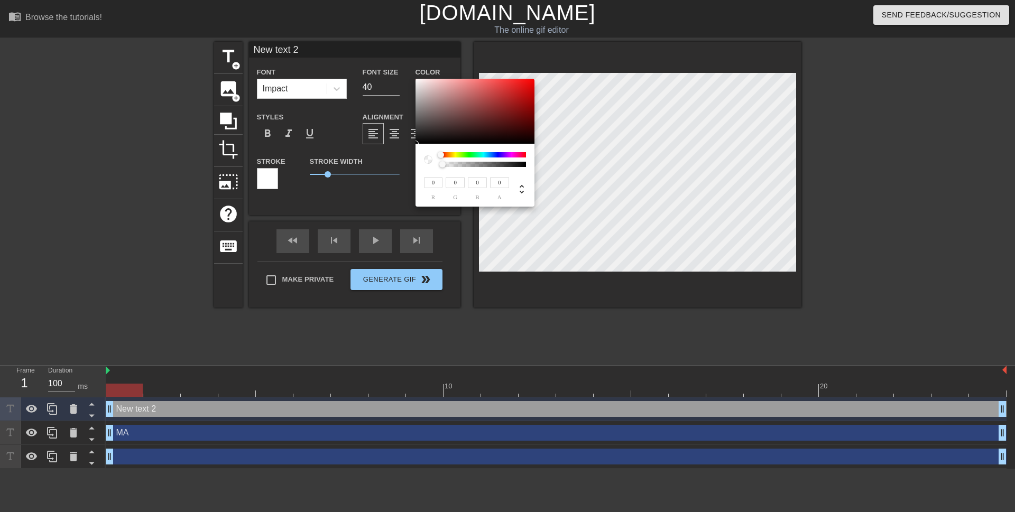
drag, startPoint x: 525, startPoint y: 166, endPoint x: 437, endPoint y: 159, distance: 89.1
click at [437, 159] on div at bounding box center [475, 159] width 102 height 15
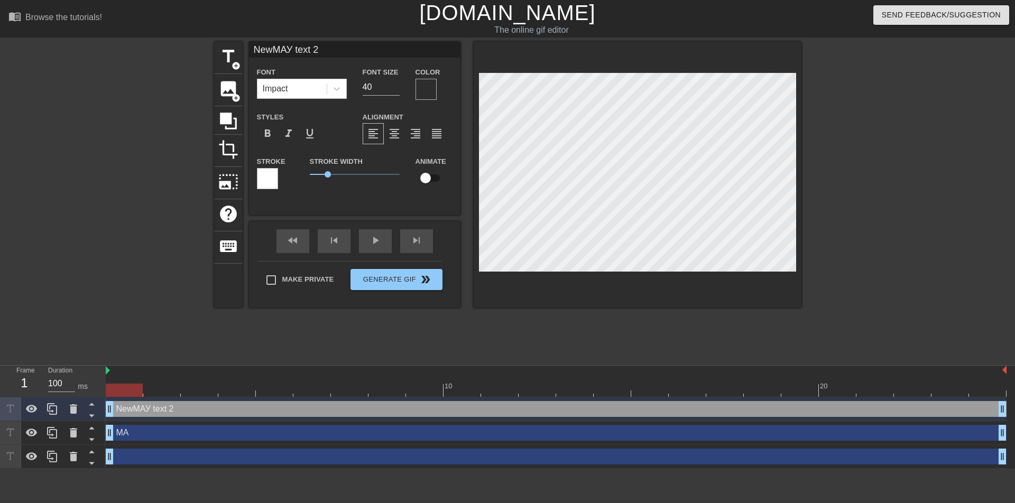
scroll to position [1, 3]
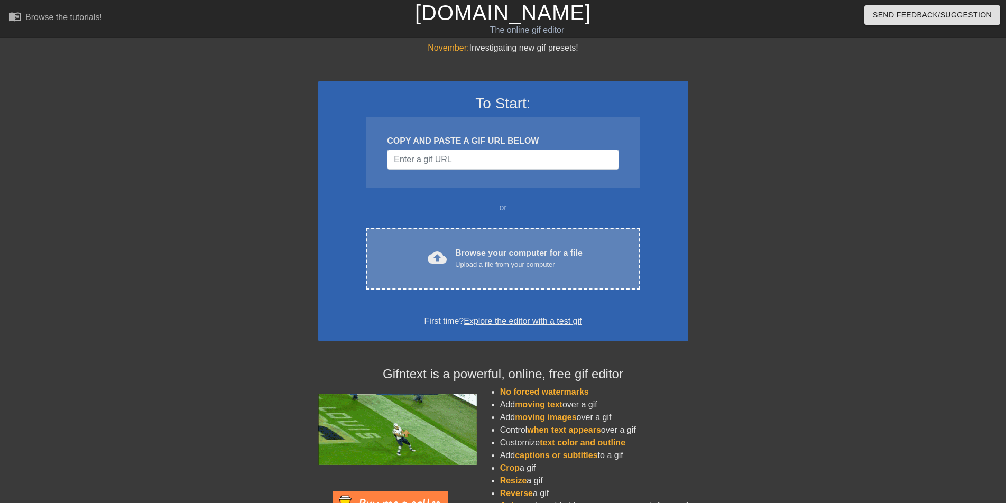
click at [512, 254] on div "Browse your computer for a file Upload a file from your computer" at bounding box center [518, 258] width 127 height 23
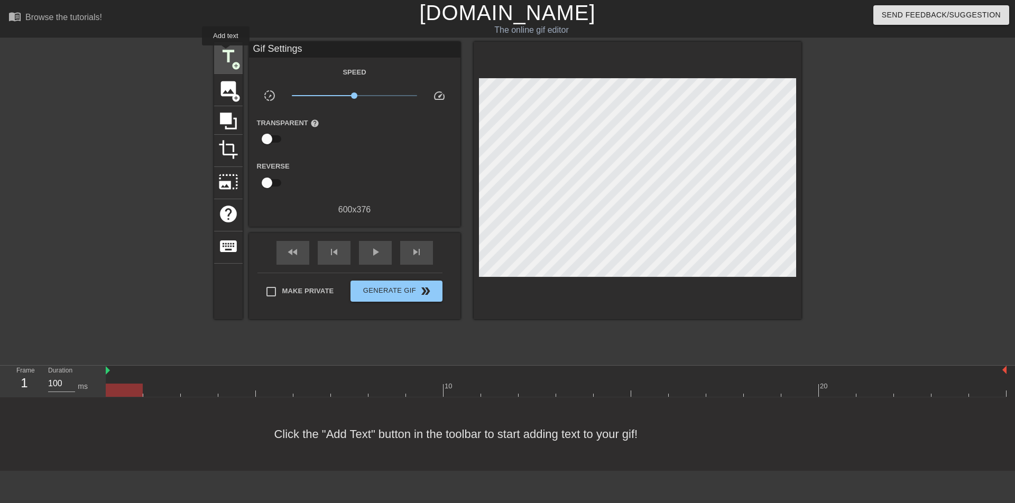
click at [226, 52] on span "title" at bounding box center [228, 57] width 20 height 20
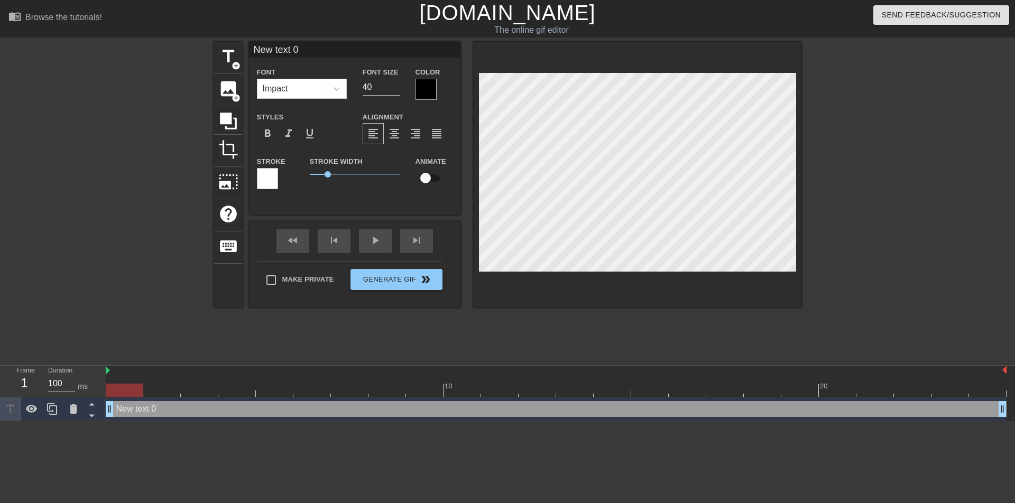
click at [422, 90] on div at bounding box center [425, 89] width 21 height 21
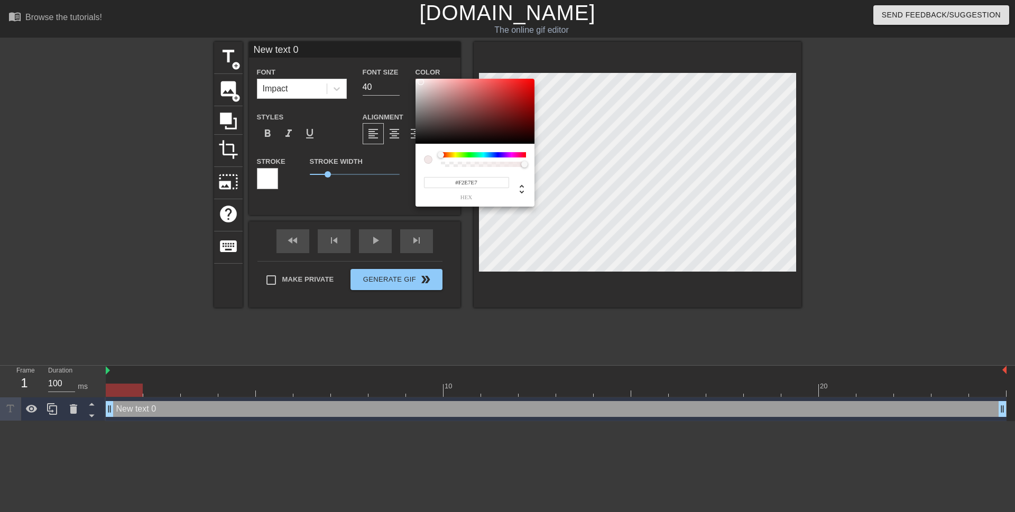
click at [420, 82] on div at bounding box center [474, 112] width 119 height 66
drag, startPoint x: 440, startPoint y: 155, endPoint x: 474, endPoint y: 160, distance: 34.7
click at [474, 160] on div at bounding box center [483, 159] width 85 height 15
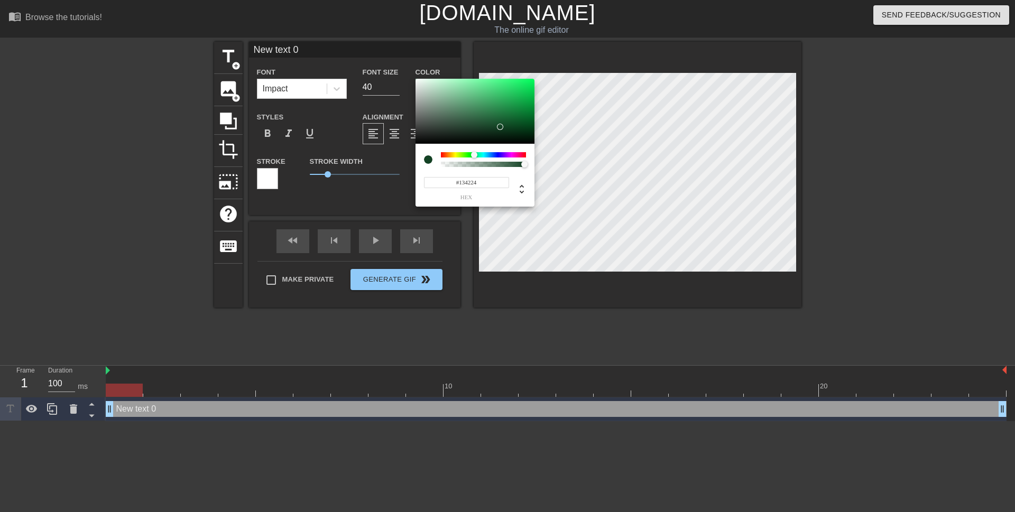
click at [501, 127] on div at bounding box center [474, 112] width 119 height 66
type input "#00E350"
drag, startPoint x: 503, startPoint y: 125, endPoint x: 536, endPoint y: 86, distance: 51.4
click at [536, 86] on div "#00E350 hex" at bounding box center [507, 256] width 1015 height 512
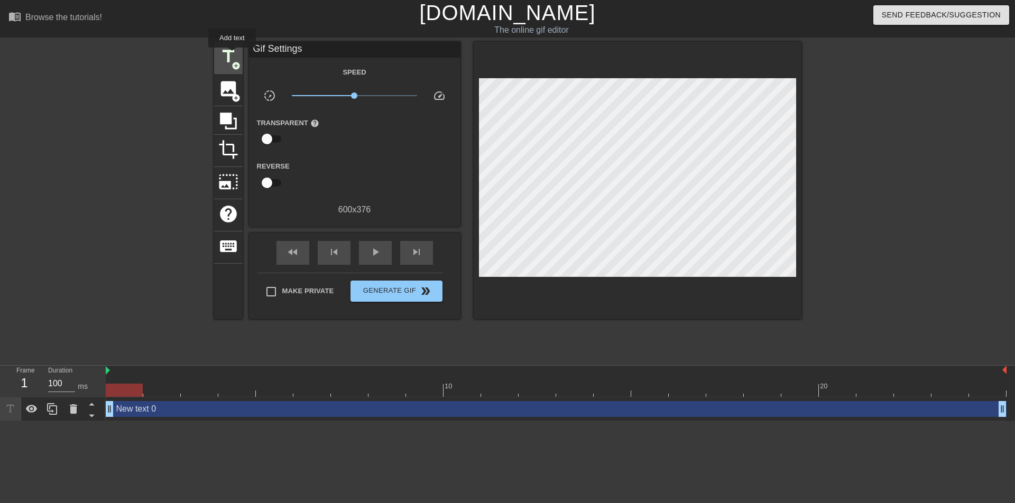
click at [232, 55] on span "title" at bounding box center [228, 57] width 20 height 20
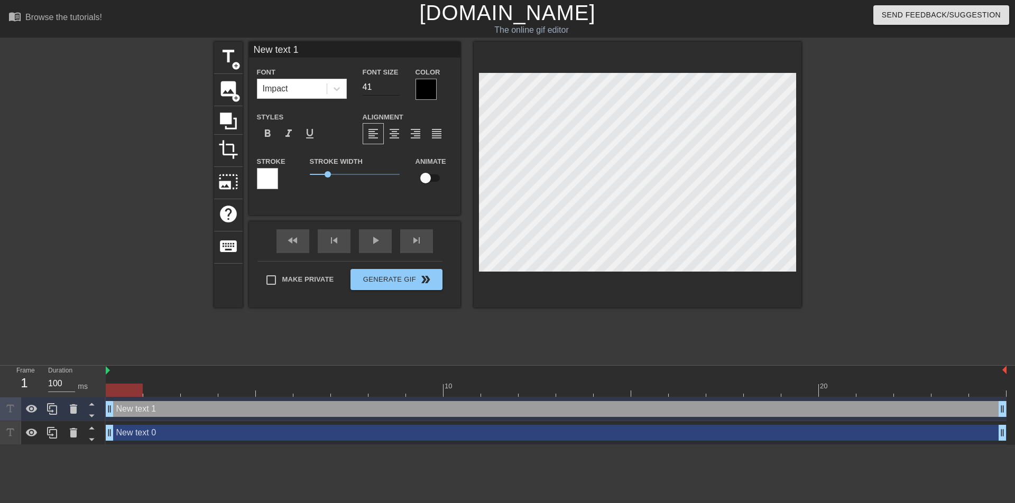
click at [396, 84] on input "41" at bounding box center [381, 87] width 37 height 17
click at [396, 84] on input "42" at bounding box center [381, 87] width 37 height 17
type input "43"
click at [396, 84] on input "43" at bounding box center [381, 87] width 37 height 17
type input "New text 0"
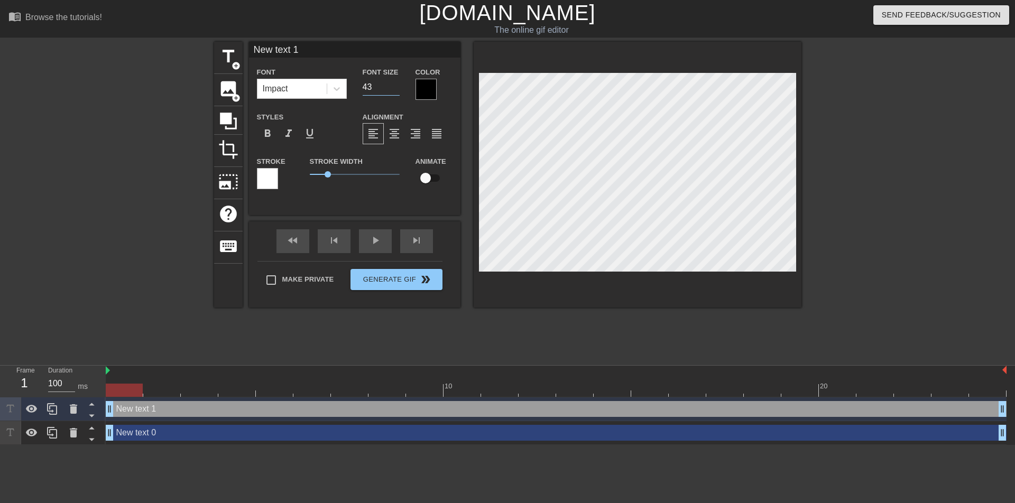
type input "40"
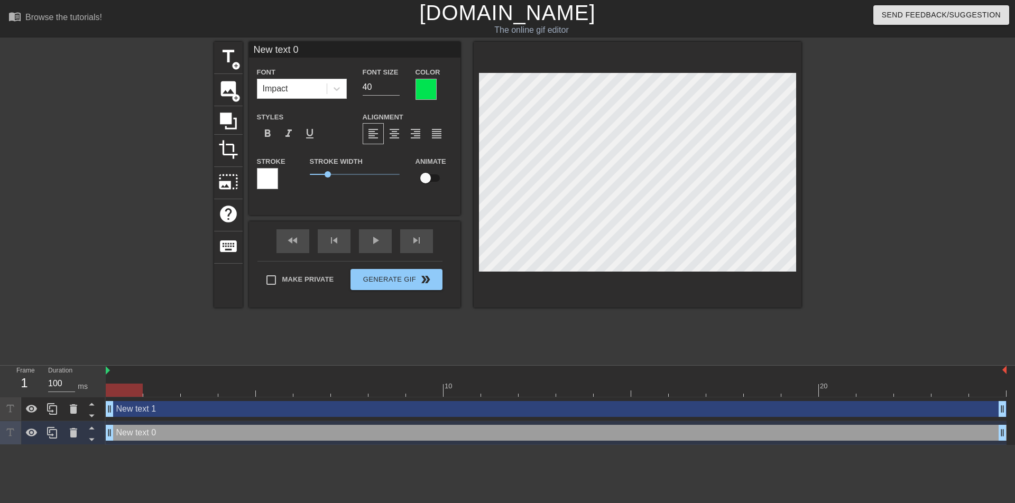
click at [422, 91] on div at bounding box center [425, 89] width 21 height 21
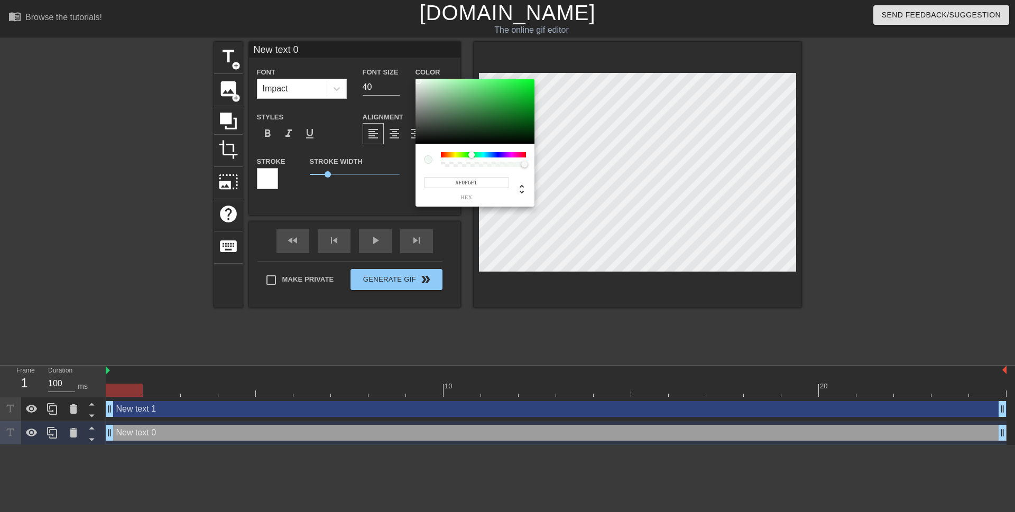
drag, startPoint x: 533, startPoint y: 85, endPoint x: 418, endPoint y: 81, distance: 114.8
click at [418, 81] on div at bounding box center [418, 81] width 6 height 6
type input "#F0F3F6"
drag, startPoint x: 470, startPoint y: 155, endPoint x: 490, endPoint y: 159, distance: 20.5
click at [490, 159] on div at bounding box center [483, 159] width 85 height 15
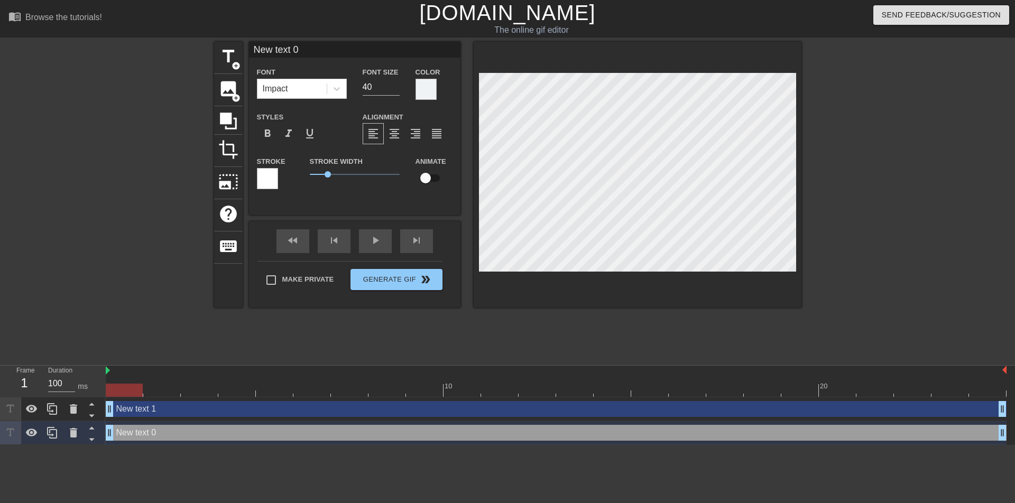
scroll to position [2, 3]
type input "New text"
type textarea "New text"
type input "New text"
type textarea "New text"
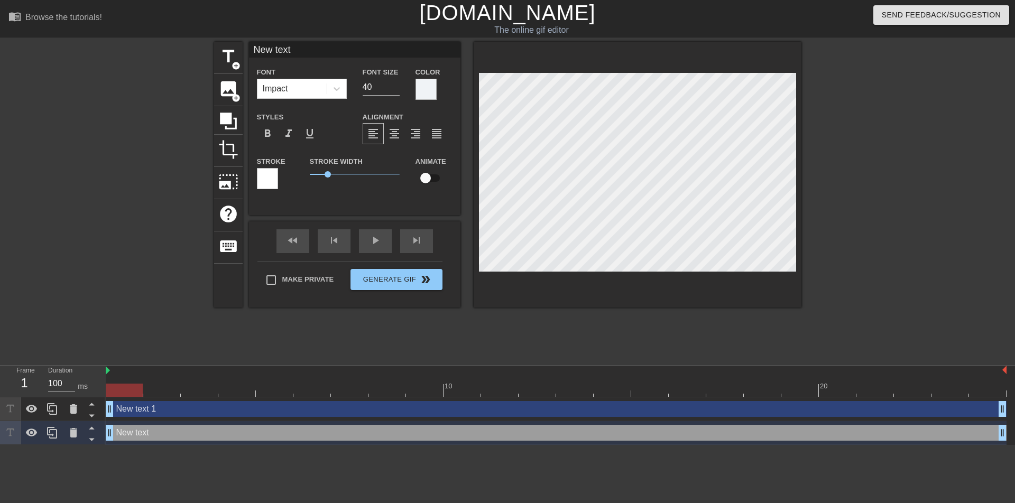
type input "New tex"
type textarea "New tex"
type input "New te"
type textarea "New te"
type input "New t"
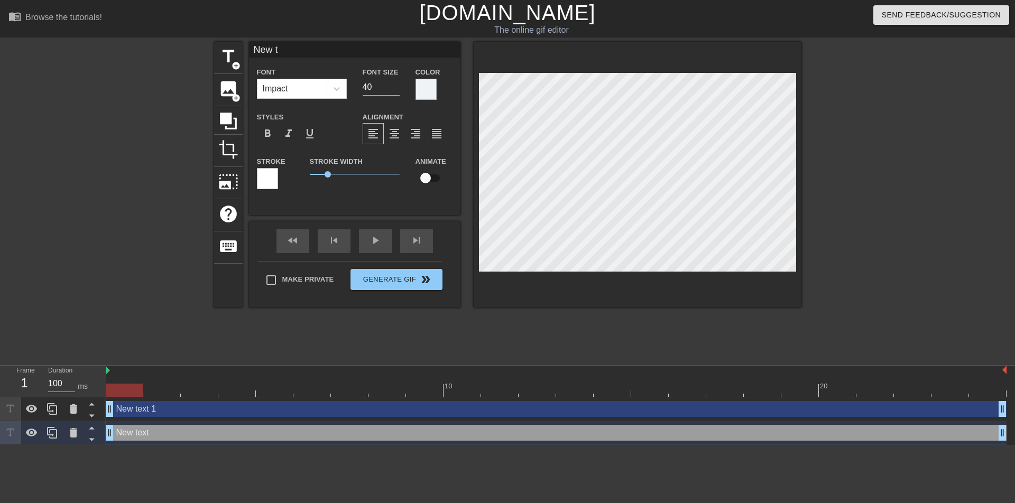
type textarea "New t"
type input "New"
type textarea "New"
type input "New"
type textarea "New"
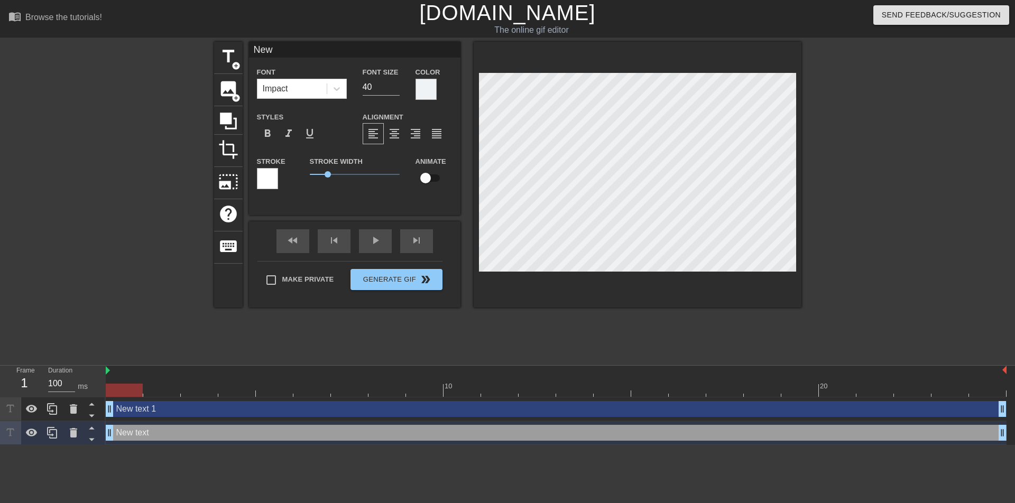
type input "Ne"
type textarea "Ne"
type input "N"
type textarea "N"
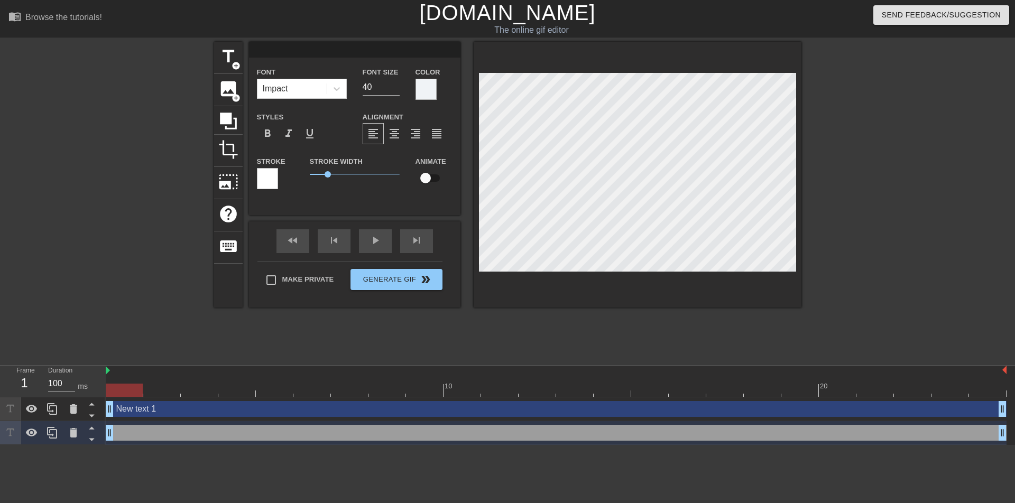
type input "[PERSON_NAME]"
type textarea "[PERSON_NAME]"
type input "НЕ"
type textarea "НЕ"
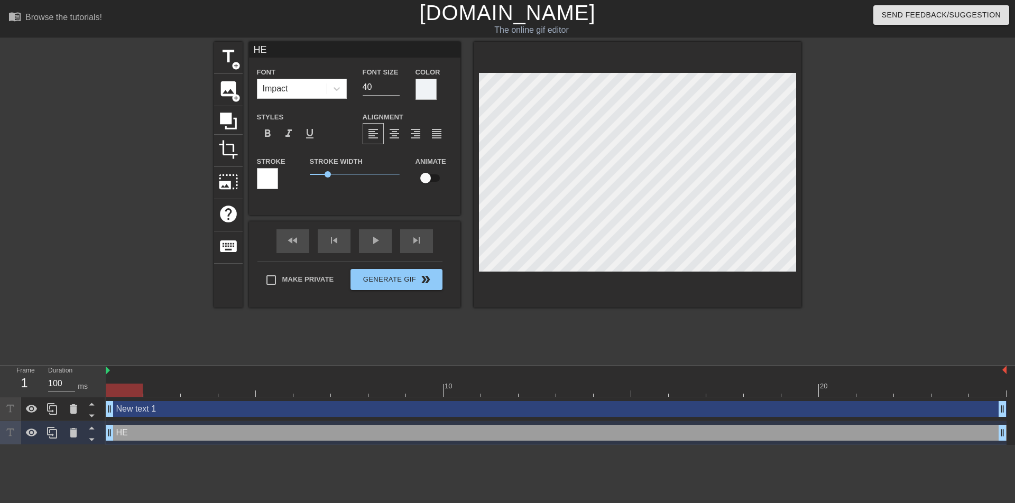
type input "НЕК"
type textarea "НЕК"
type input "НЕКР"
type textarea "НЕКР"
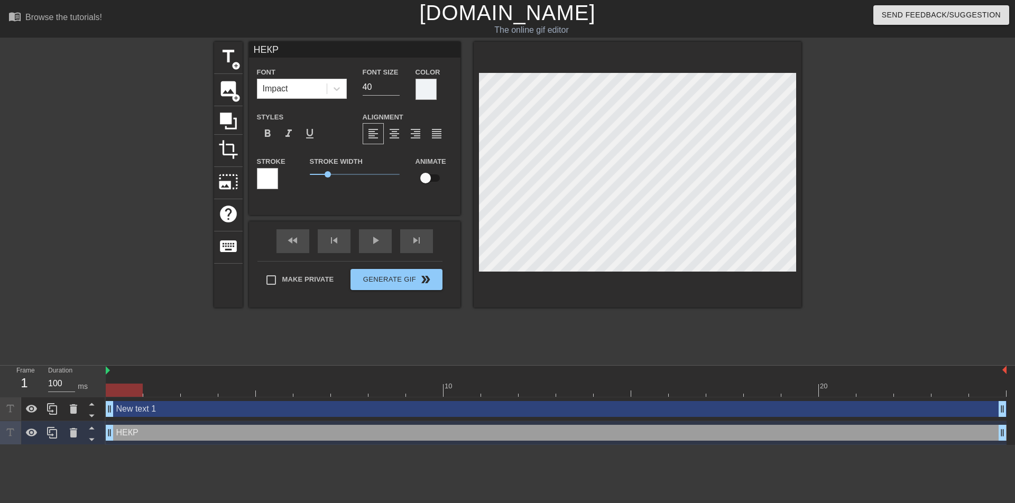
type input "НЕКРА"
type textarea "НЕКРА"
type input "НЕКРАС"
type textarea "НЕКРАС"
type input "НЕКРАСО"
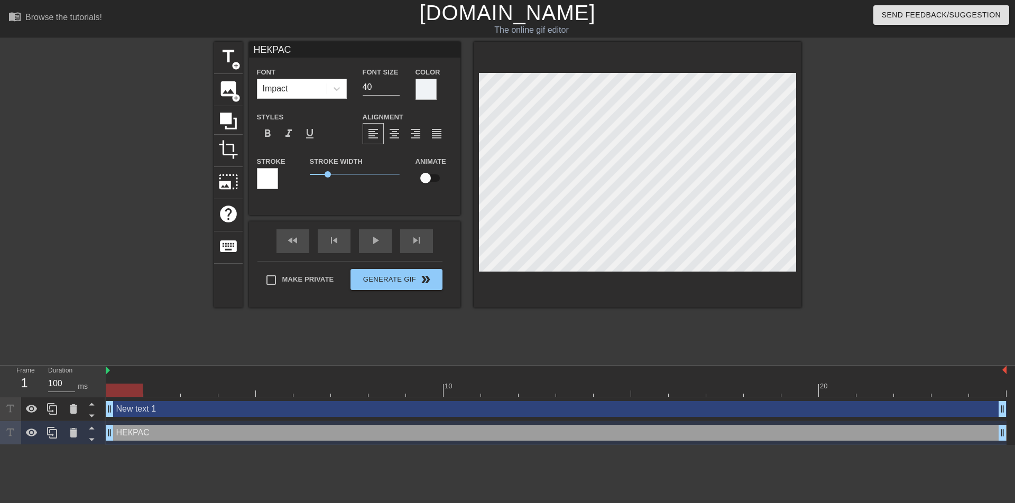
type textarea "НЕКРАСО"
type input "НЕКРАСОВ"
type textarea "НЕКРАСОВ"
click at [395, 84] on input "41" at bounding box center [381, 87] width 37 height 17
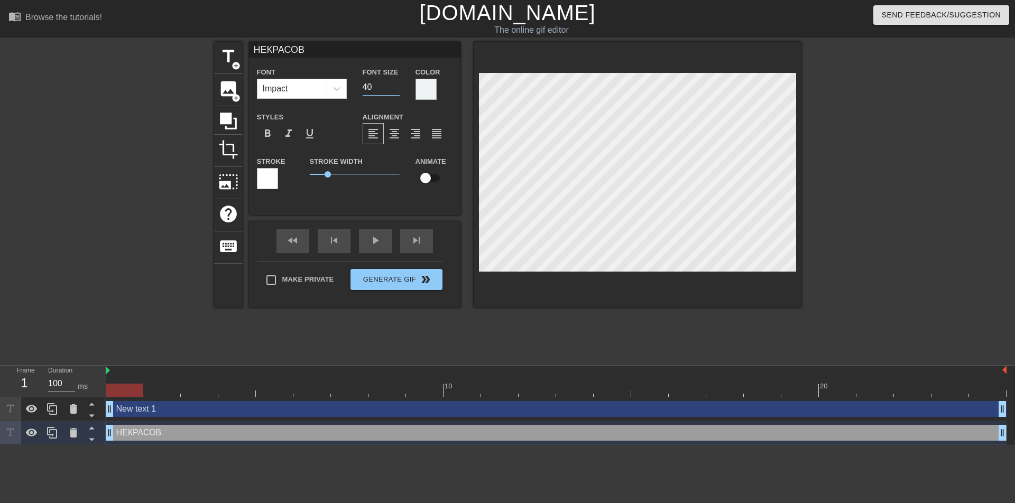
click at [396, 89] on input "40" at bounding box center [381, 87] width 37 height 17
click at [396, 89] on input "39" at bounding box center [381, 87] width 37 height 17
click at [396, 89] on input "38" at bounding box center [381, 87] width 37 height 17
click at [396, 89] on input "37" at bounding box center [381, 87] width 37 height 17
click at [396, 89] on input "36" at bounding box center [381, 87] width 37 height 17
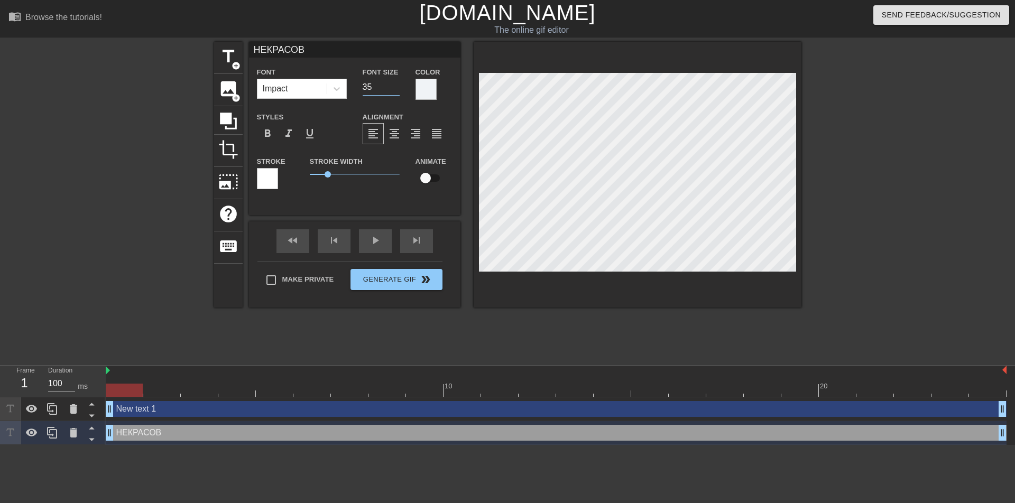
click at [396, 89] on input "35" at bounding box center [381, 87] width 37 height 17
click at [395, 89] on input "34" at bounding box center [381, 87] width 37 height 17
click at [395, 89] on input "33" at bounding box center [381, 87] width 37 height 17
type input "32"
click at [395, 89] on input "32" at bounding box center [381, 87] width 37 height 17
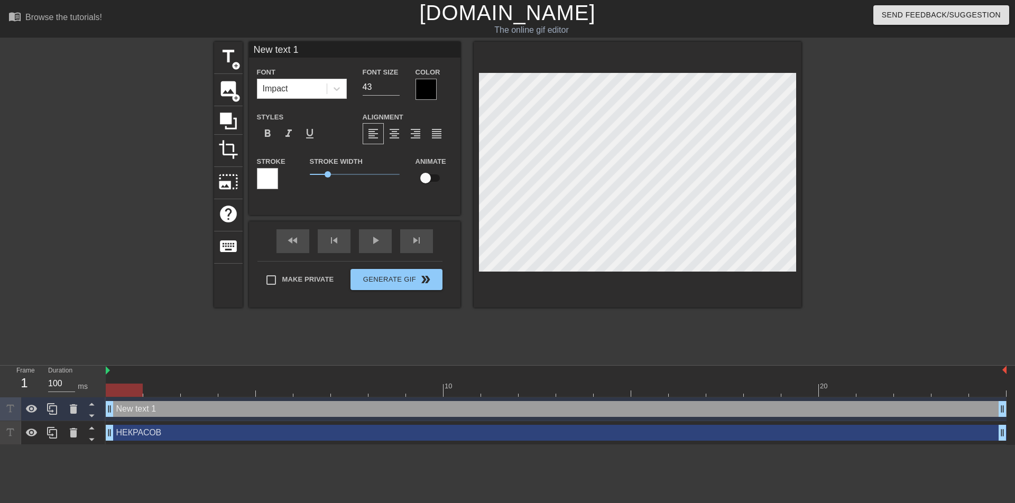
scroll to position [2, 1]
click at [396, 85] on input "44" at bounding box center [381, 87] width 37 height 17
click at [396, 85] on input "45" at bounding box center [381, 87] width 37 height 17
click at [396, 85] on input "46" at bounding box center [381, 87] width 37 height 17
click at [396, 85] on input "47" at bounding box center [381, 87] width 37 height 17
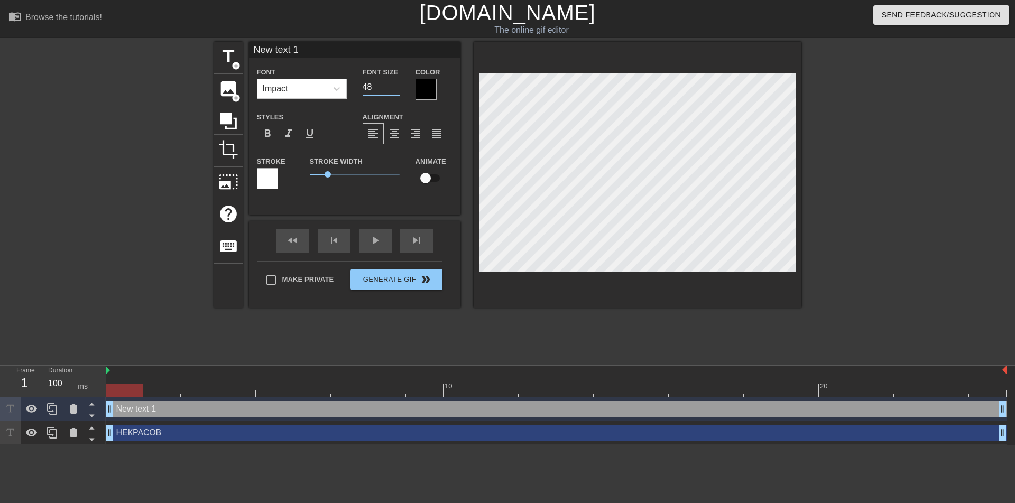
click at [396, 85] on input "48" at bounding box center [381, 87] width 37 height 17
click at [396, 85] on input "49" at bounding box center [381, 87] width 37 height 17
click at [396, 85] on input "50" at bounding box center [381, 87] width 37 height 17
click at [396, 85] on input "51" at bounding box center [381, 87] width 37 height 17
click at [396, 85] on input "52" at bounding box center [381, 87] width 37 height 17
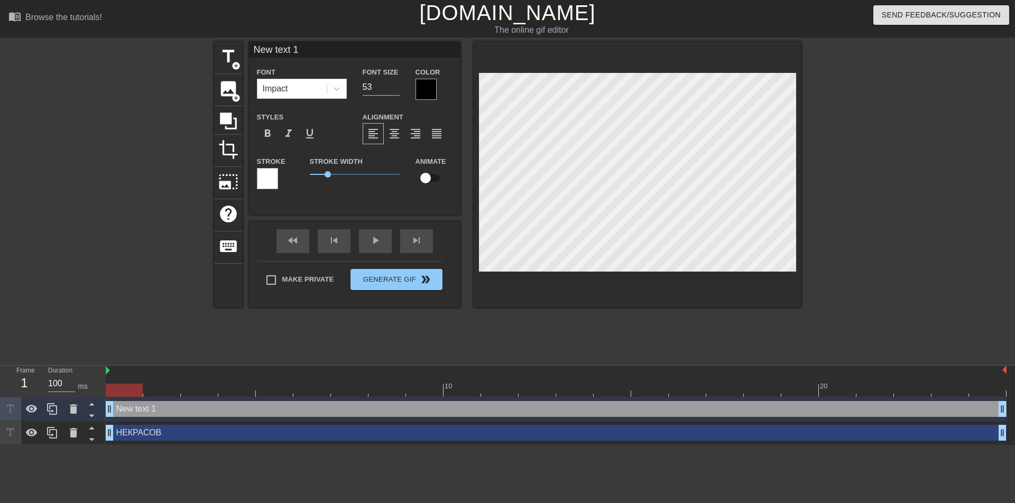
click at [396, 85] on input "53" at bounding box center [381, 87] width 37 height 17
click at [396, 85] on input "54" at bounding box center [381, 87] width 37 height 17
click at [396, 85] on input "55" at bounding box center [381, 87] width 37 height 17
click at [396, 85] on input "56" at bounding box center [381, 87] width 37 height 17
click at [396, 85] on input "57" at bounding box center [381, 87] width 37 height 17
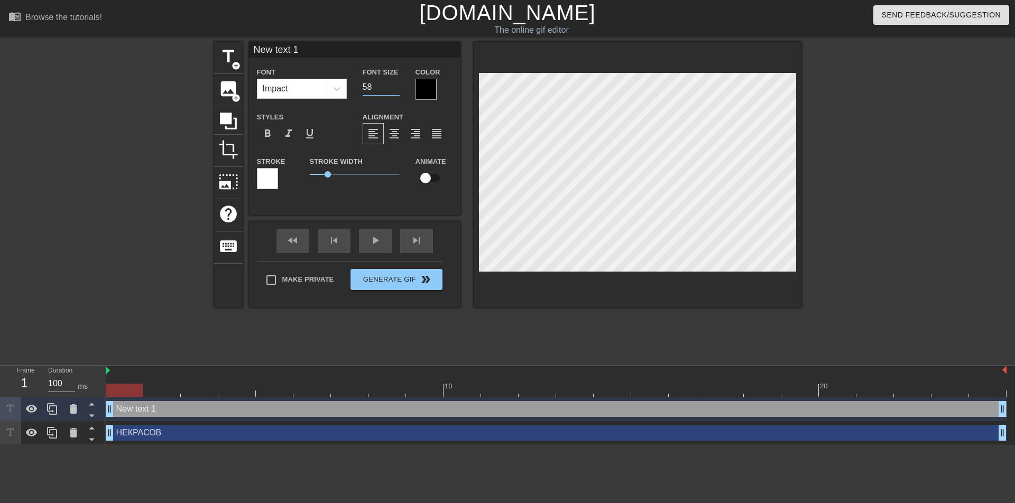
click at [396, 85] on input "58" at bounding box center [381, 87] width 37 height 17
type input "59"
click at [396, 85] on input "59" at bounding box center [381, 87] width 37 height 17
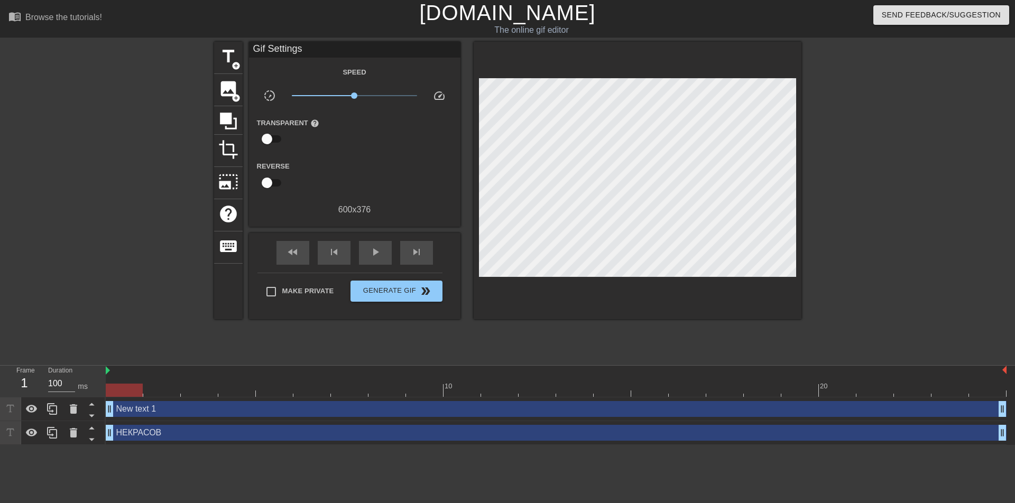
scroll to position [2, 2]
type textarea "N"
type textarea "ДЕРЖИ . ЗАРАБОТАЛ"
click at [389, 297] on button "Generate Gif double_arrow" at bounding box center [395, 291] width 91 height 21
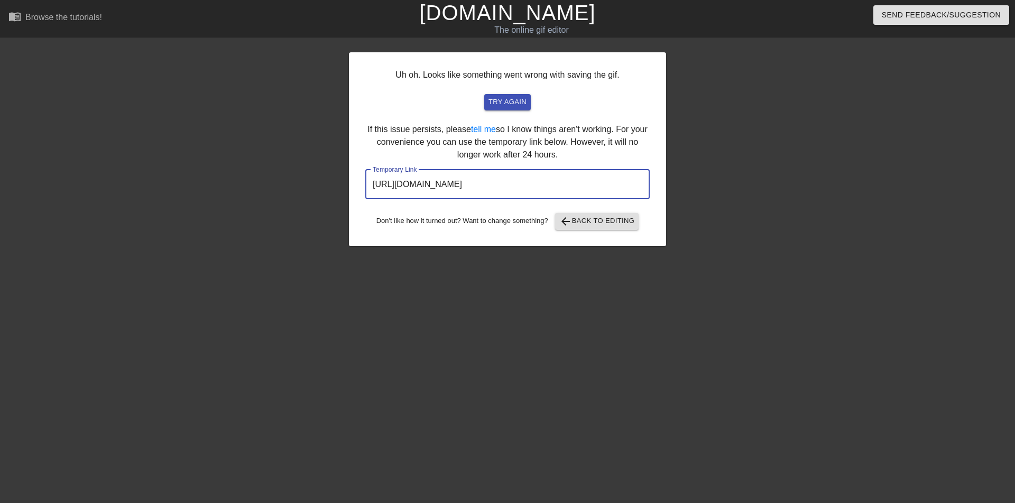
drag, startPoint x: 595, startPoint y: 186, endPoint x: 371, endPoint y: 187, distance: 224.1
click at [371, 187] on input "[URL][DOMAIN_NAME]" at bounding box center [507, 185] width 284 height 30
